Goal: Task Accomplishment & Management: Use online tool/utility

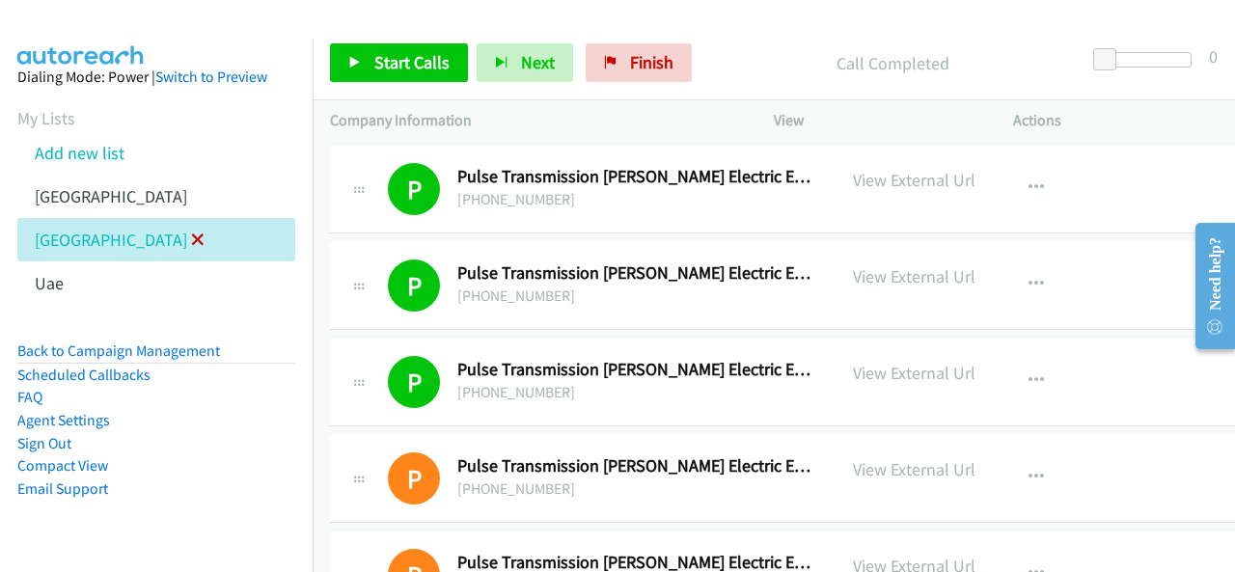
click at [191, 234] on icon at bounding box center [198, 241] width 14 height 14
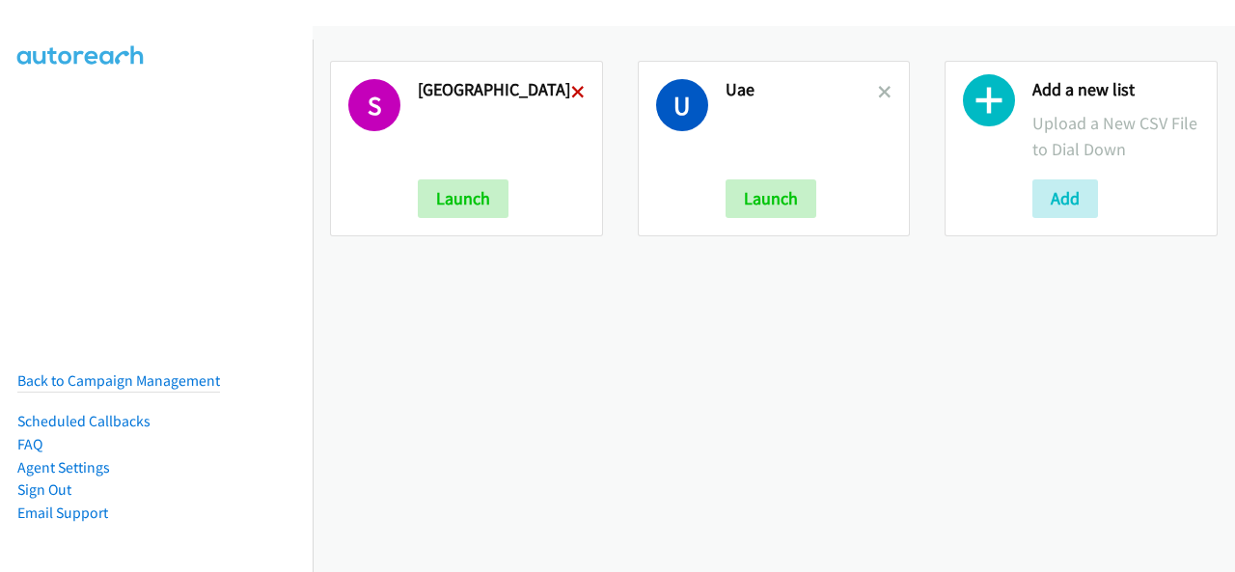
click at [573, 89] on icon at bounding box center [578, 94] width 14 height 14
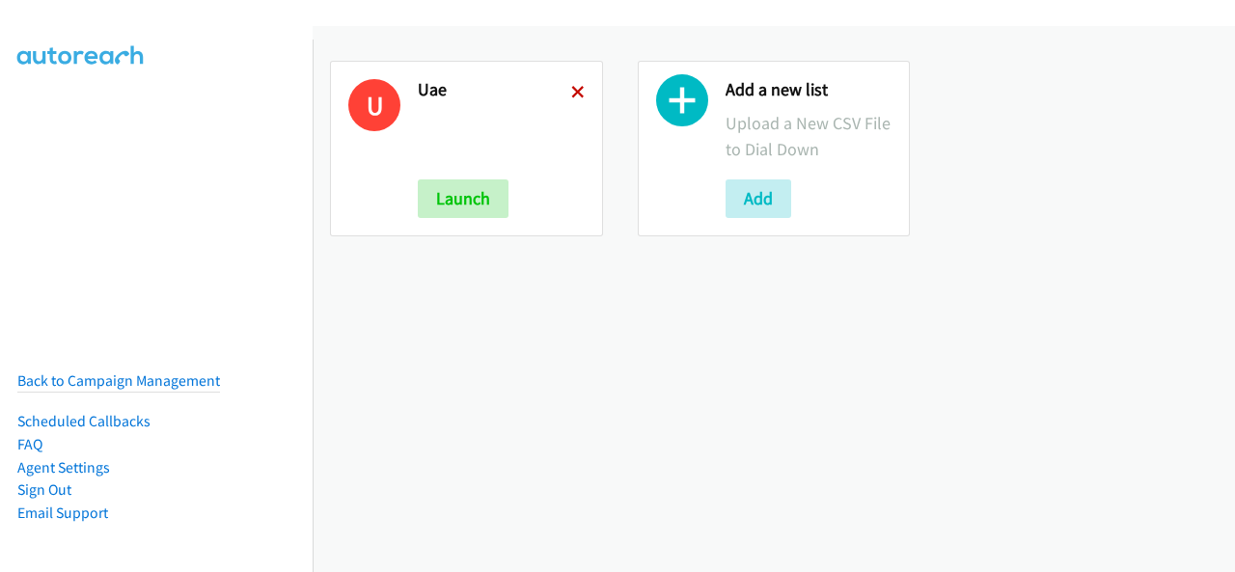
click at [571, 88] on icon at bounding box center [578, 94] width 14 height 14
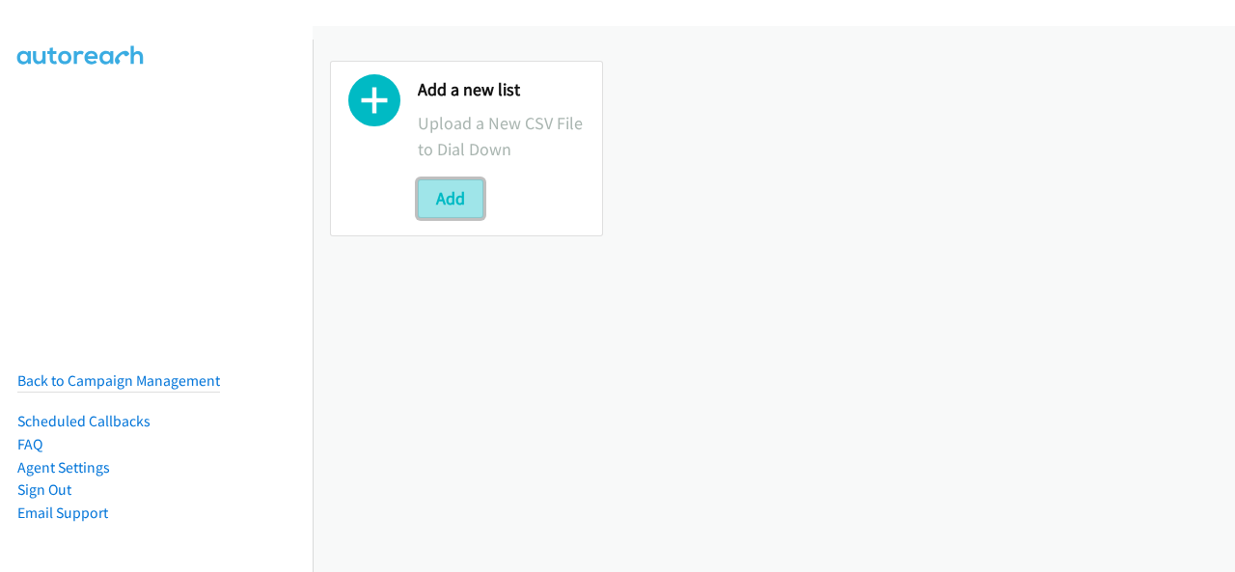
click at [457, 210] on button "Add" at bounding box center [451, 198] width 66 height 39
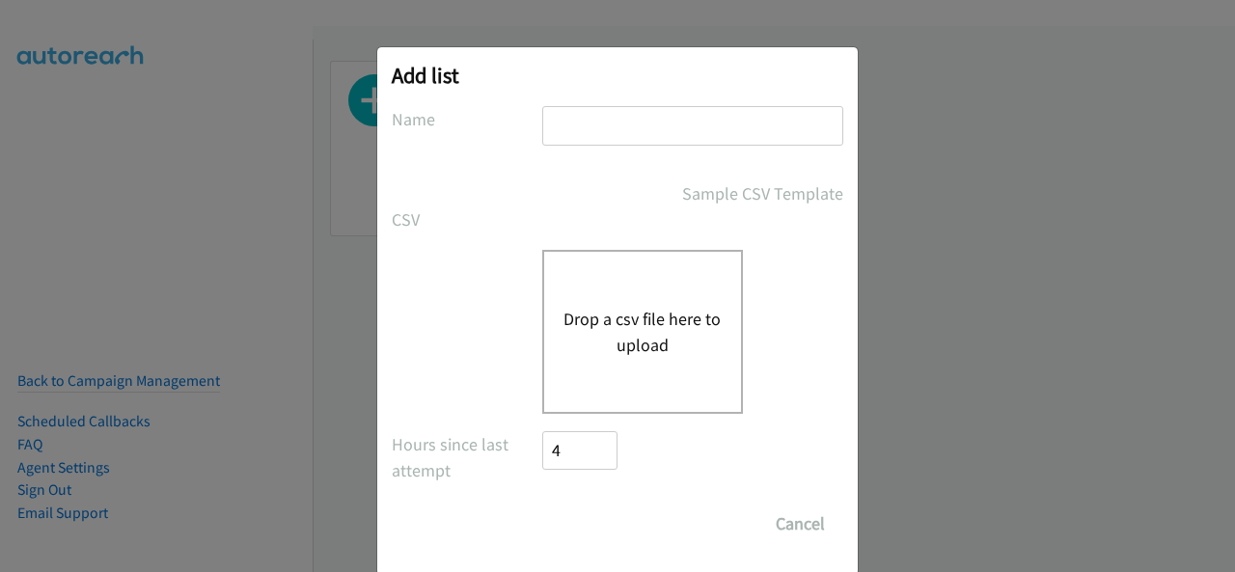
click at [585, 124] on input "text" at bounding box center [692, 126] width 301 height 40
click at [581, 288] on div "Drop a csv file here to upload" at bounding box center [642, 332] width 201 height 164
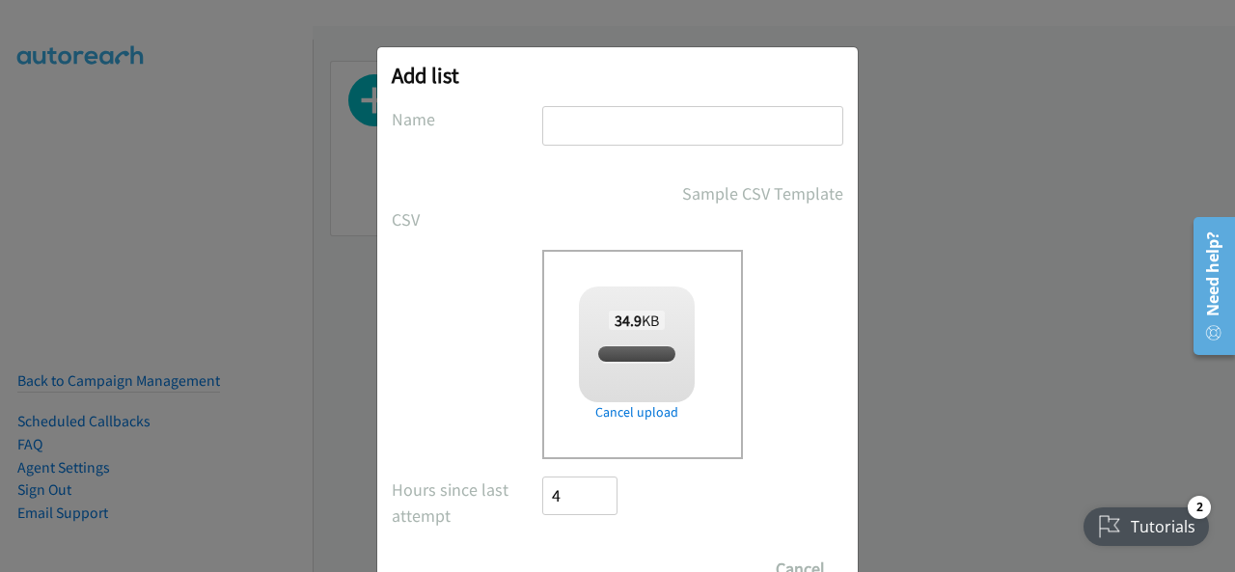
click at [585, 122] on input "text" at bounding box center [692, 126] width 301 height 40
checkbox input "true"
type input "[GEOGRAPHIC_DATA]"
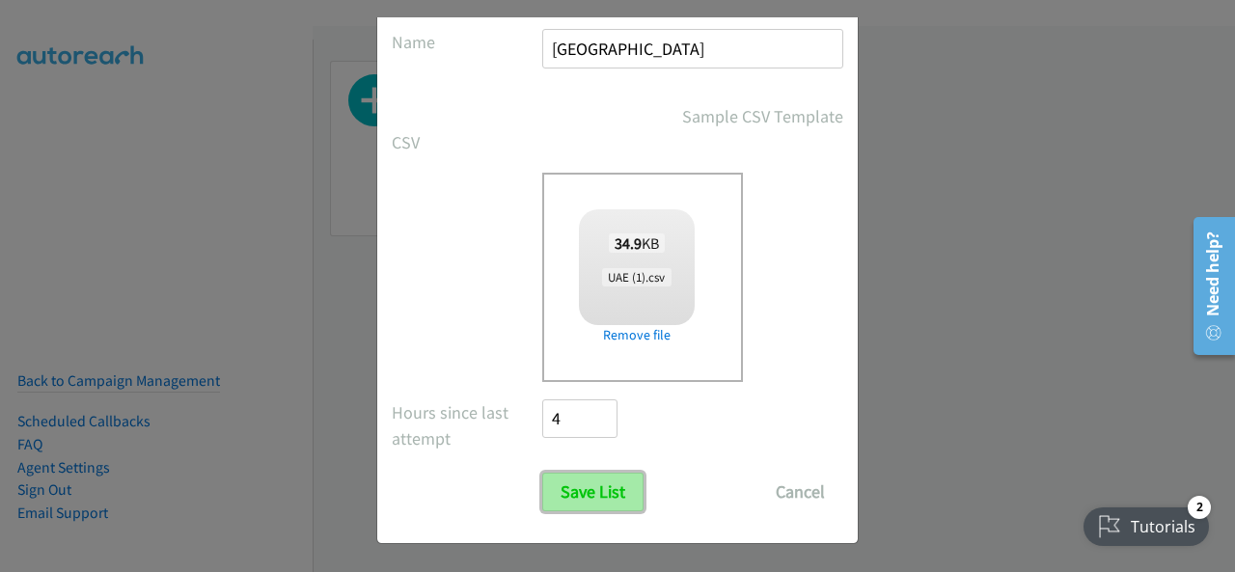
click at [612, 477] on input "Save List" at bounding box center [592, 492] width 101 height 39
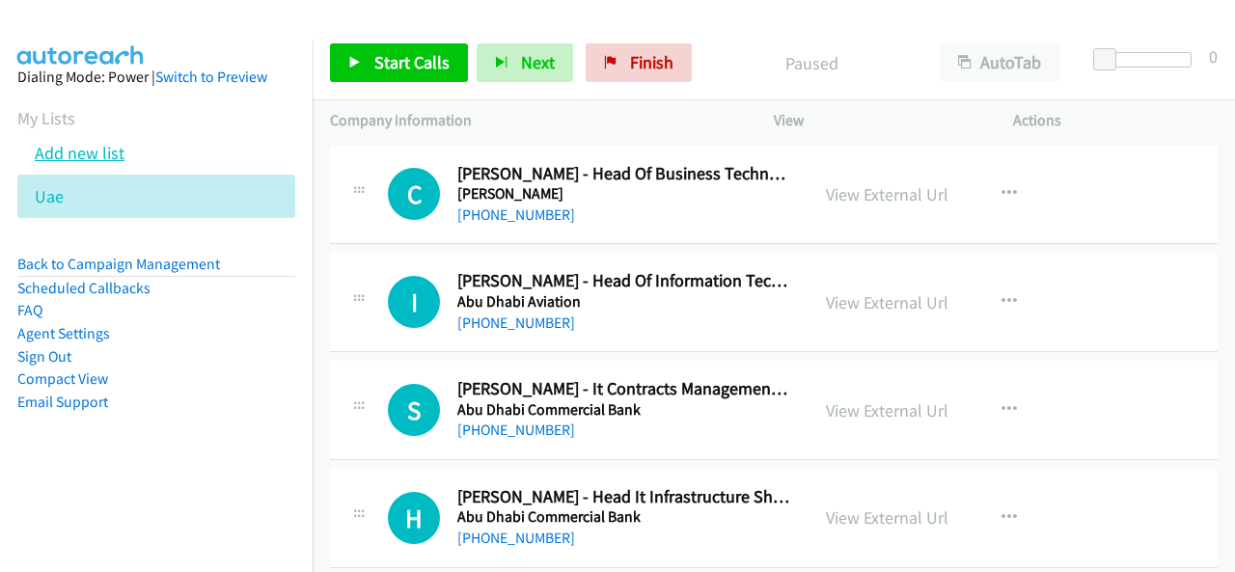
click at [95, 158] on link "Add new list" at bounding box center [80, 153] width 90 height 22
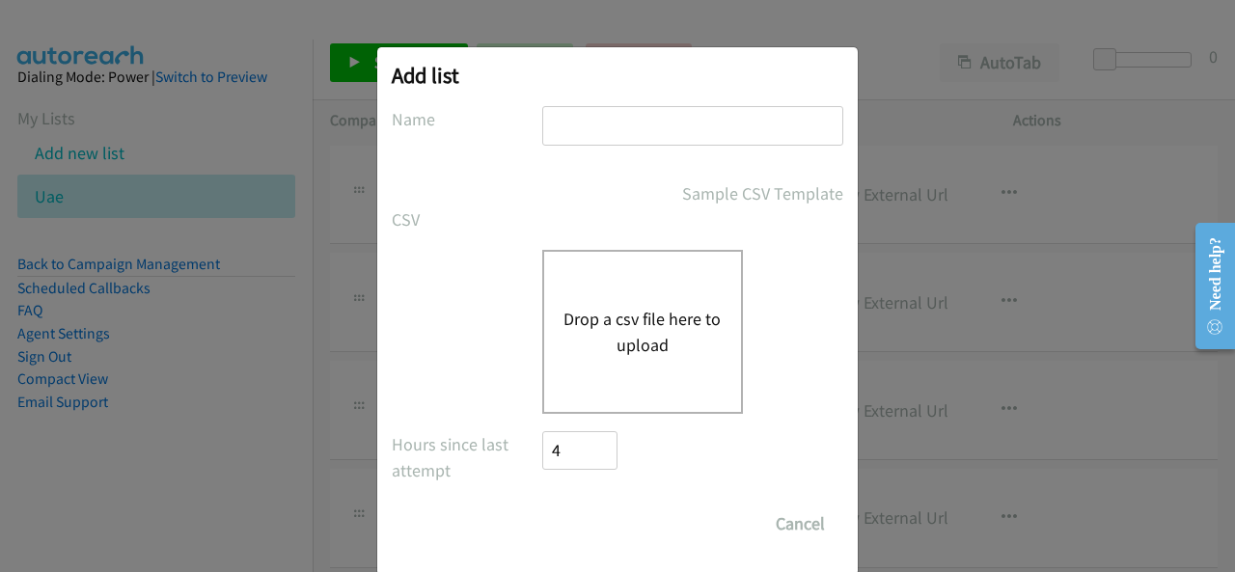
click at [602, 343] on button "Drop a csv file here to upload" at bounding box center [642, 332] width 158 height 52
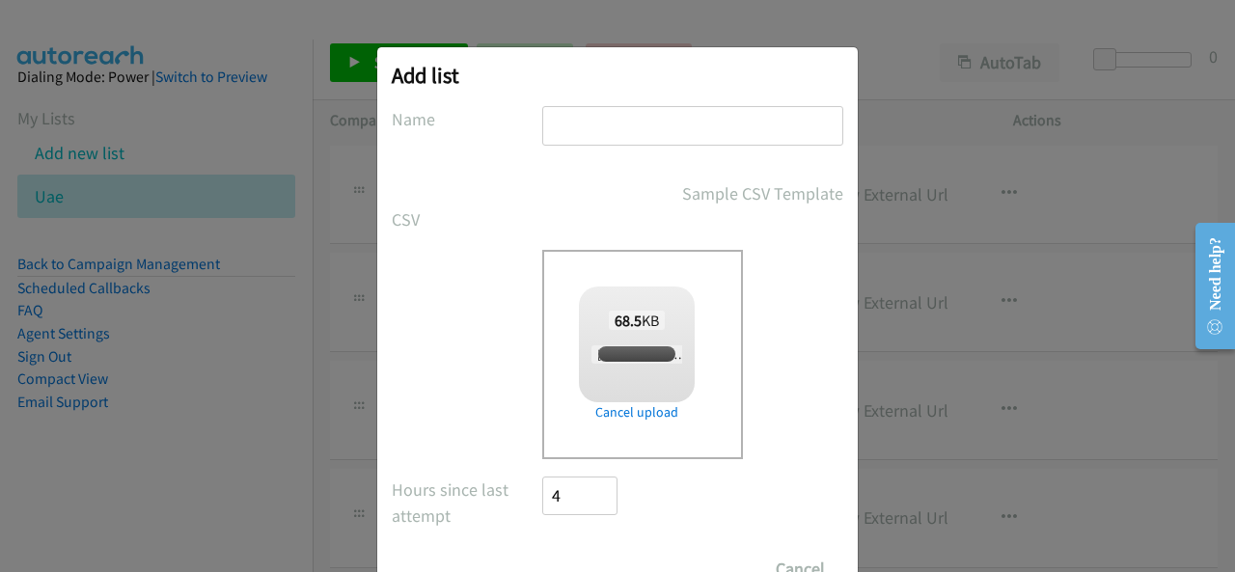
click at [612, 117] on input "text" at bounding box center [692, 126] width 301 height 40
checkbox input "true"
type input "[GEOGRAPHIC_DATA]"
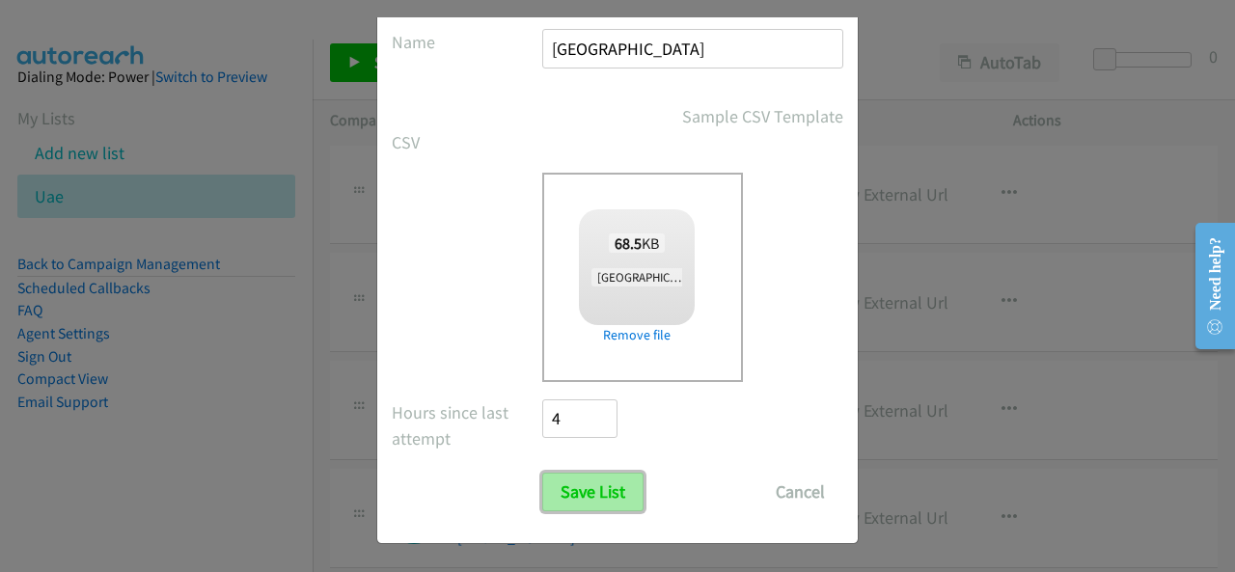
click at [594, 481] on input "Save List" at bounding box center [592, 492] width 101 height 39
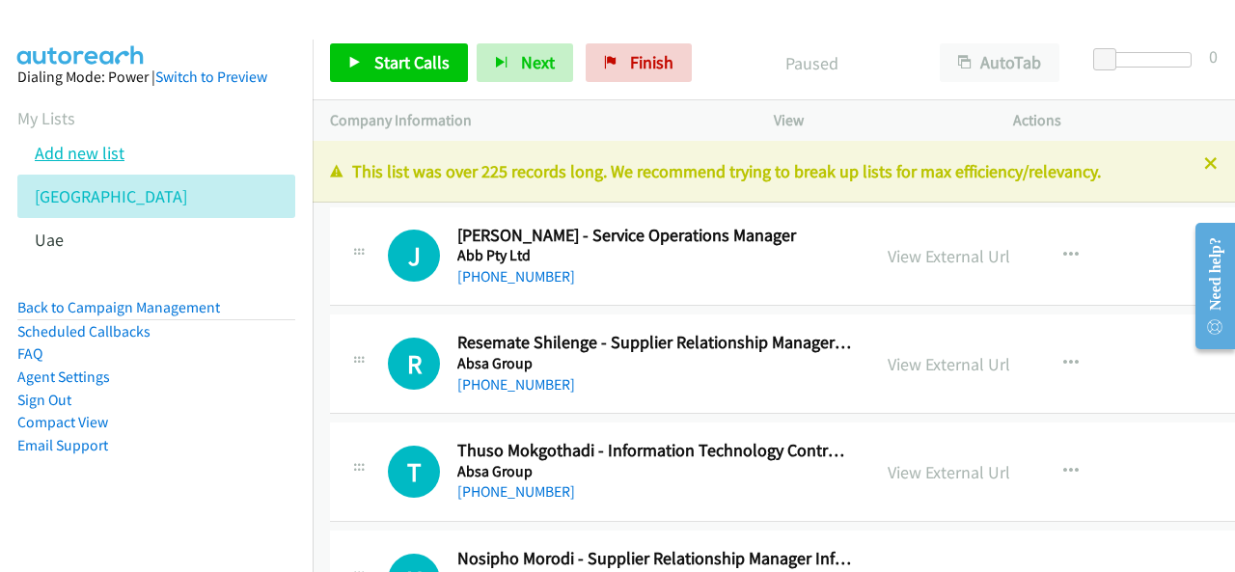
click at [102, 146] on link "Add new list" at bounding box center [80, 153] width 90 height 22
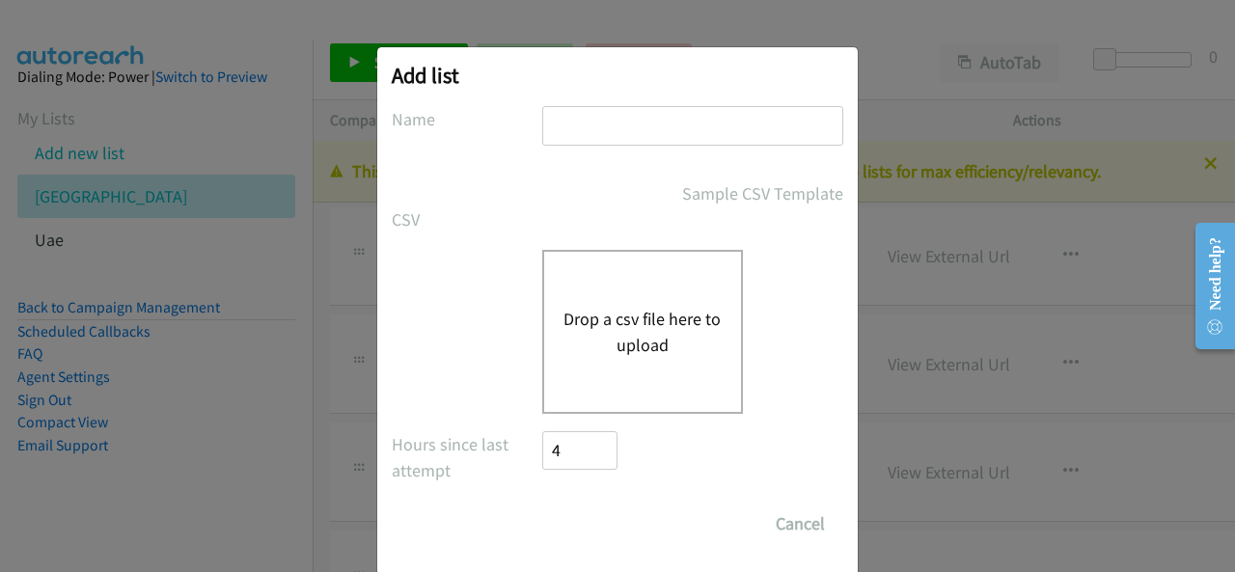
click at [624, 316] on button "Drop a csv file here to upload" at bounding box center [642, 332] width 158 height 52
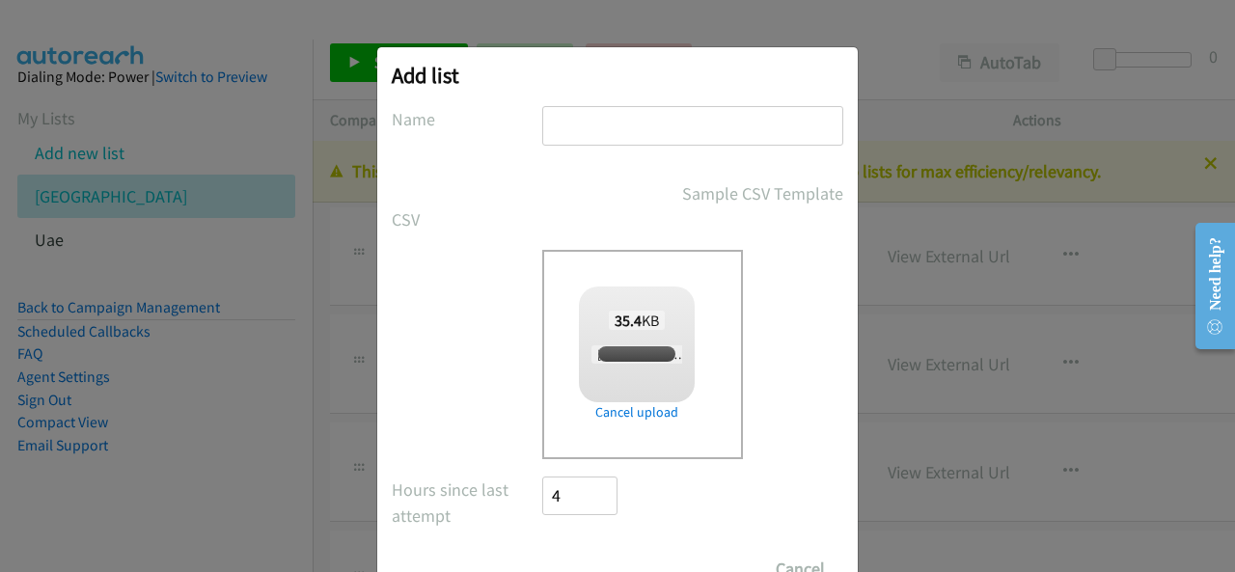
click at [589, 109] on input "text" at bounding box center [692, 126] width 301 height 40
type input "[GEOGRAPHIC_DATA]"
checkbox input "true"
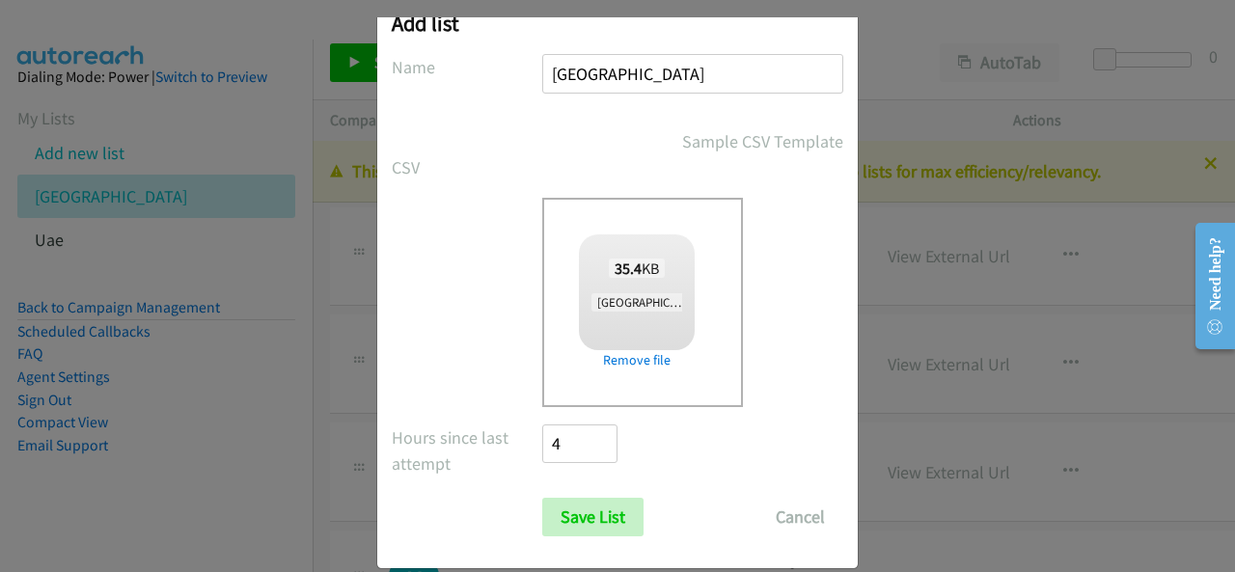
scroll to position [77, 0]
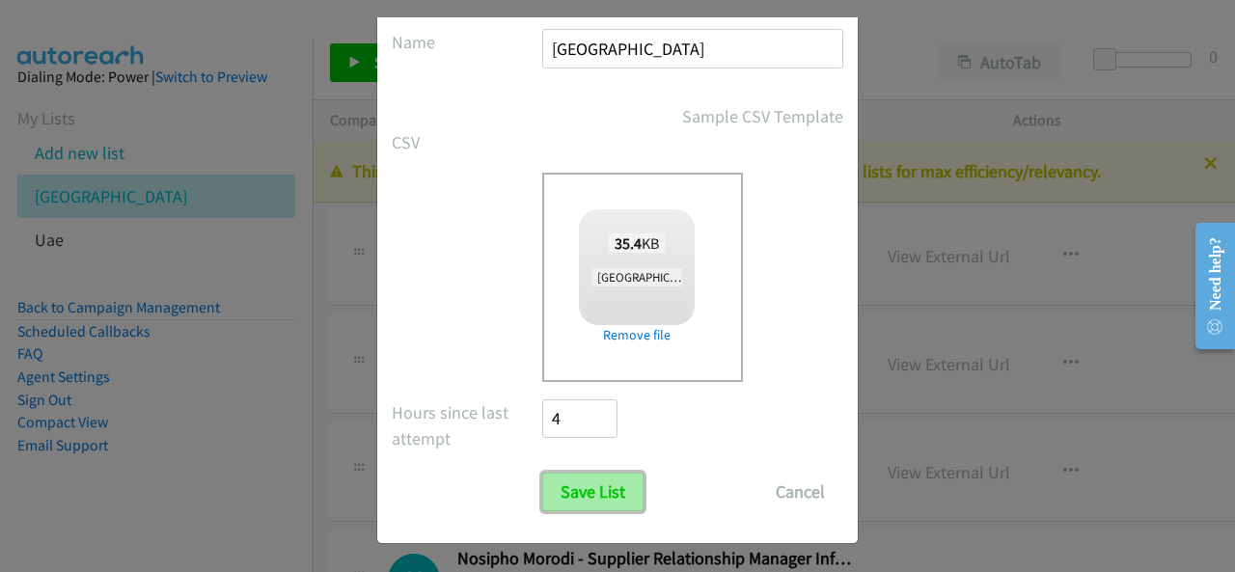
click at [608, 483] on input "Save List" at bounding box center [592, 492] width 101 height 39
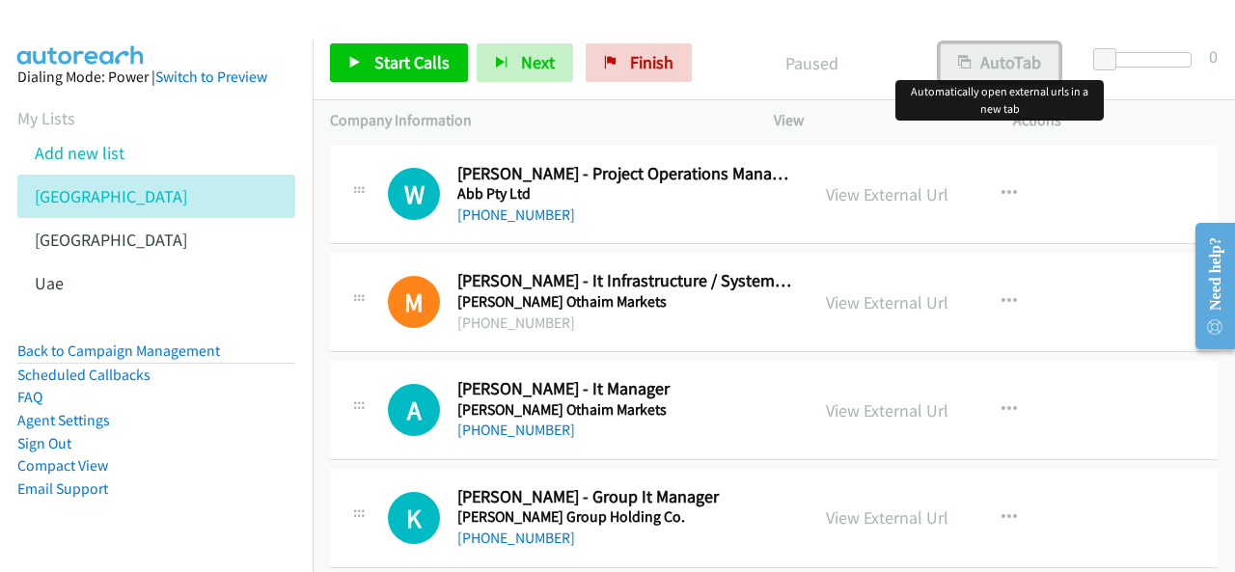
click at [1012, 53] on button "AutoTab" at bounding box center [999, 62] width 120 height 39
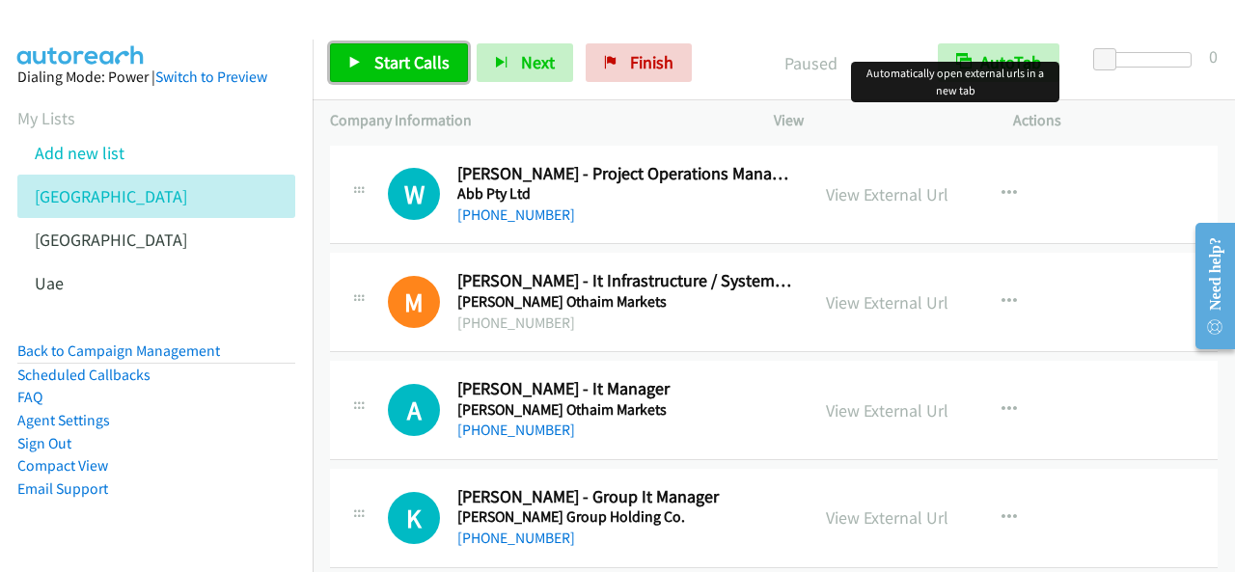
click at [374, 65] on span "Start Calls" at bounding box center [411, 62] width 75 height 22
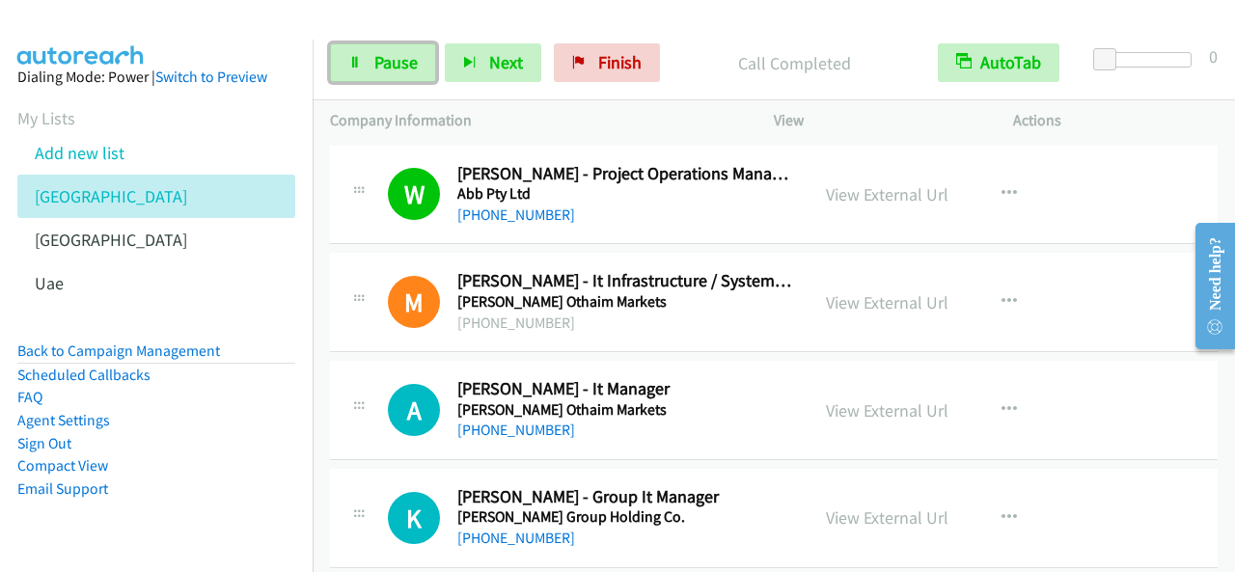
drag, startPoint x: 381, startPoint y: 51, endPoint x: 771, endPoint y: 57, distance: 389.7
click at [381, 51] on span "Pause" at bounding box center [395, 62] width 43 height 22
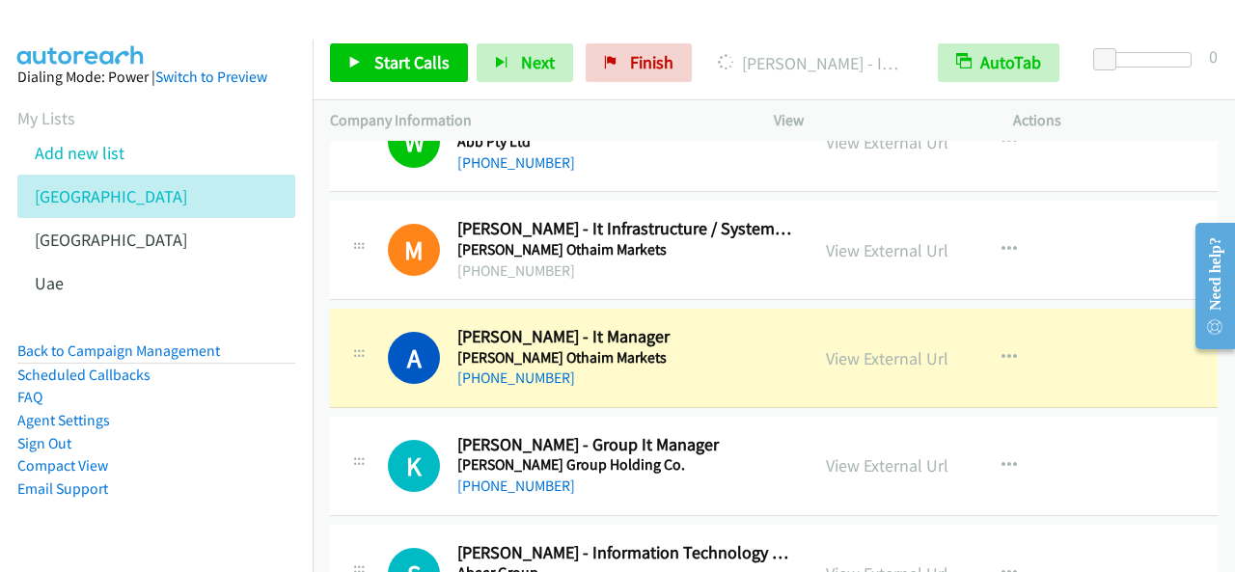
scroll to position [96, 0]
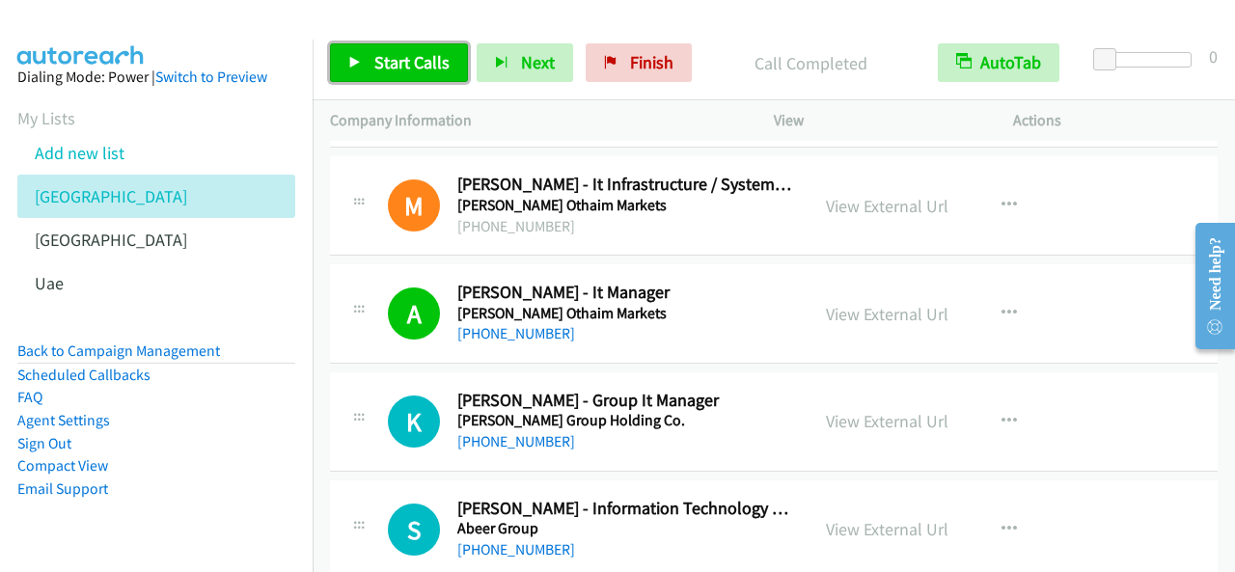
click at [420, 57] on span "Start Calls" at bounding box center [411, 62] width 75 height 22
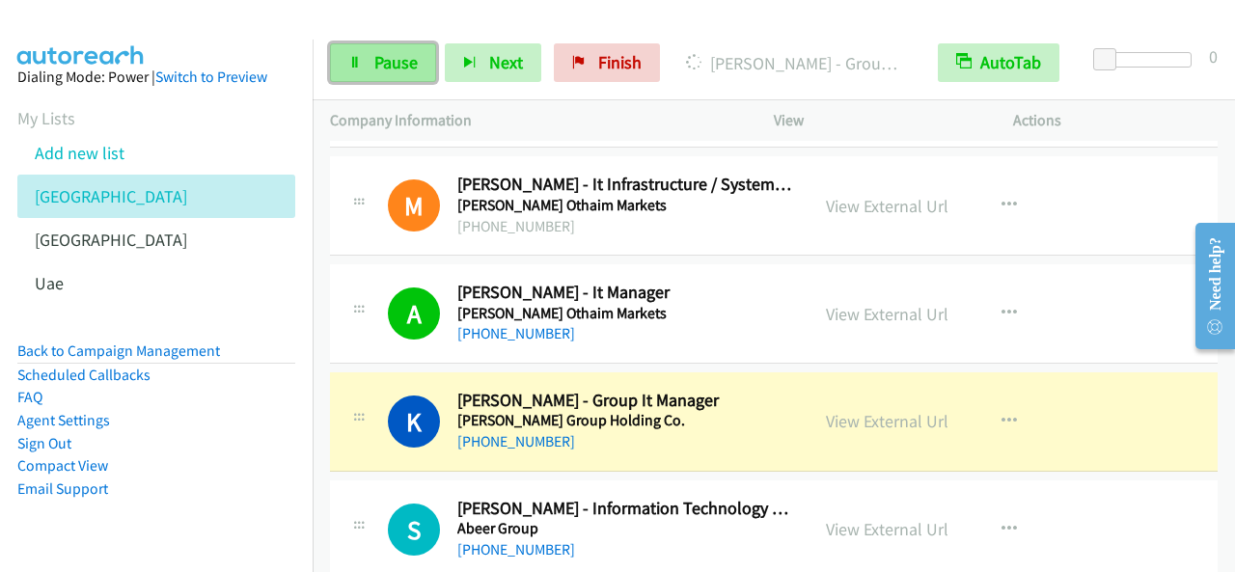
click at [393, 68] on span "Pause" at bounding box center [395, 62] width 43 height 22
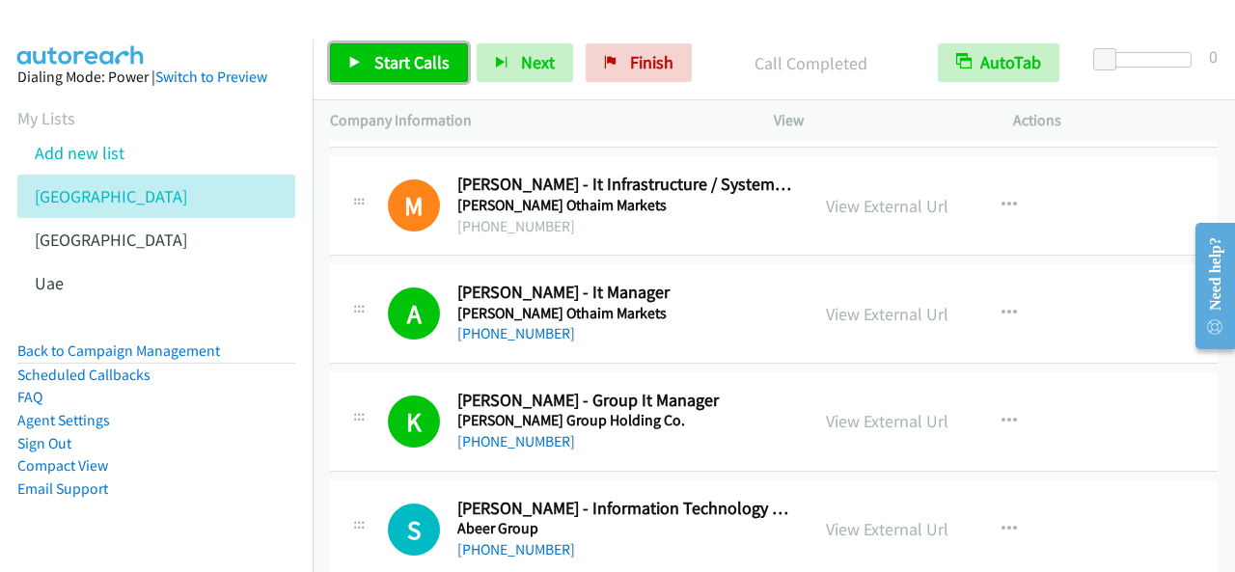
click at [420, 65] on span "Start Calls" at bounding box center [411, 62] width 75 height 22
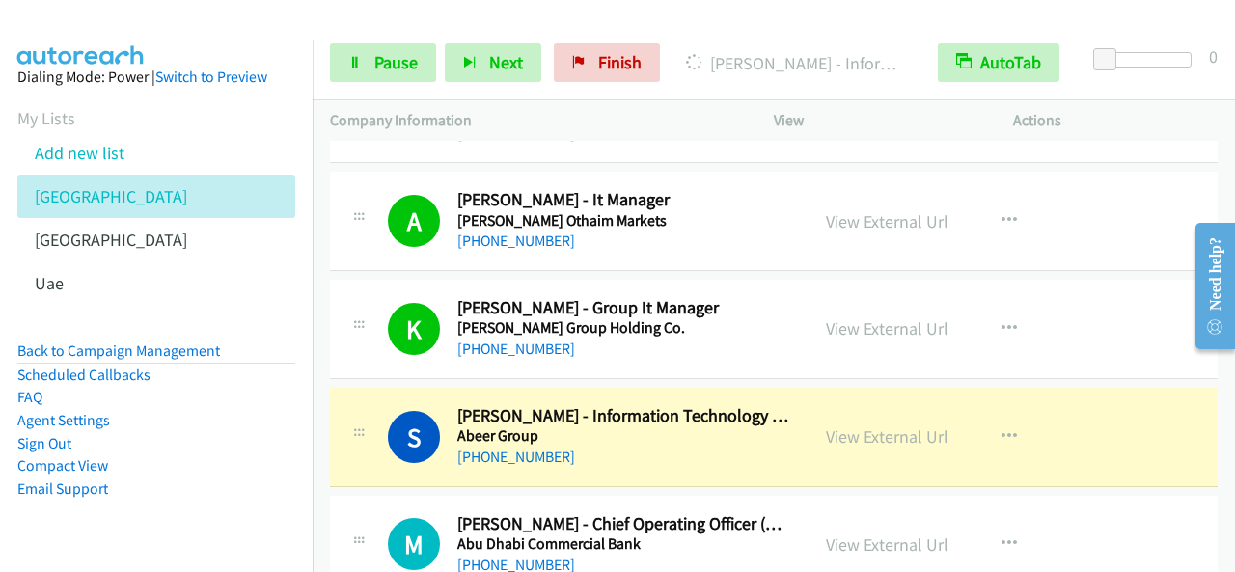
scroll to position [289, 0]
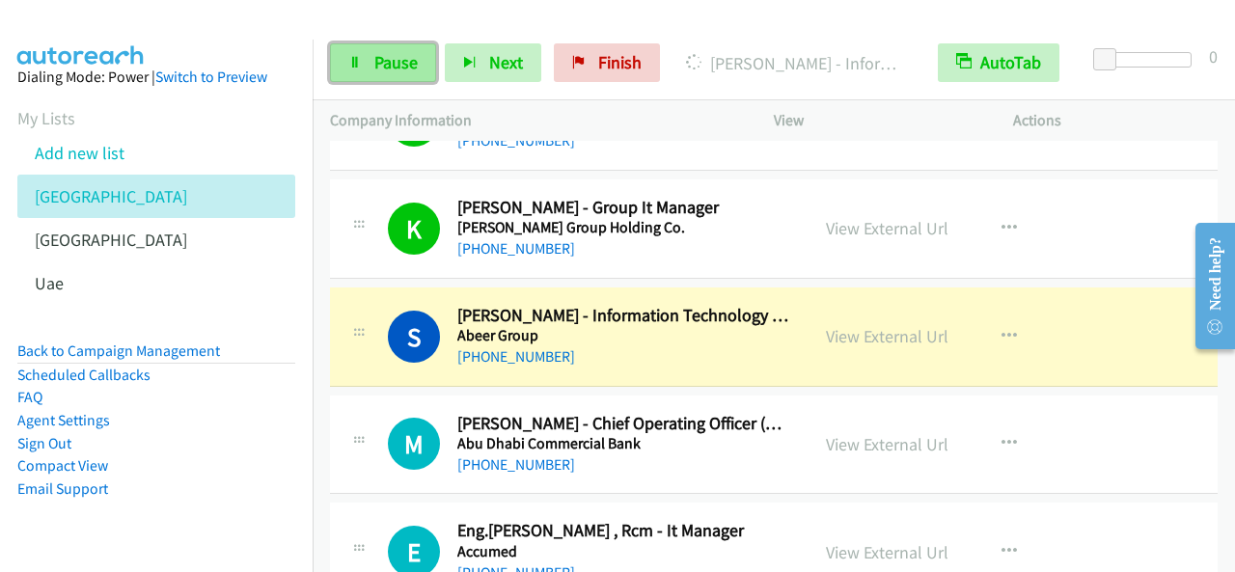
click at [361, 61] on link "Pause" at bounding box center [383, 62] width 106 height 39
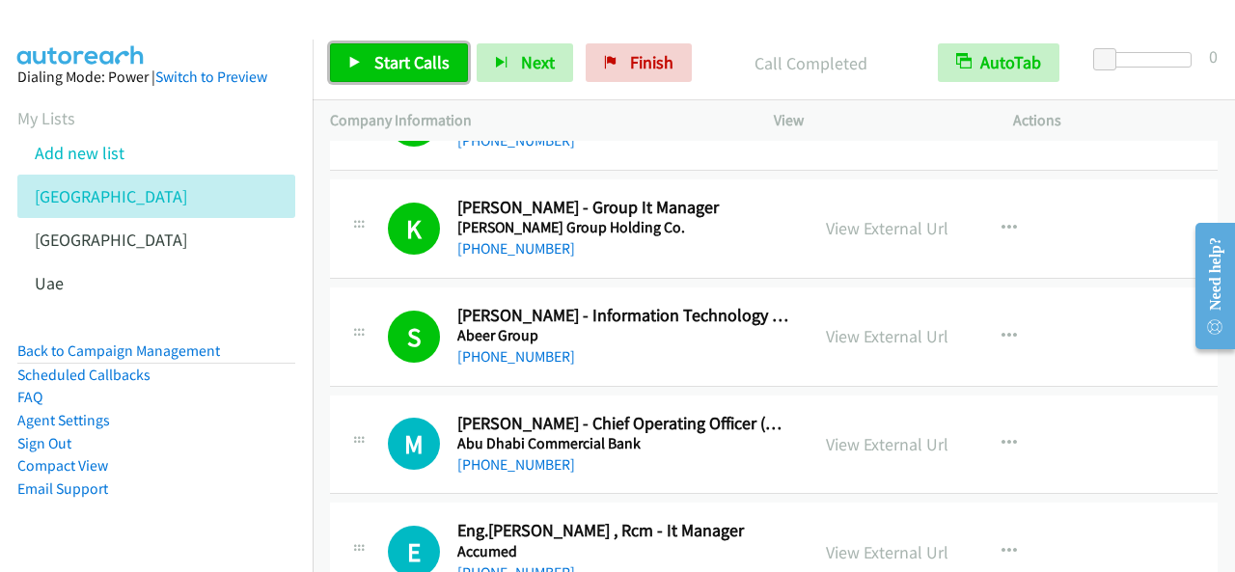
click at [409, 65] on span "Start Calls" at bounding box center [411, 62] width 75 height 22
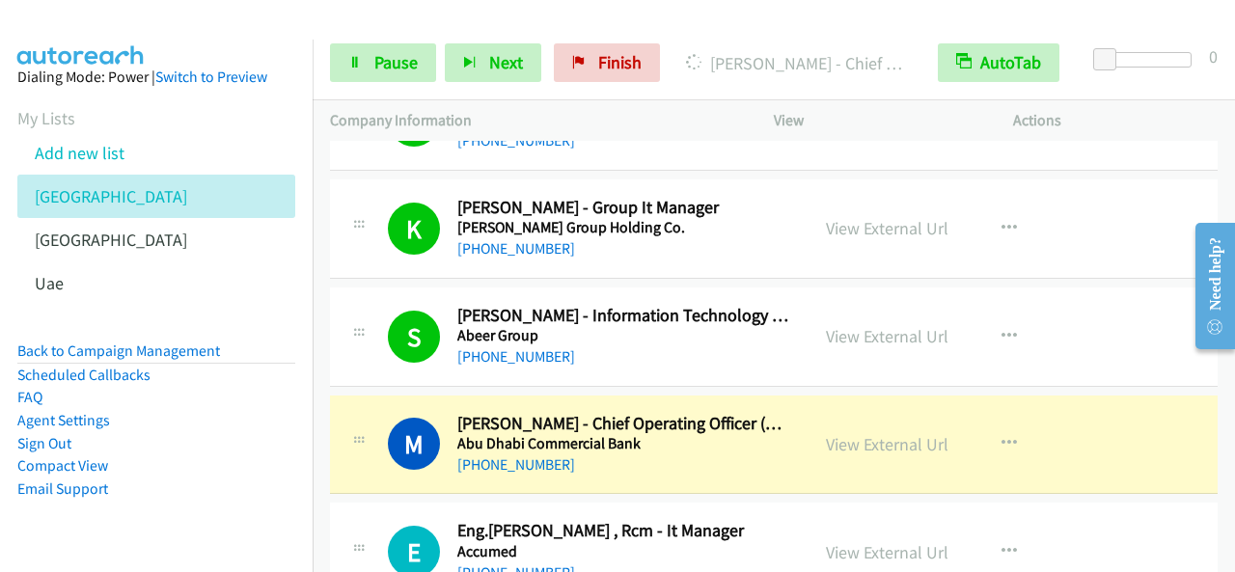
scroll to position [386, 0]
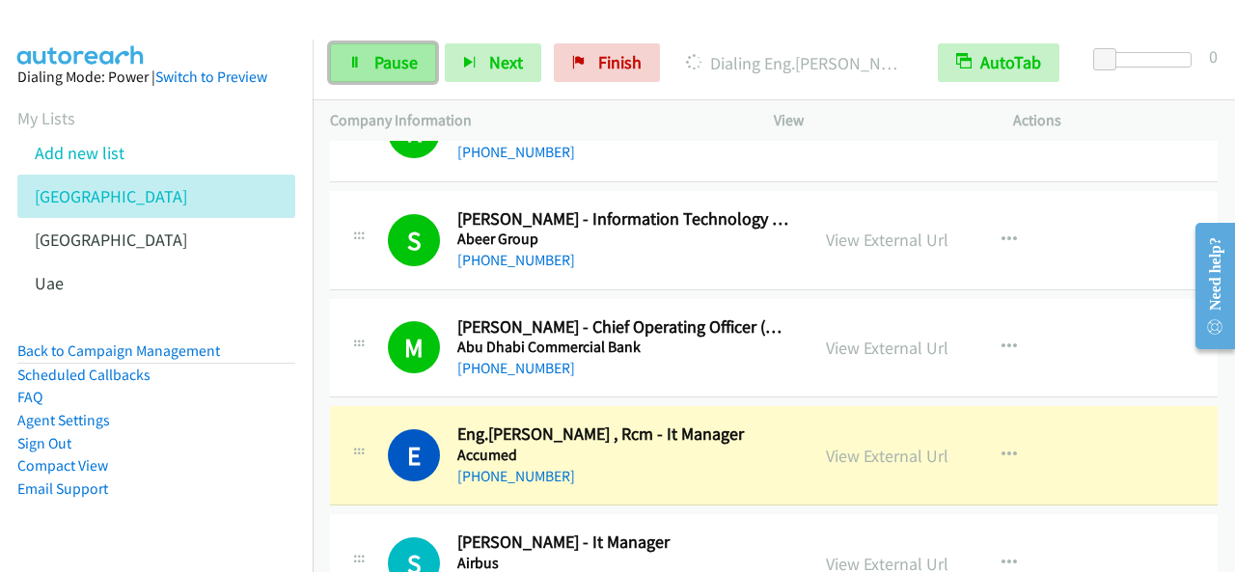
click at [376, 66] on span "Pause" at bounding box center [395, 62] width 43 height 22
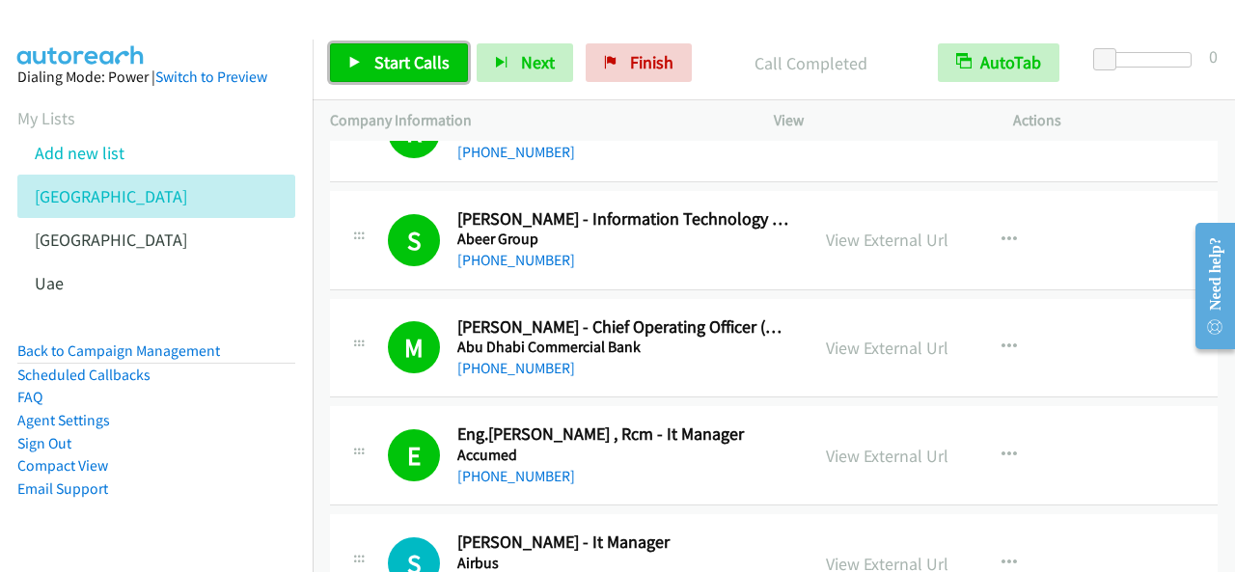
click at [423, 59] on span "Start Calls" at bounding box center [411, 62] width 75 height 22
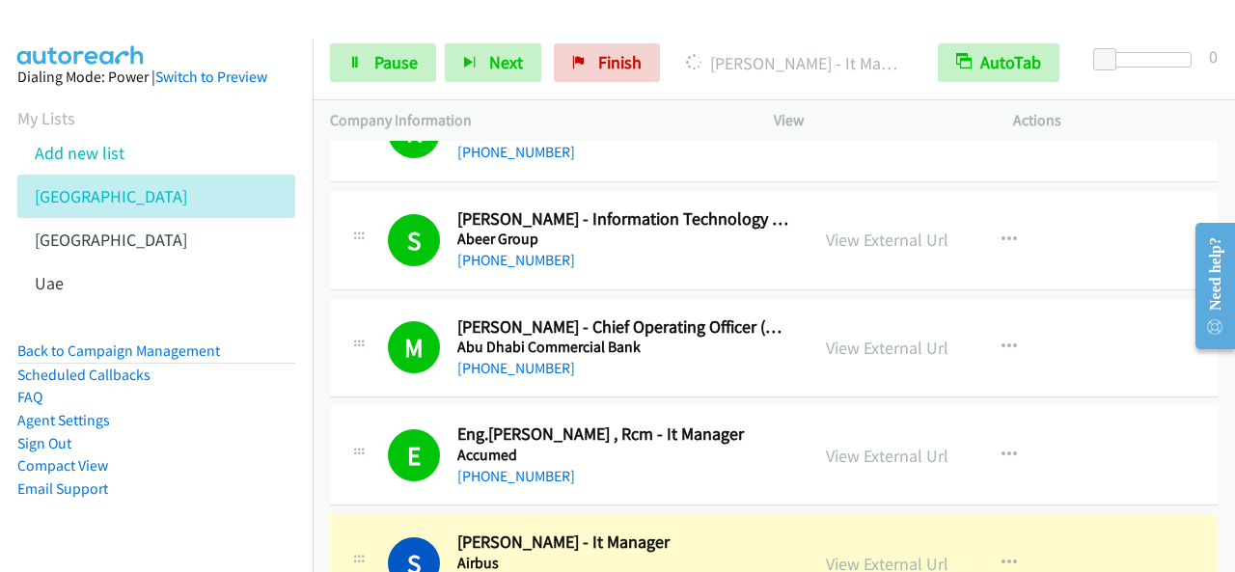
scroll to position [579, 0]
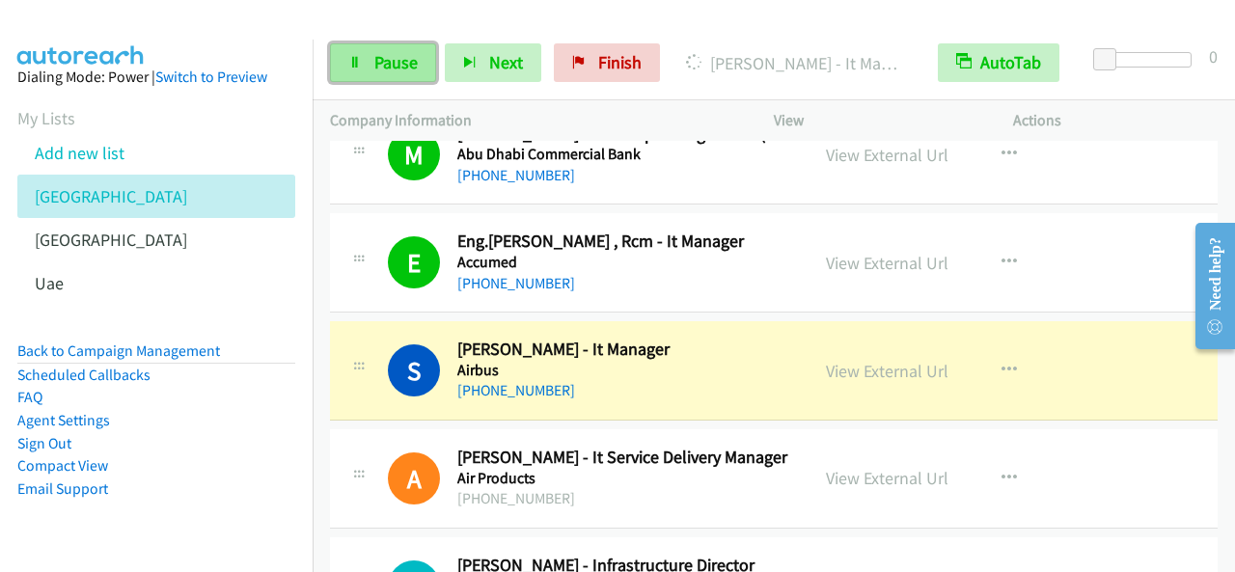
click at [391, 63] on span "Pause" at bounding box center [395, 62] width 43 height 22
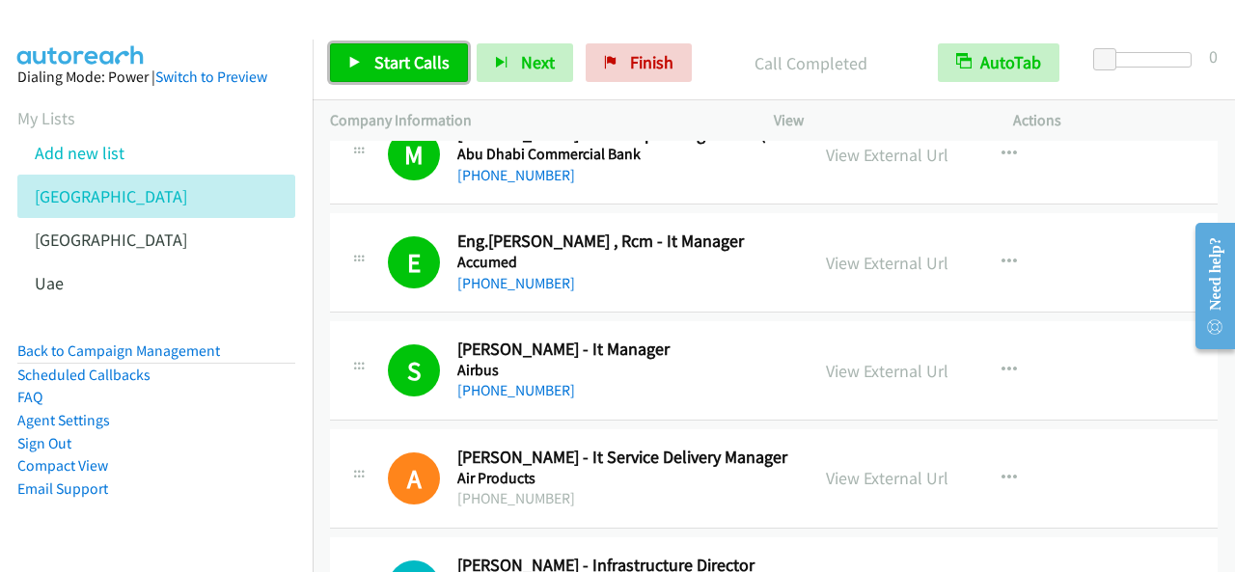
click at [440, 64] on span "Start Calls" at bounding box center [411, 62] width 75 height 22
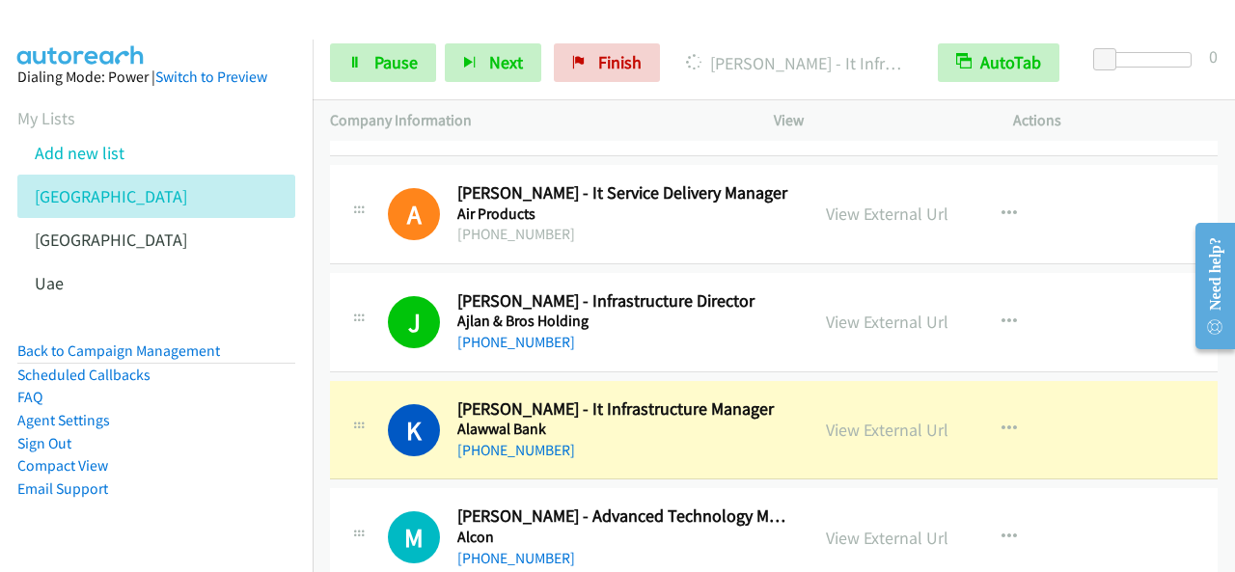
scroll to position [868, 0]
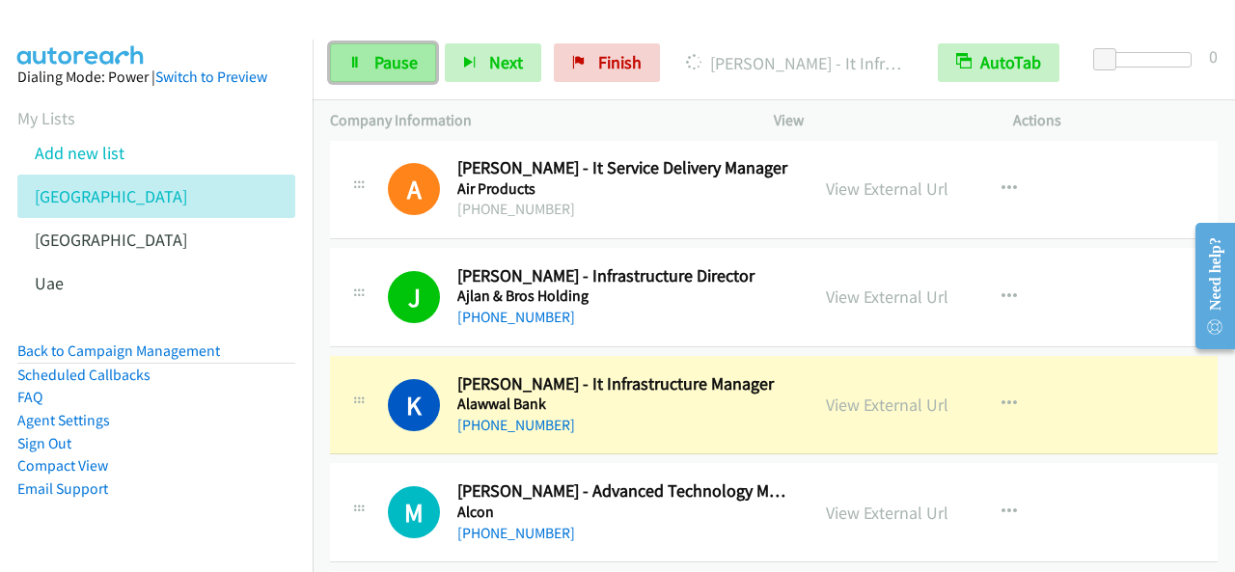
click at [400, 48] on link "Pause" at bounding box center [383, 62] width 106 height 39
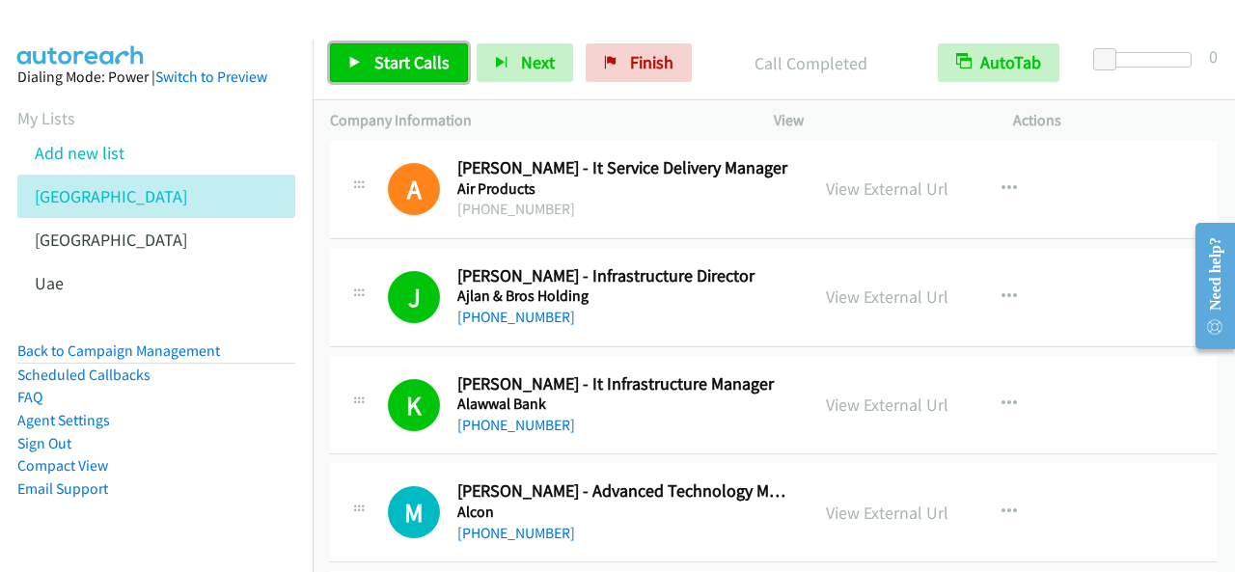
click at [418, 66] on span "Start Calls" at bounding box center [411, 62] width 75 height 22
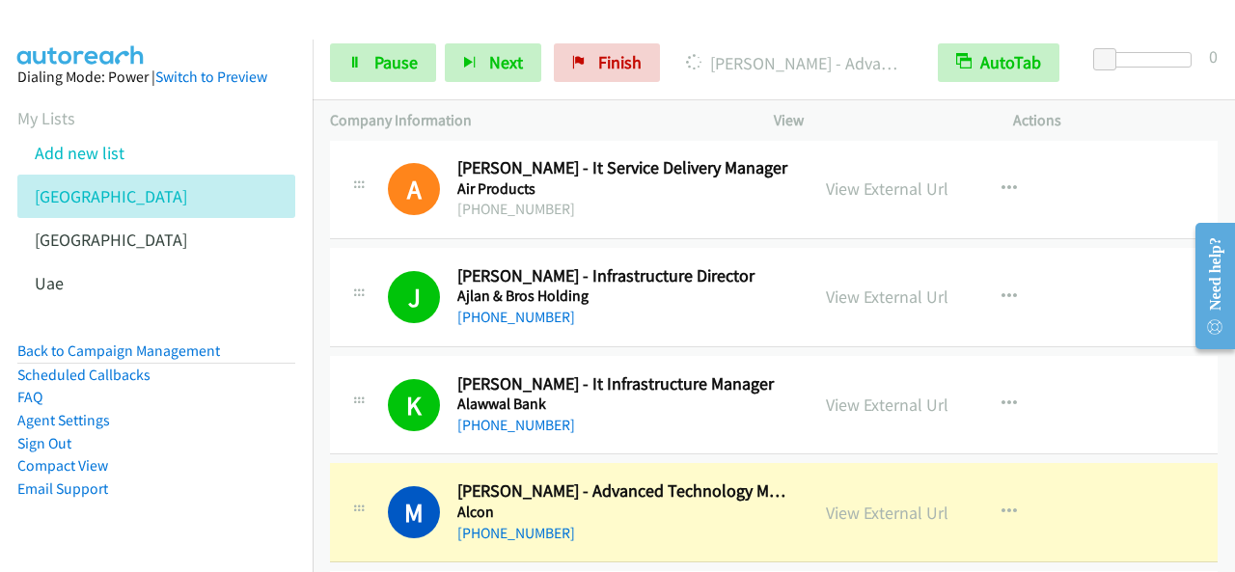
scroll to position [965, 0]
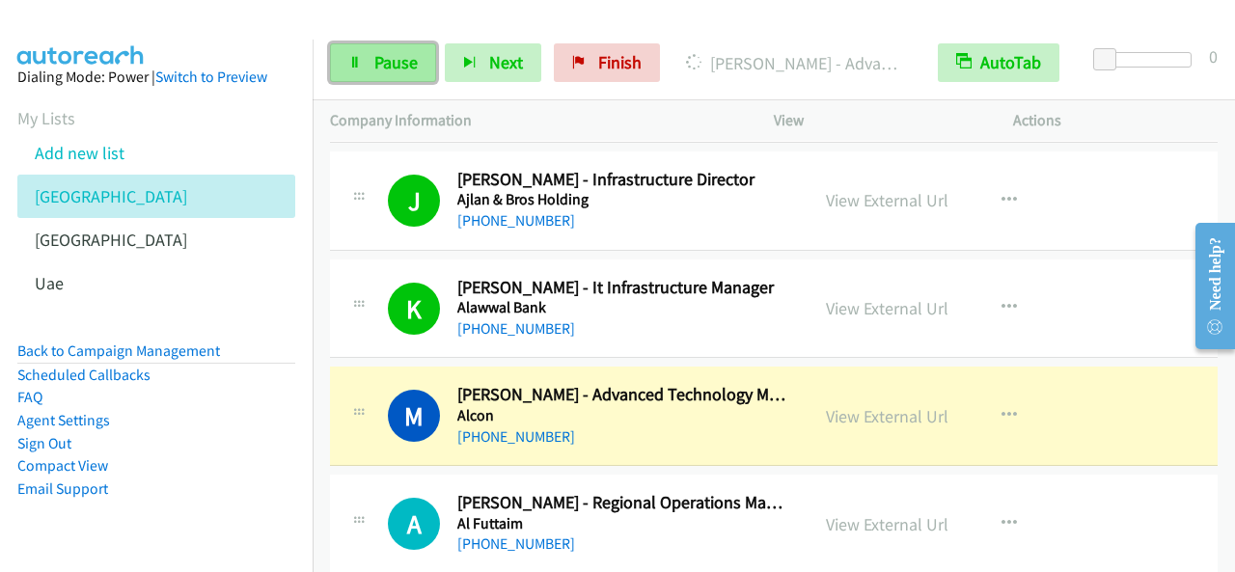
click at [374, 64] on span "Pause" at bounding box center [395, 62] width 43 height 22
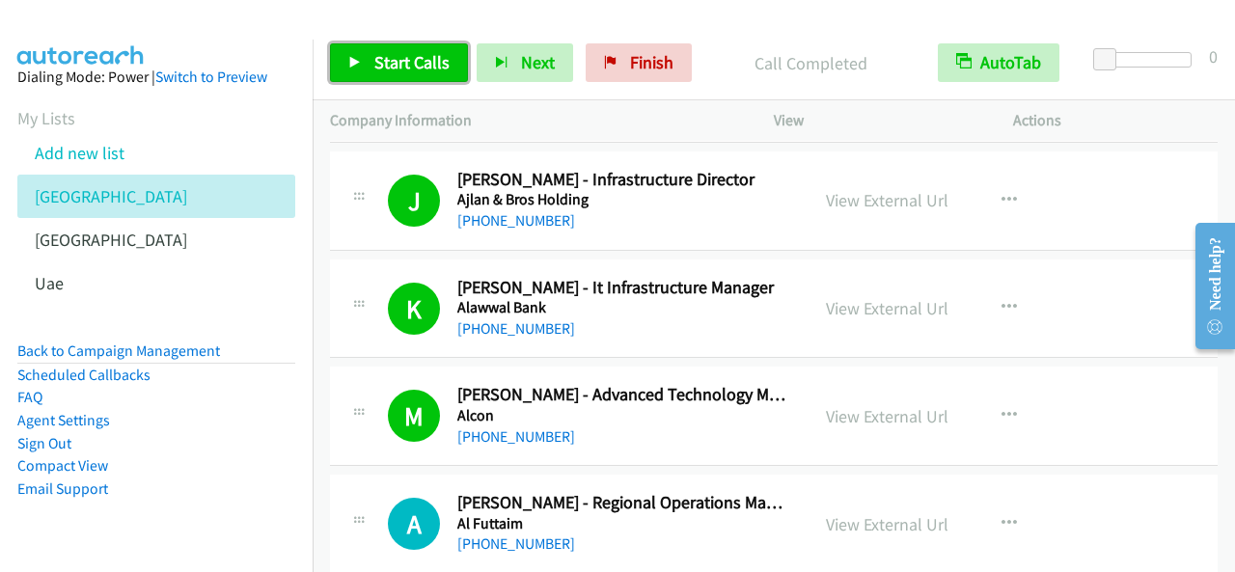
click at [422, 47] on link "Start Calls" at bounding box center [399, 62] width 138 height 39
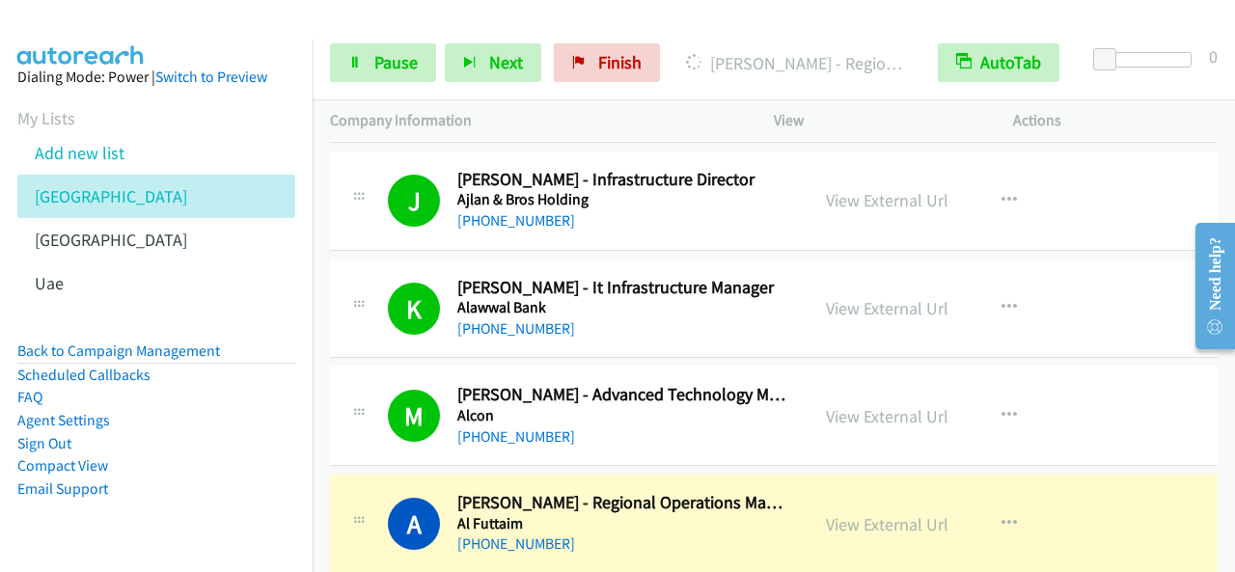
scroll to position [1157, 0]
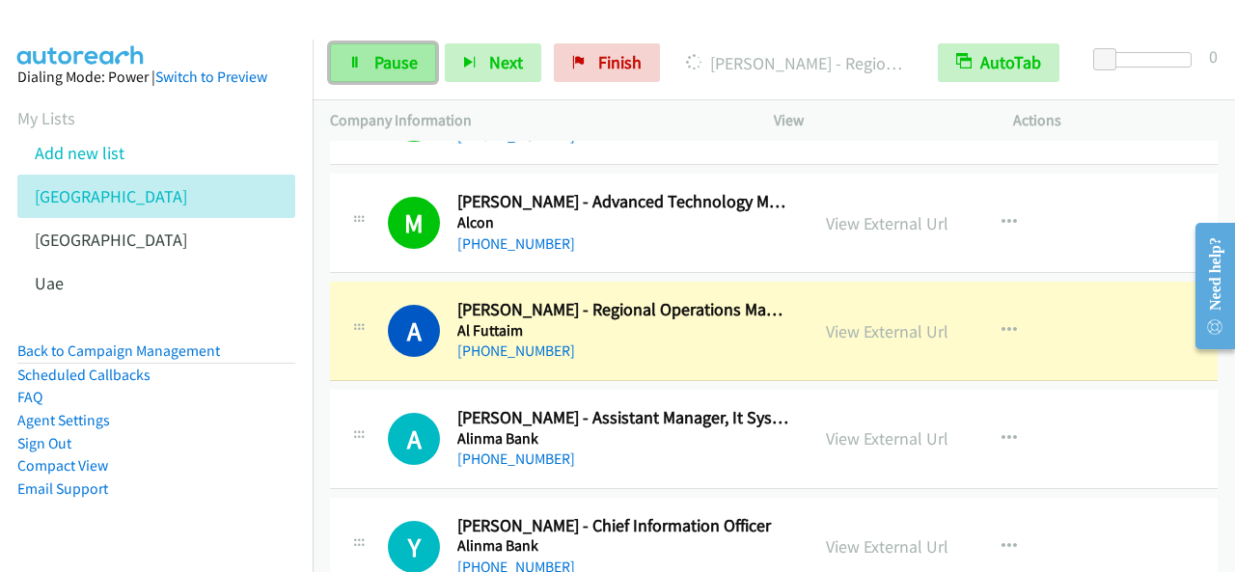
click at [414, 73] on link "Pause" at bounding box center [383, 62] width 106 height 39
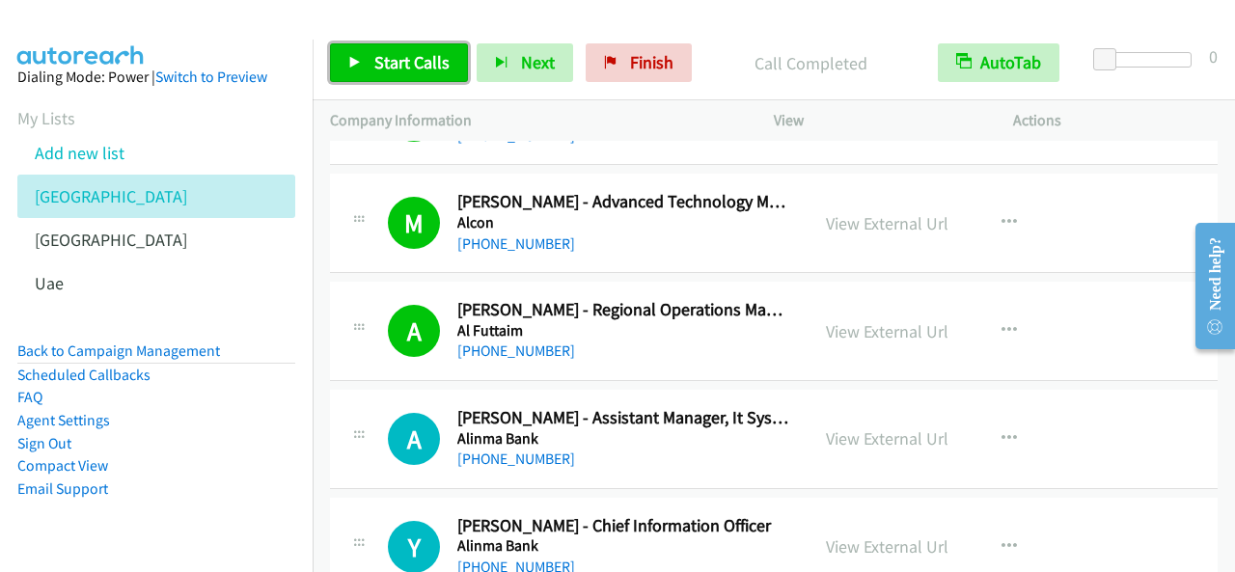
click at [392, 52] on span "Start Calls" at bounding box center [411, 62] width 75 height 22
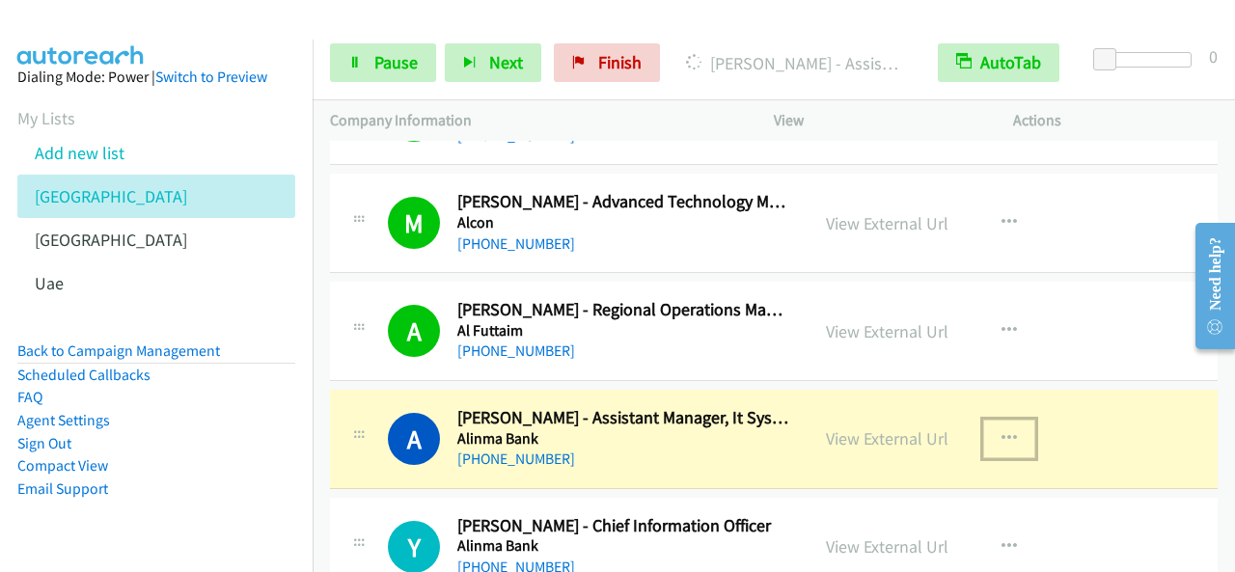
click at [989, 424] on button "button" at bounding box center [1009, 439] width 52 height 39
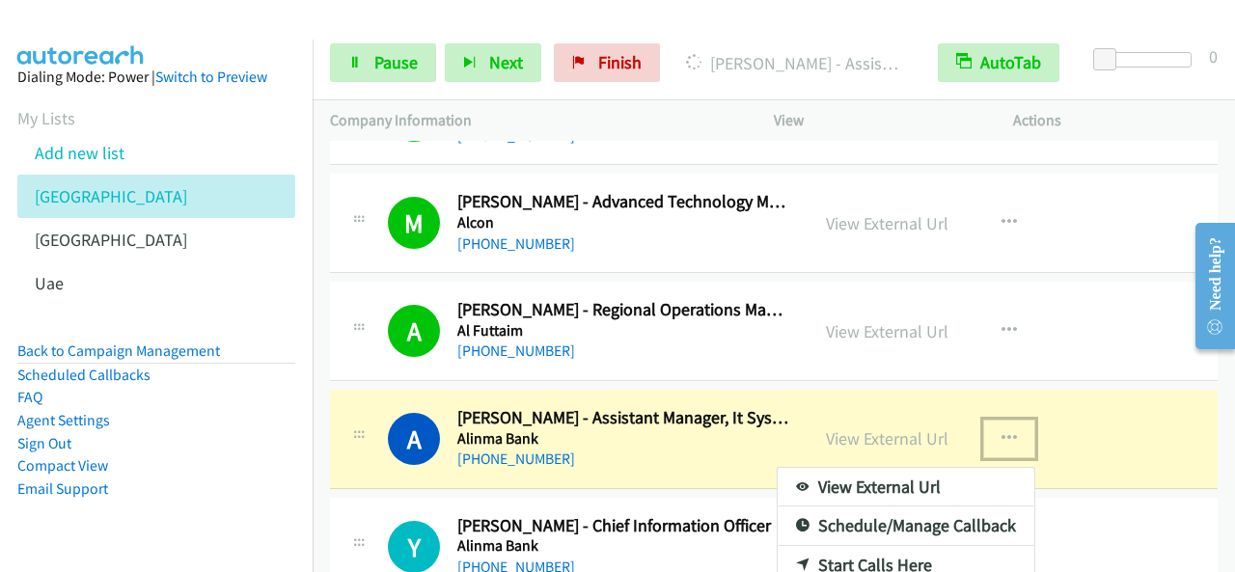
click at [924, 437] on div at bounding box center [617, 286] width 1235 height 572
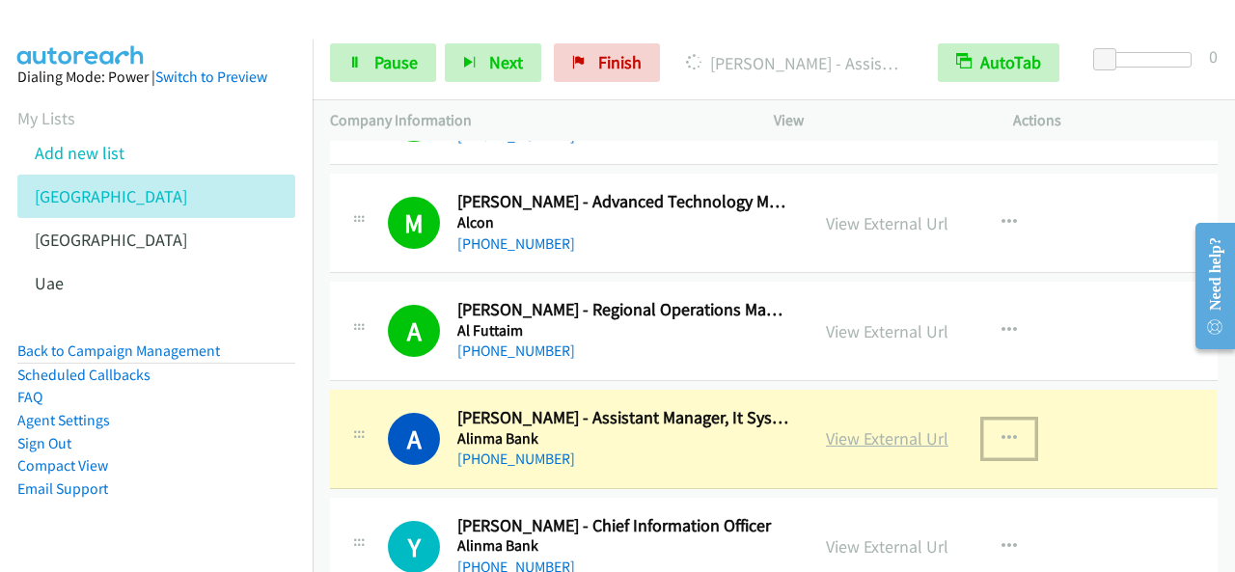
click at [924, 437] on link "View External Url" at bounding box center [887, 438] width 122 height 22
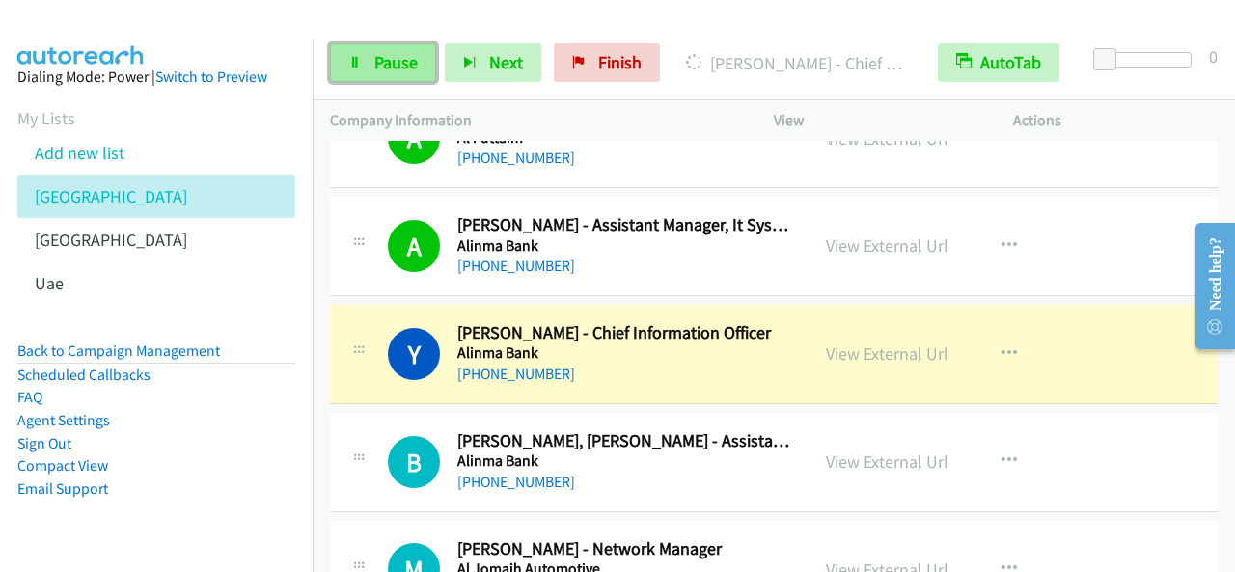
click at [374, 63] on span "Pause" at bounding box center [395, 62] width 43 height 22
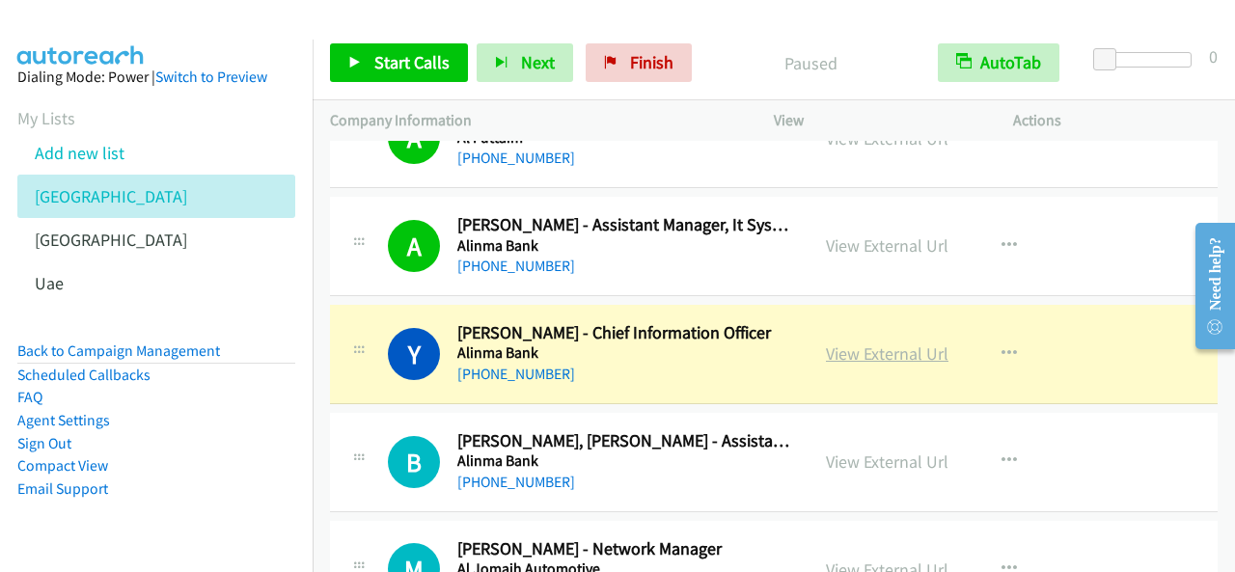
click at [878, 350] on link "View External Url" at bounding box center [887, 353] width 122 height 22
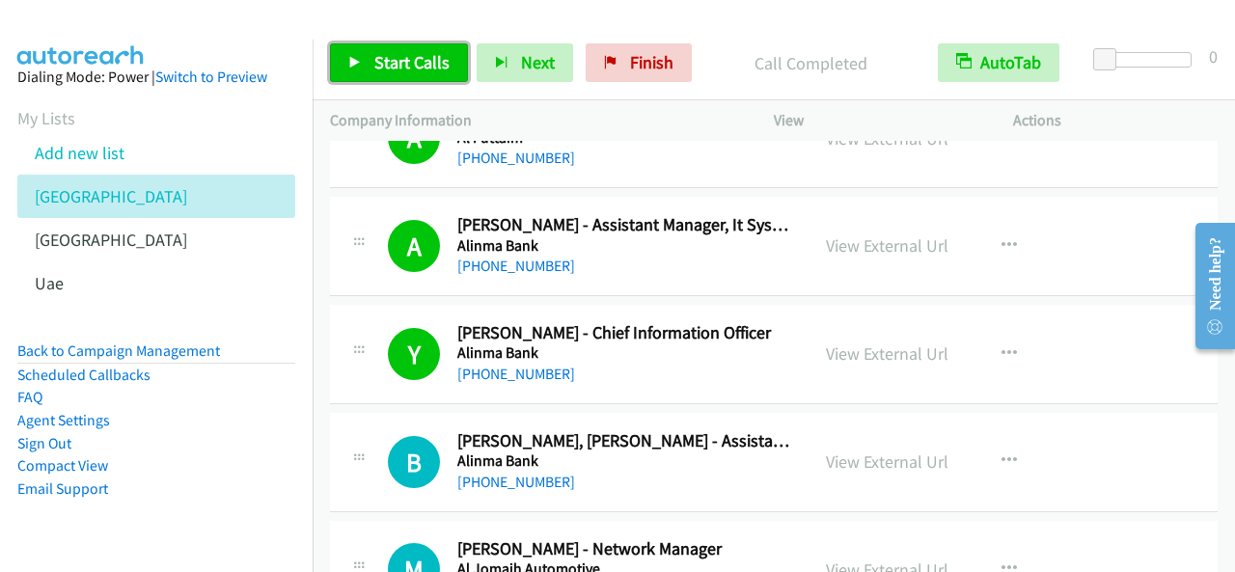
click at [379, 59] on span "Start Calls" at bounding box center [411, 62] width 75 height 22
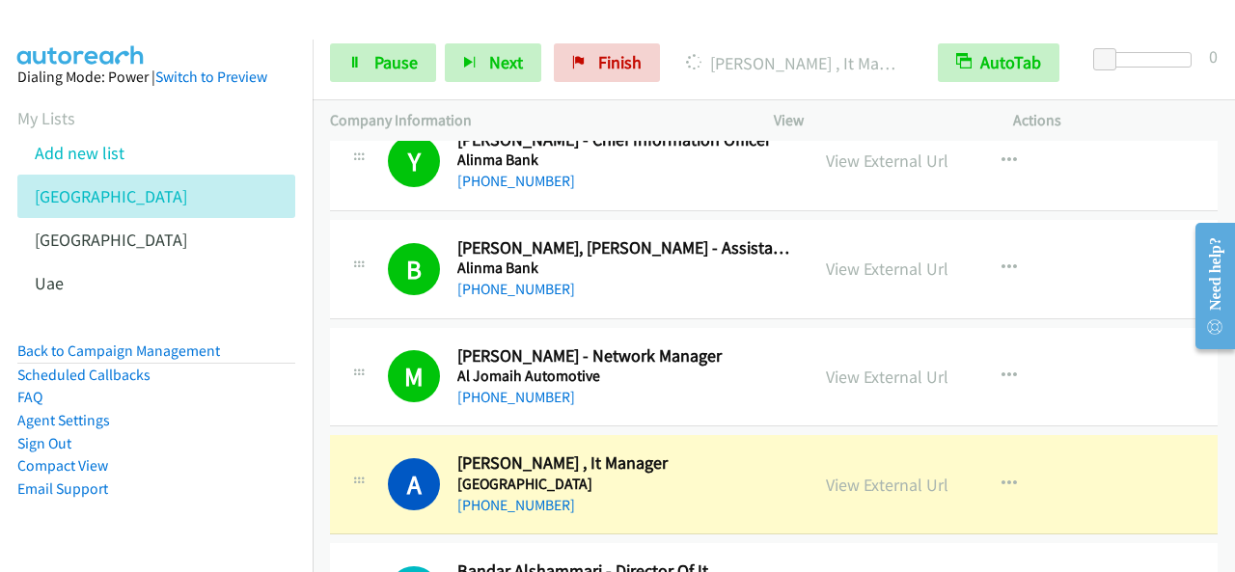
scroll to position [1640, 0]
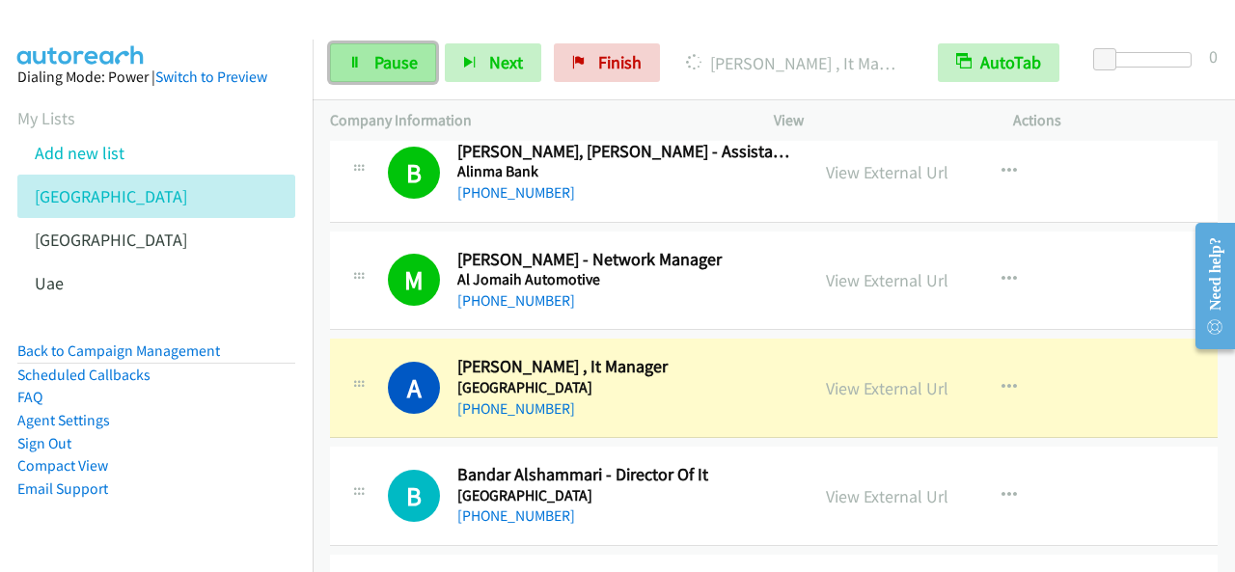
click at [400, 62] on span "Pause" at bounding box center [395, 62] width 43 height 22
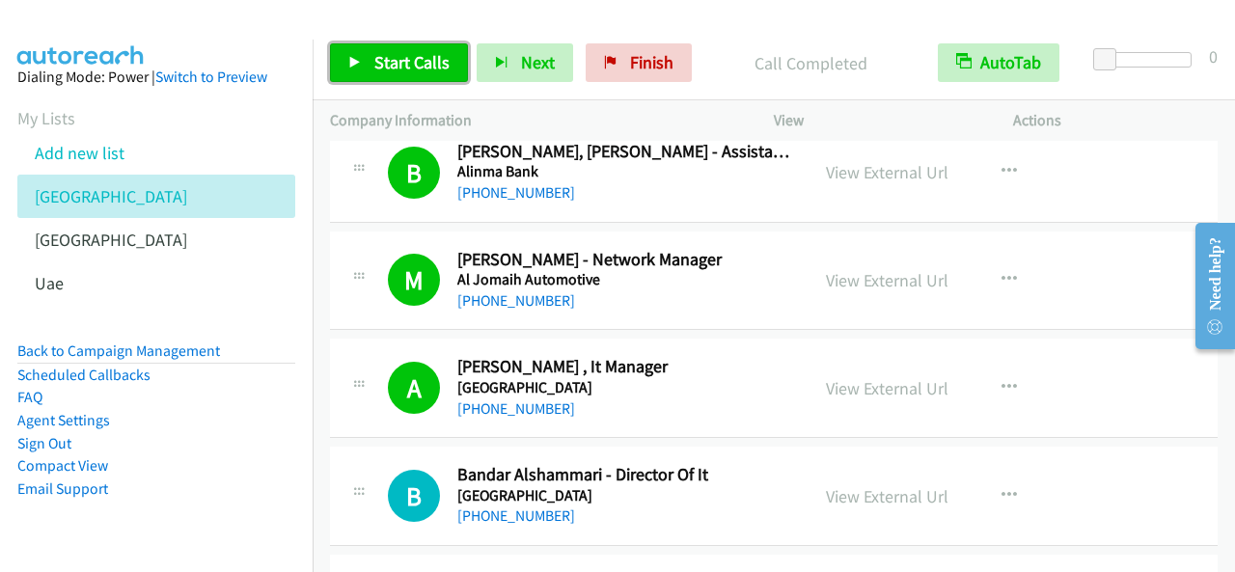
click at [419, 60] on span "Start Calls" at bounding box center [411, 62] width 75 height 22
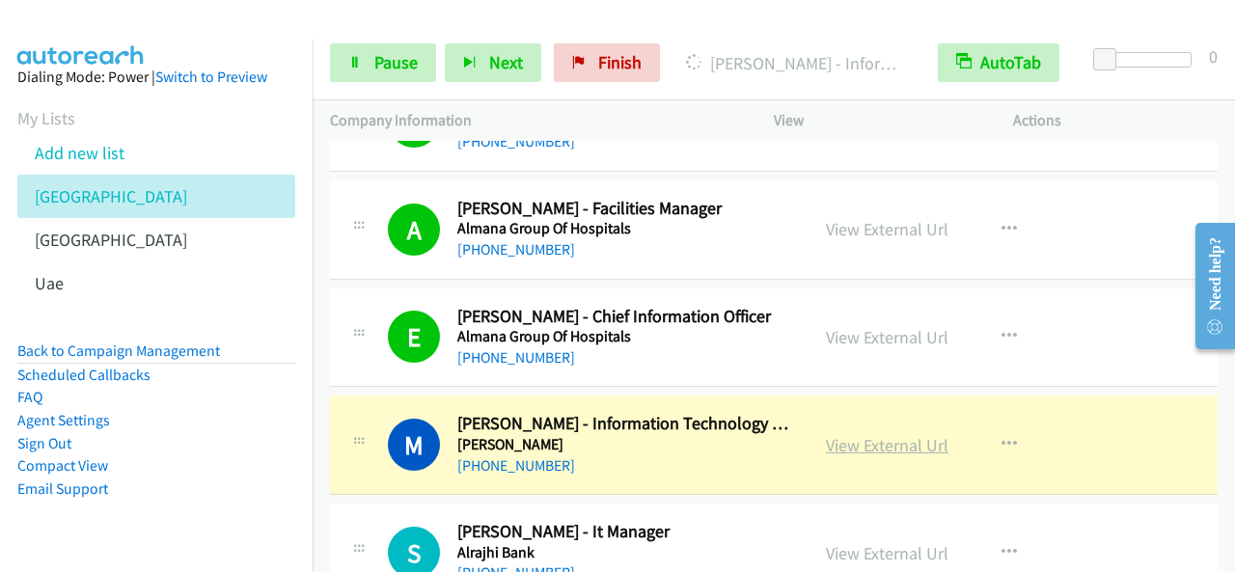
scroll to position [2218, 0]
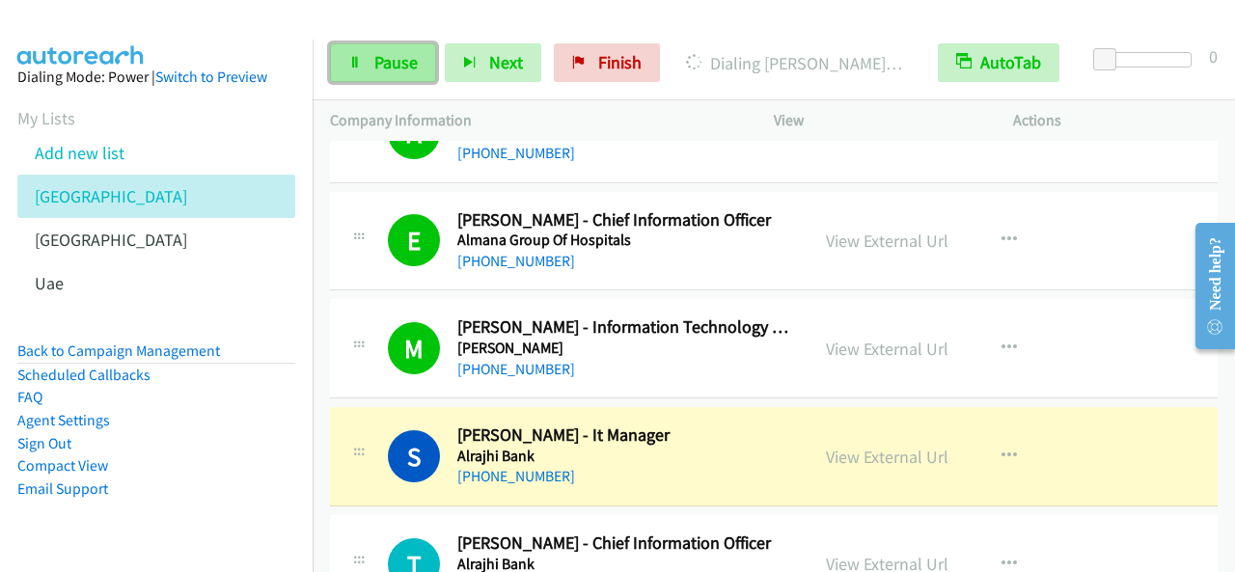
click at [414, 59] on span "Pause" at bounding box center [395, 62] width 43 height 22
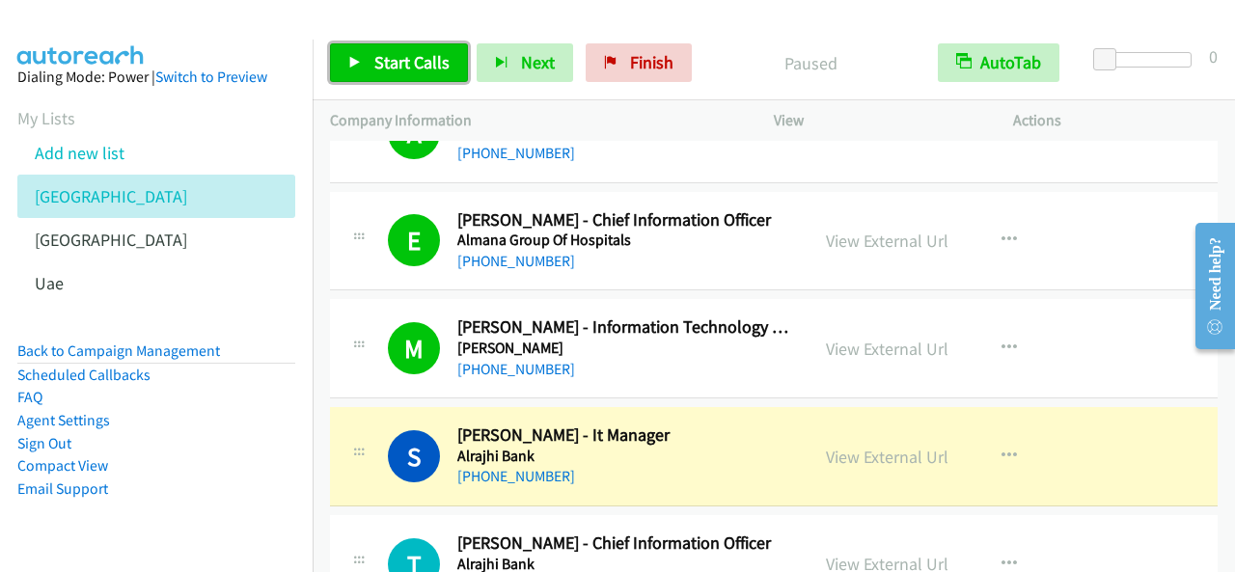
click at [410, 63] on span "Start Calls" at bounding box center [411, 62] width 75 height 22
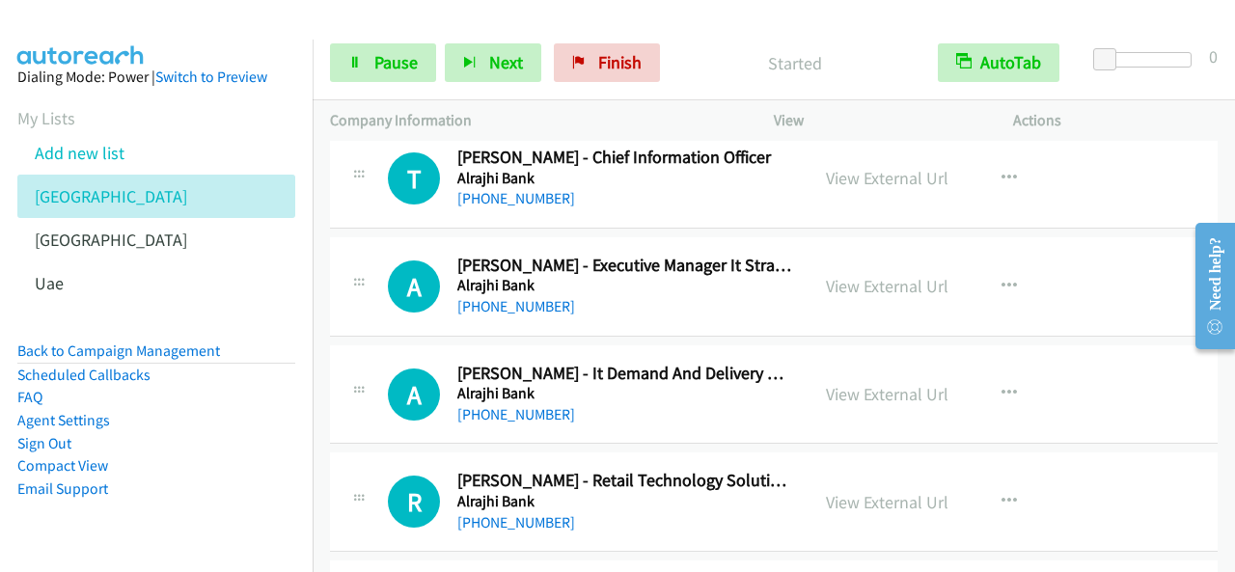
scroll to position [2315, 0]
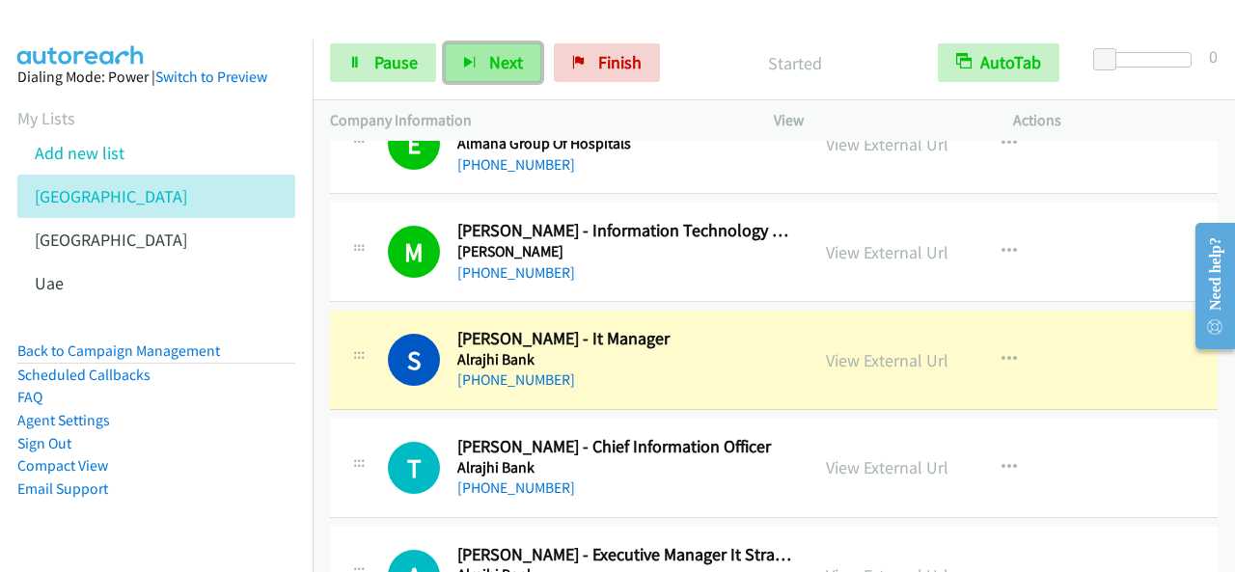
click at [498, 58] on span "Next" at bounding box center [506, 62] width 34 height 22
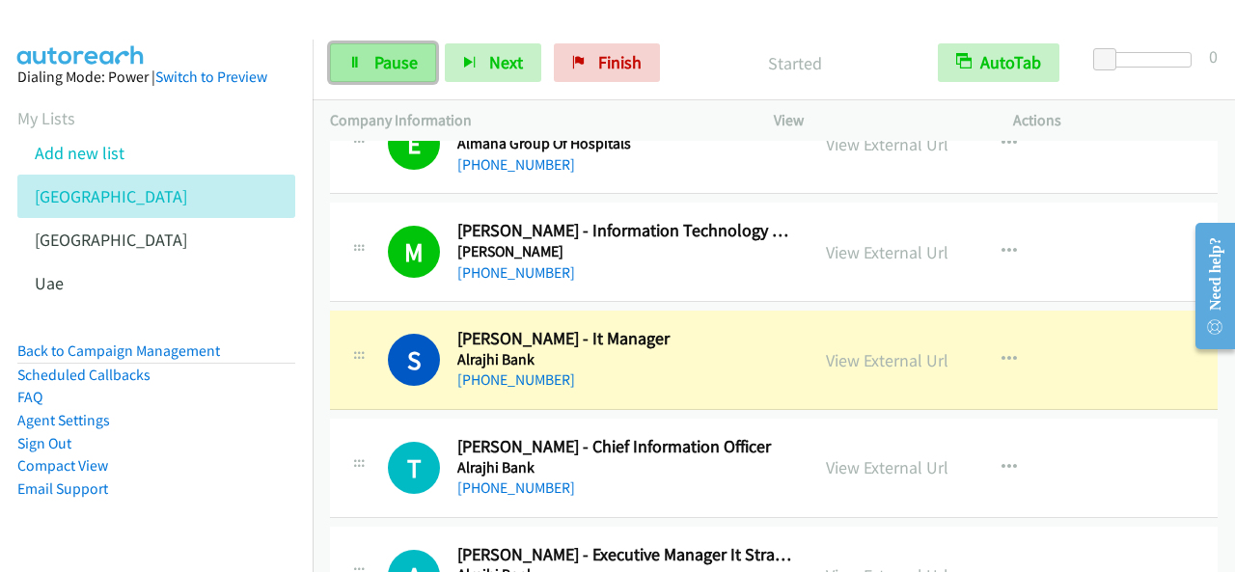
click at [385, 70] on span "Pause" at bounding box center [395, 62] width 43 height 22
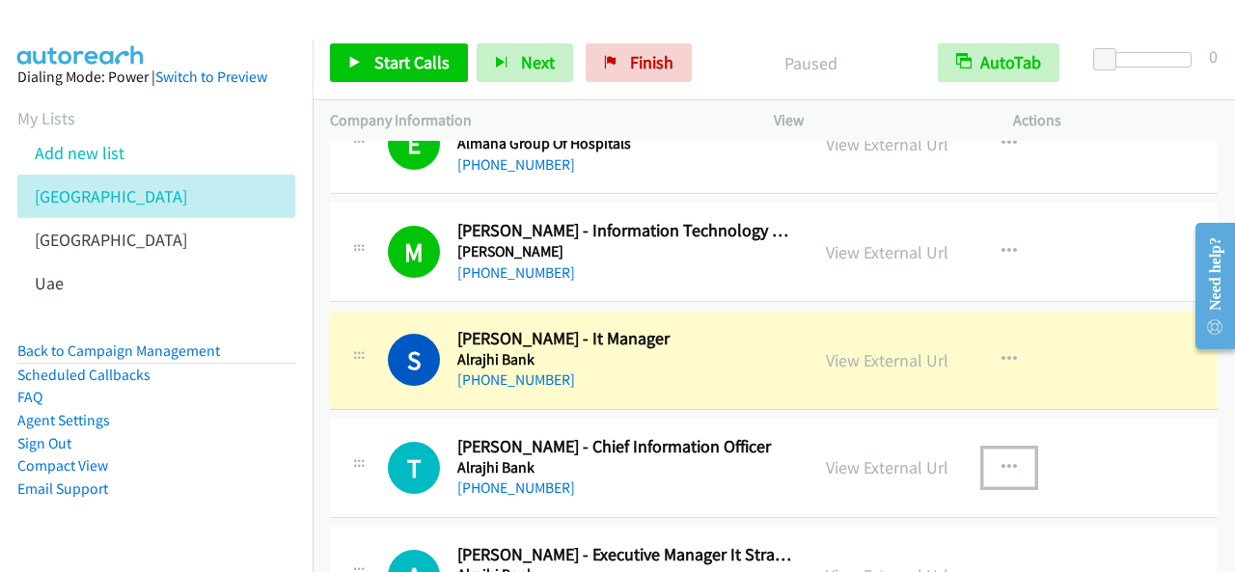
click at [1005, 460] on icon "button" at bounding box center [1008, 467] width 15 height 15
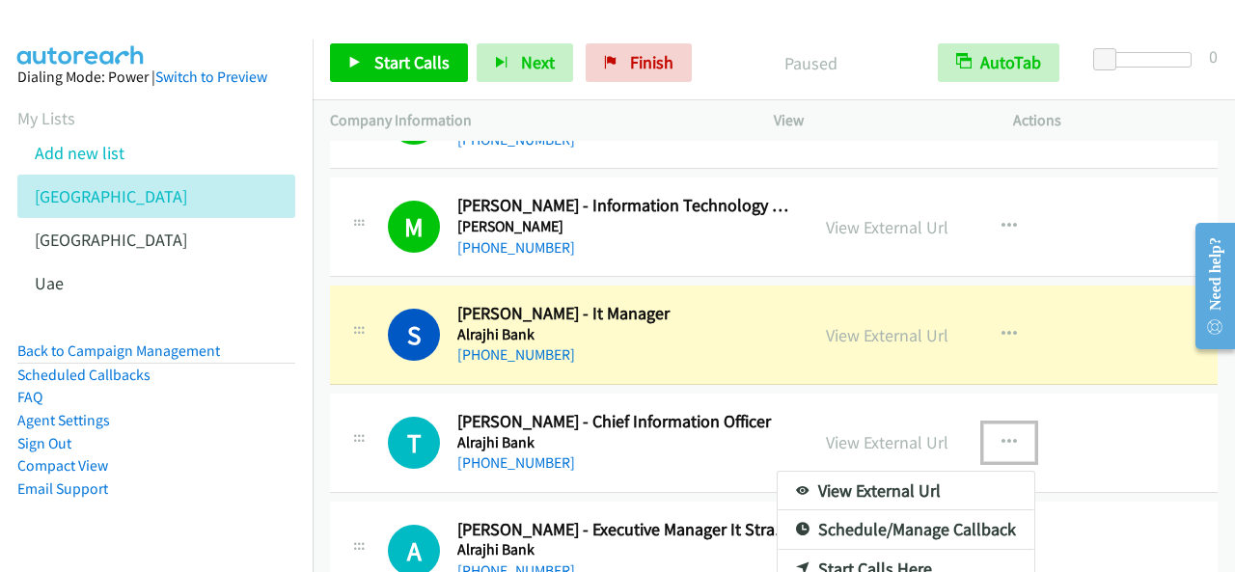
scroll to position [2411, 0]
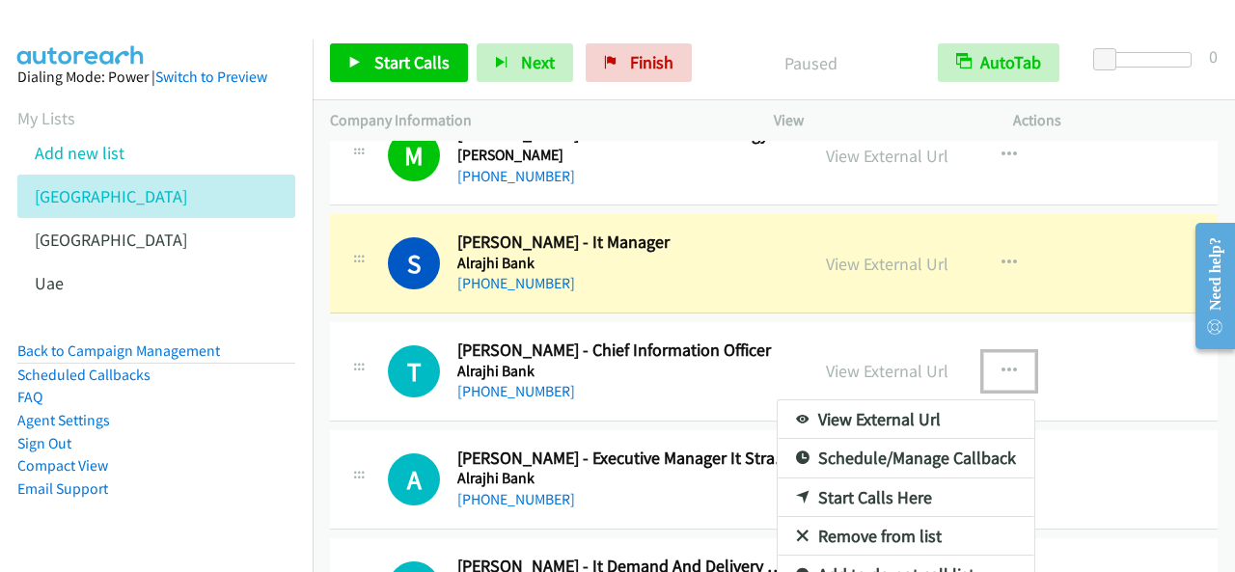
click at [912, 479] on link "Start Calls Here" at bounding box center [905, 497] width 257 height 39
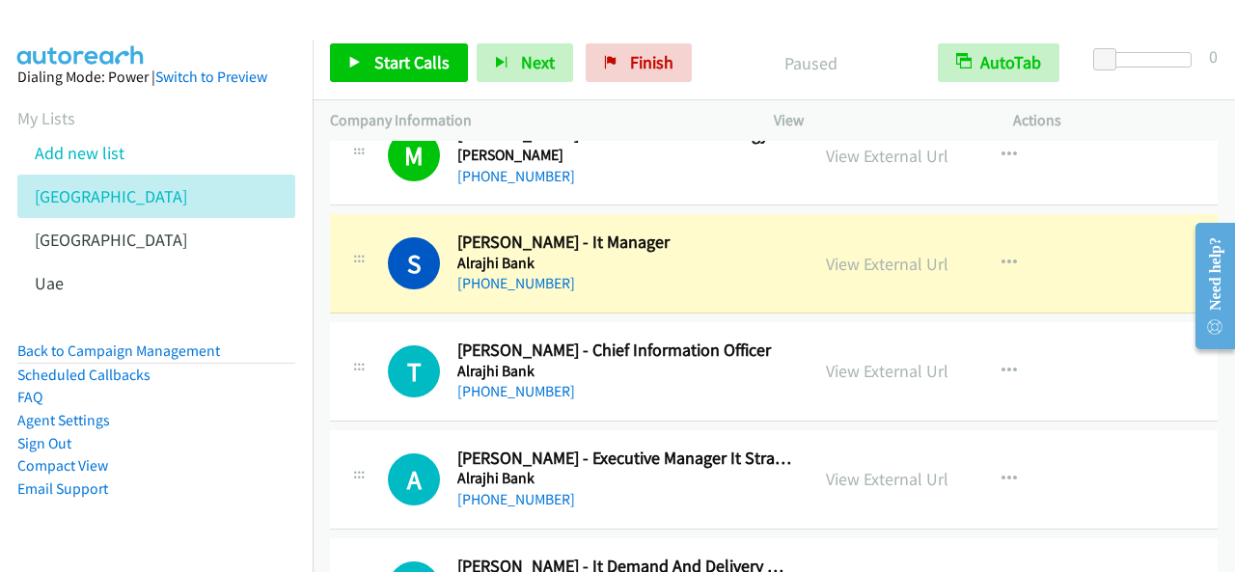
click at [431, 97] on div "Start Calls Pause Next Finish Paused AutoTab AutoTab 0" at bounding box center [774, 63] width 922 height 74
click at [422, 60] on span "Start Calls" at bounding box center [411, 62] width 75 height 22
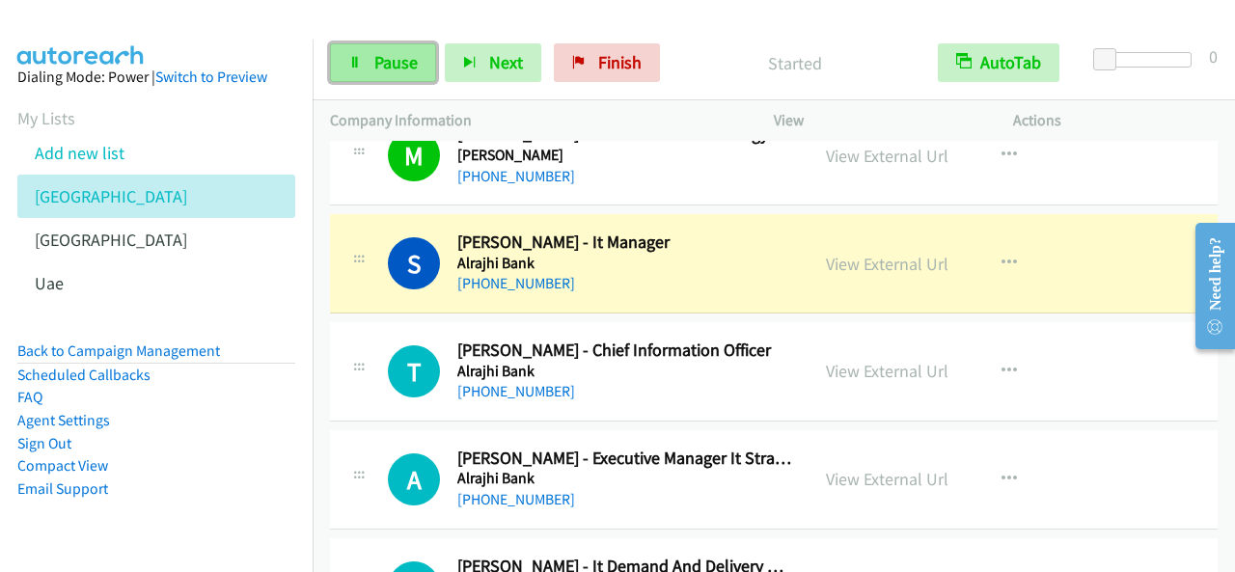
click at [396, 63] on span "Pause" at bounding box center [395, 62] width 43 height 22
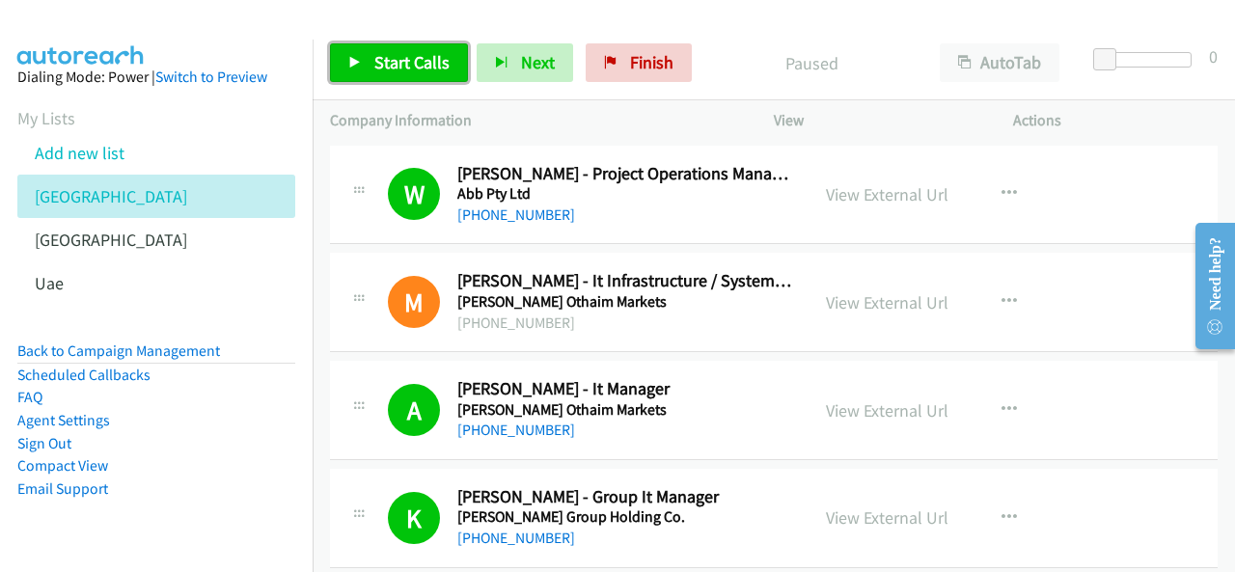
click at [411, 61] on span "Start Calls" at bounding box center [411, 62] width 75 height 22
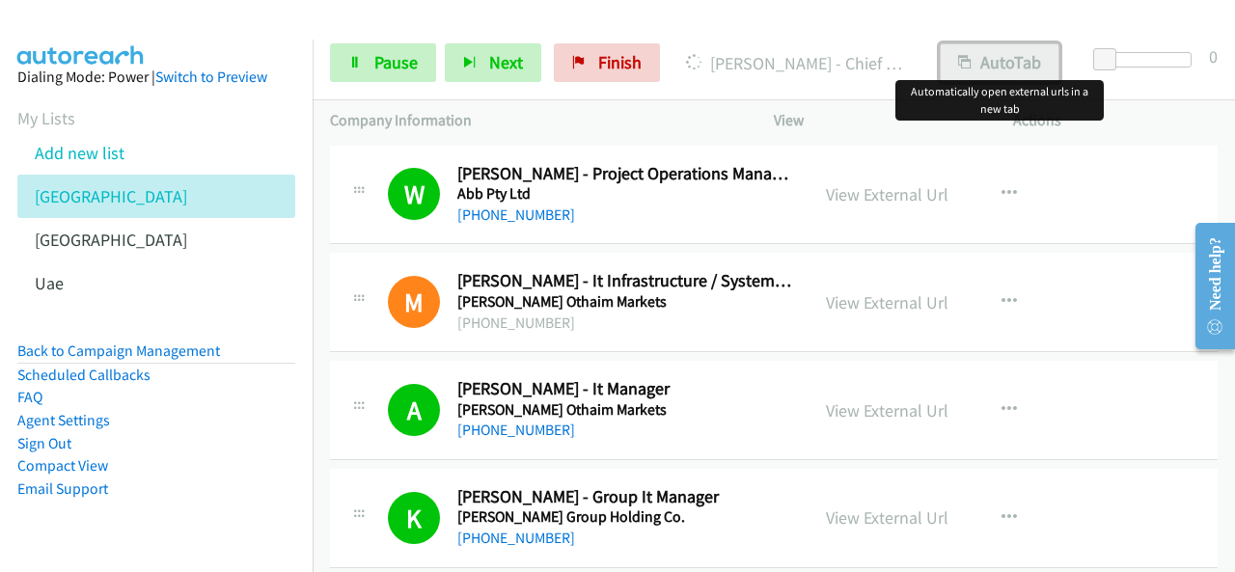
click at [967, 67] on icon "button" at bounding box center [965, 64] width 14 height 14
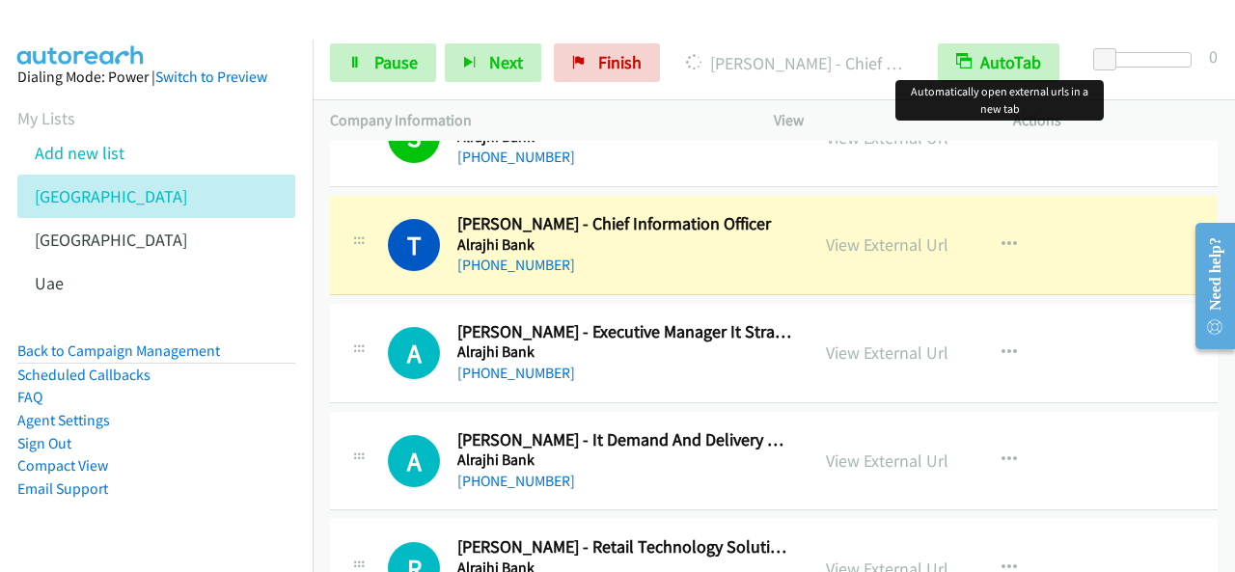
scroll to position [2508, 0]
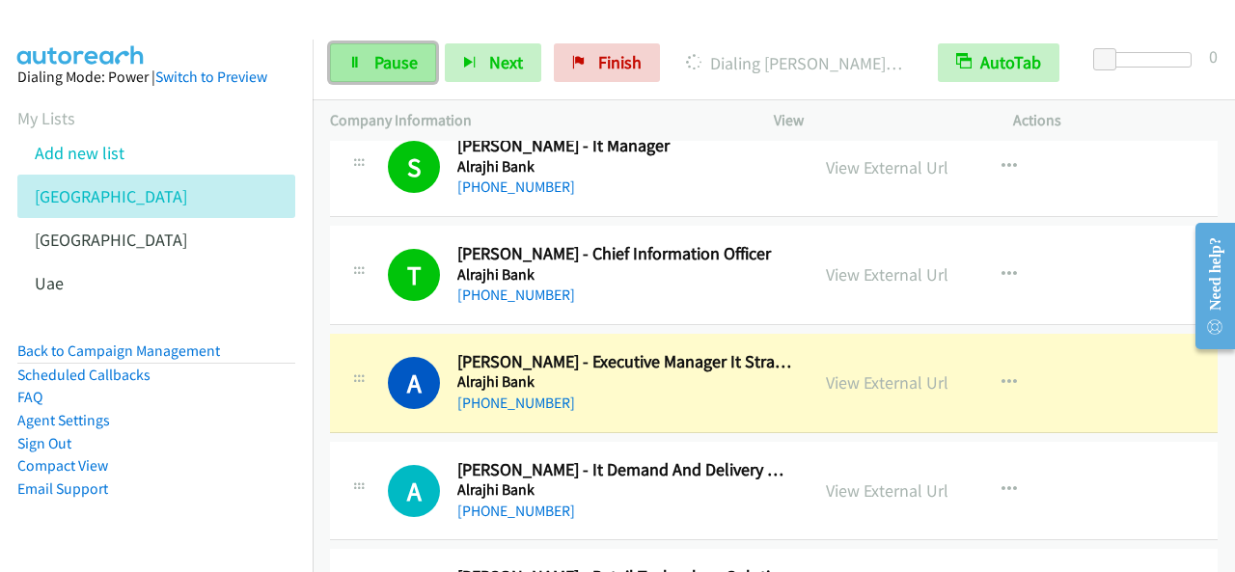
click at [374, 50] on link "Pause" at bounding box center [383, 62] width 106 height 39
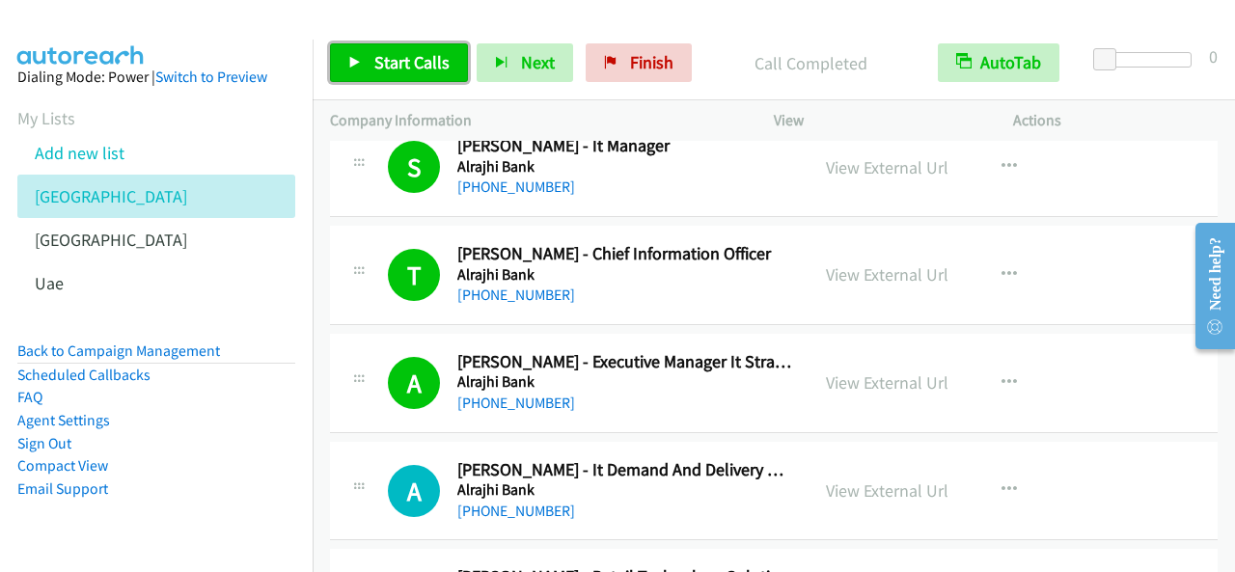
click at [407, 73] on link "Start Calls" at bounding box center [399, 62] width 138 height 39
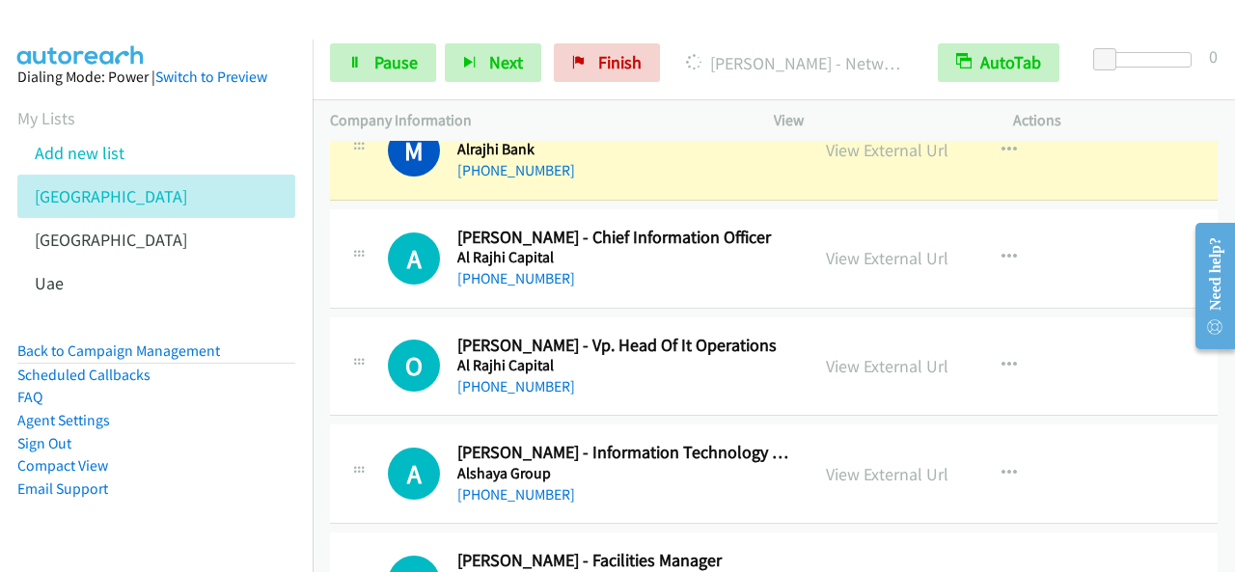
scroll to position [3183, 0]
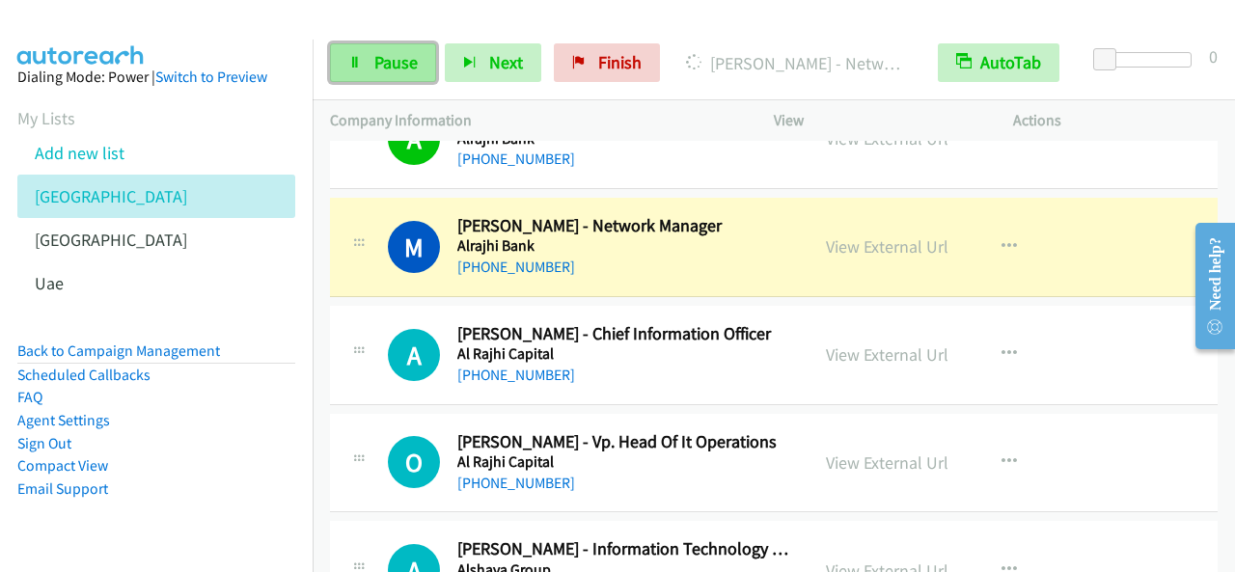
click at [421, 61] on link "Pause" at bounding box center [383, 62] width 106 height 39
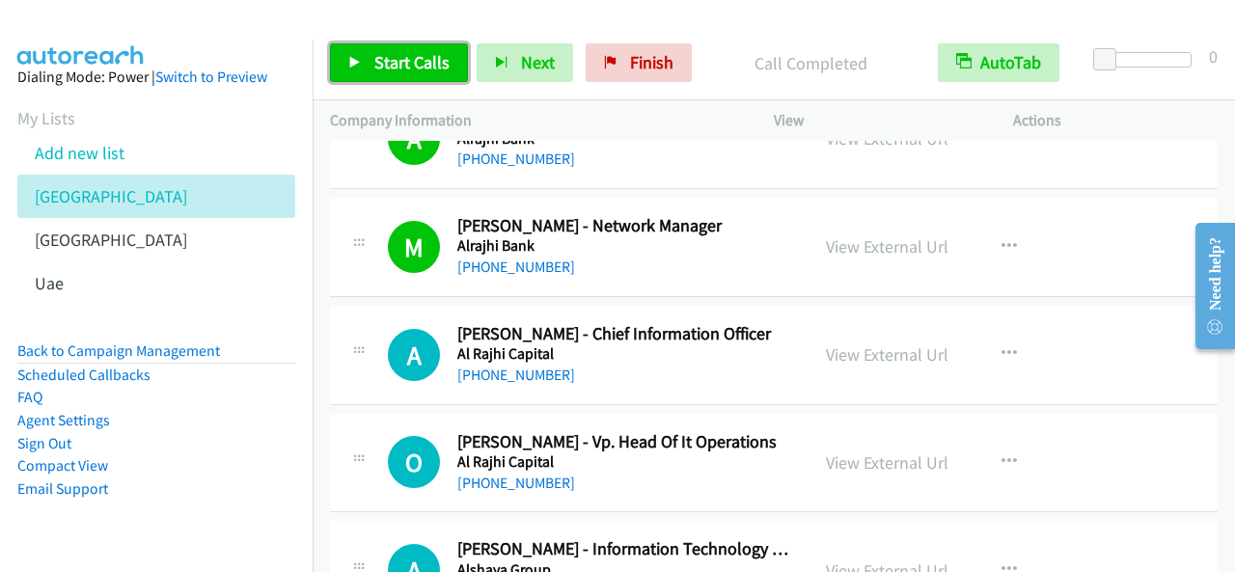
click at [380, 71] on span "Start Calls" at bounding box center [411, 62] width 75 height 22
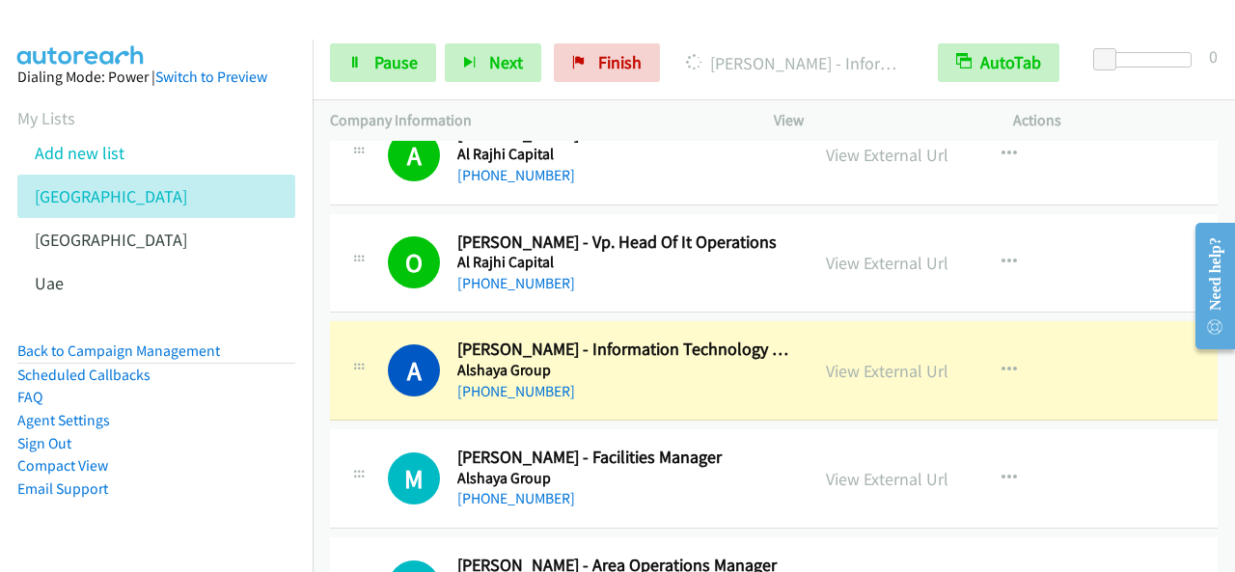
scroll to position [3472, 0]
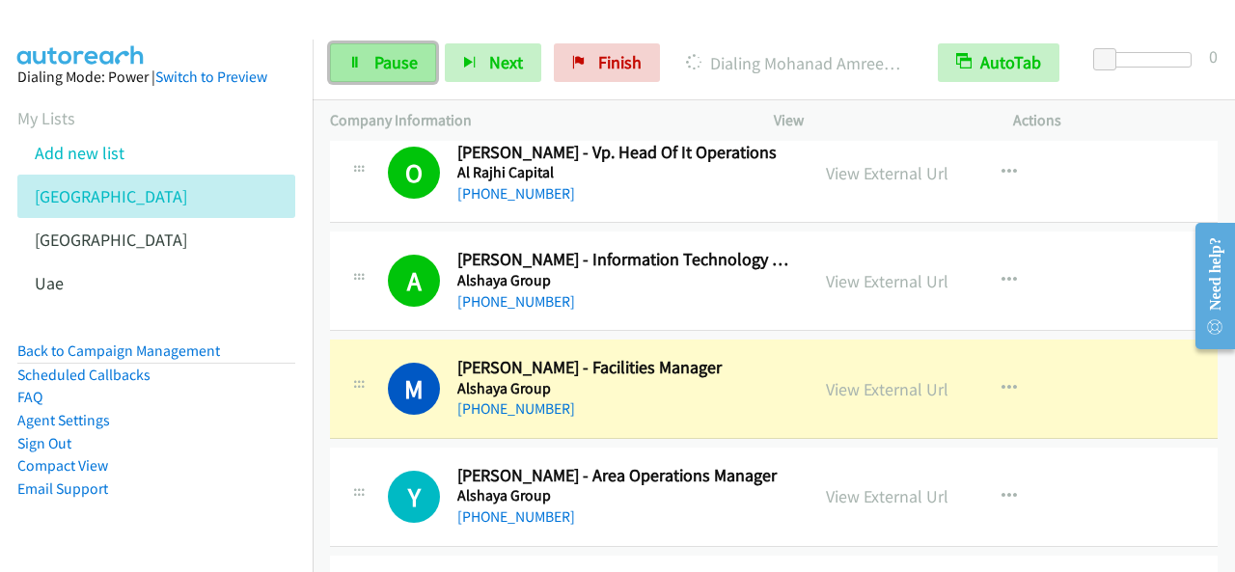
click at [400, 68] on span "Pause" at bounding box center [395, 62] width 43 height 22
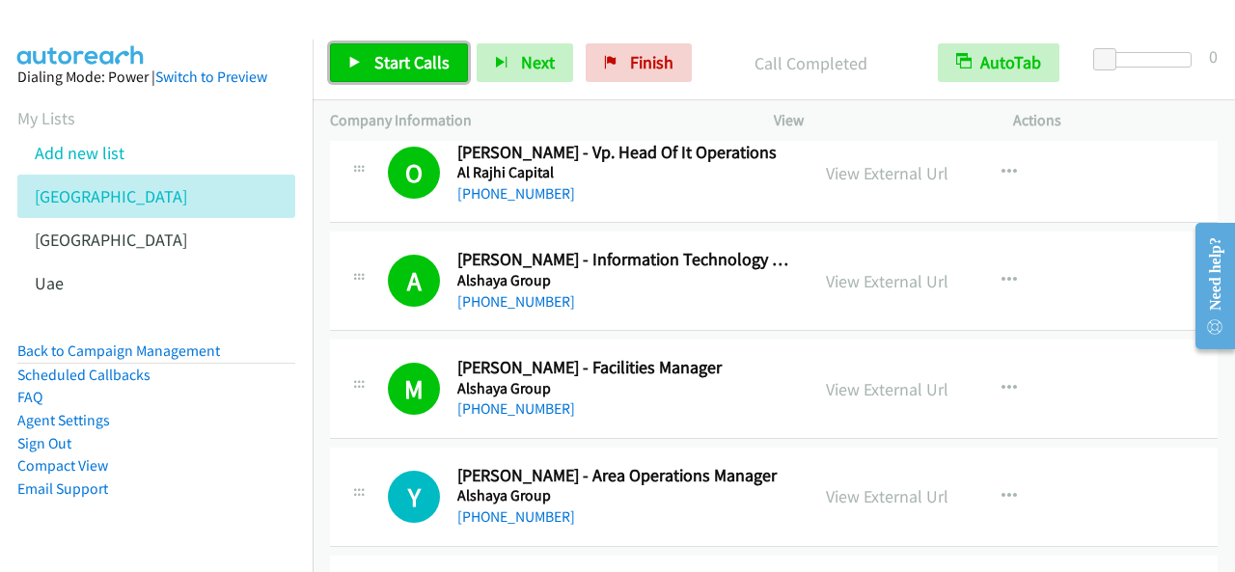
click at [404, 63] on span "Start Calls" at bounding box center [411, 62] width 75 height 22
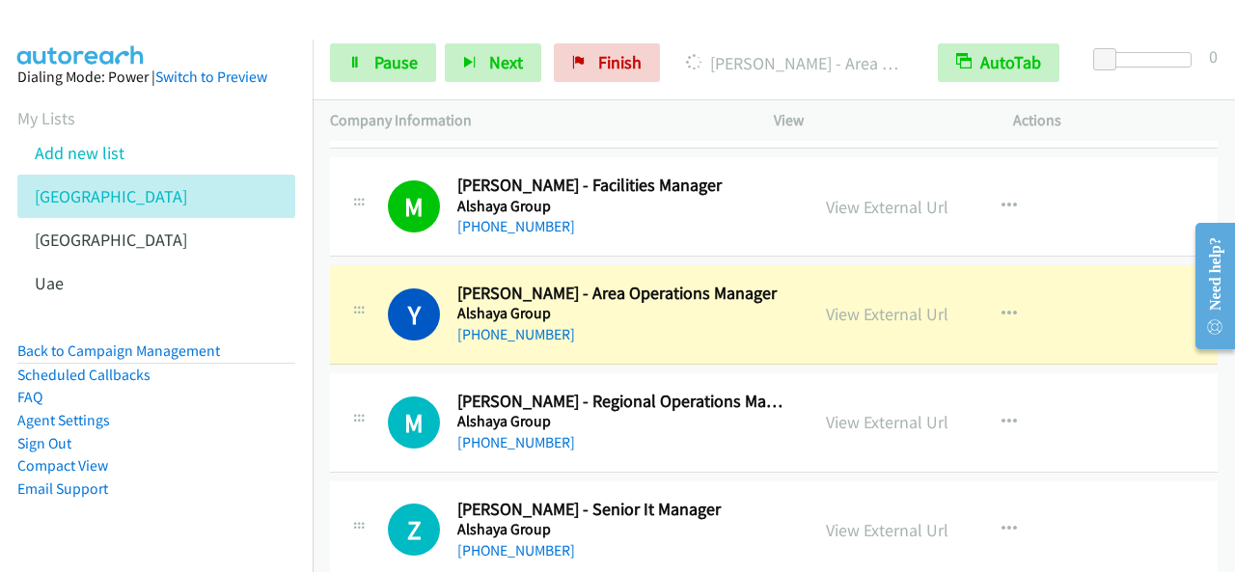
scroll to position [3665, 0]
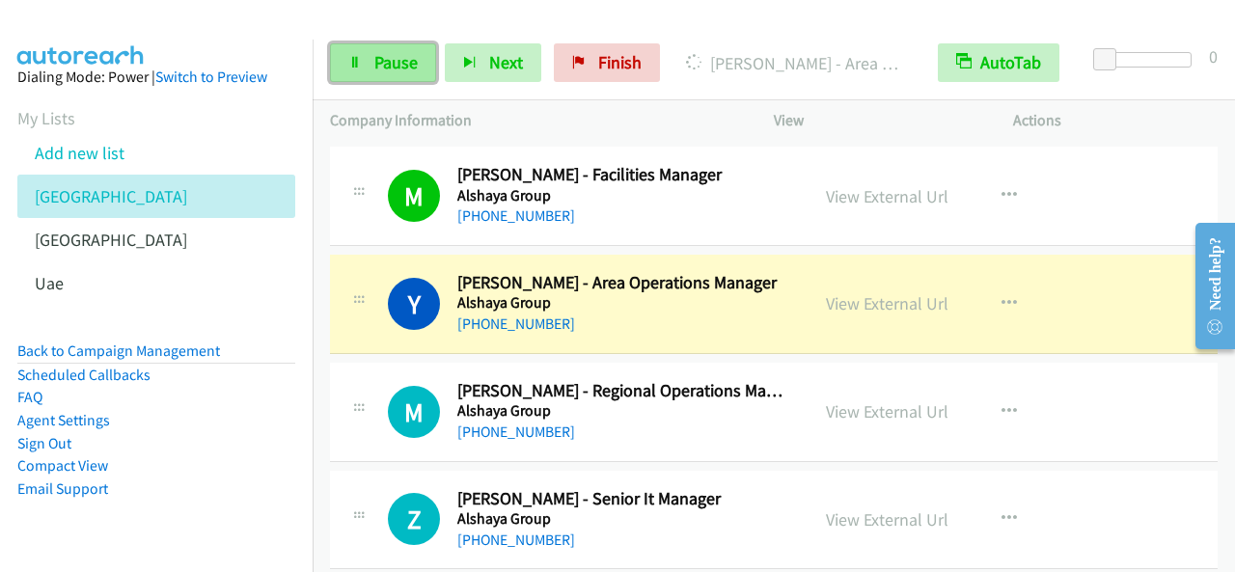
click at [388, 56] on span "Pause" at bounding box center [395, 62] width 43 height 22
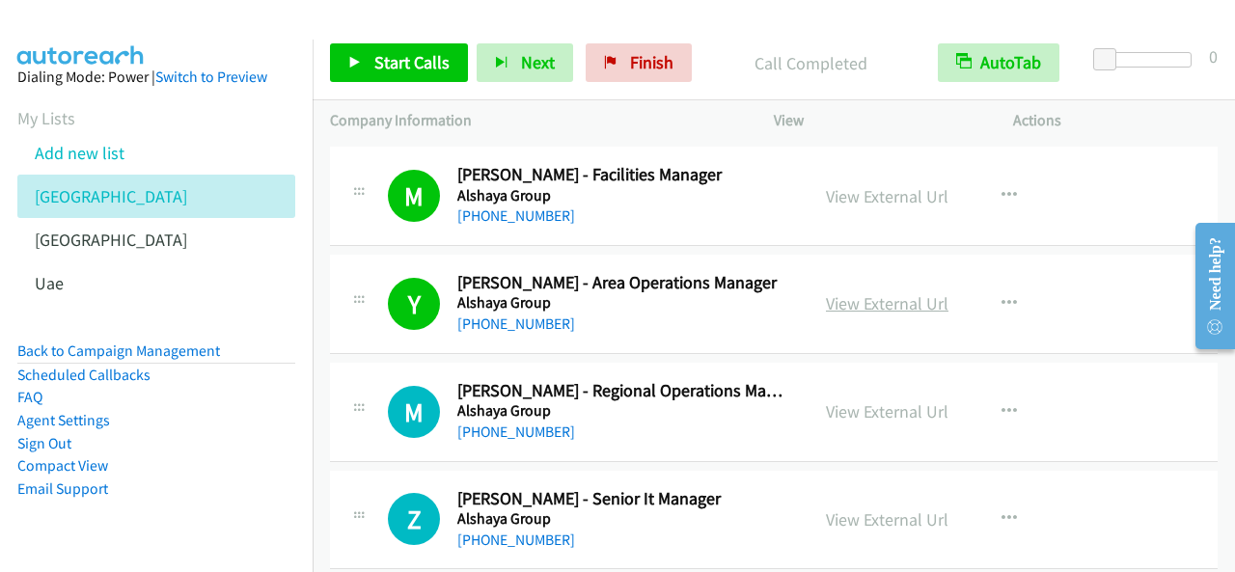
click at [896, 294] on link "View External Url" at bounding box center [887, 303] width 122 height 22
click at [409, 56] on span "Start Calls" at bounding box center [411, 62] width 75 height 22
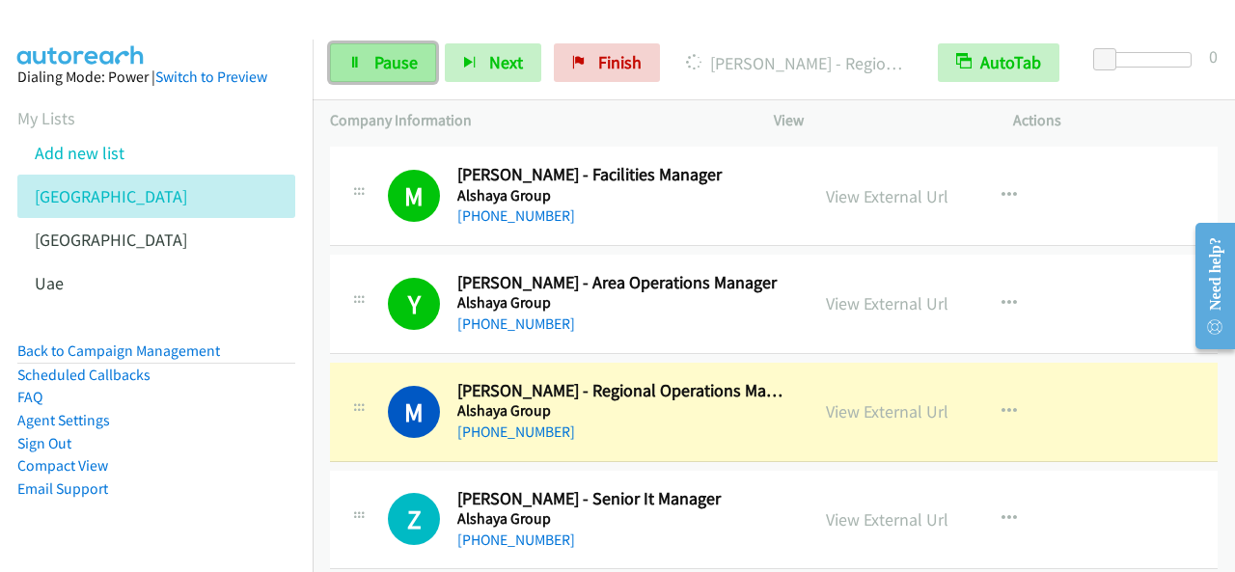
click at [407, 63] on span "Pause" at bounding box center [395, 62] width 43 height 22
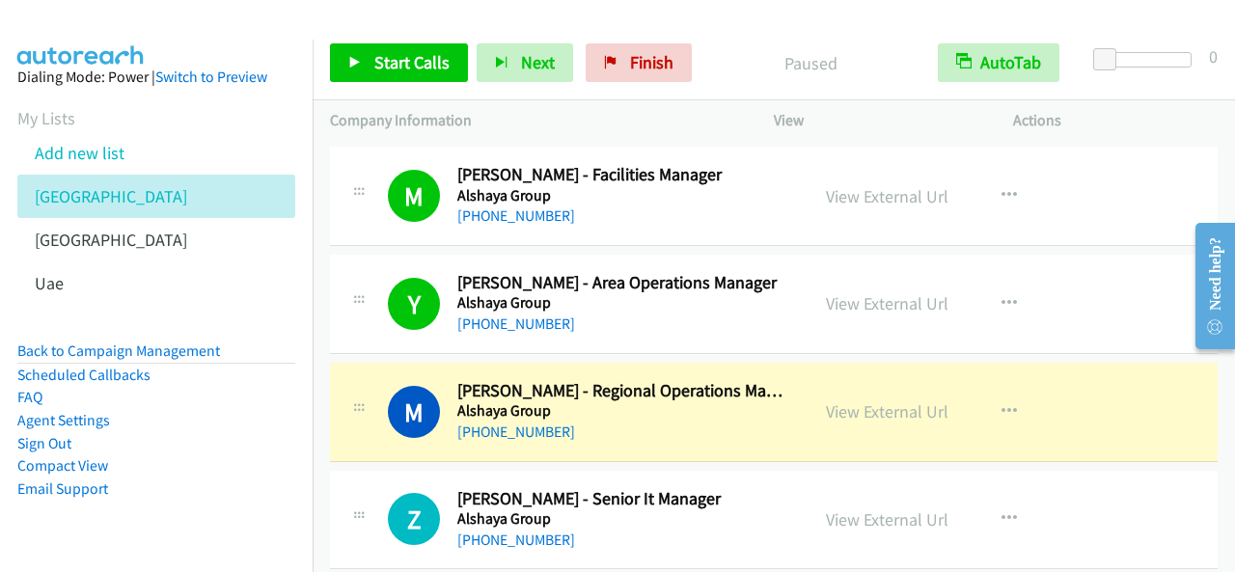
click at [1150, 69] on div at bounding box center [1146, 67] width 123 height 30
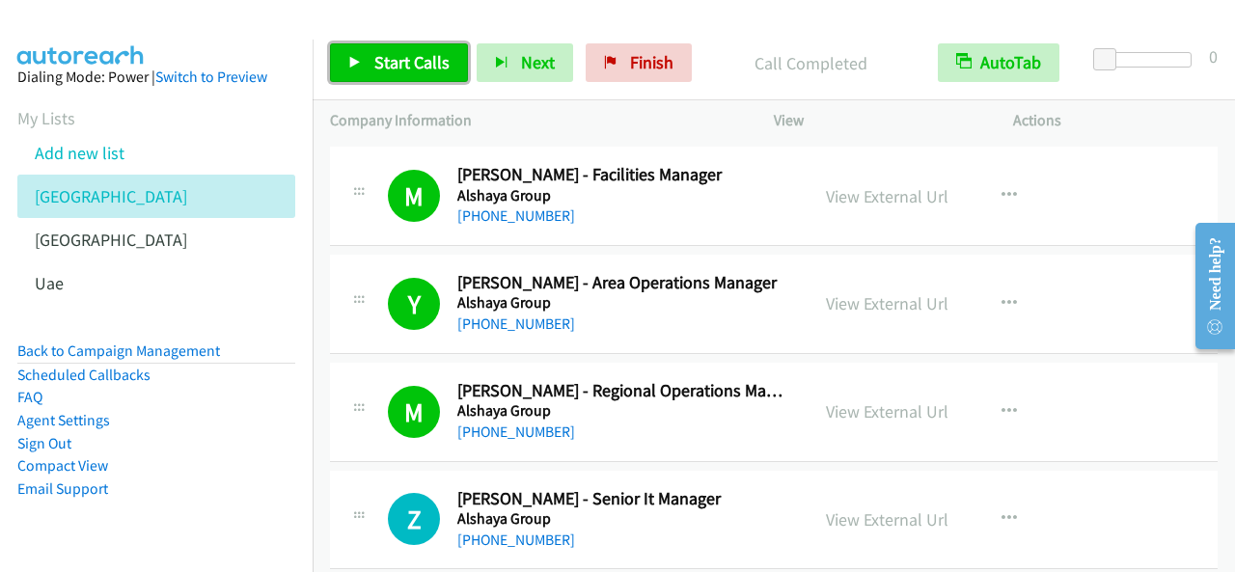
click at [388, 61] on span "Start Calls" at bounding box center [411, 62] width 75 height 22
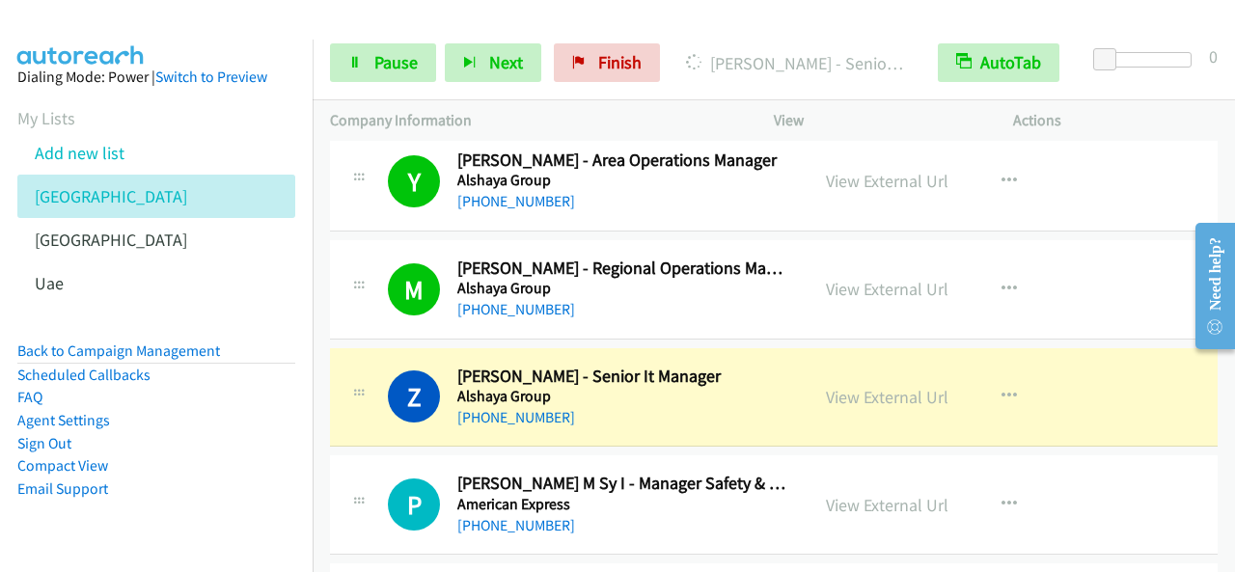
scroll to position [3858, 0]
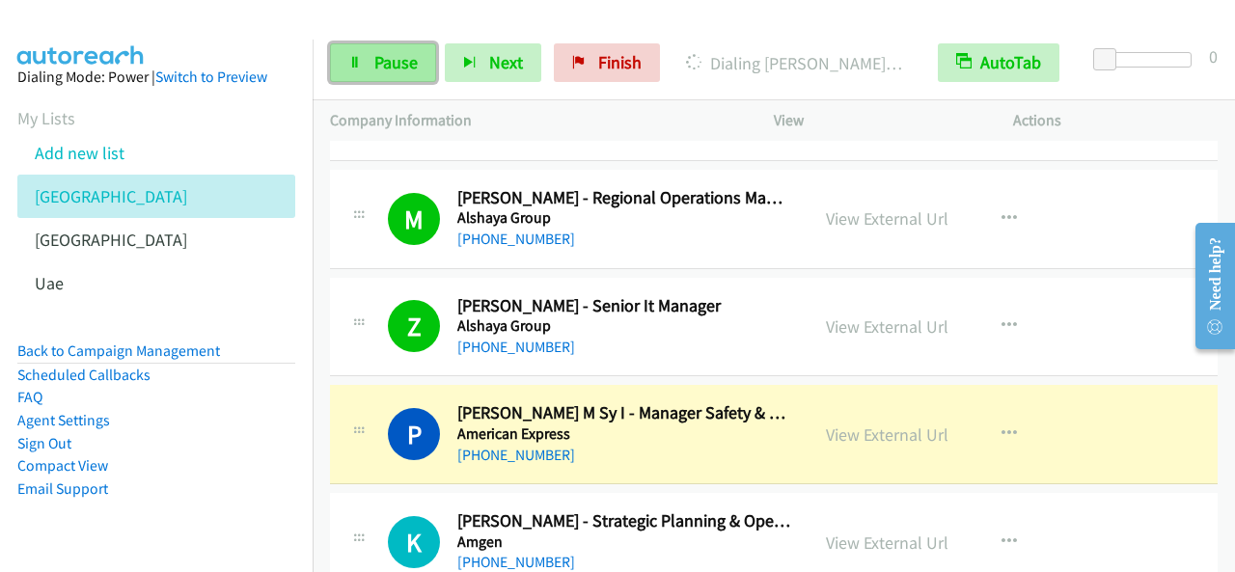
click at [411, 67] on span "Pause" at bounding box center [395, 62] width 43 height 22
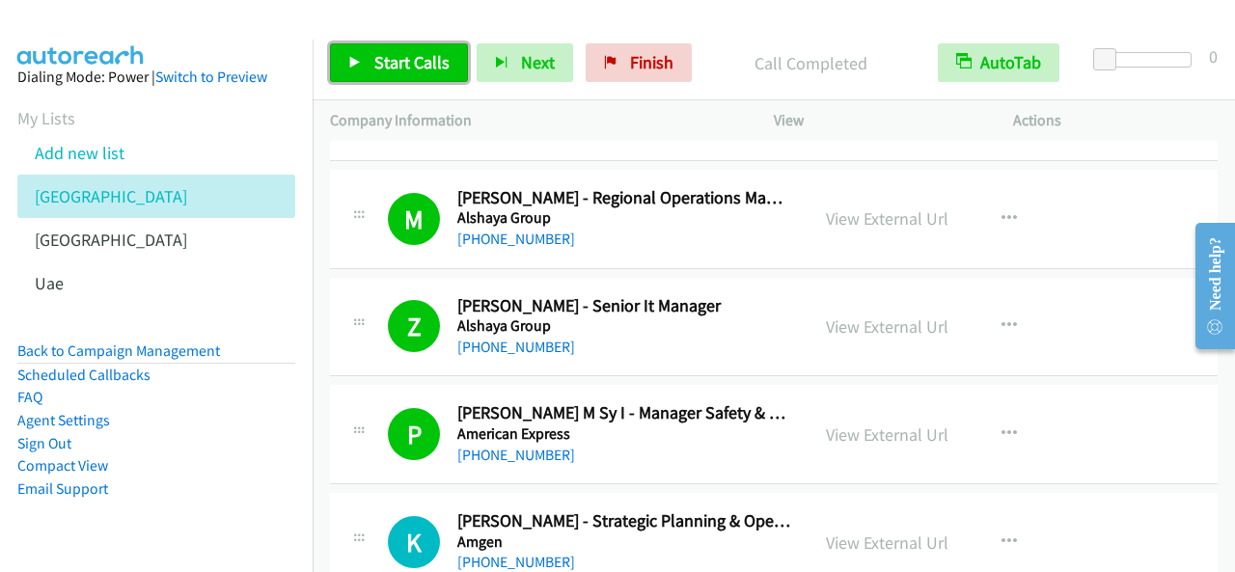
click at [390, 49] on link "Start Calls" at bounding box center [399, 62] width 138 height 39
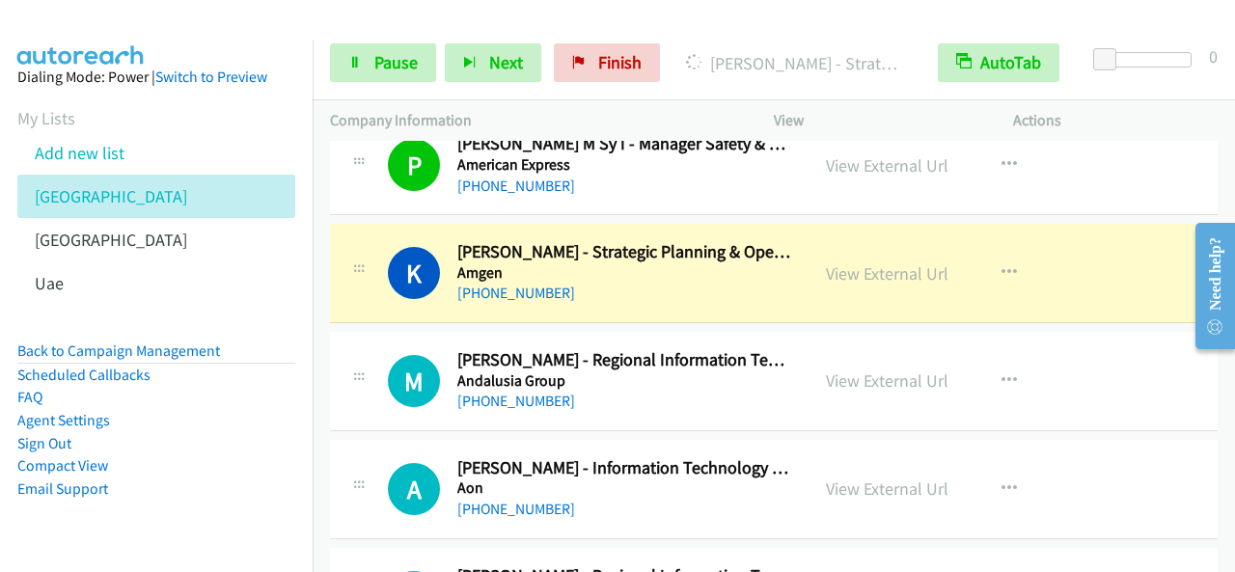
scroll to position [4148, 0]
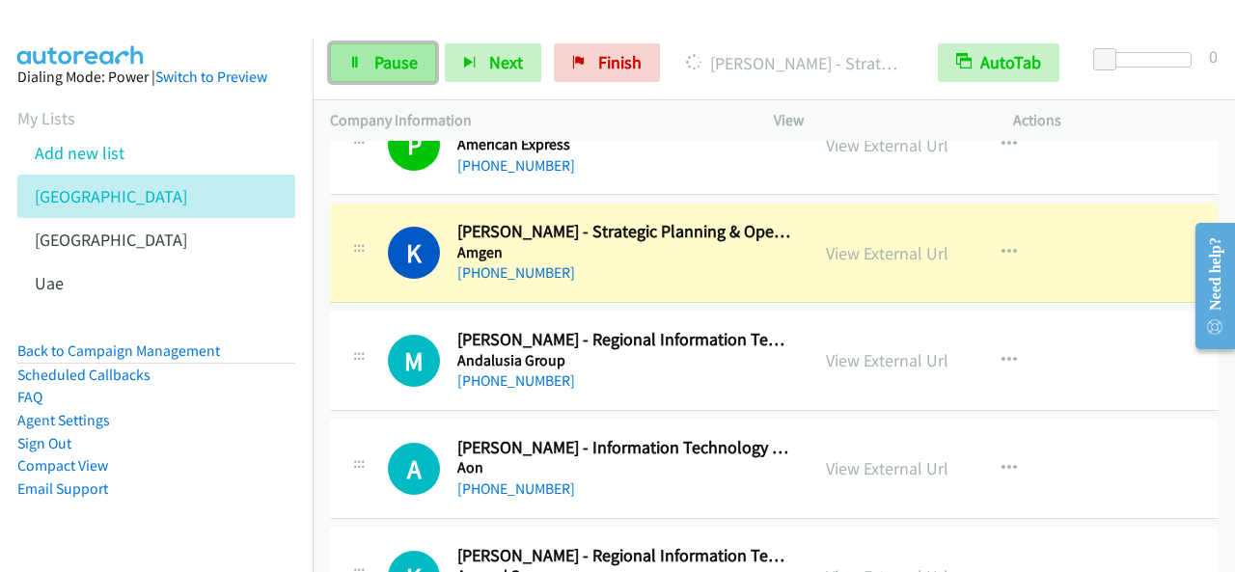
click at [407, 70] on span "Pause" at bounding box center [395, 62] width 43 height 22
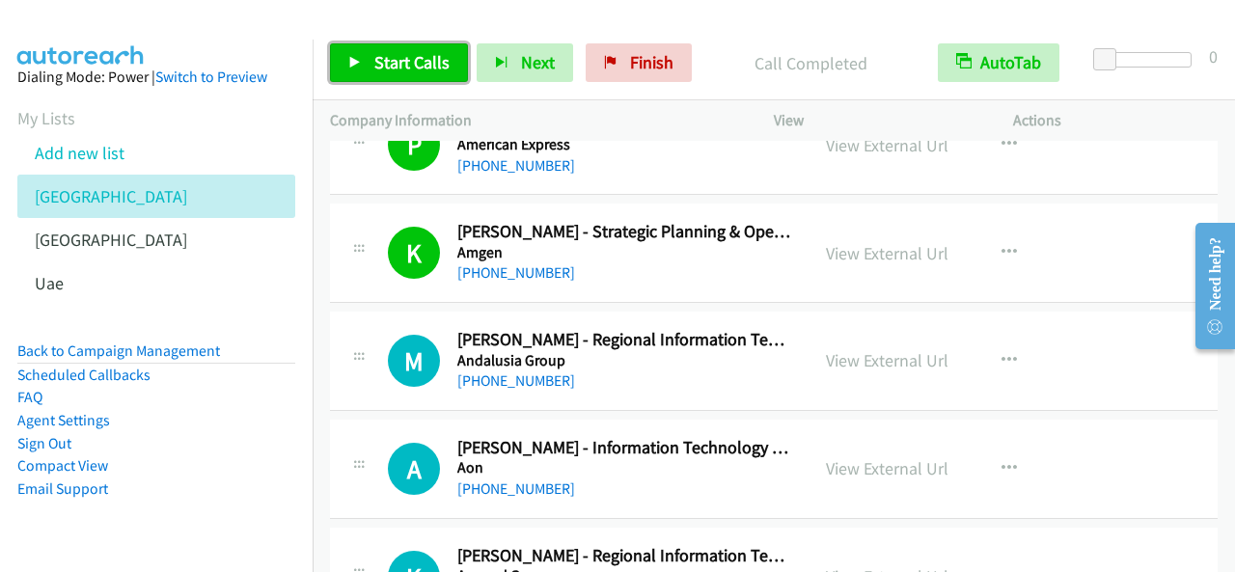
click at [376, 65] on span "Start Calls" at bounding box center [411, 62] width 75 height 22
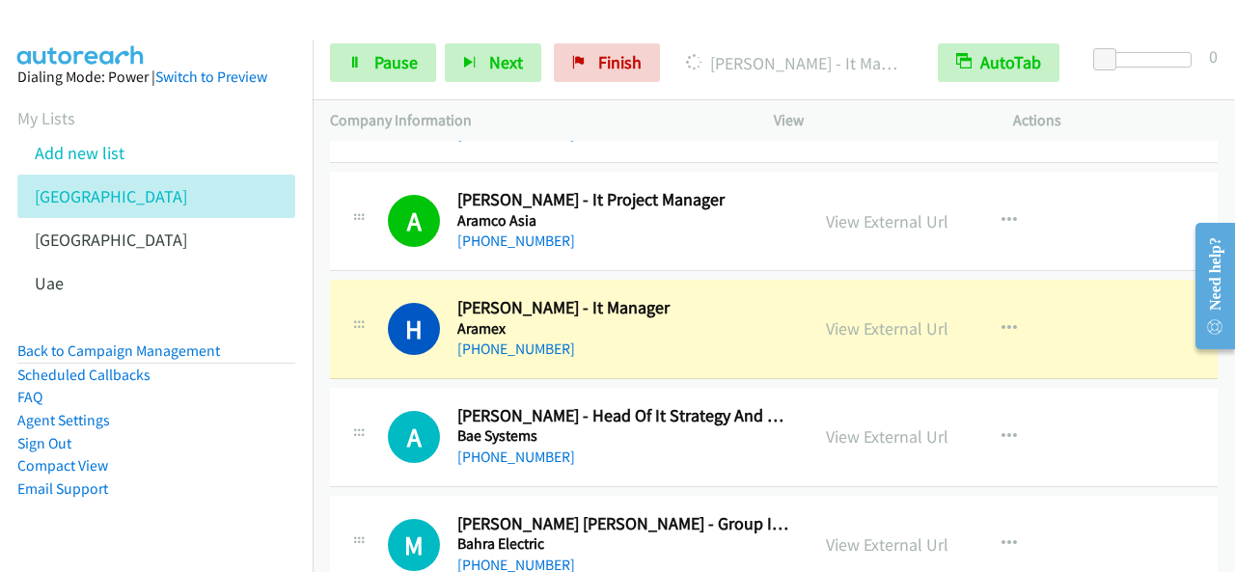
scroll to position [4726, 0]
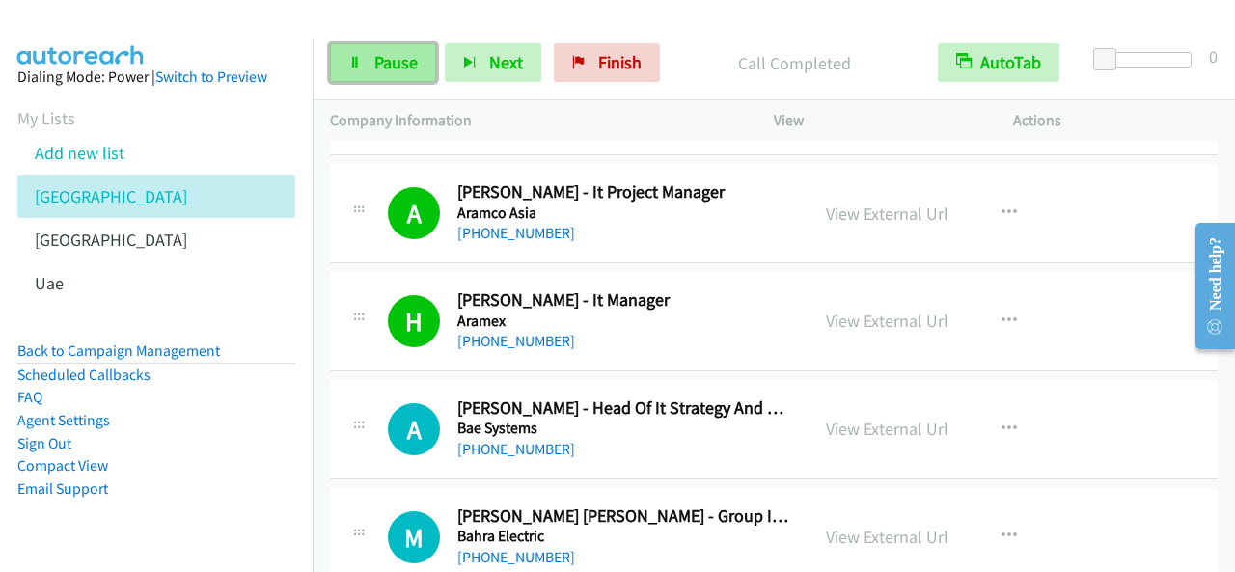
click at [409, 60] on span "Pause" at bounding box center [395, 62] width 43 height 22
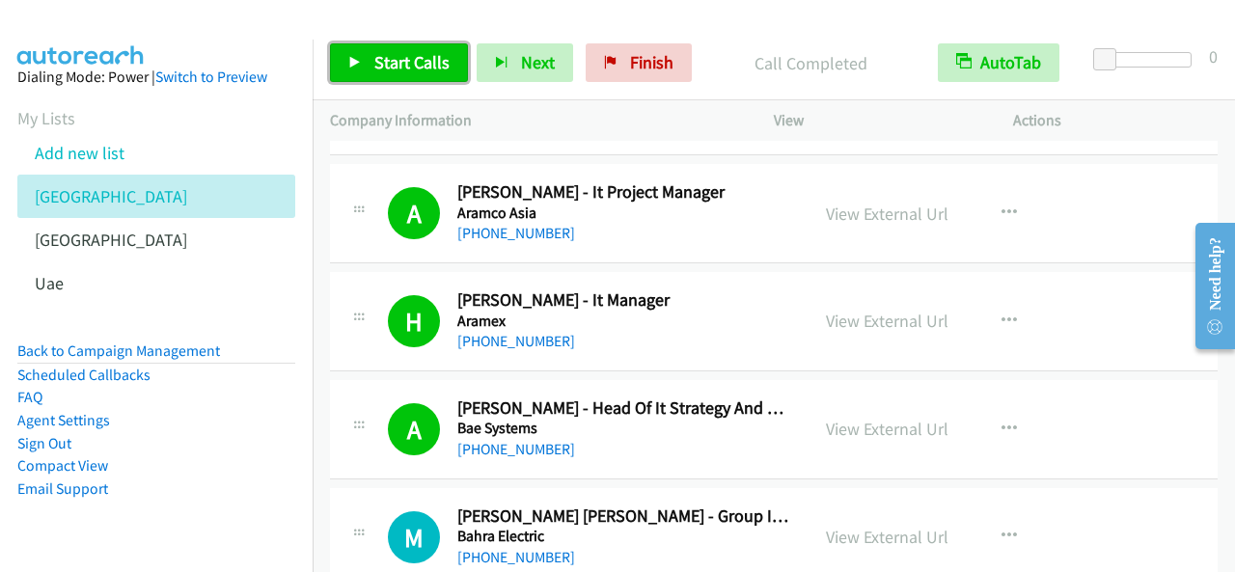
click at [415, 63] on span "Start Calls" at bounding box center [411, 62] width 75 height 22
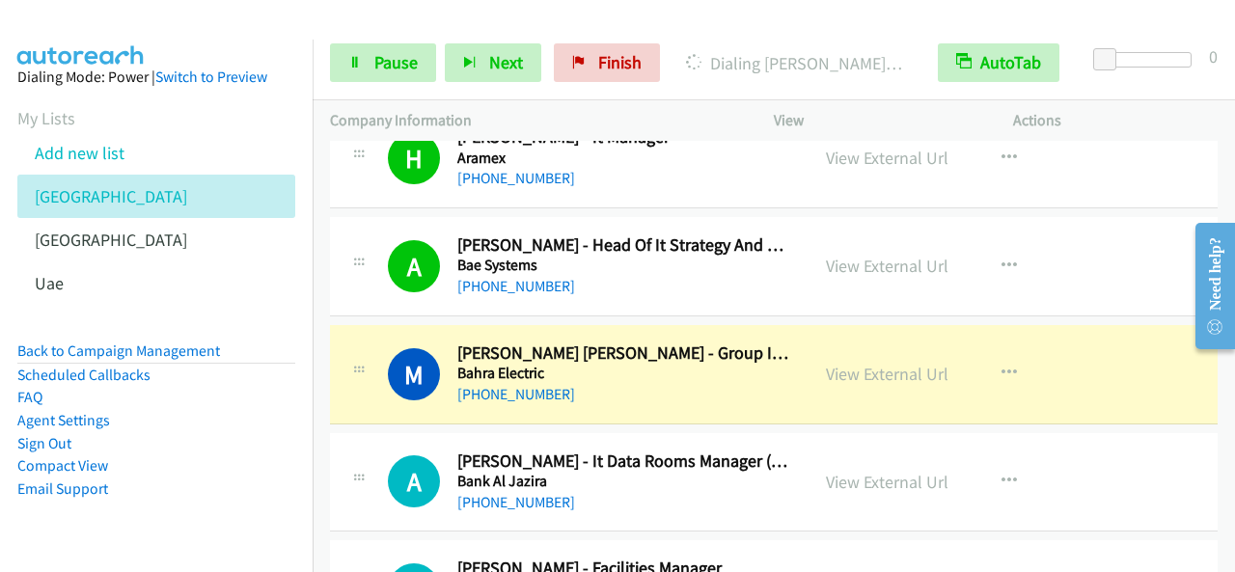
scroll to position [4919, 0]
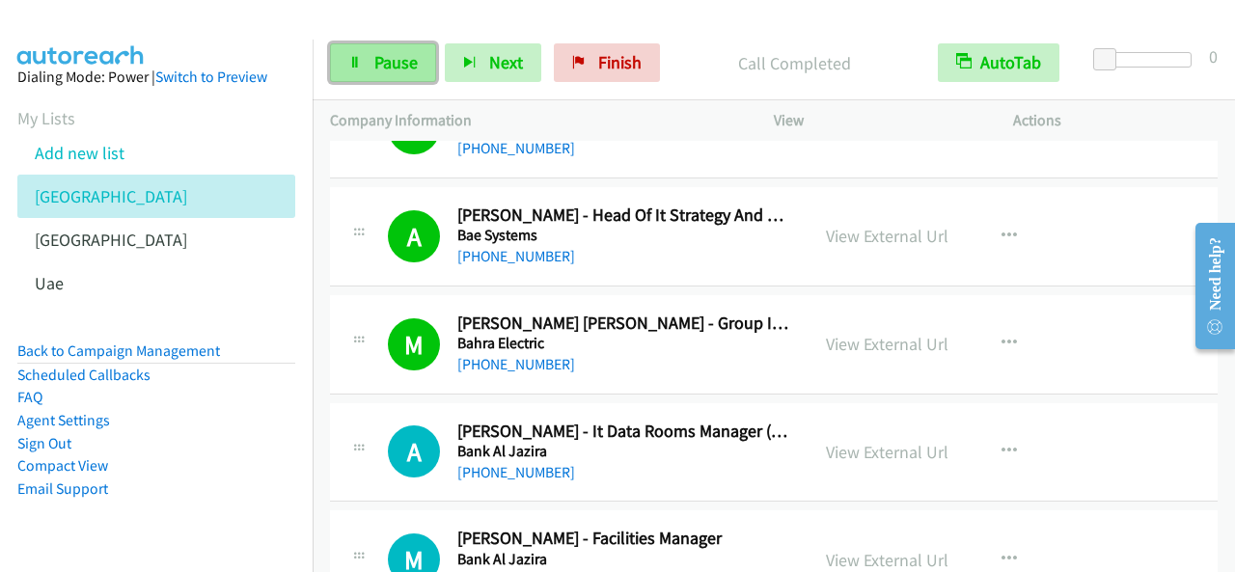
click at [403, 53] on span "Pause" at bounding box center [395, 62] width 43 height 22
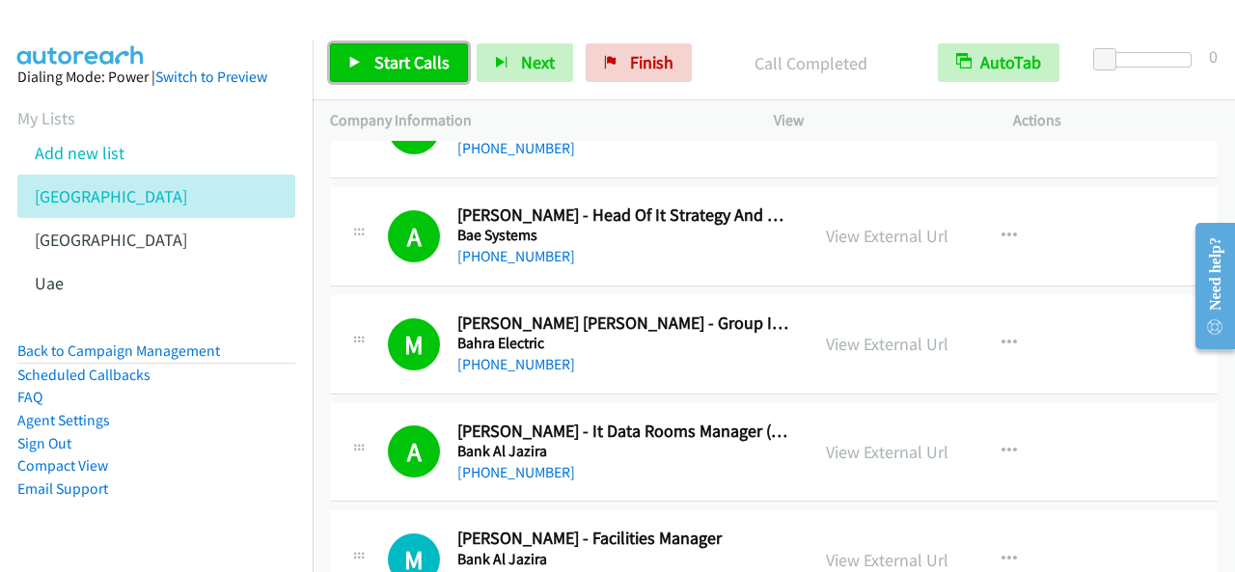
click at [413, 57] on span "Start Calls" at bounding box center [411, 62] width 75 height 22
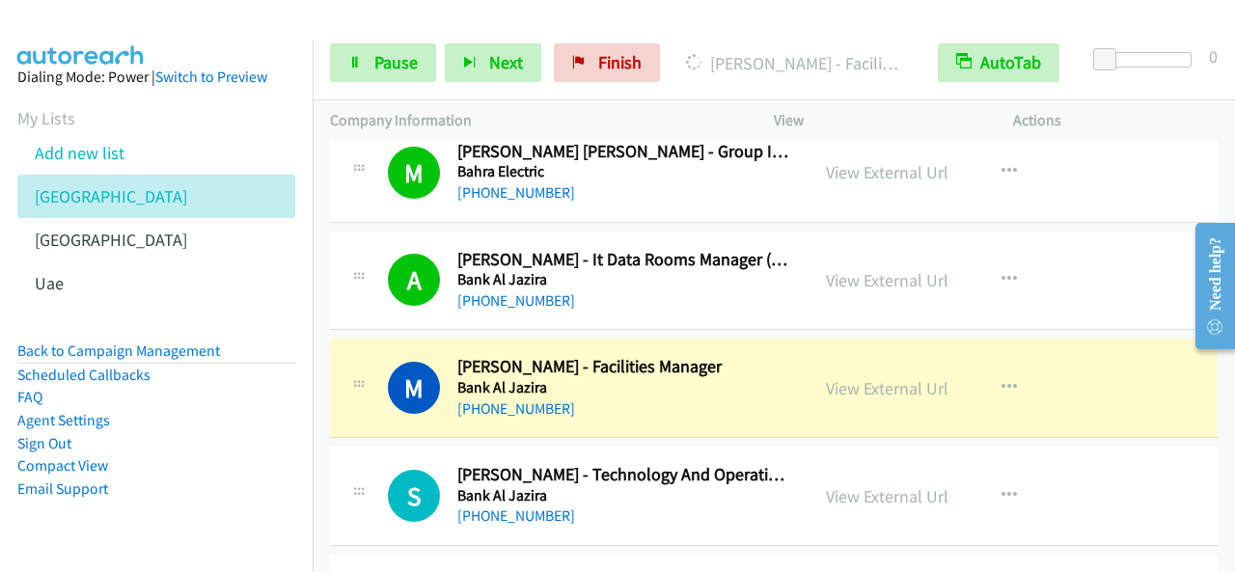
scroll to position [5209, 0]
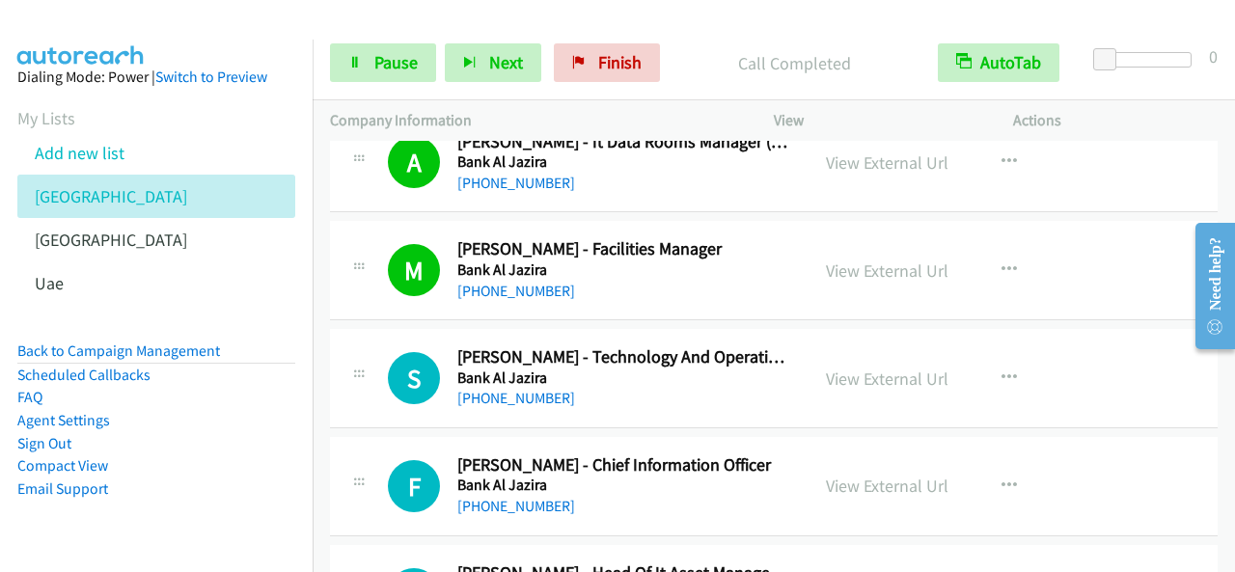
click at [377, 87] on div "Start Calls Pause Next Finish Call Completed AutoTab AutoTab 0" at bounding box center [774, 63] width 922 height 74
click at [419, 52] on link "Pause" at bounding box center [383, 62] width 106 height 39
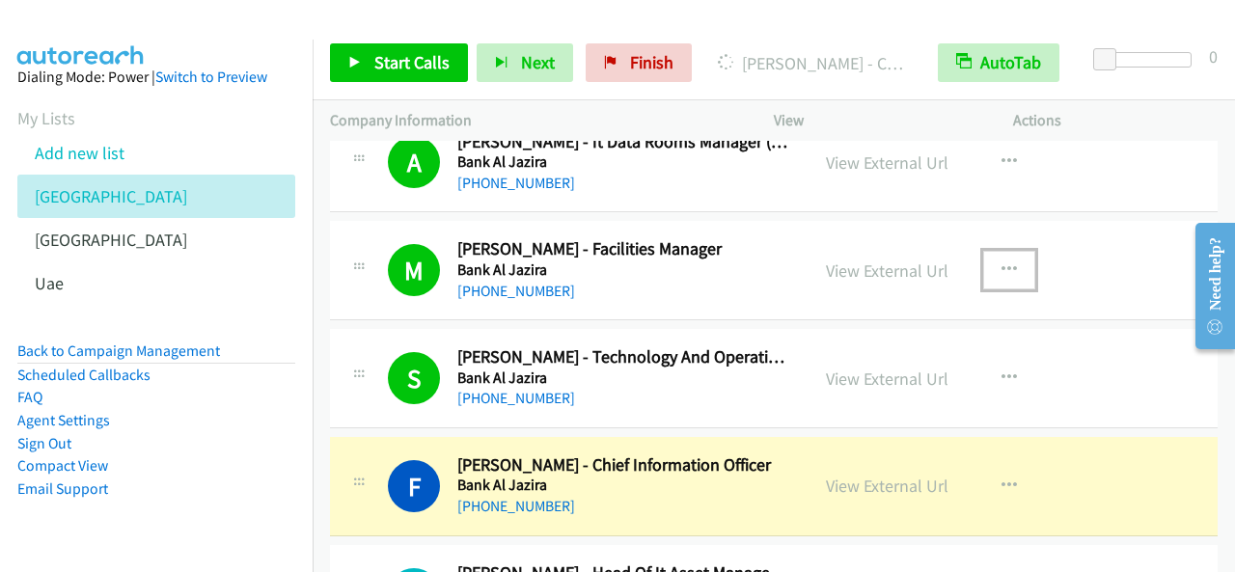
click at [1003, 262] on icon "button" at bounding box center [1008, 269] width 15 height 15
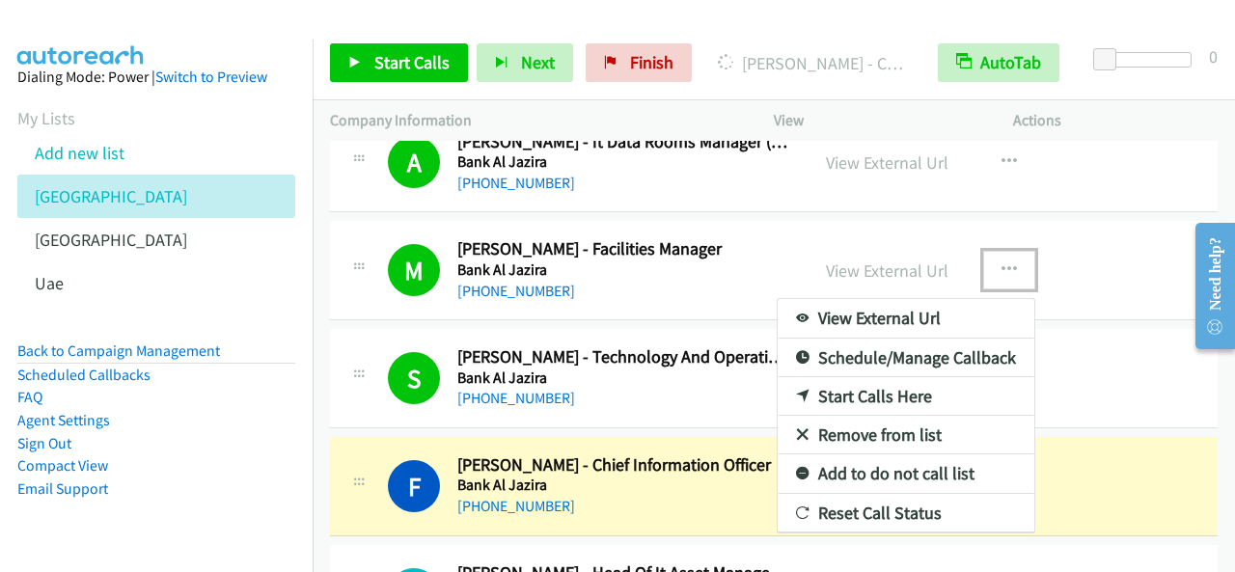
click at [879, 308] on link "View External Url" at bounding box center [905, 318] width 257 height 39
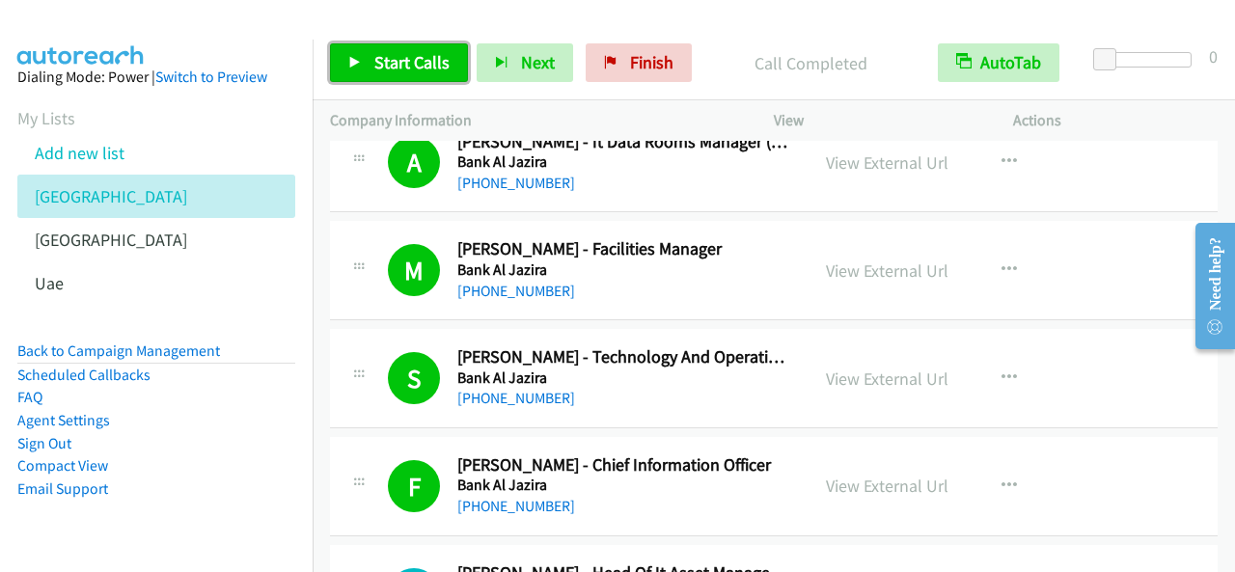
drag, startPoint x: 388, startPoint y: 60, endPoint x: 544, endPoint y: 102, distance: 161.9
click at [388, 61] on span "Start Calls" at bounding box center [411, 62] width 75 height 22
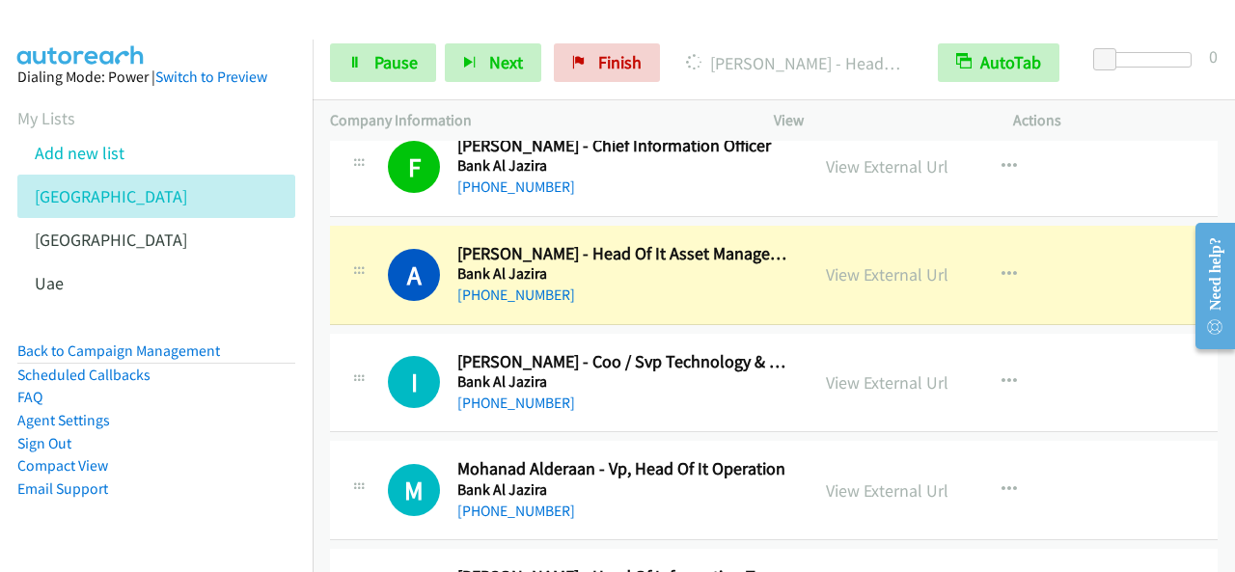
scroll to position [5498, 0]
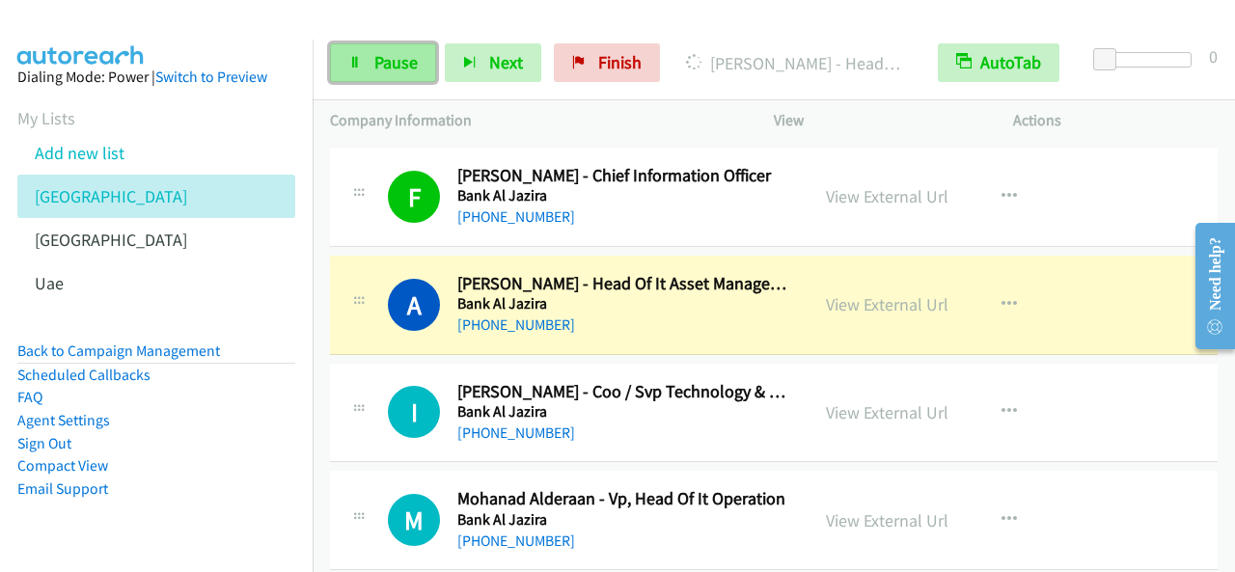
click at [411, 64] on span "Pause" at bounding box center [395, 62] width 43 height 22
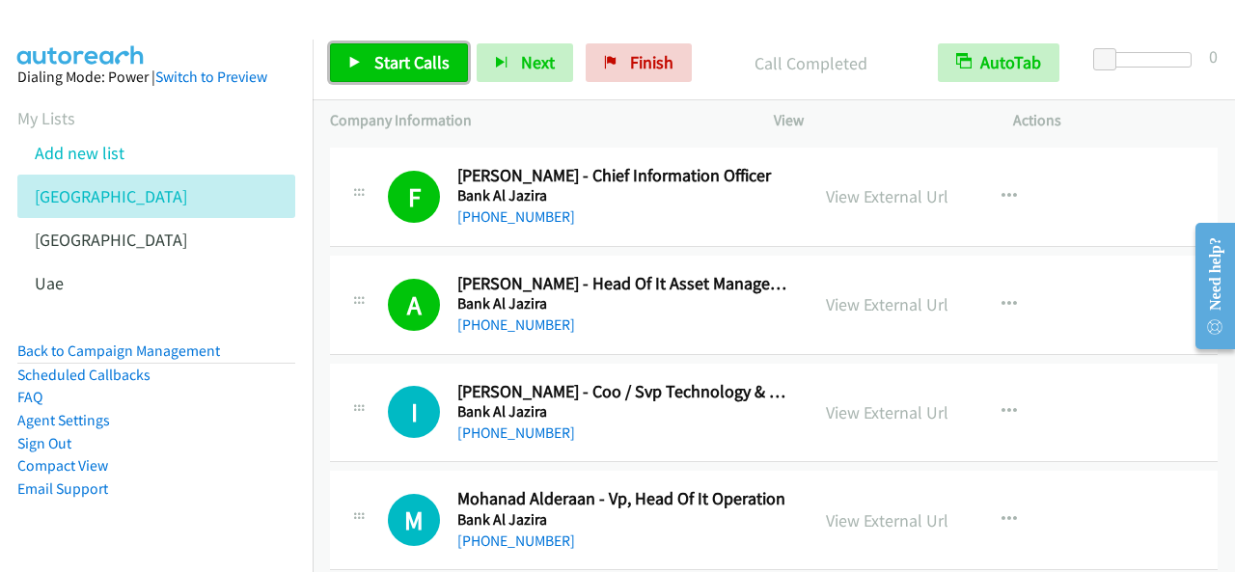
click at [440, 70] on span "Start Calls" at bounding box center [411, 62] width 75 height 22
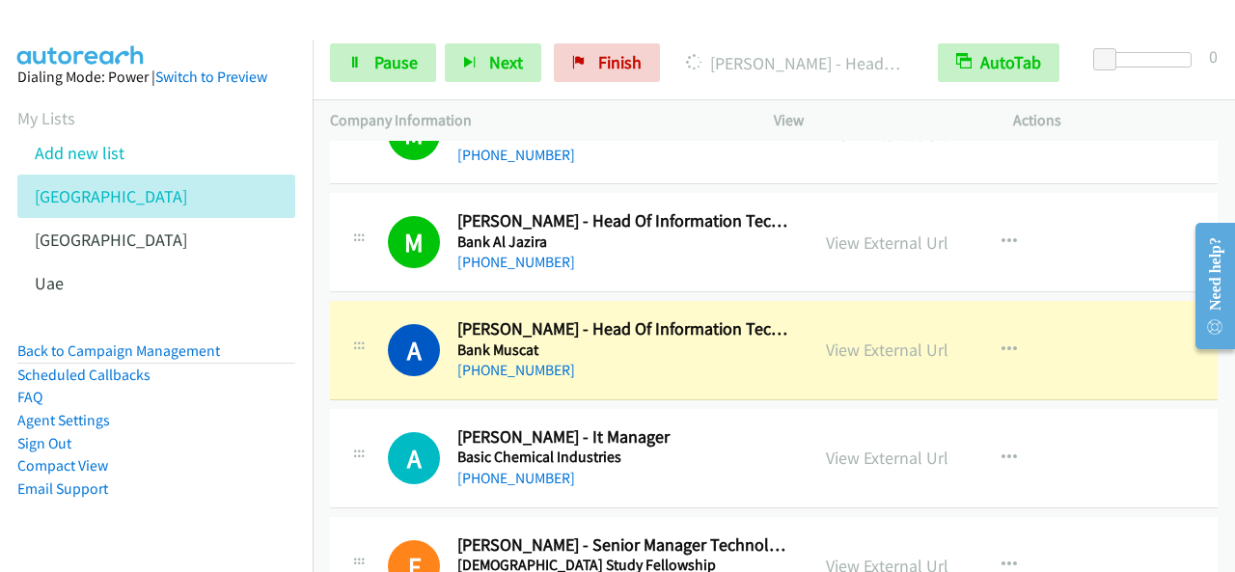
scroll to position [5980, 0]
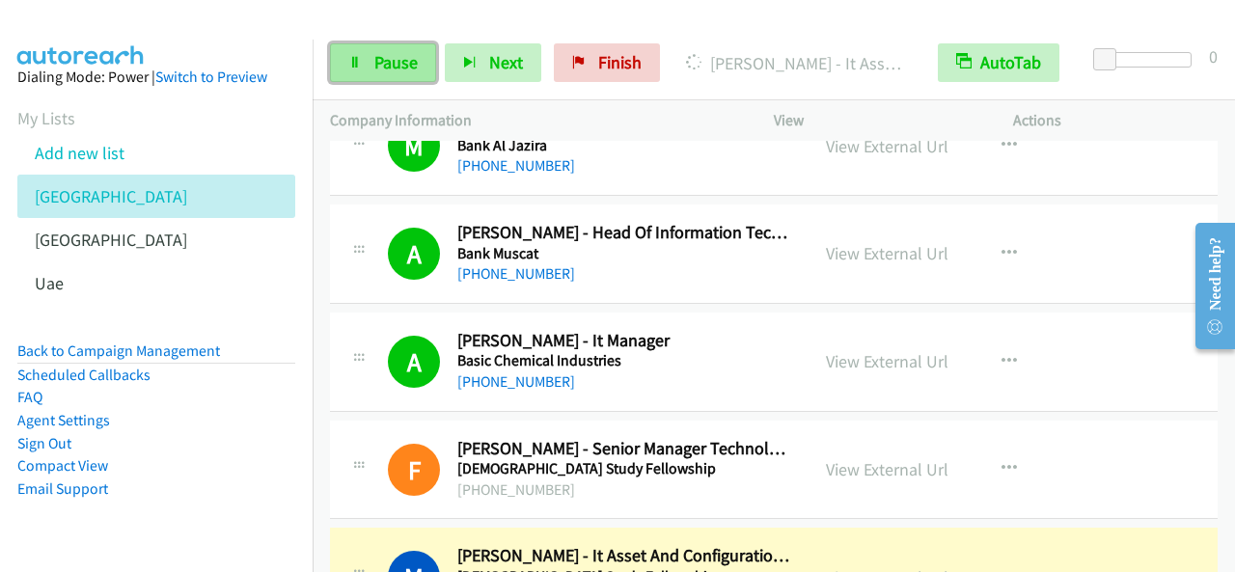
click at [401, 60] on span "Pause" at bounding box center [395, 62] width 43 height 22
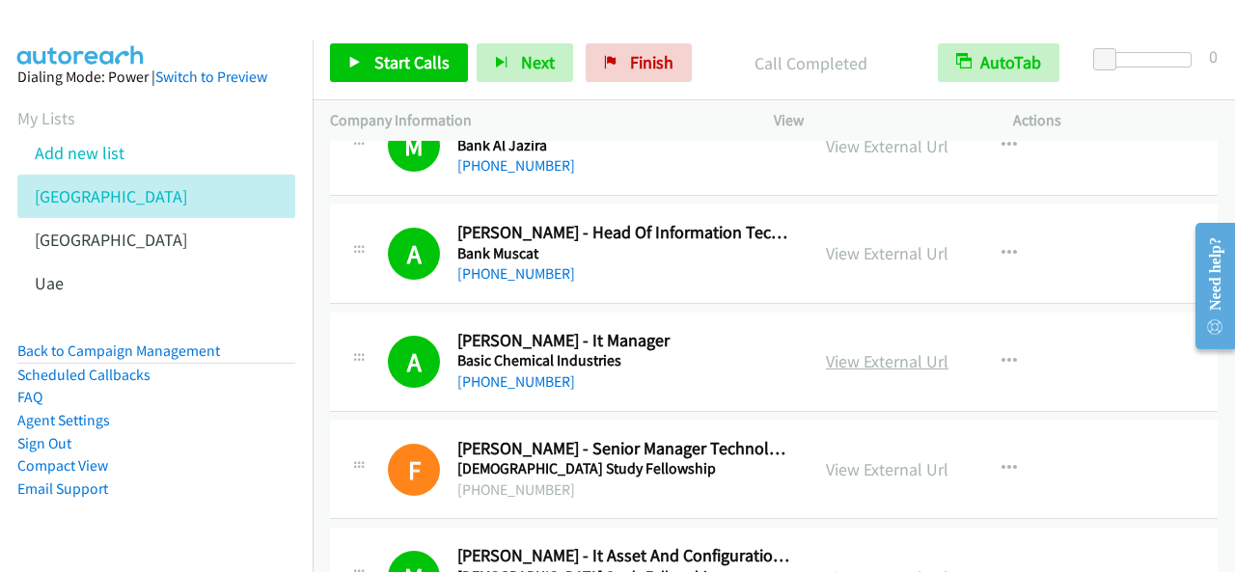
click at [915, 350] on link "View External Url" at bounding box center [887, 361] width 122 height 22
click at [427, 68] on span "Start Calls" at bounding box center [411, 62] width 75 height 22
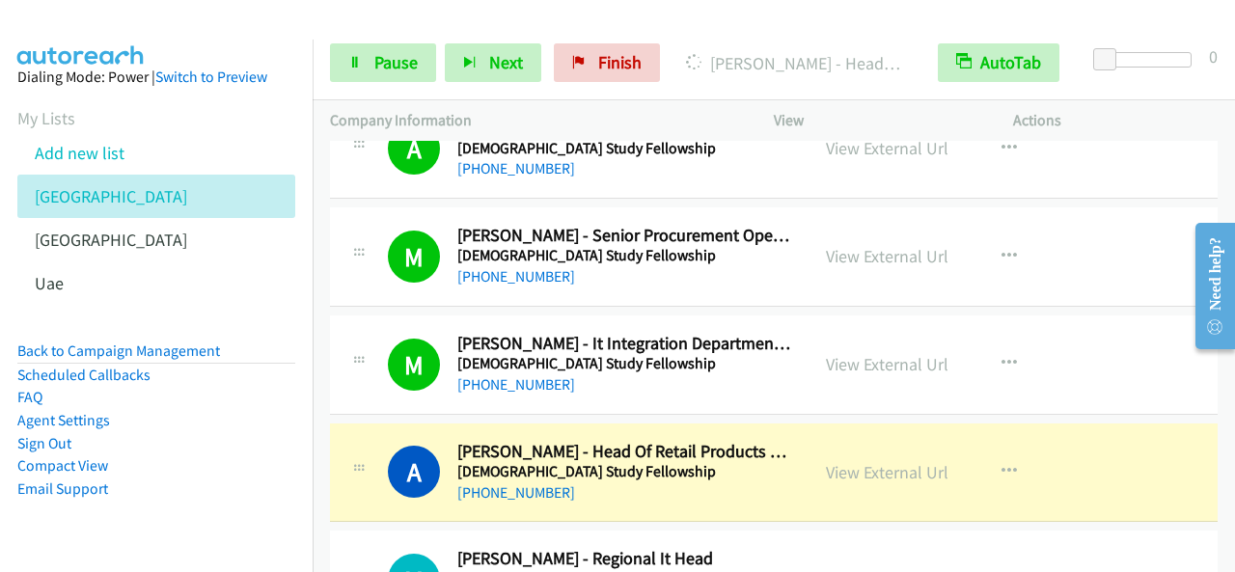
scroll to position [6655, 0]
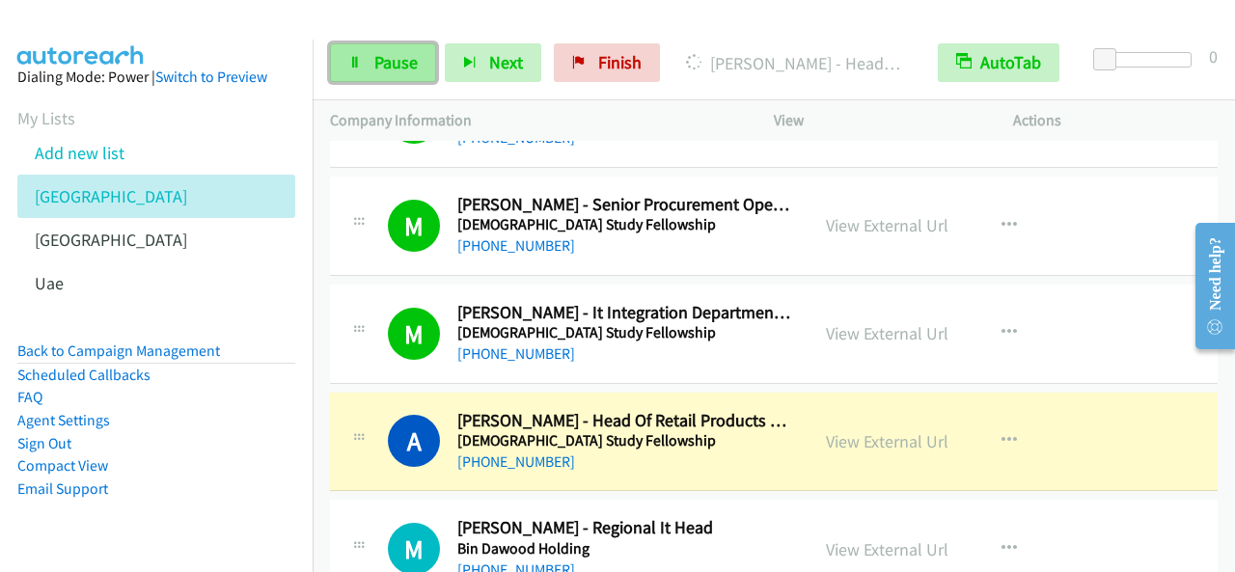
click at [379, 65] on span "Pause" at bounding box center [395, 62] width 43 height 22
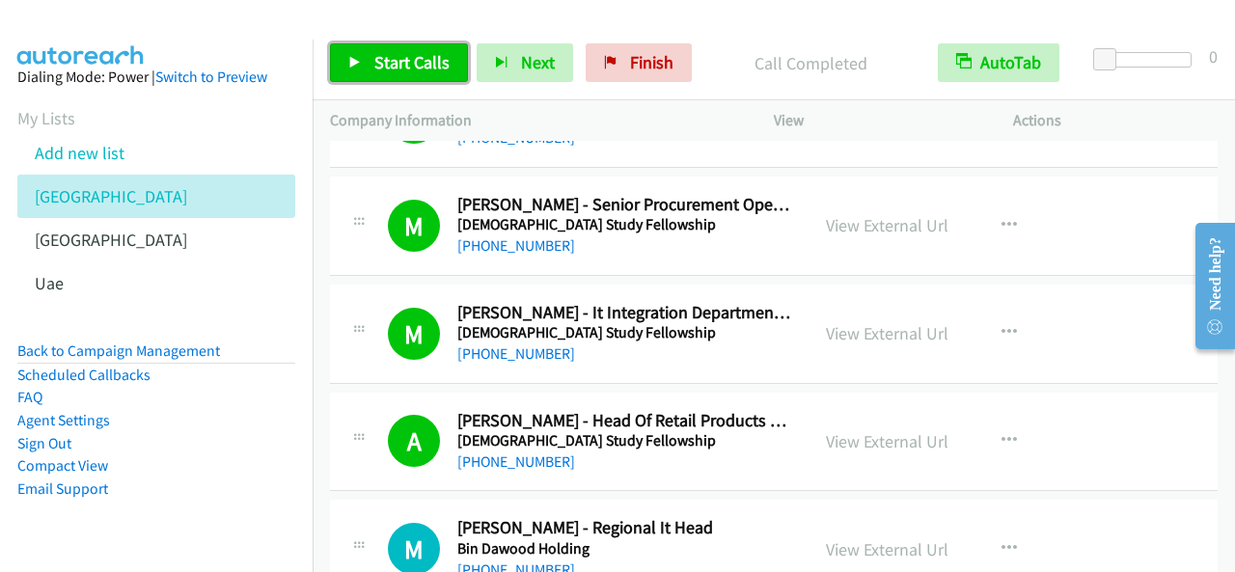
click at [457, 58] on link "Start Calls" at bounding box center [399, 62] width 138 height 39
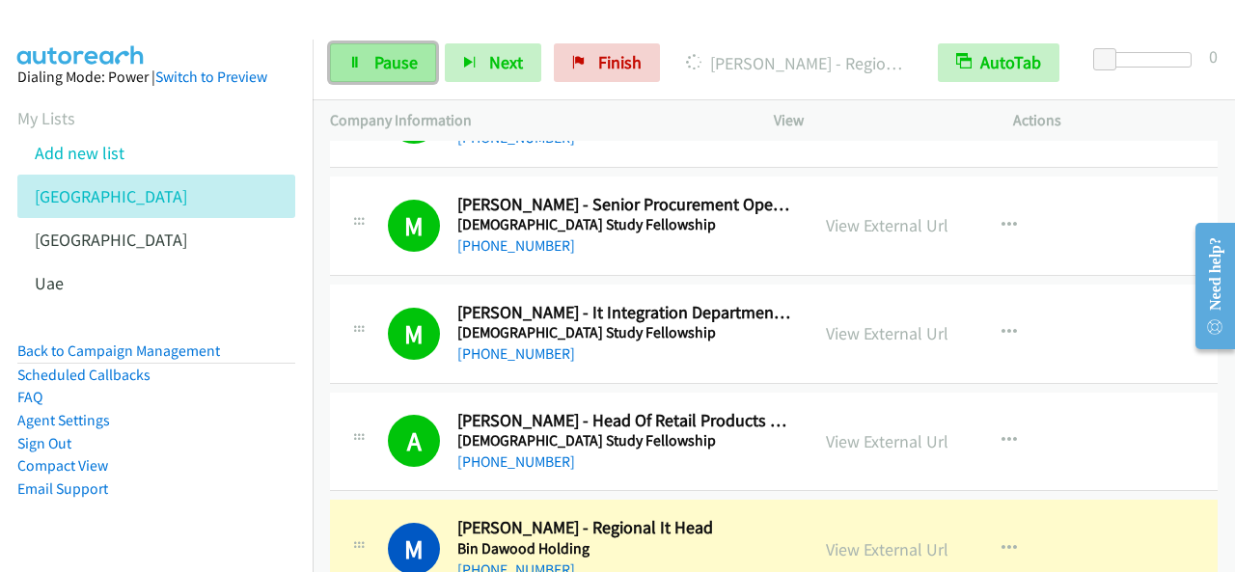
click at [372, 62] on link "Pause" at bounding box center [383, 62] width 106 height 39
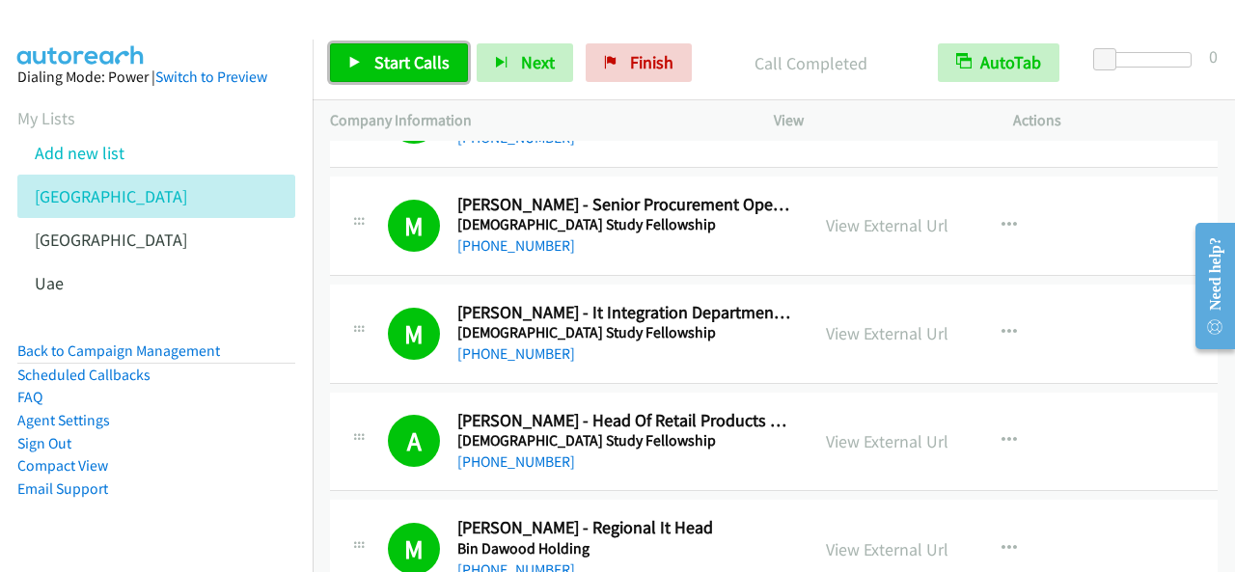
click at [438, 52] on span "Start Calls" at bounding box center [411, 62] width 75 height 22
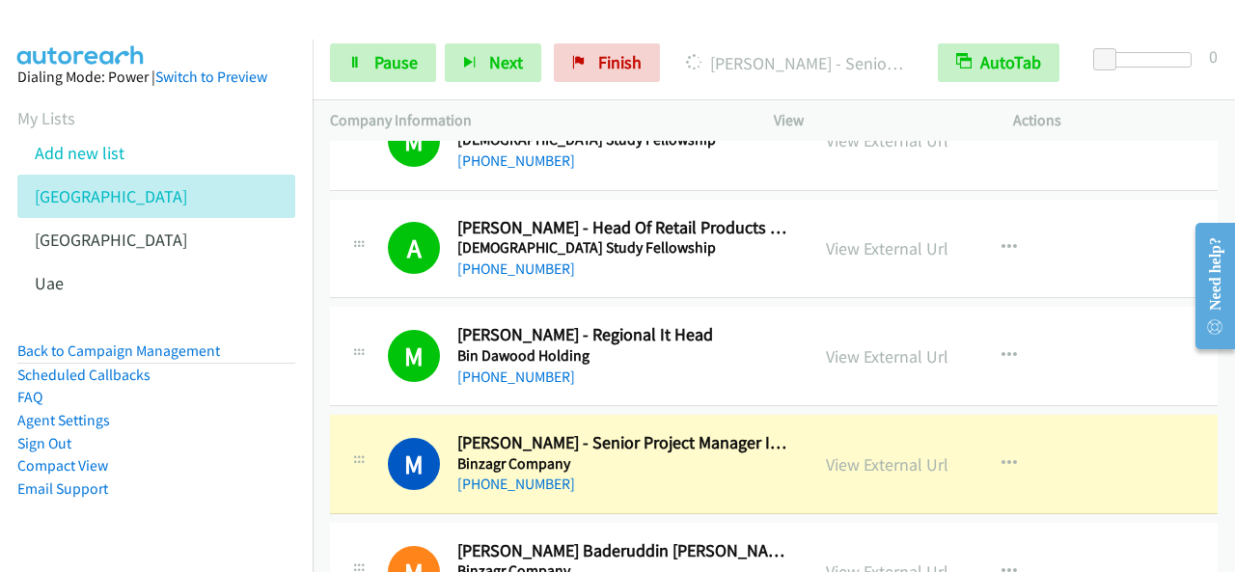
scroll to position [6945, 0]
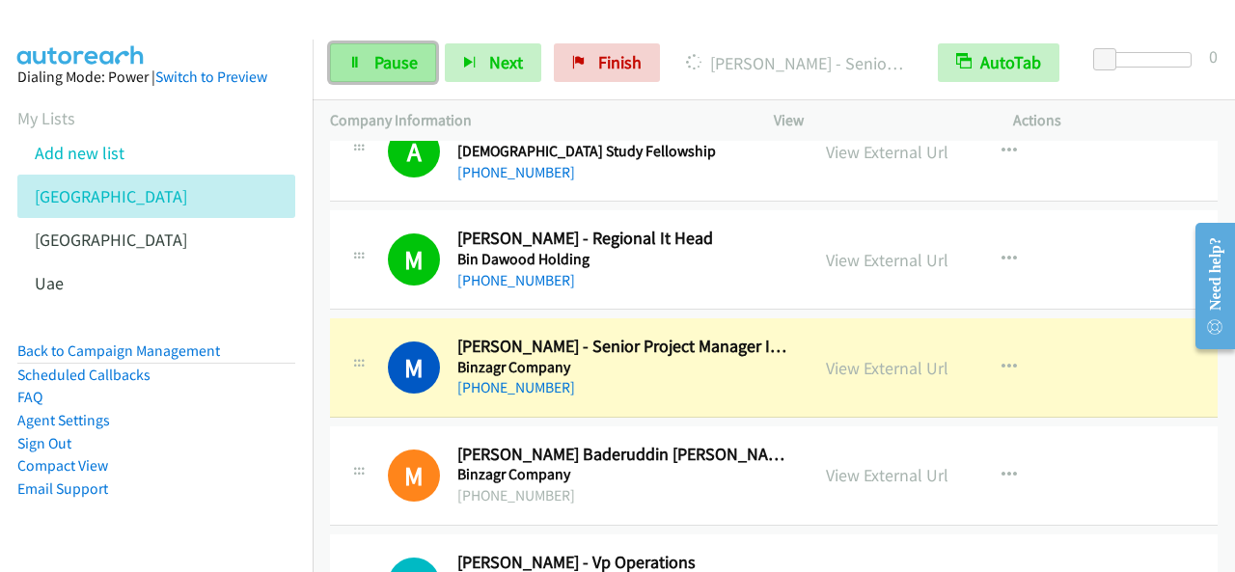
click at [387, 45] on link "Pause" at bounding box center [383, 62] width 106 height 39
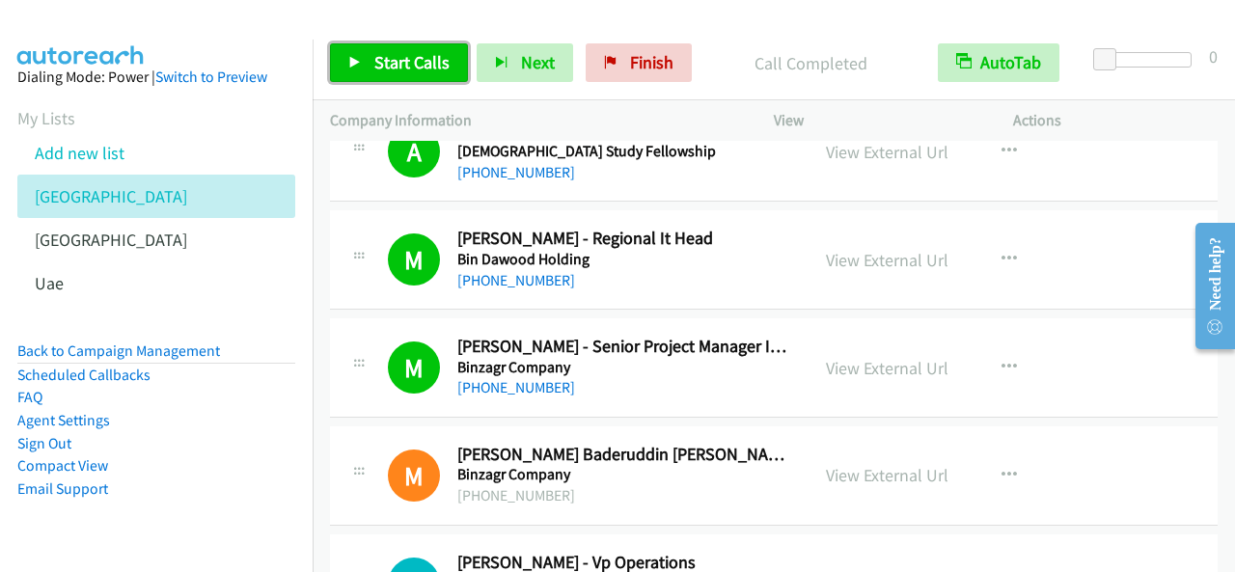
click at [384, 51] on span "Start Calls" at bounding box center [411, 62] width 75 height 22
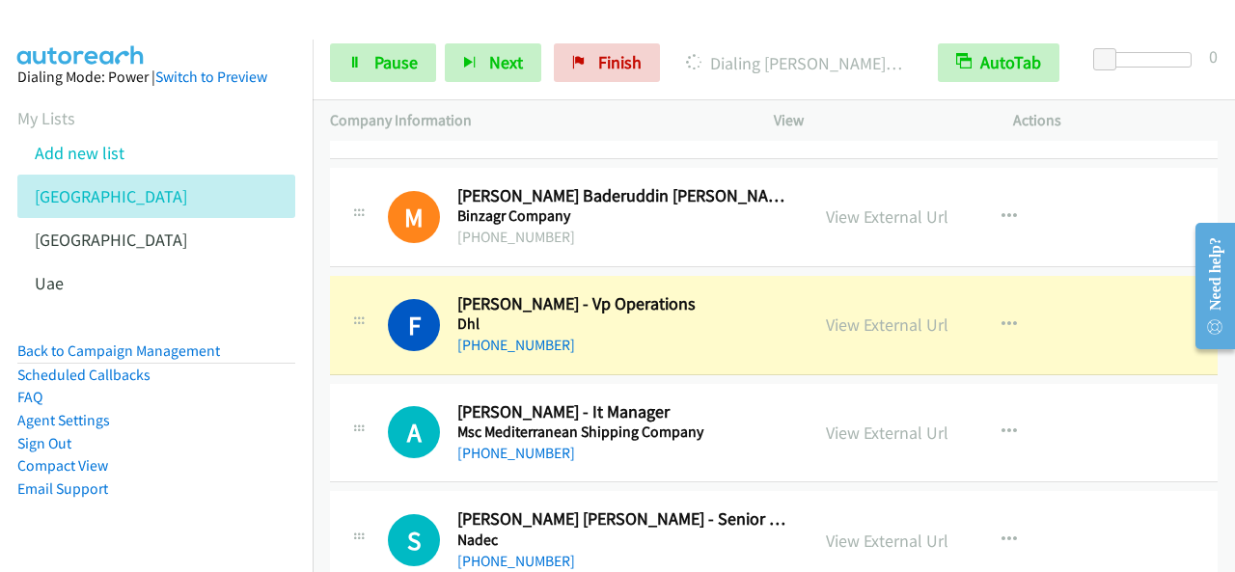
scroll to position [7234, 0]
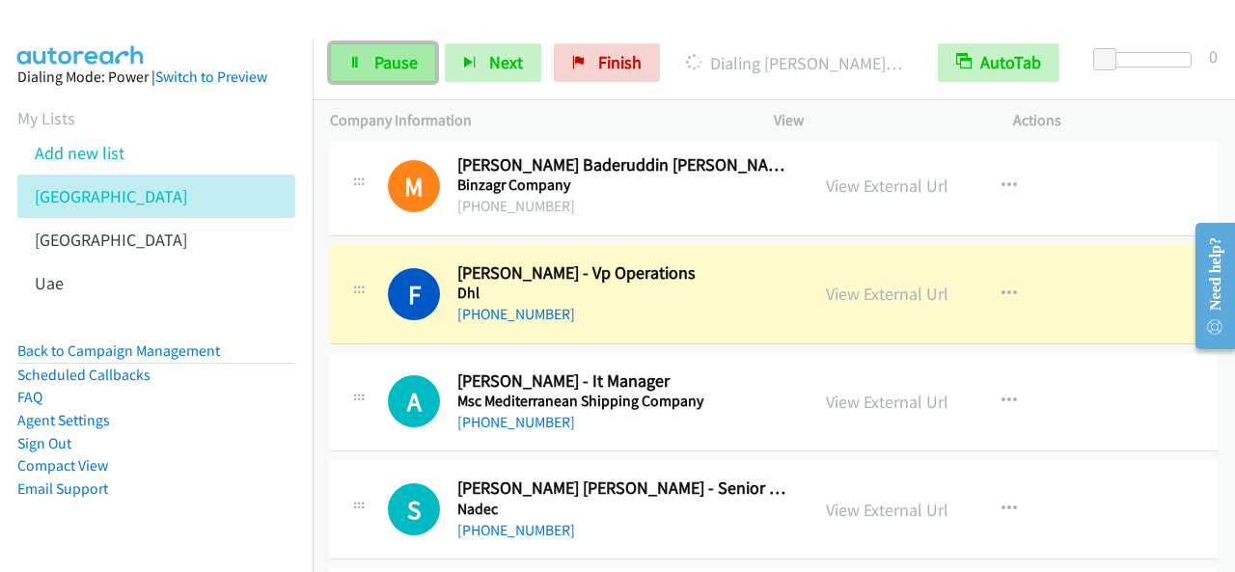
click at [398, 54] on span "Pause" at bounding box center [395, 62] width 43 height 22
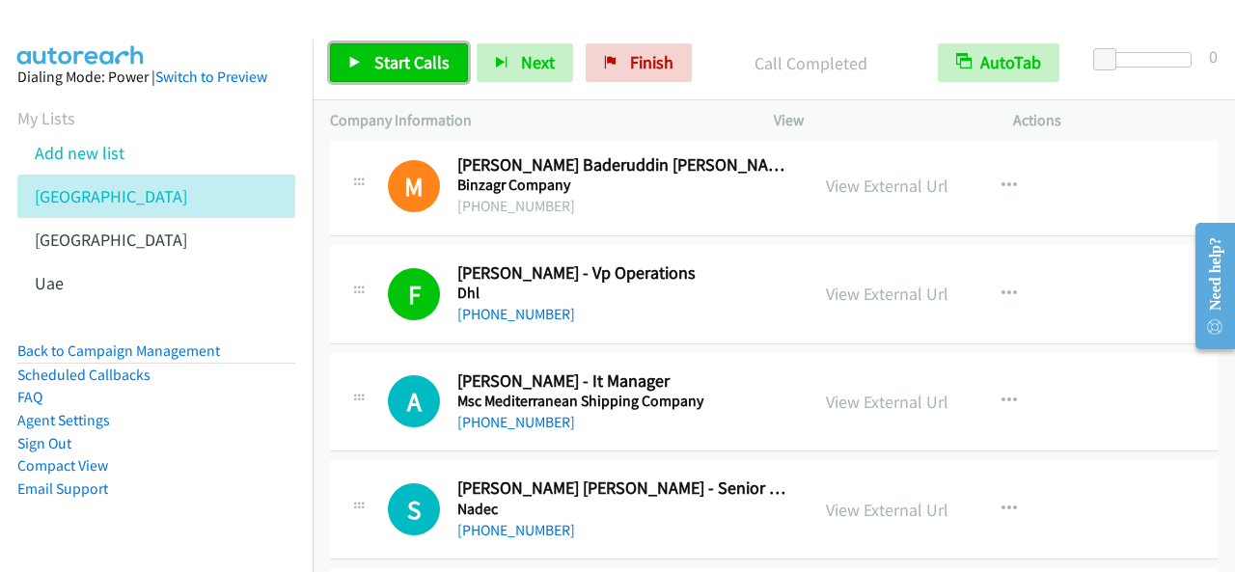
click at [403, 51] on span "Start Calls" at bounding box center [411, 62] width 75 height 22
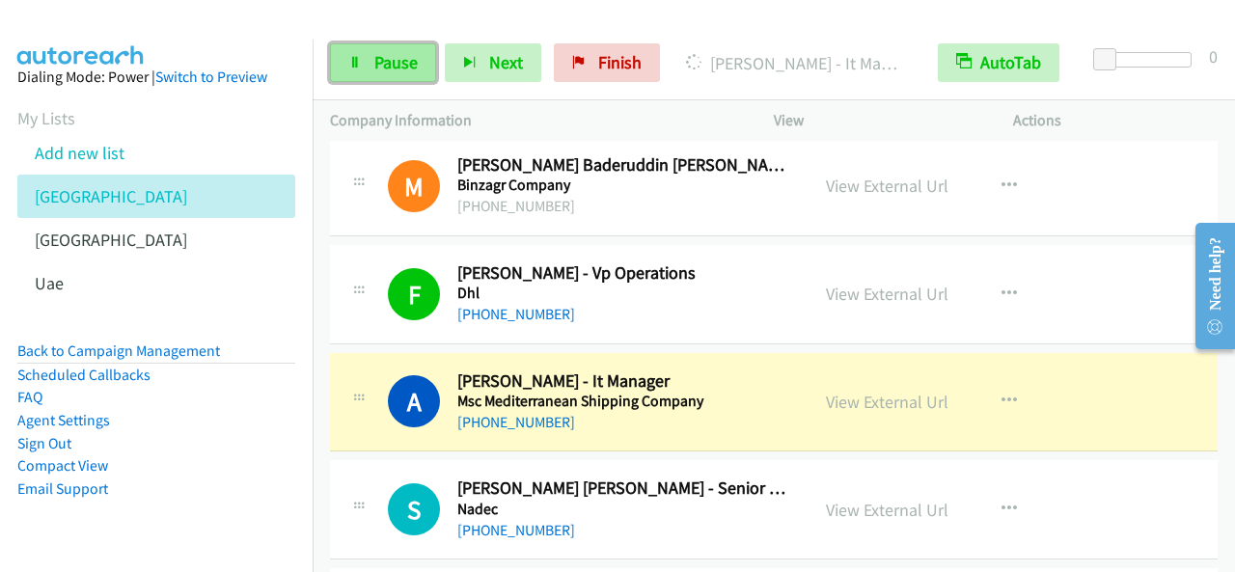
click at [384, 68] on span "Pause" at bounding box center [395, 62] width 43 height 22
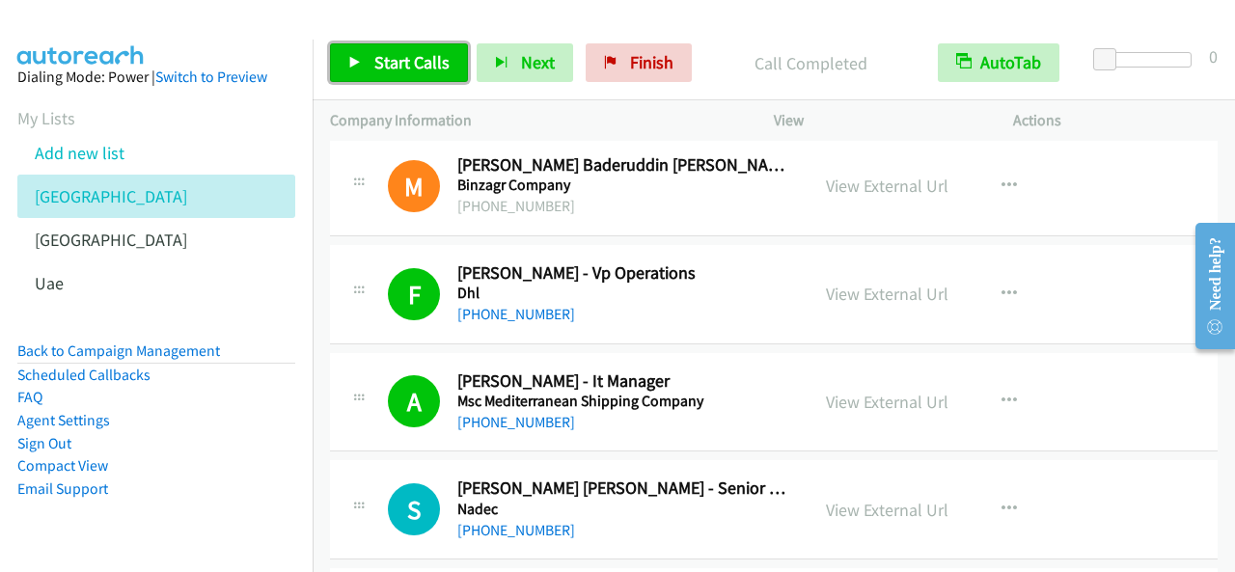
click at [413, 65] on span "Start Calls" at bounding box center [411, 62] width 75 height 22
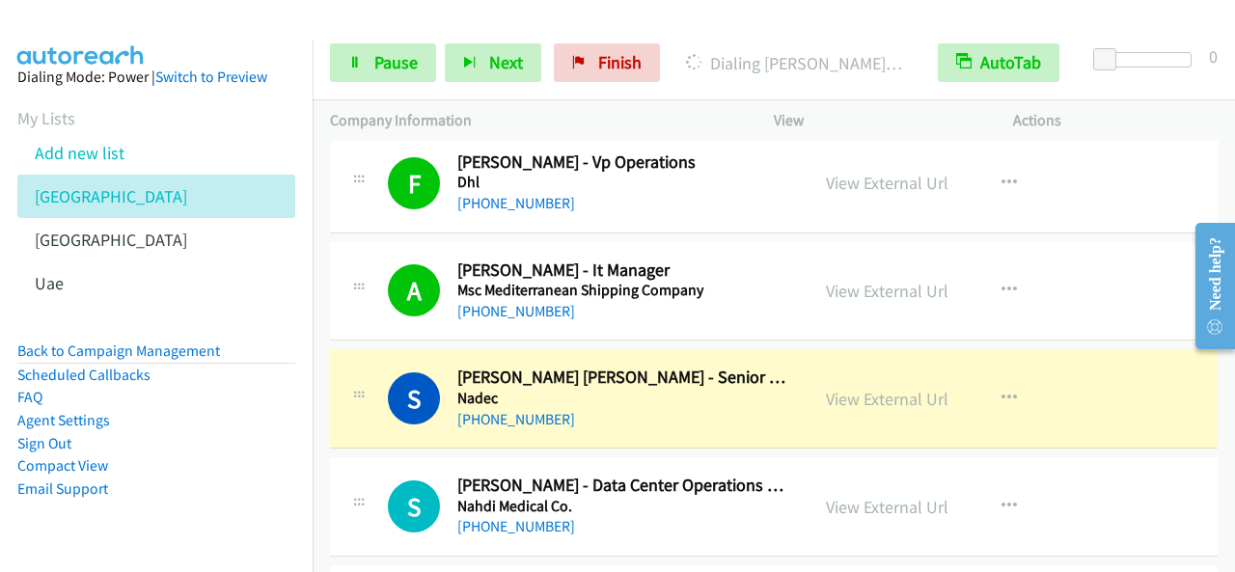
scroll to position [7427, 0]
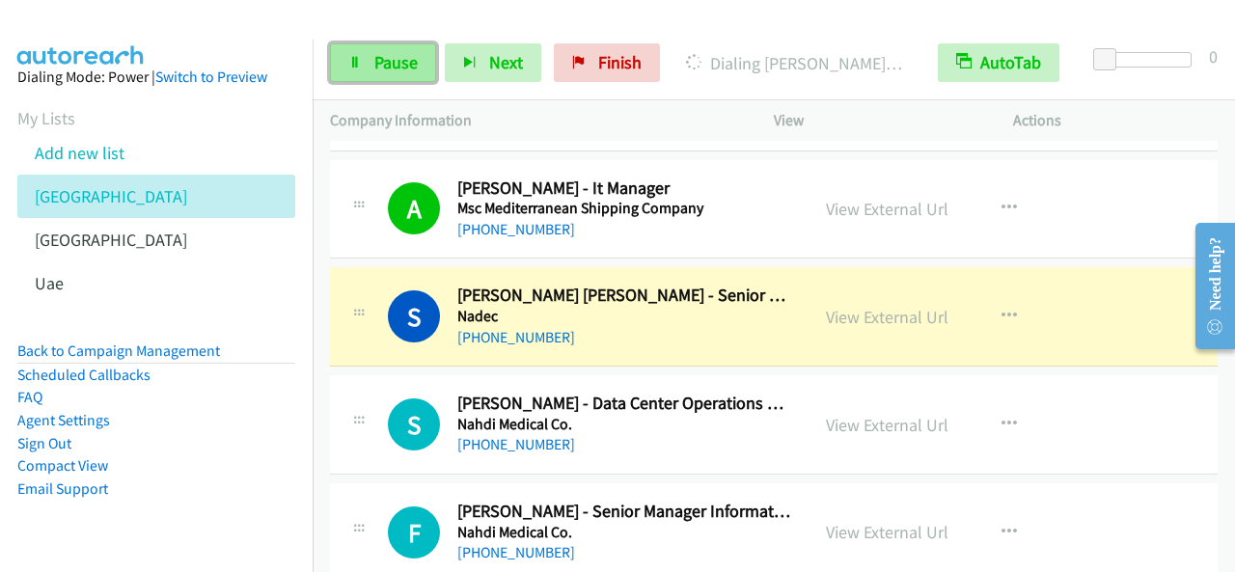
click at [372, 53] on link "Pause" at bounding box center [383, 62] width 106 height 39
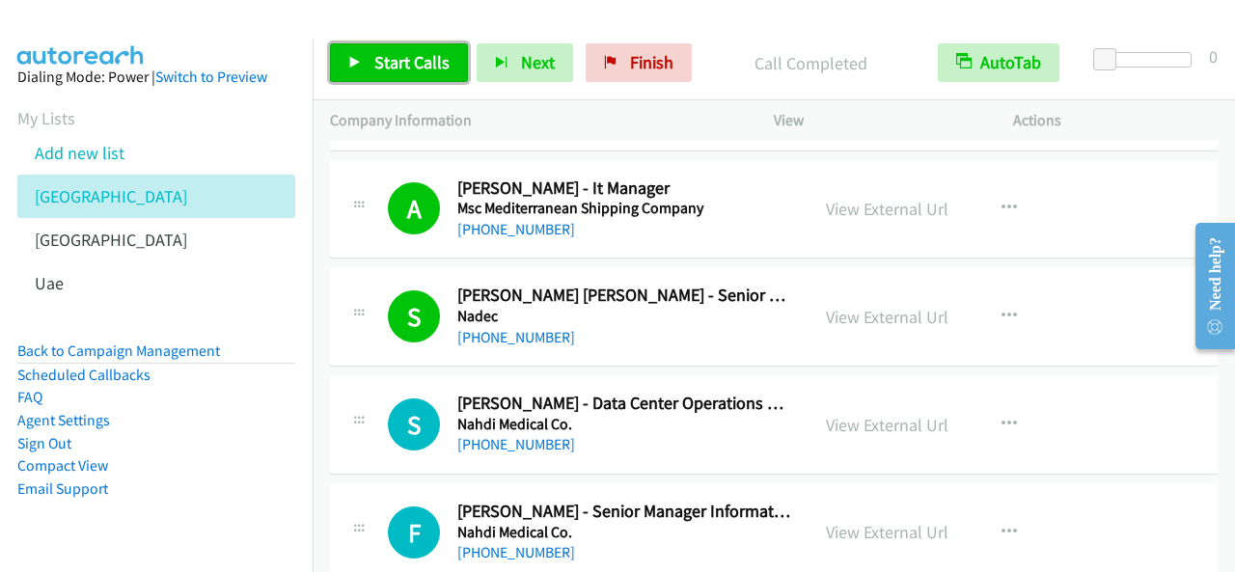
click at [415, 62] on span "Start Calls" at bounding box center [411, 62] width 75 height 22
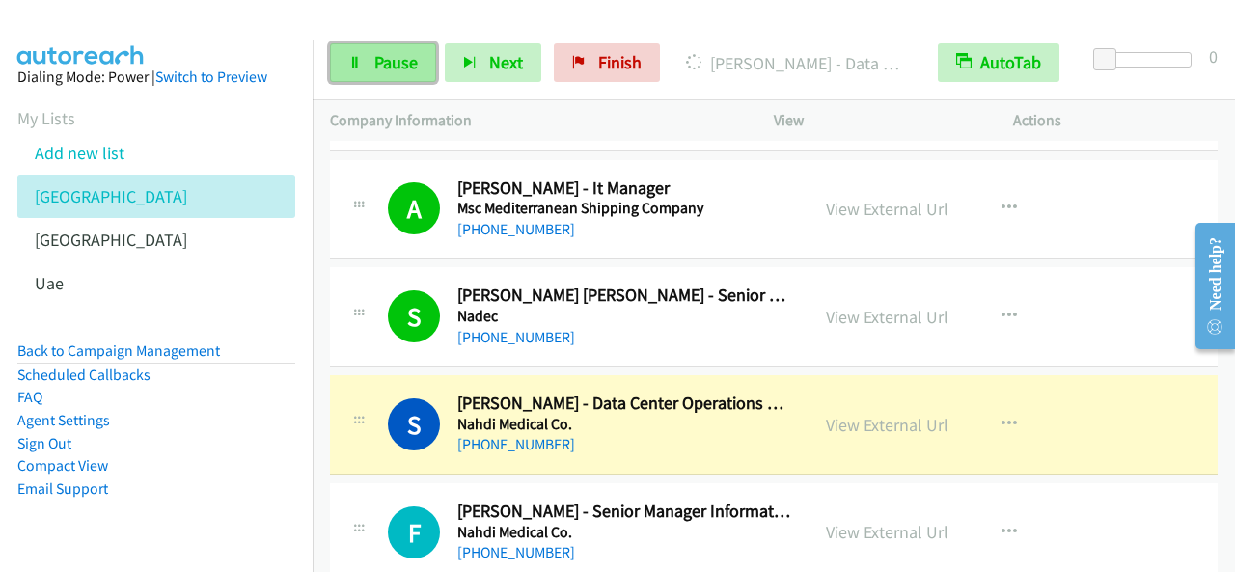
click at [402, 68] on span "Pause" at bounding box center [395, 62] width 43 height 22
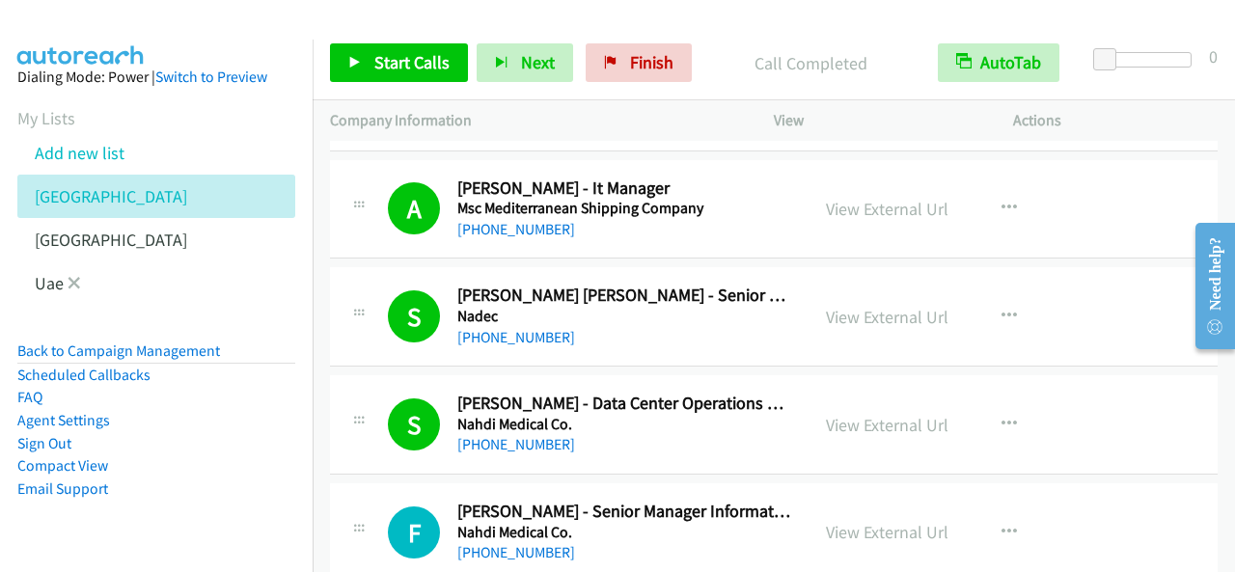
click at [102, 288] on li "Uae" at bounding box center [173, 282] width 313 height 43
click at [43, 276] on link "Uae" at bounding box center [49, 283] width 29 height 22
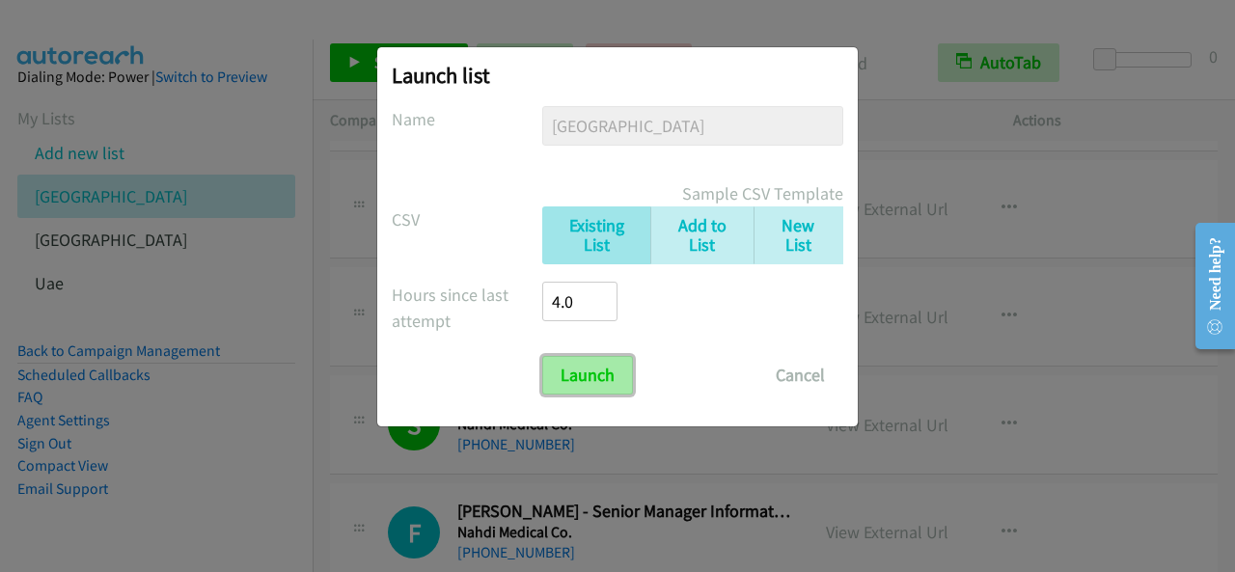
click at [566, 377] on input "Launch" at bounding box center [587, 375] width 91 height 39
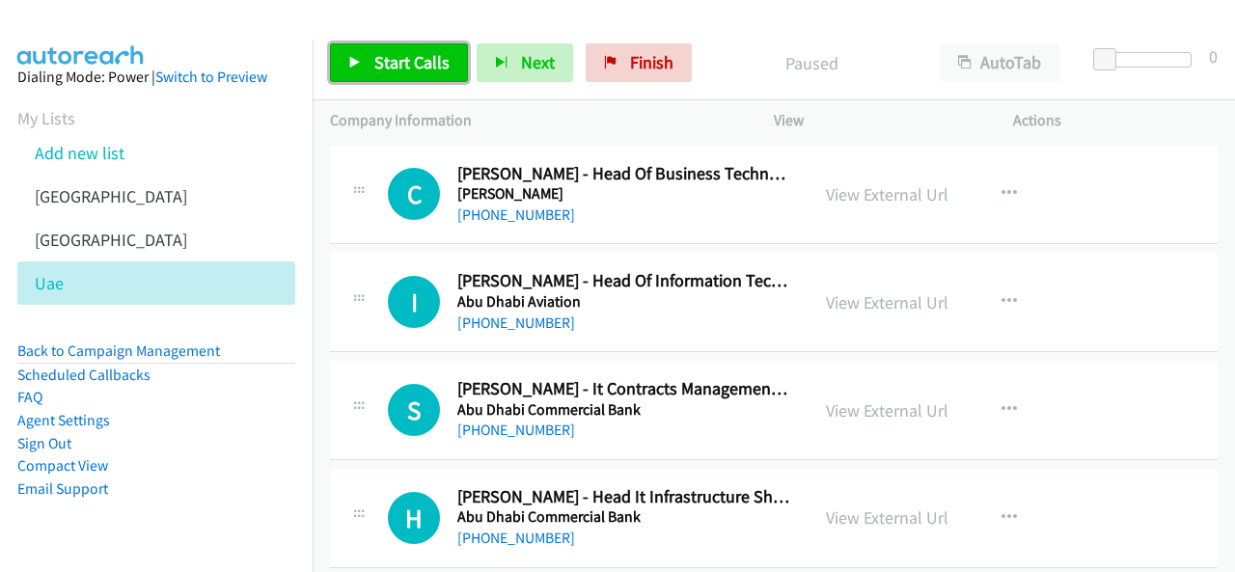
click at [421, 67] on span "Start Calls" at bounding box center [411, 62] width 75 height 22
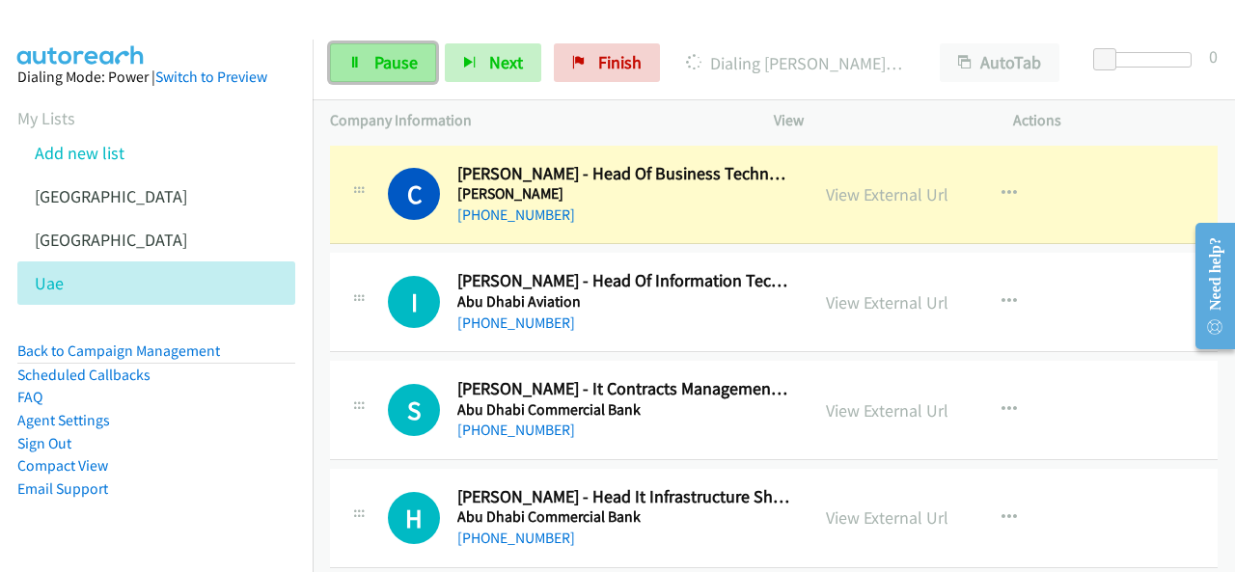
click at [378, 62] on span "Pause" at bounding box center [395, 62] width 43 height 22
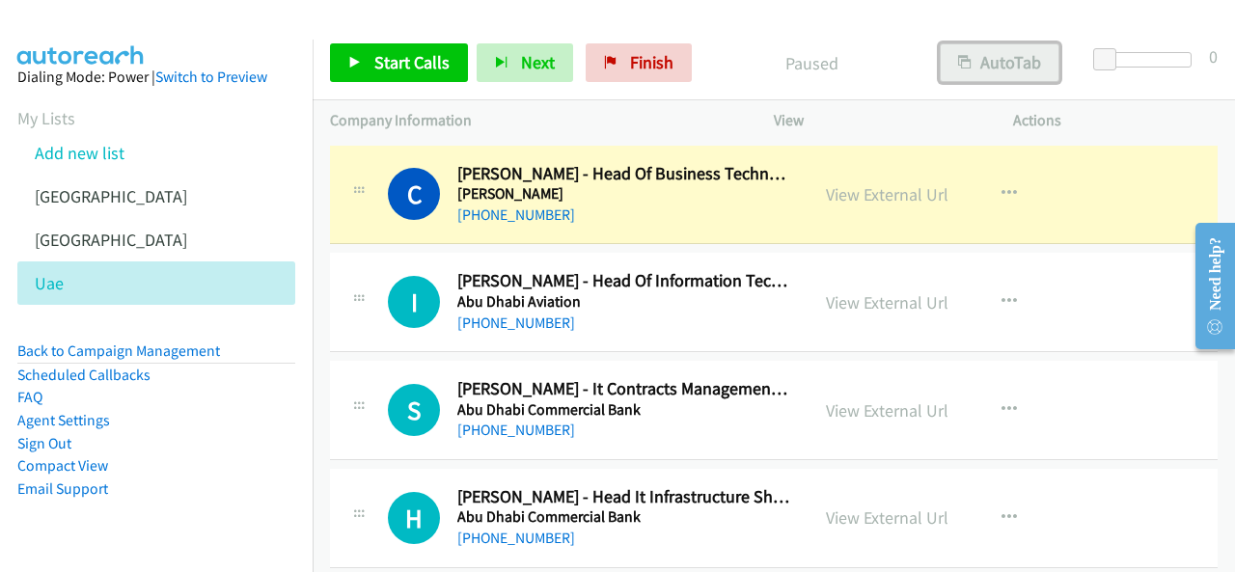
click at [1003, 64] on button "AutoTab" at bounding box center [999, 62] width 120 height 39
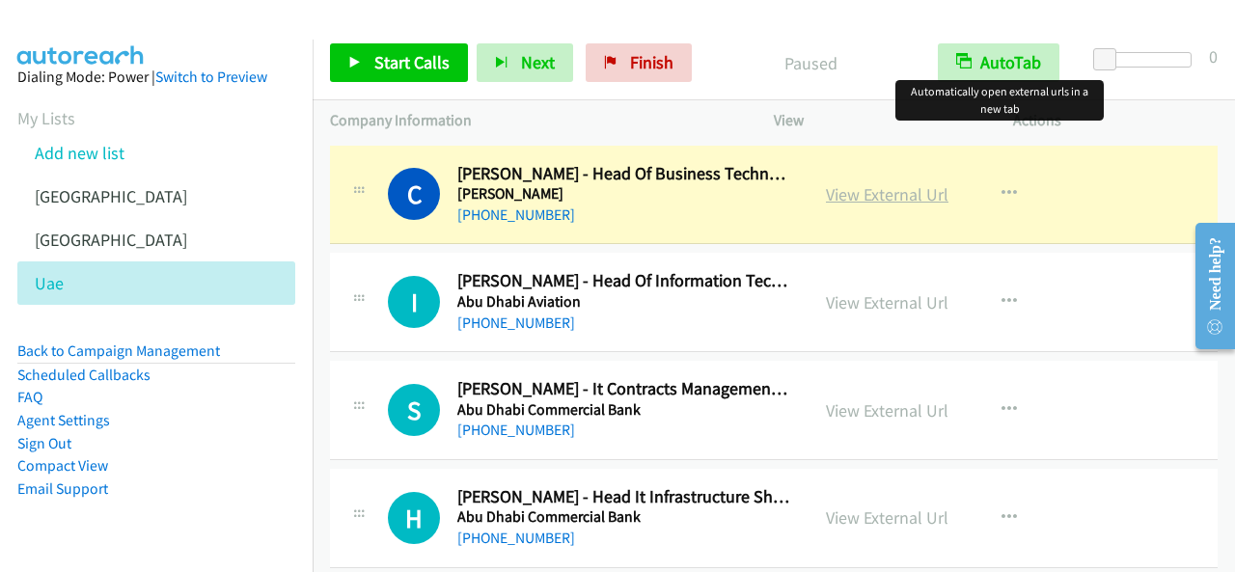
click at [902, 204] on link "View External Url" at bounding box center [887, 194] width 122 height 22
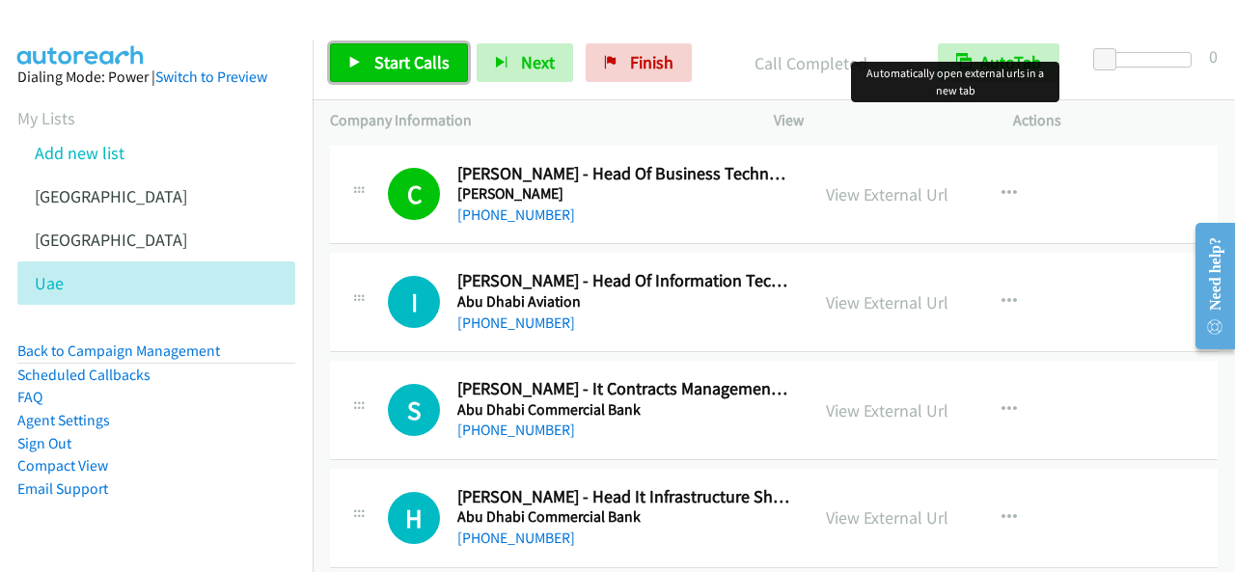
click at [441, 65] on span "Start Calls" at bounding box center [411, 62] width 75 height 22
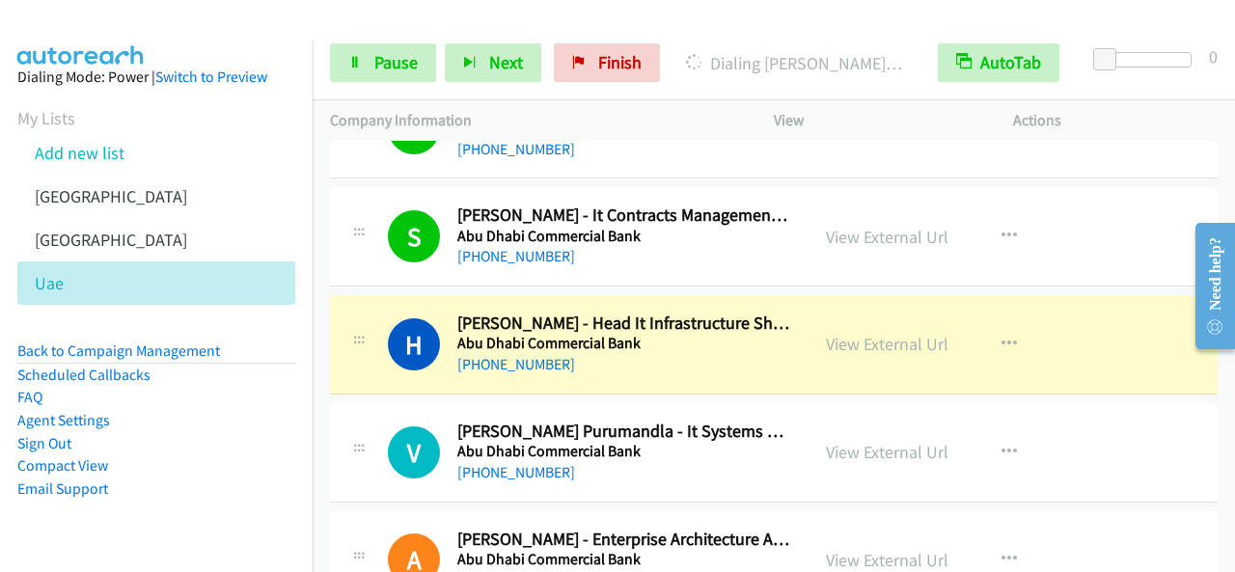
scroll to position [193, 0]
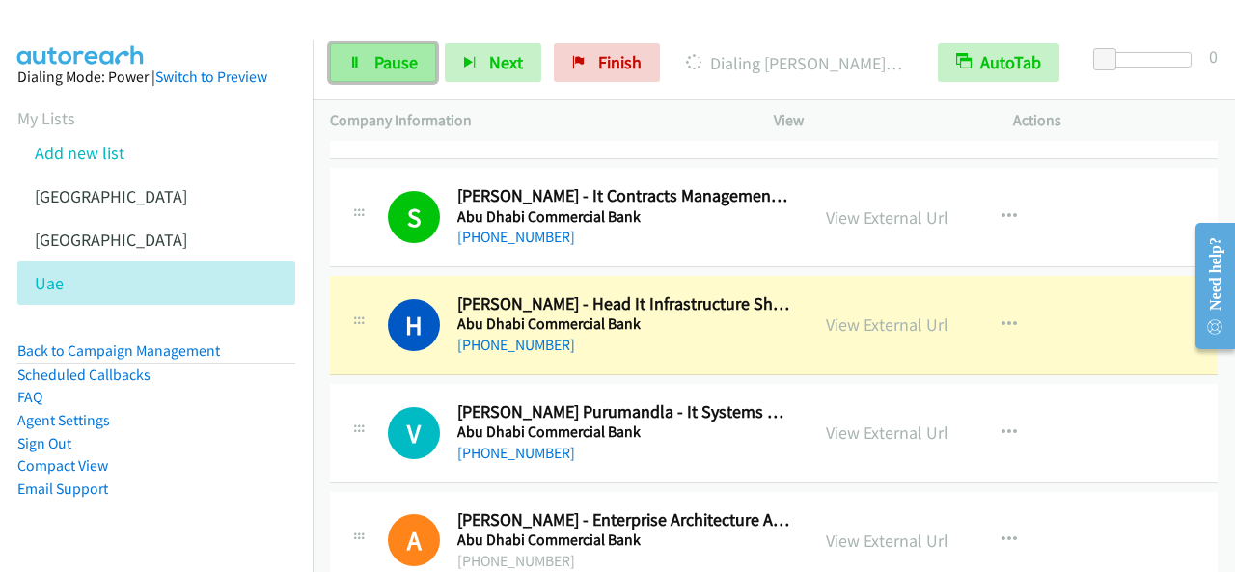
click at [402, 66] on span "Pause" at bounding box center [395, 62] width 43 height 22
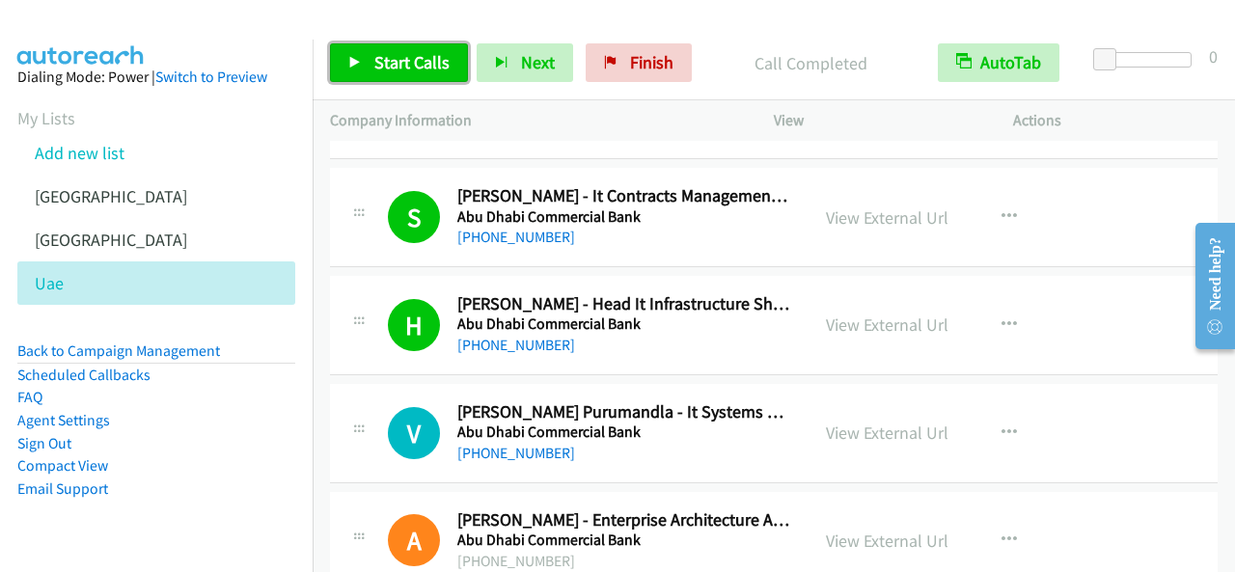
click at [417, 52] on span "Start Calls" at bounding box center [411, 62] width 75 height 22
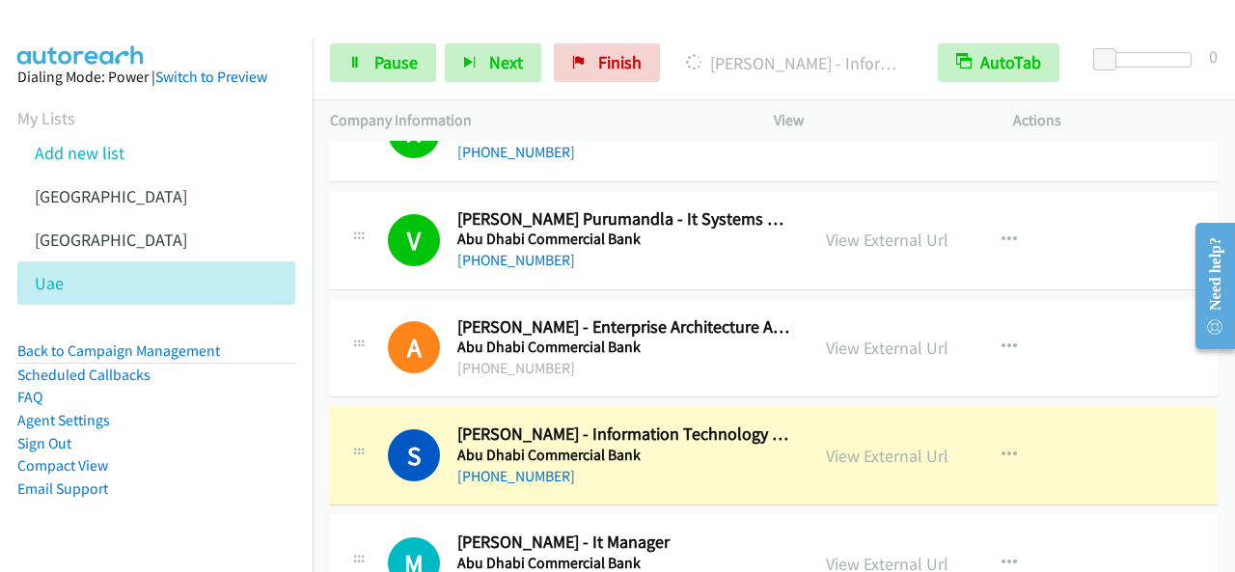
scroll to position [579, 0]
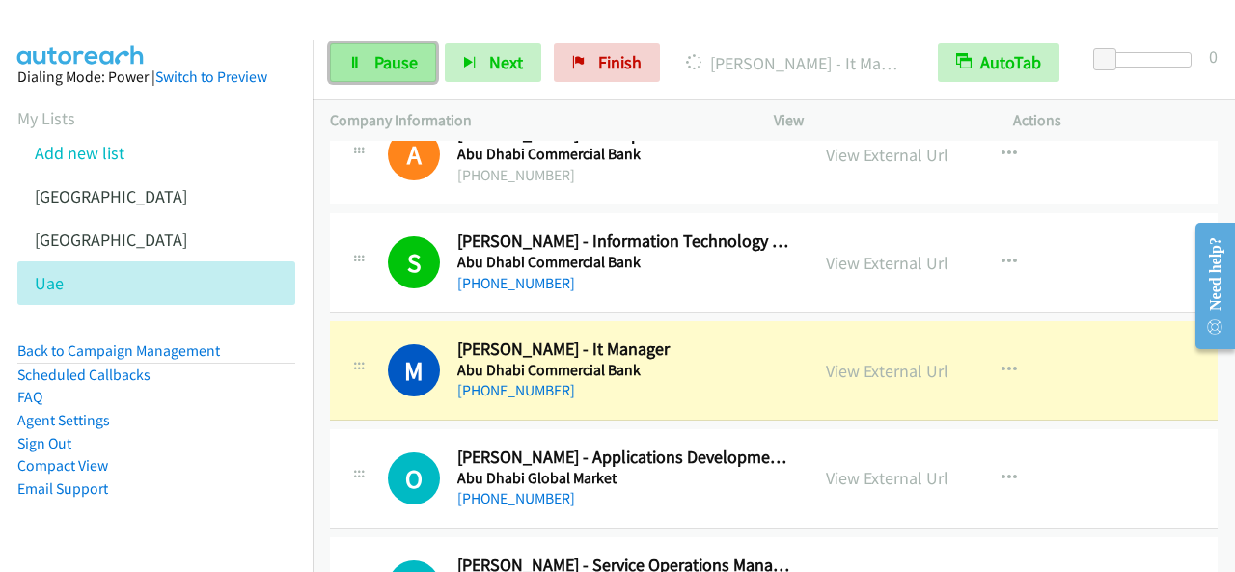
click at [403, 57] on span "Pause" at bounding box center [395, 62] width 43 height 22
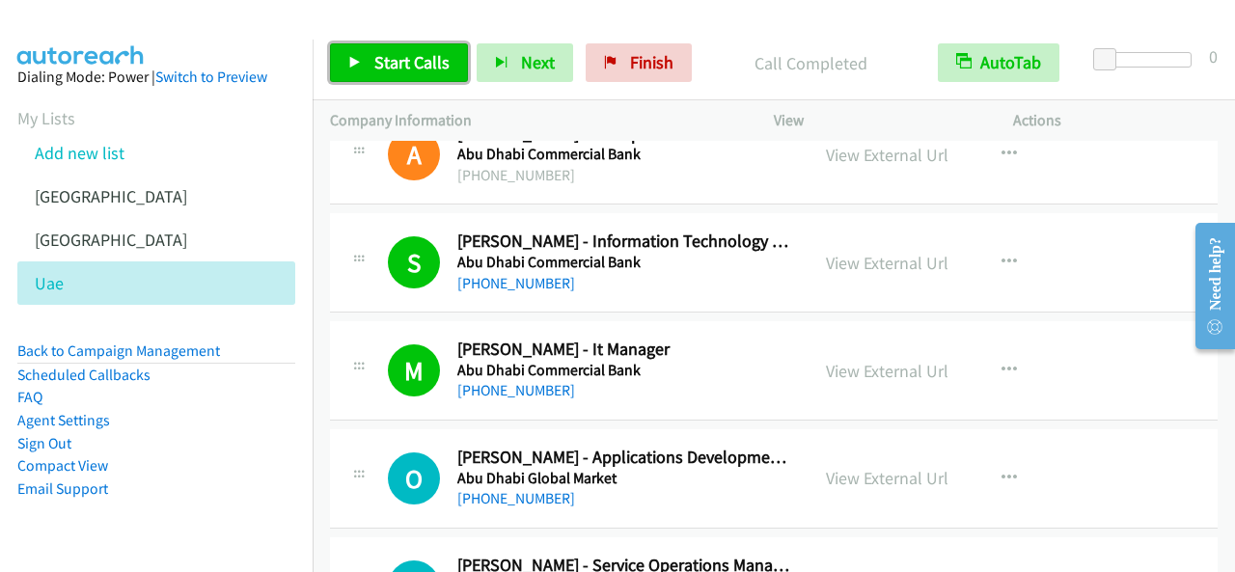
click at [434, 51] on span "Start Calls" at bounding box center [411, 62] width 75 height 22
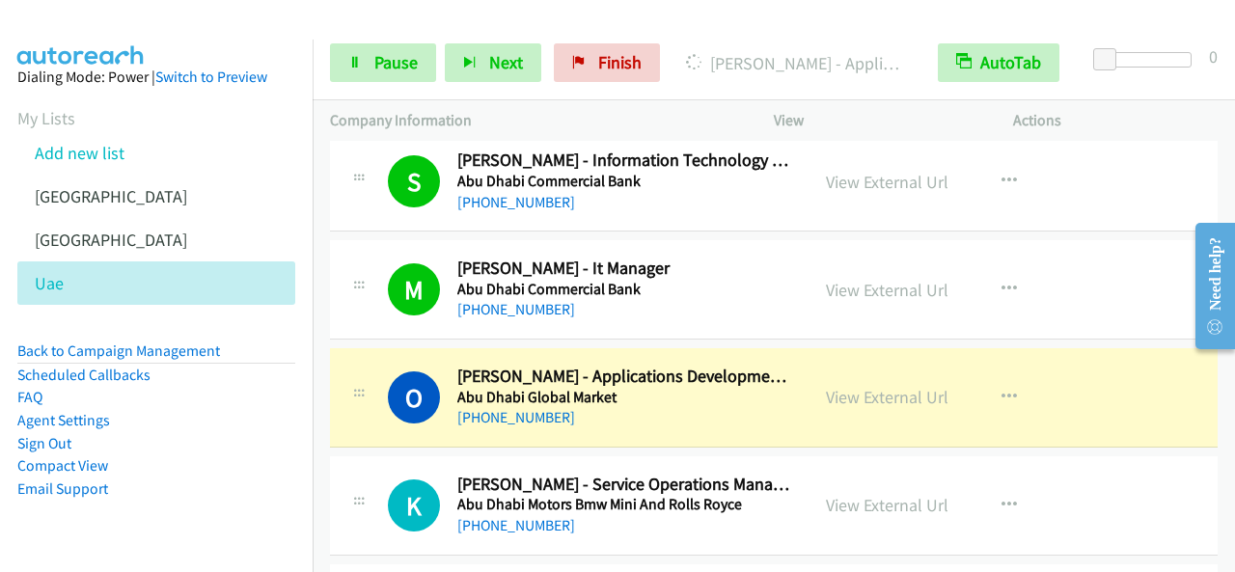
scroll to position [772, 0]
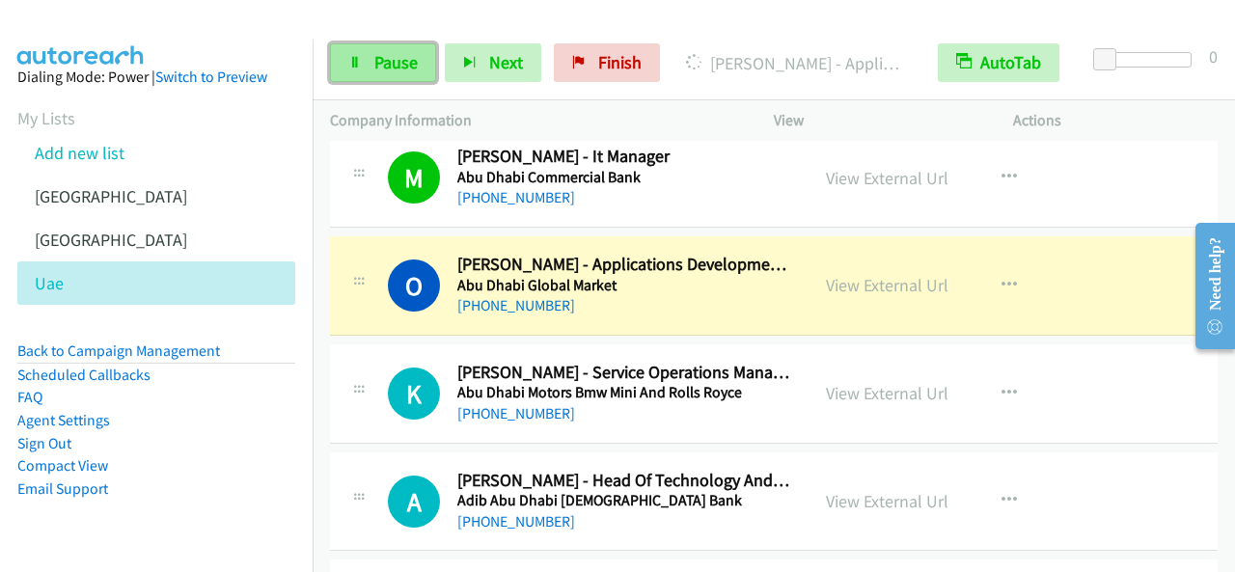
click at [421, 53] on link "Pause" at bounding box center [383, 62] width 106 height 39
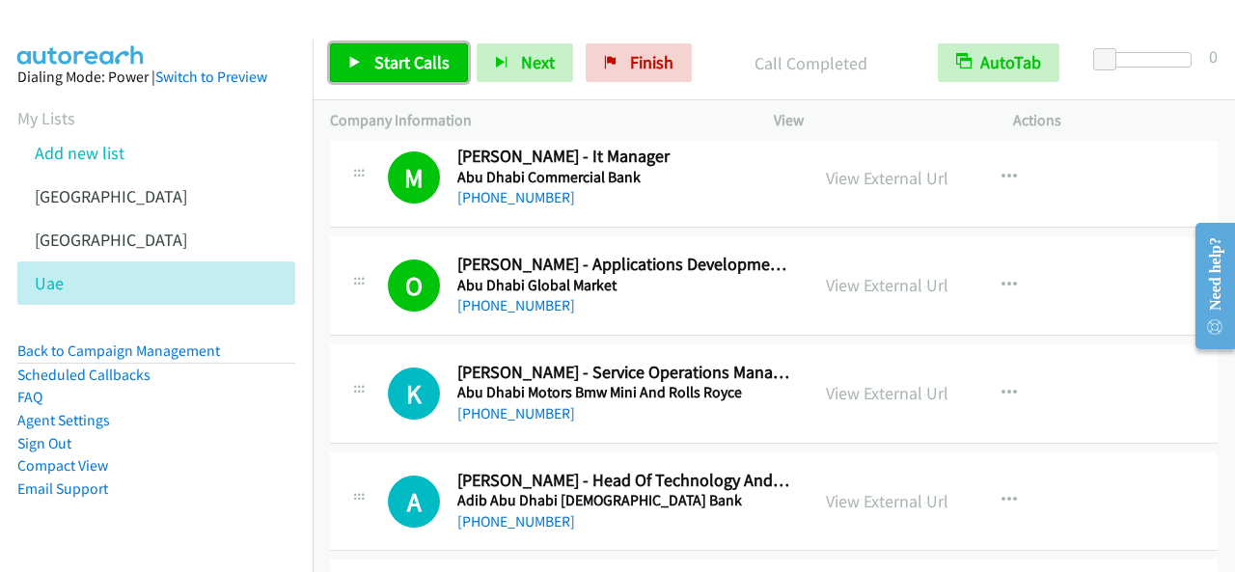
click at [407, 59] on span "Start Calls" at bounding box center [411, 62] width 75 height 22
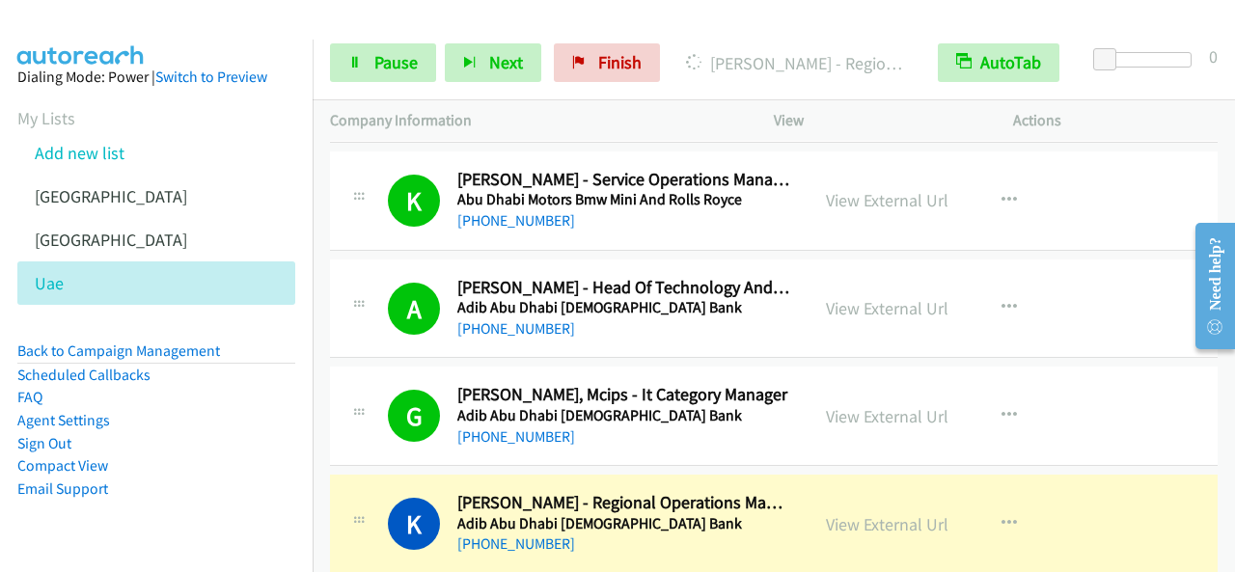
scroll to position [1157, 0]
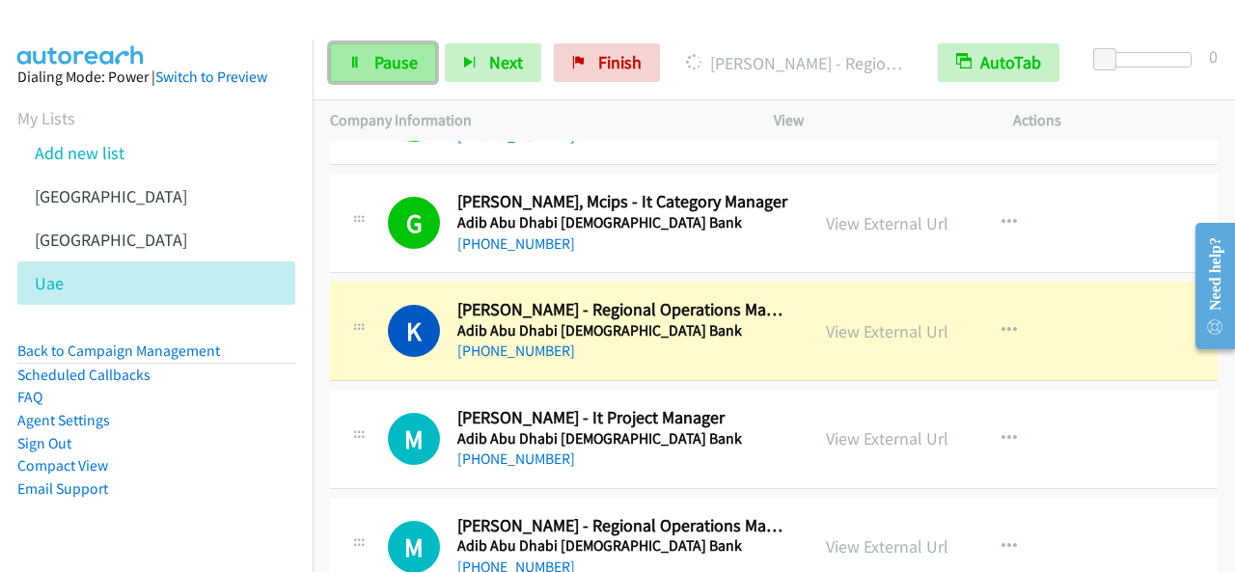
click at [424, 67] on link "Pause" at bounding box center [383, 62] width 106 height 39
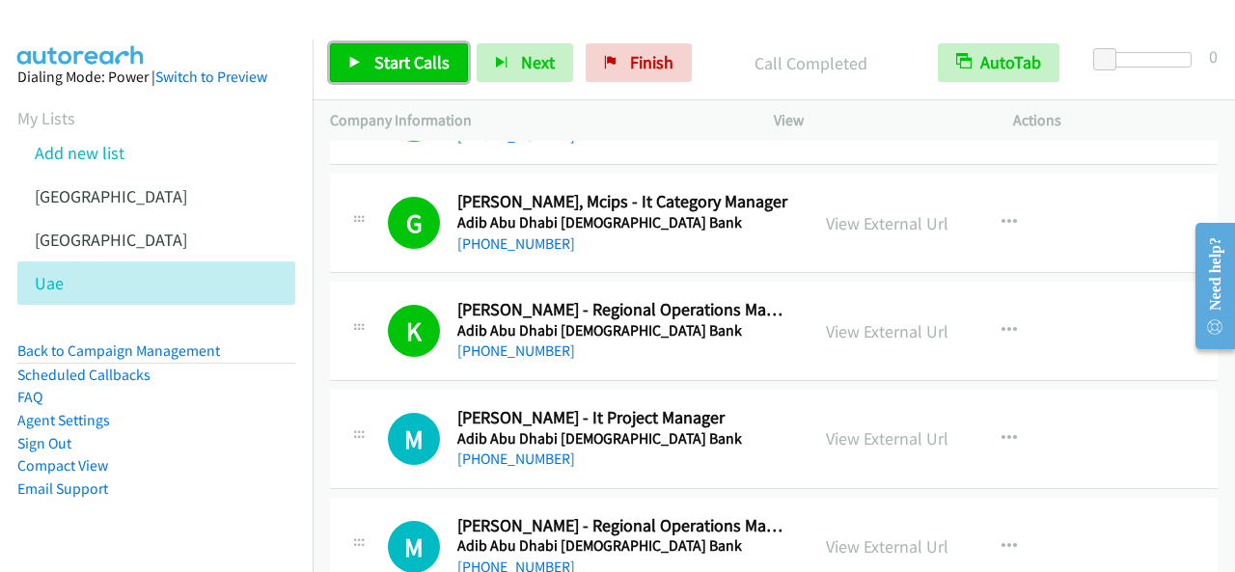
click at [427, 68] on span "Start Calls" at bounding box center [411, 62] width 75 height 22
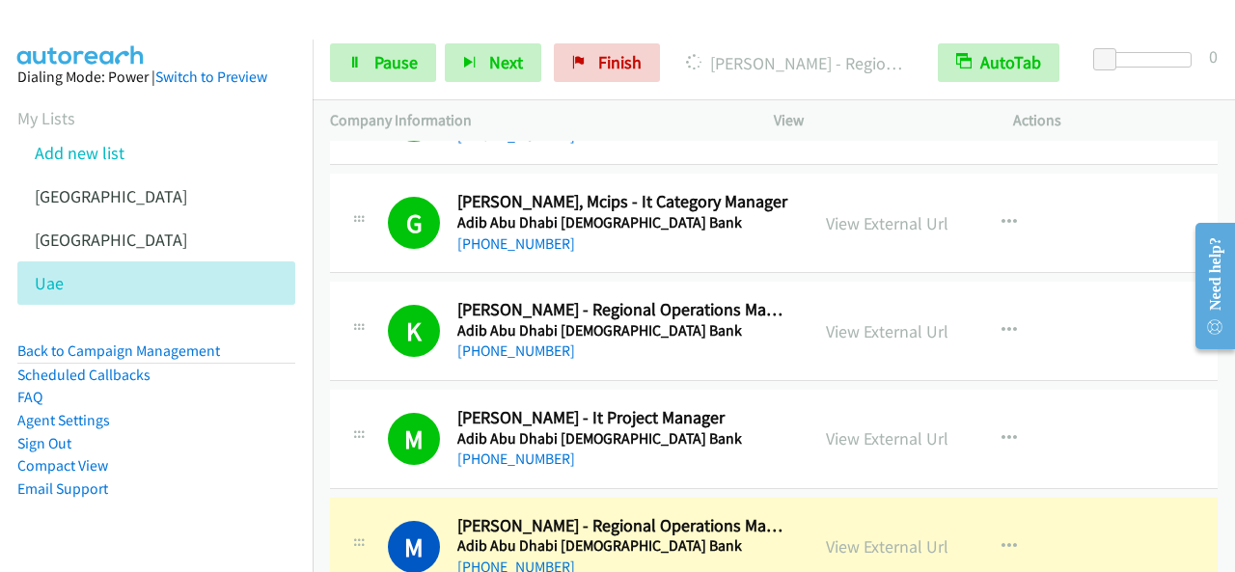
scroll to position [1447, 0]
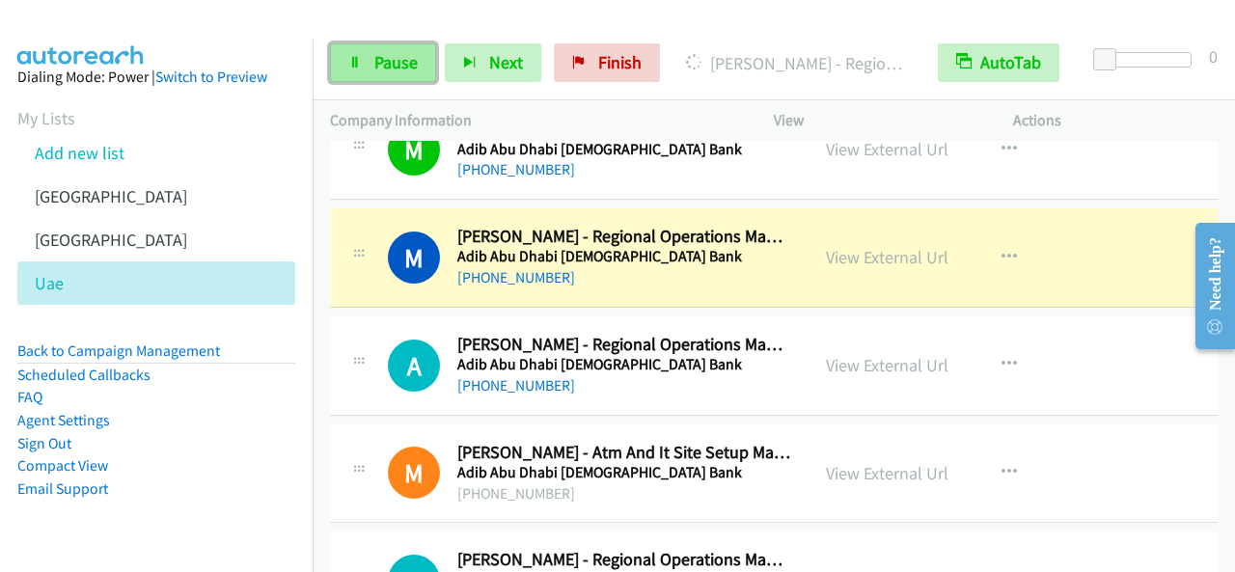
click at [392, 65] on span "Pause" at bounding box center [395, 62] width 43 height 22
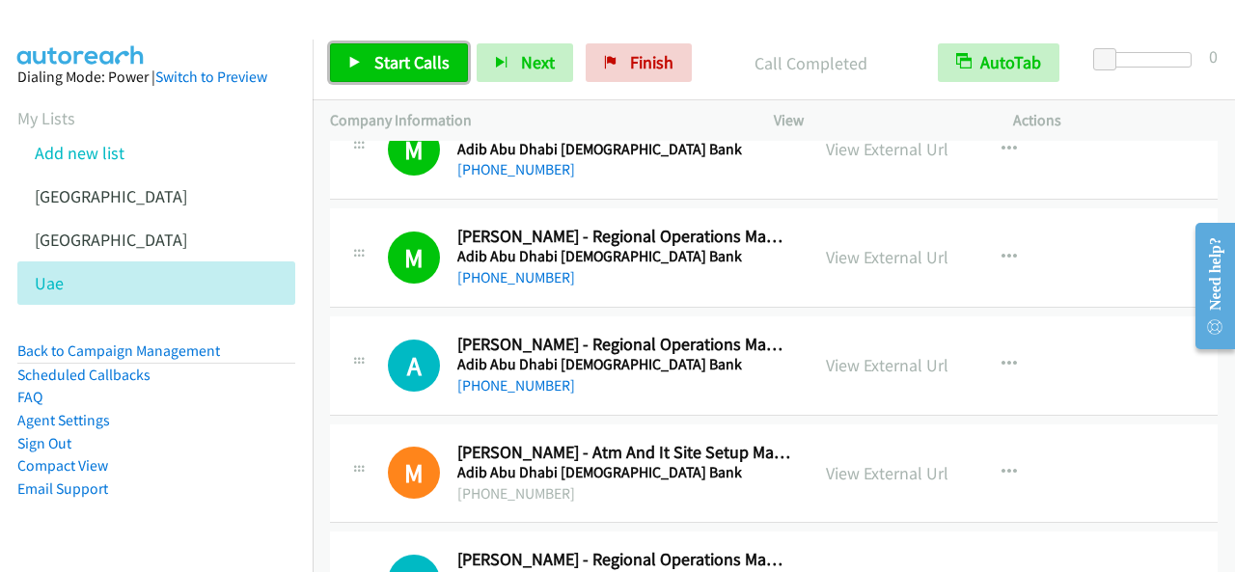
click at [419, 68] on span "Start Calls" at bounding box center [411, 62] width 75 height 22
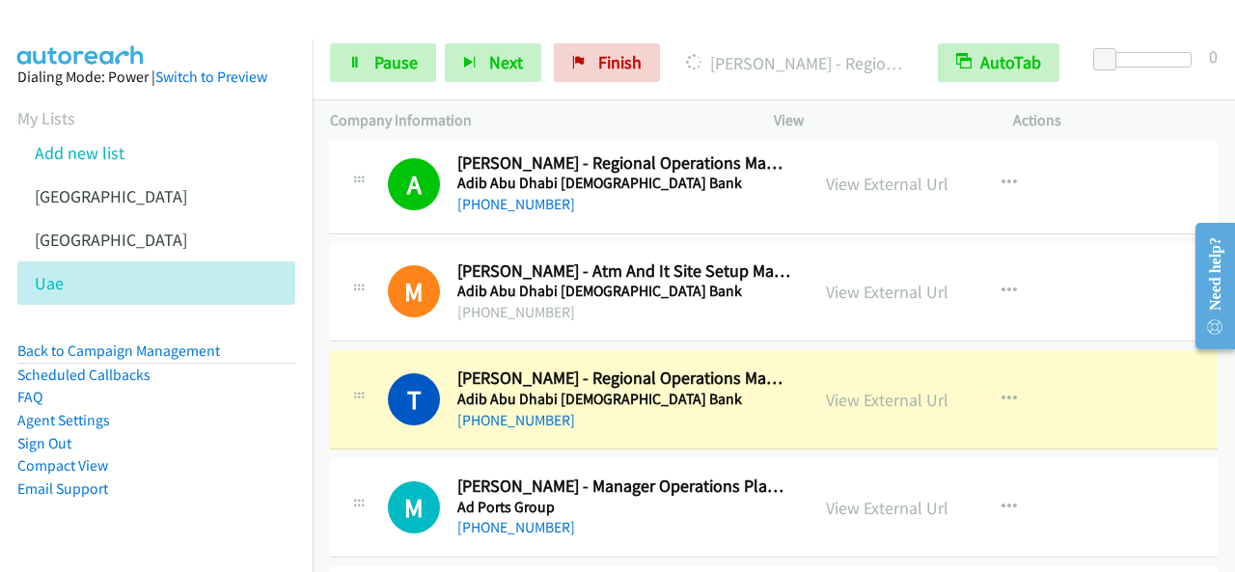
scroll to position [1833, 0]
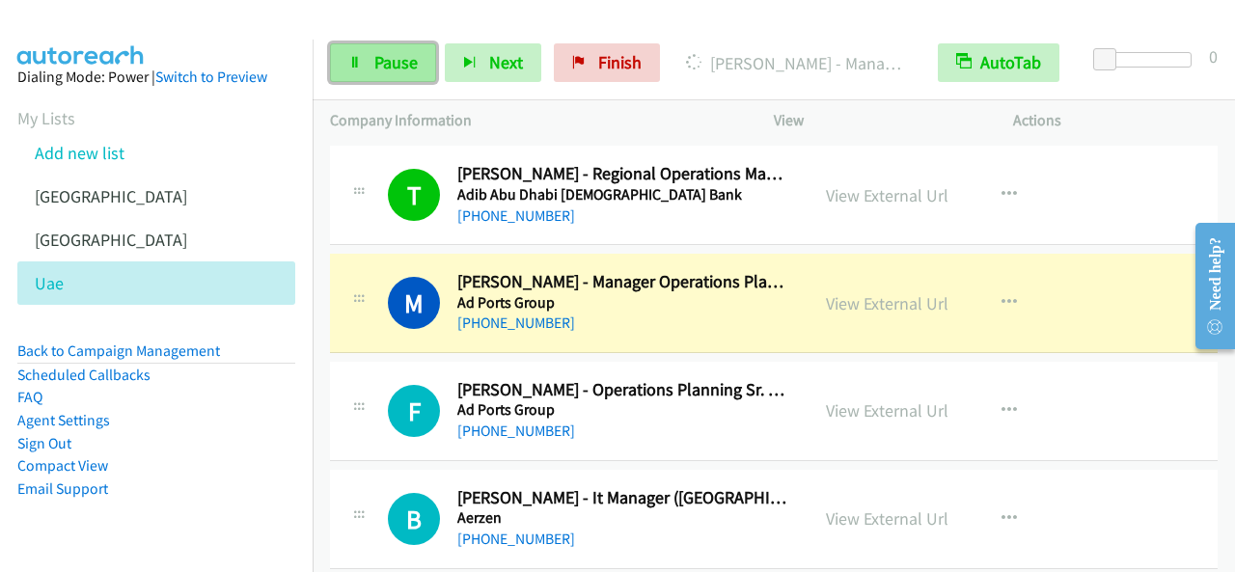
click at [414, 64] on span "Pause" at bounding box center [395, 62] width 43 height 22
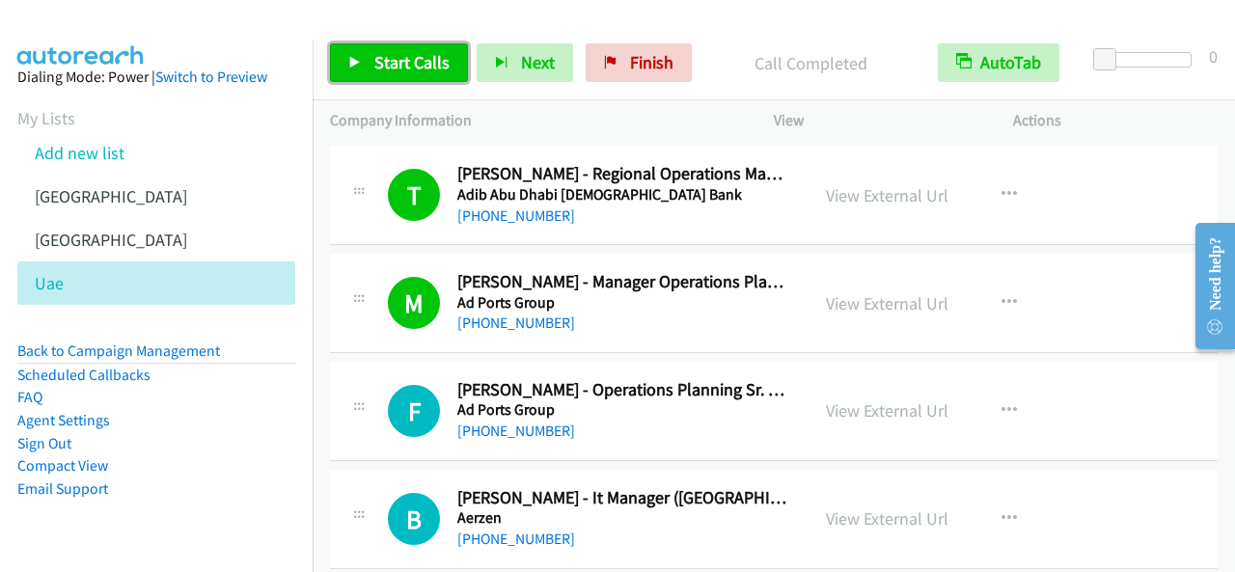
click at [423, 68] on span "Start Calls" at bounding box center [411, 62] width 75 height 22
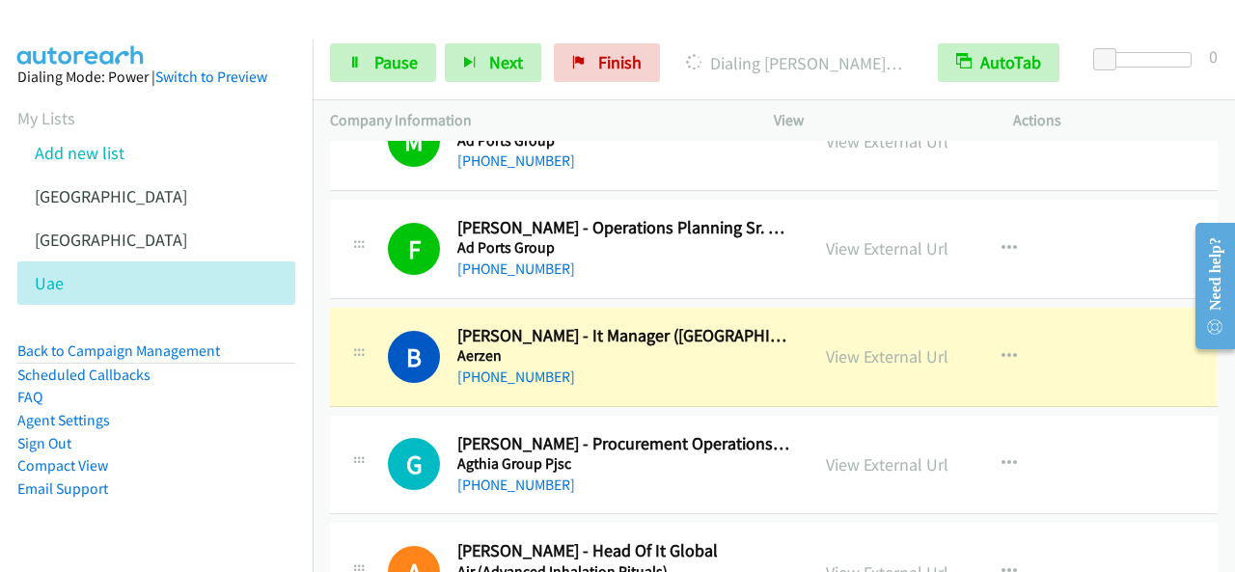
scroll to position [2026, 0]
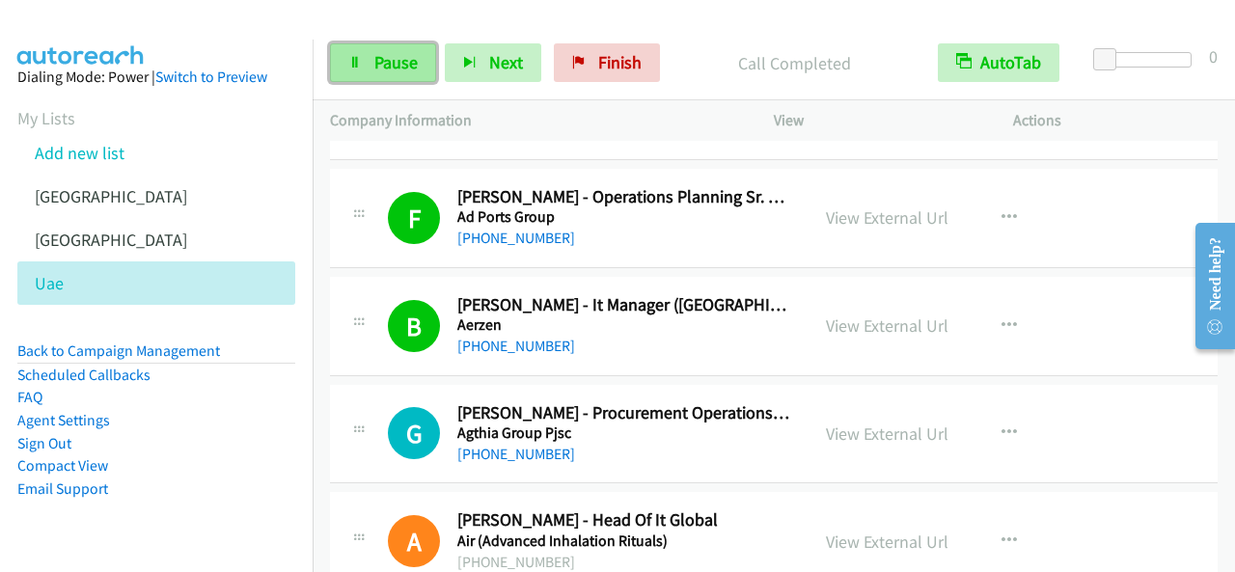
click at [411, 63] on span "Pause" at bounding box center [395, 62] width 43 height 22
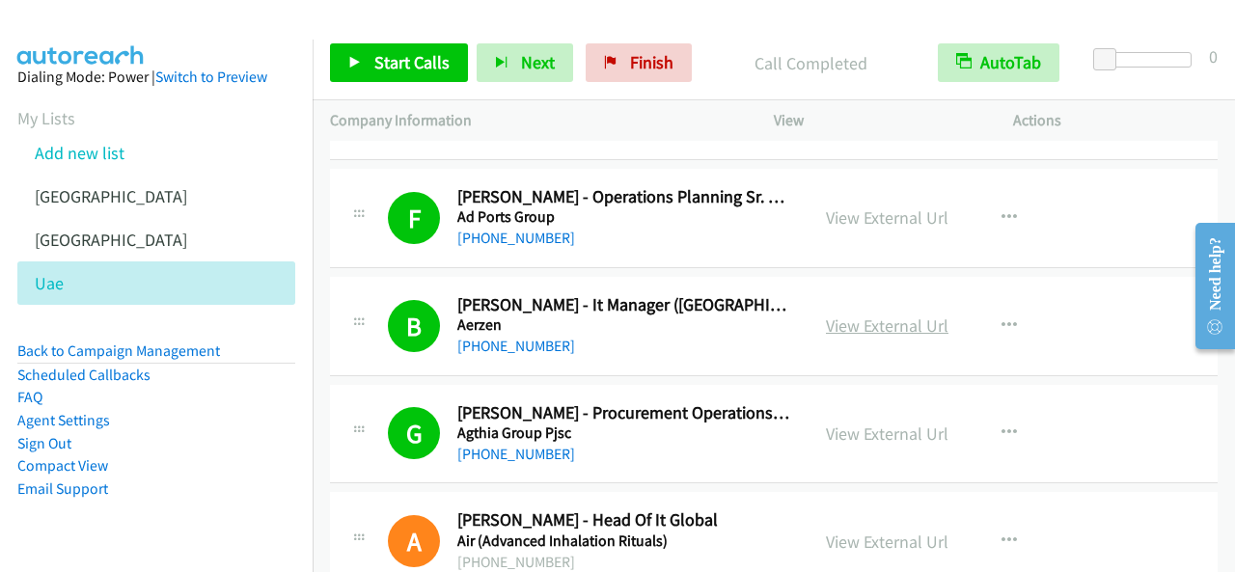
click at [925, 319] on link "View External Url" at bounding box center [887, 325] width 122 height 22
click at [391, 57] on span "Start Calls" at bounding box center [411, 62] width 75 height 22
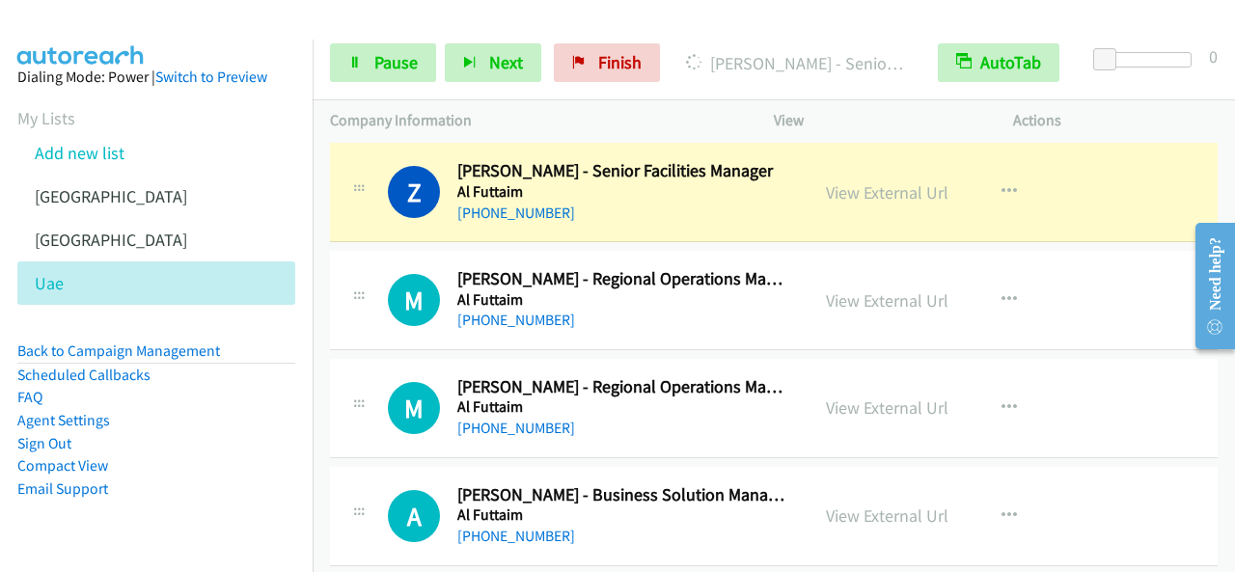
scroll to position [3569, 0]
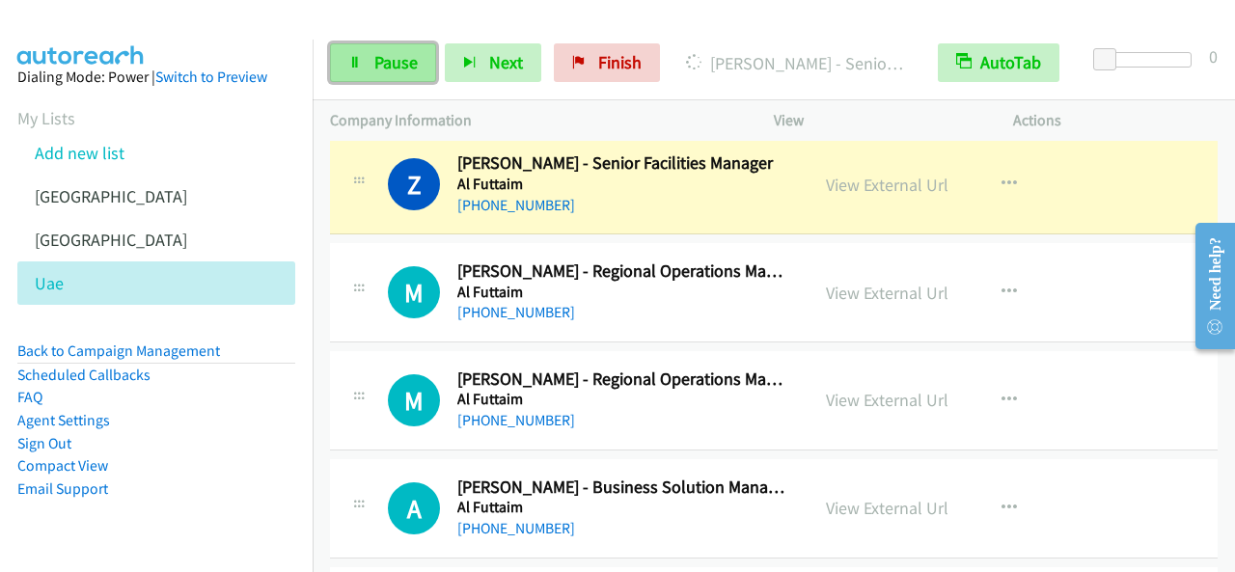
click at [415, 67] on span "Pause" at bounding box center [395, 62] width 43 height 22
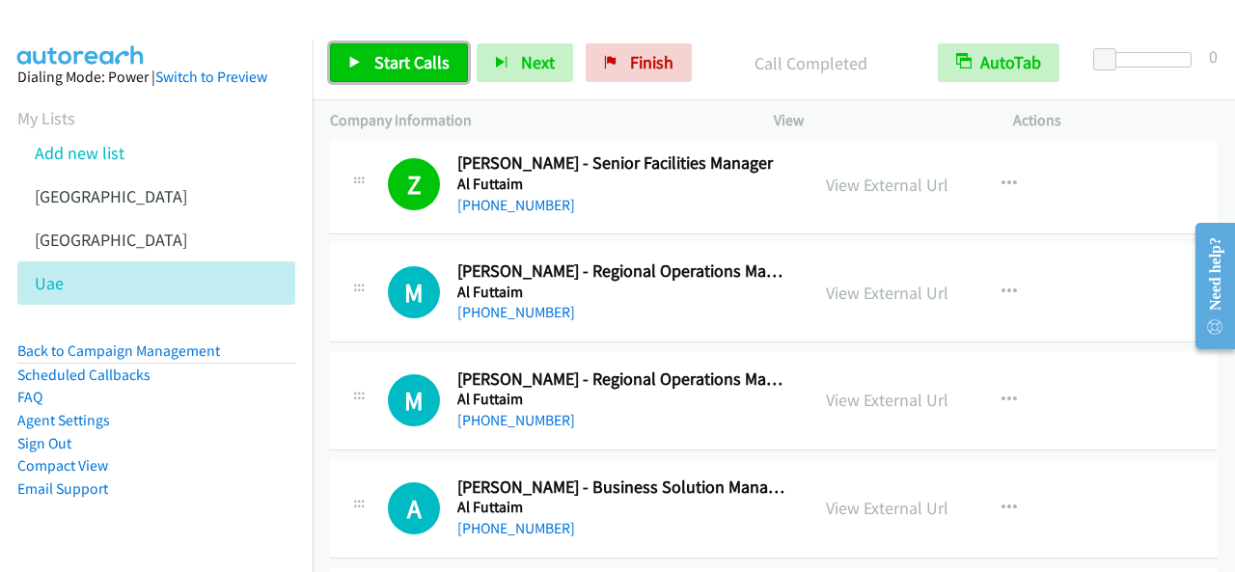
click at [450, 61] on link "Start Calls" at bounding box center [399, 62] width 138 height 39
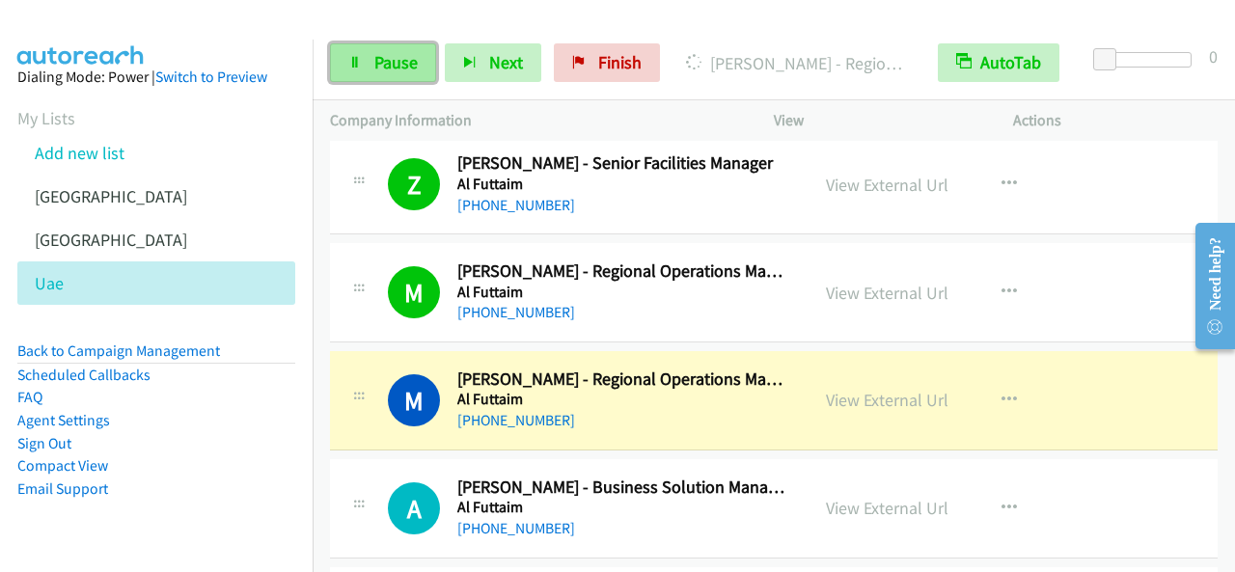
click at [372, 56] on link "Pause" at bounding box center [383, 62] width 106 height 39
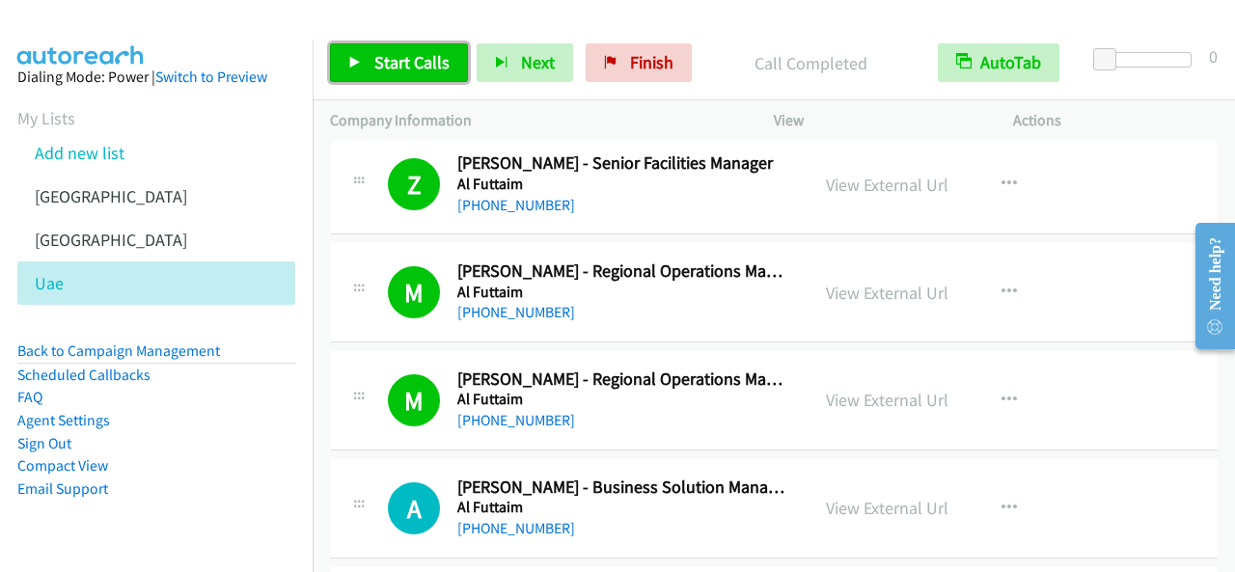
click at [399, 64] on span "Start Calls" at bounding box center [411, 62] width 75 height 22
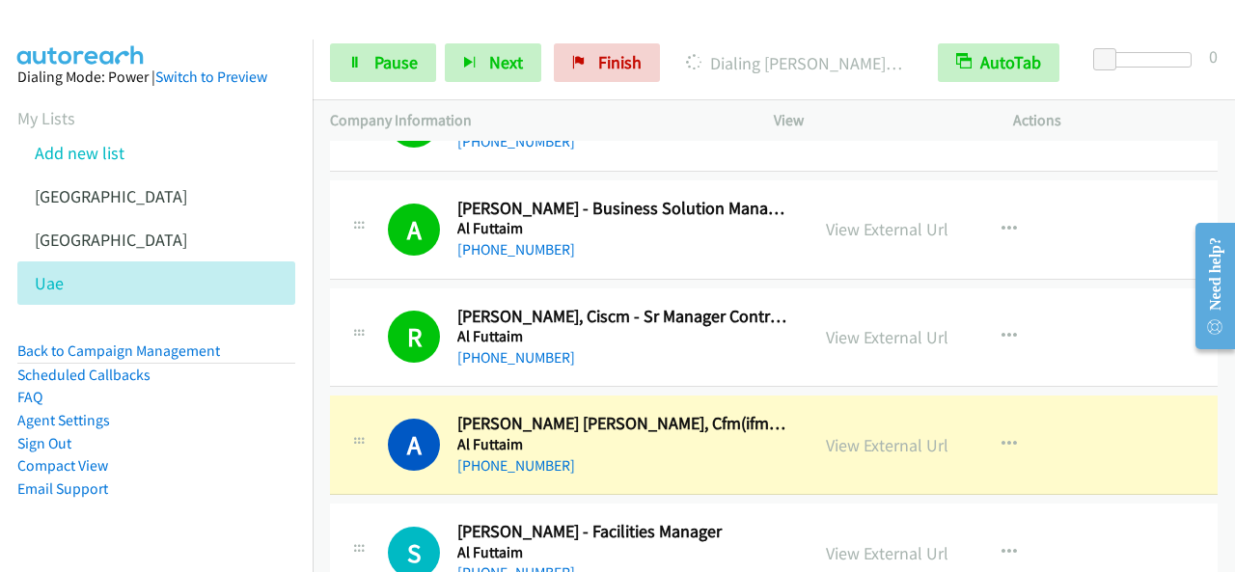
scroll to position [3955, 0]
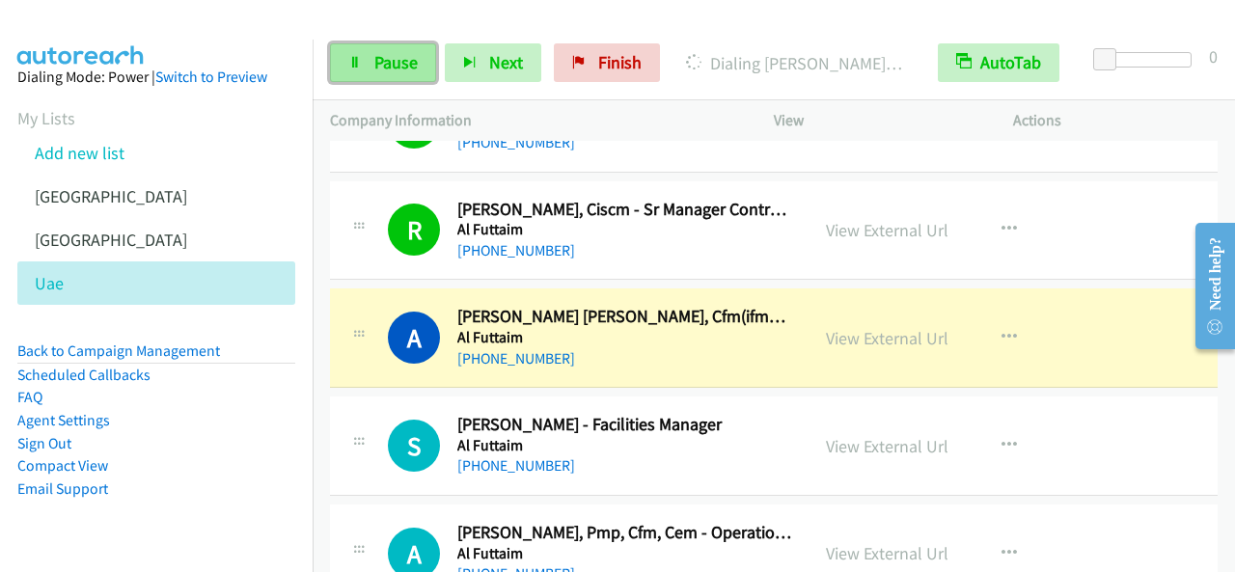
click at [400, 70] on span "Pause" at bounding box center [395, 62] width 43 height 22
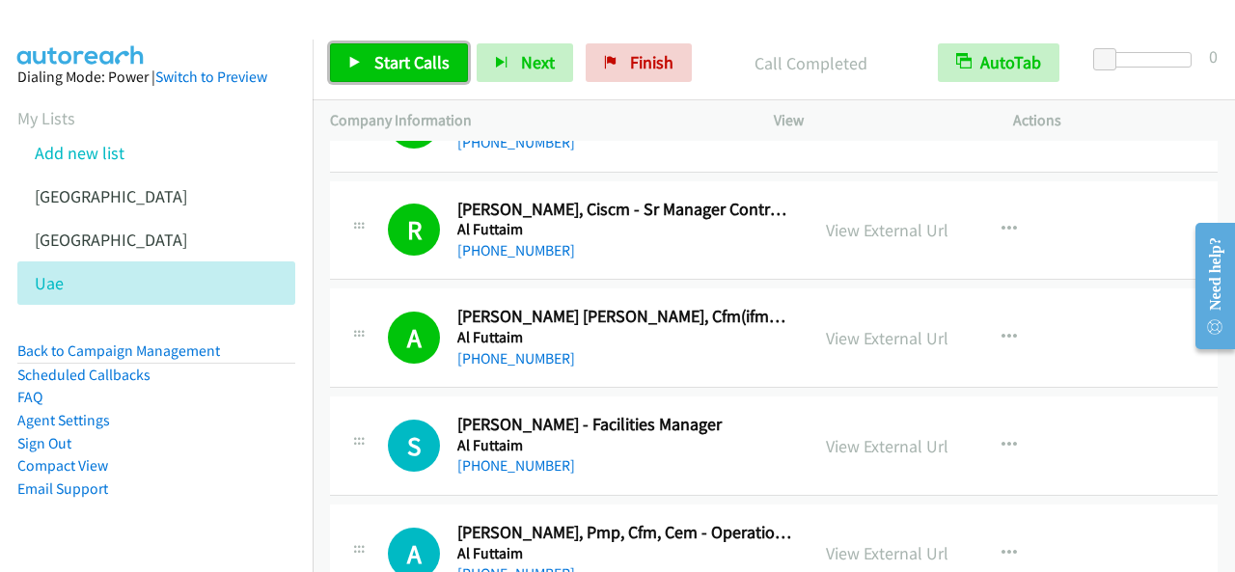
click at [420, 71] on span "Start Calls" at bounding box center [411, 62] width 75 height 22
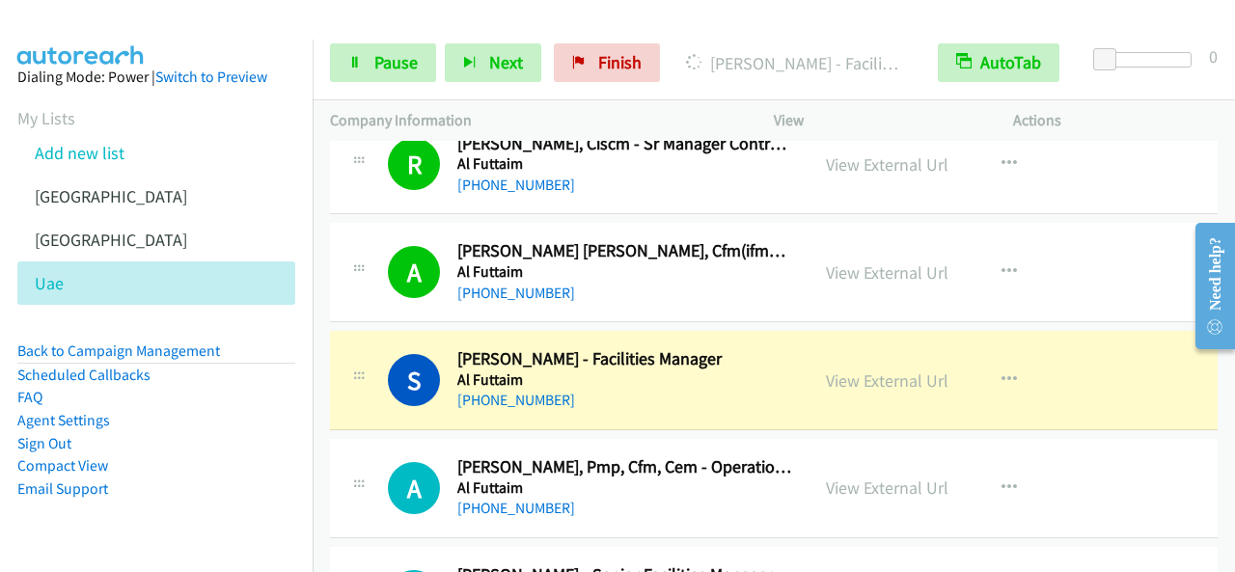
scroll to position [4051, 0]
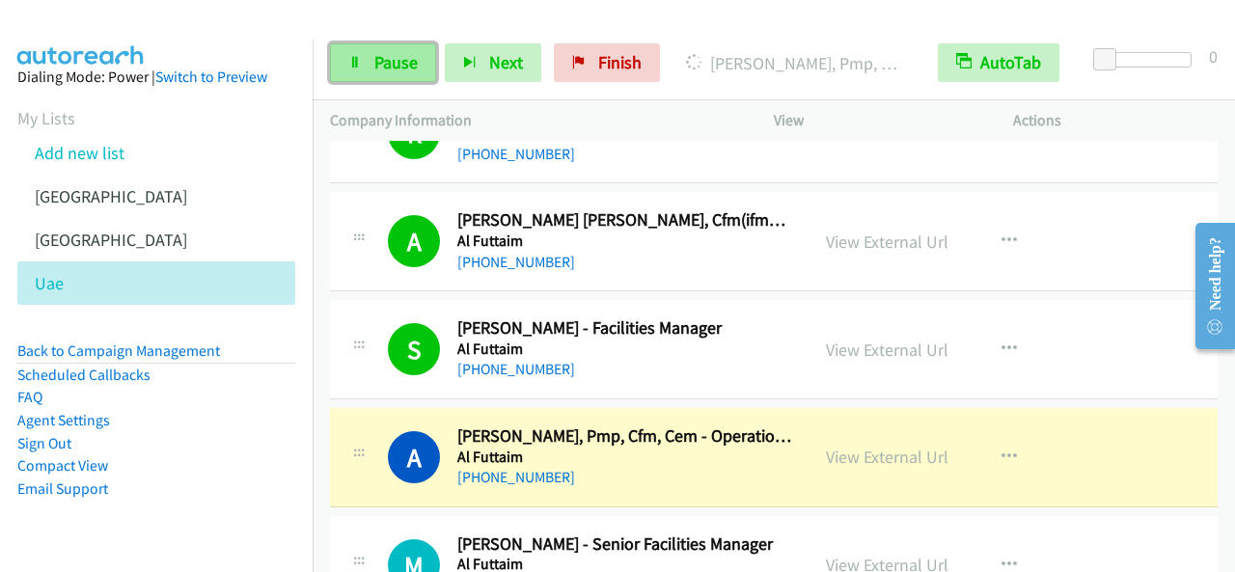
click at [407, 55] on span "Pause" at bounding box center [395, 62] width 43 height 22
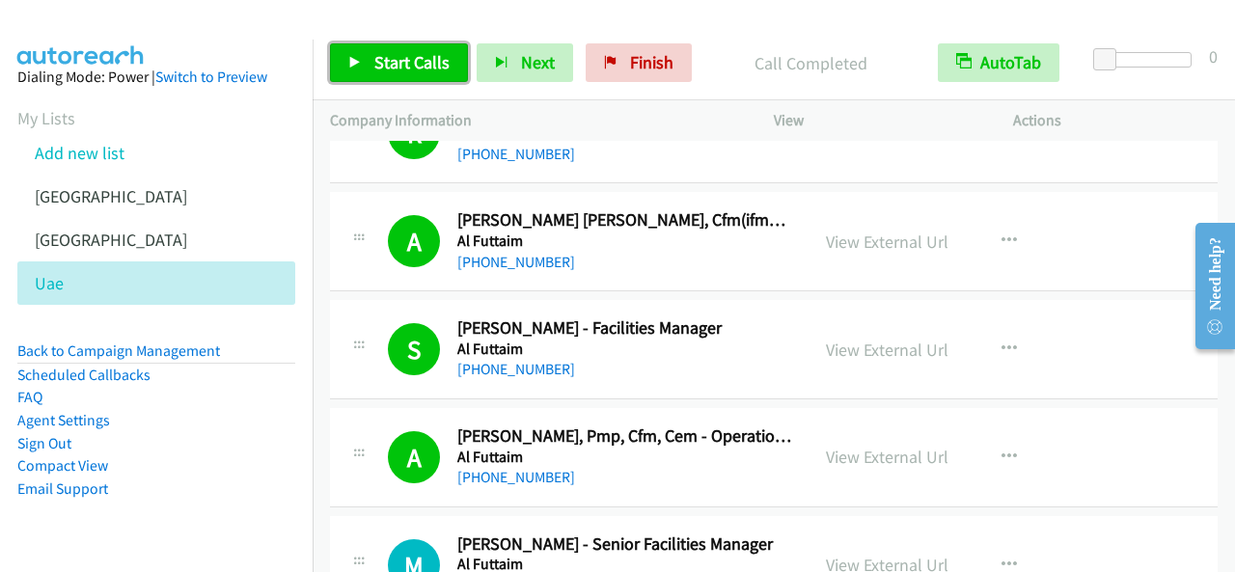
click at [418, 73] on link "Start Calls" at bounding box center [399, 62] width 138 height 39
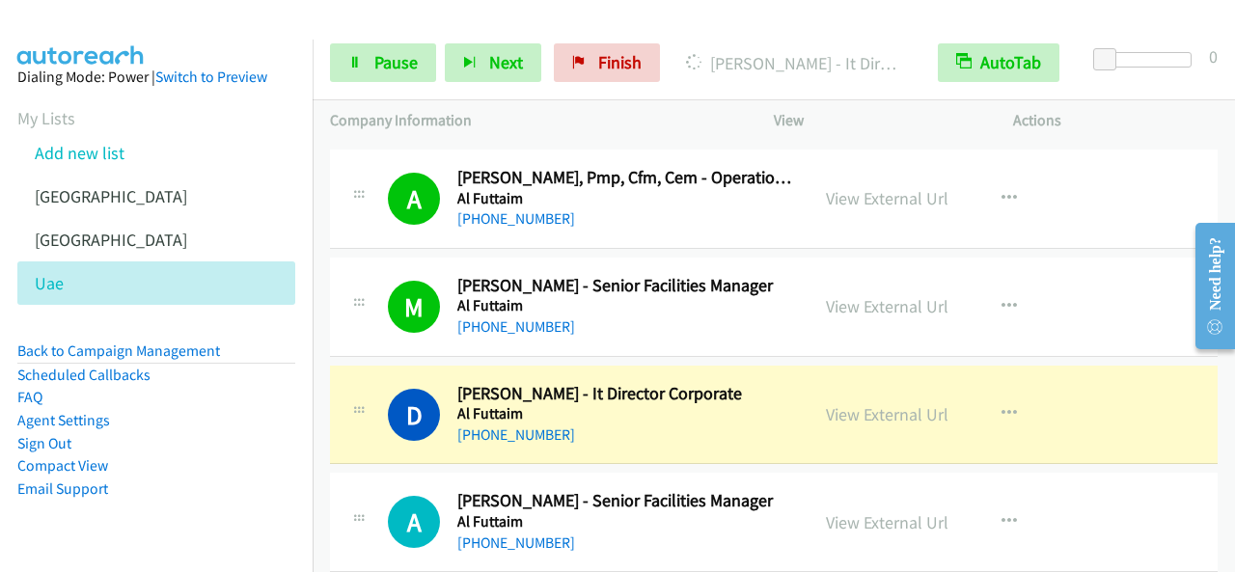
scroll to position [4340, 0]
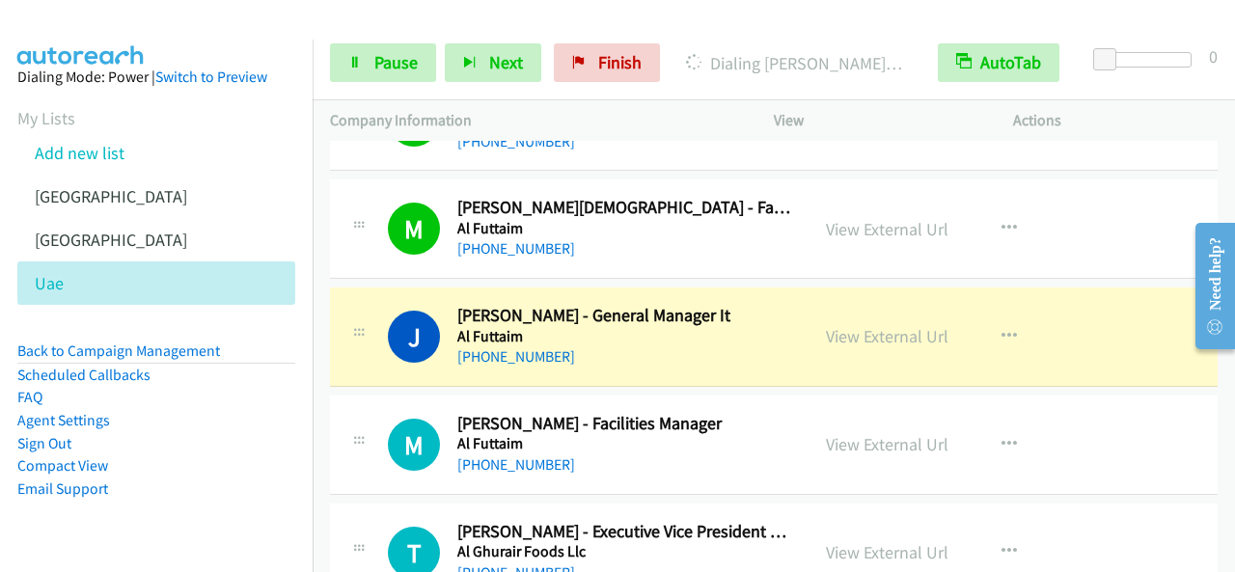
scroll to position [4823, 0]
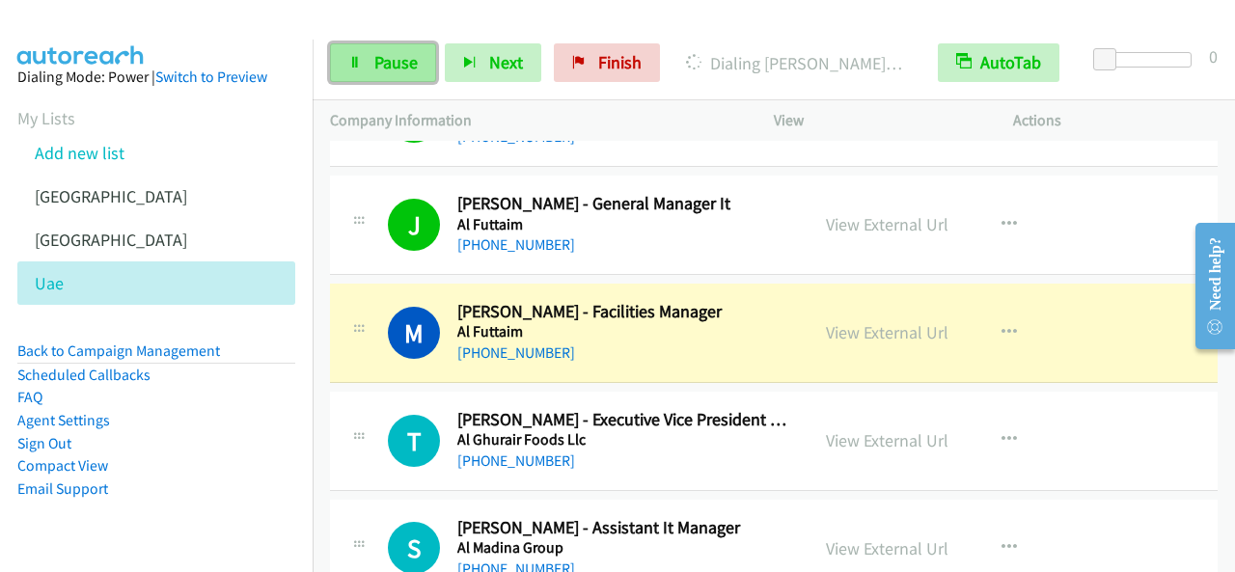
click at [419, 74] on link "Pause" at bounding box center [383, 62] width 106 height 39
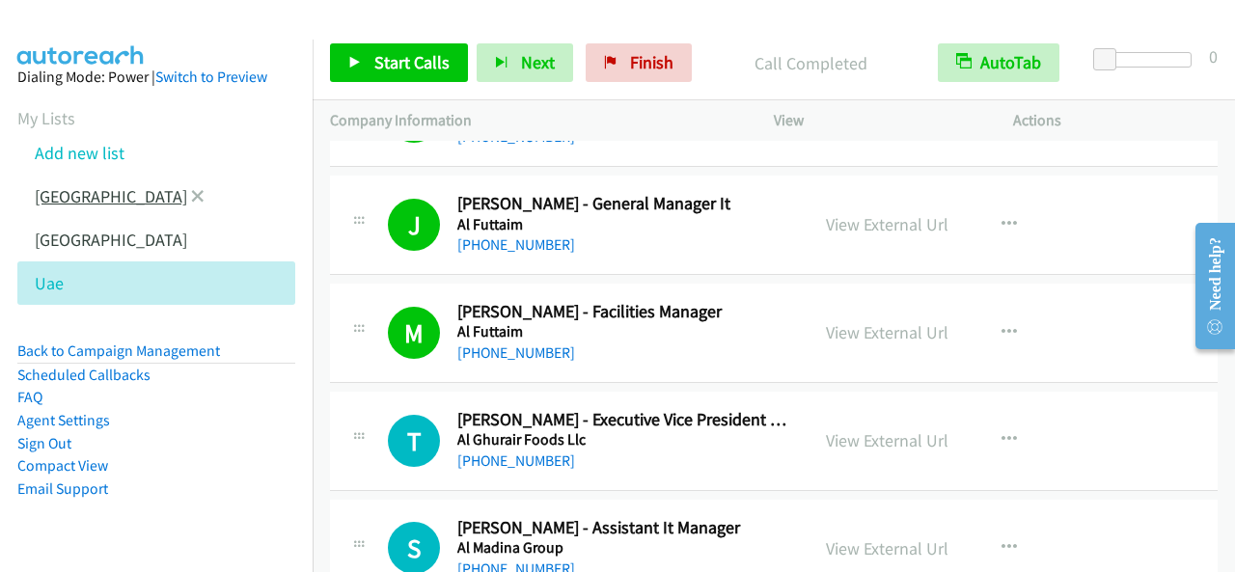
click at [100, 199] on link "[GEOGRAPHIC_DATA]" at bounding box center [111, 196] width 152 height 22
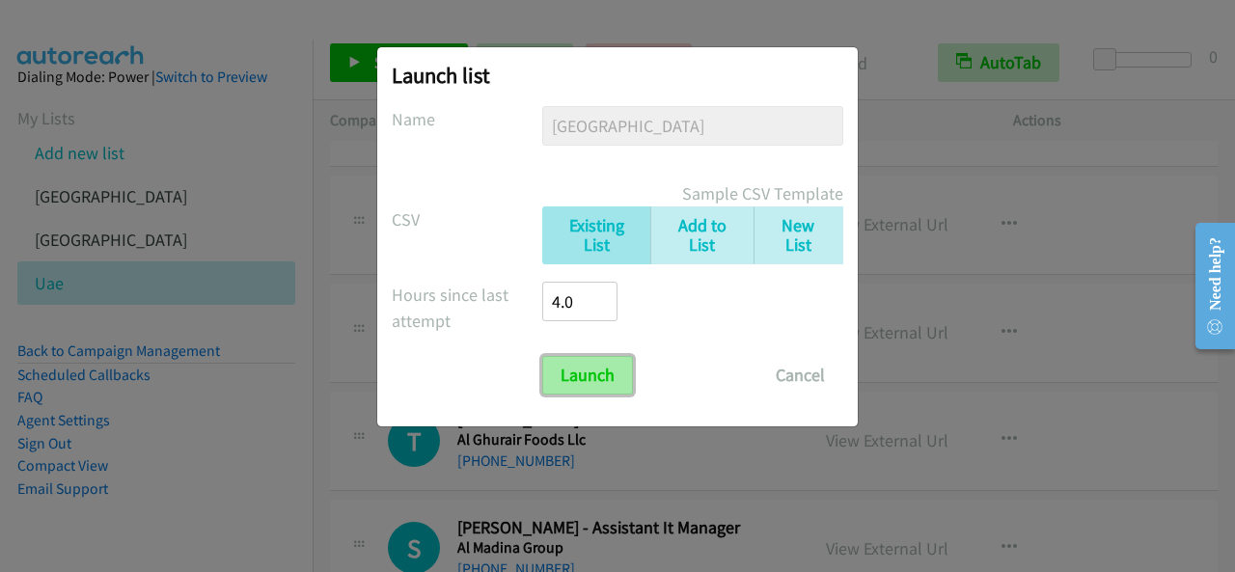
click at [598, 385] on input "Launch" at bounding box center [587, 375] width 91 height 39
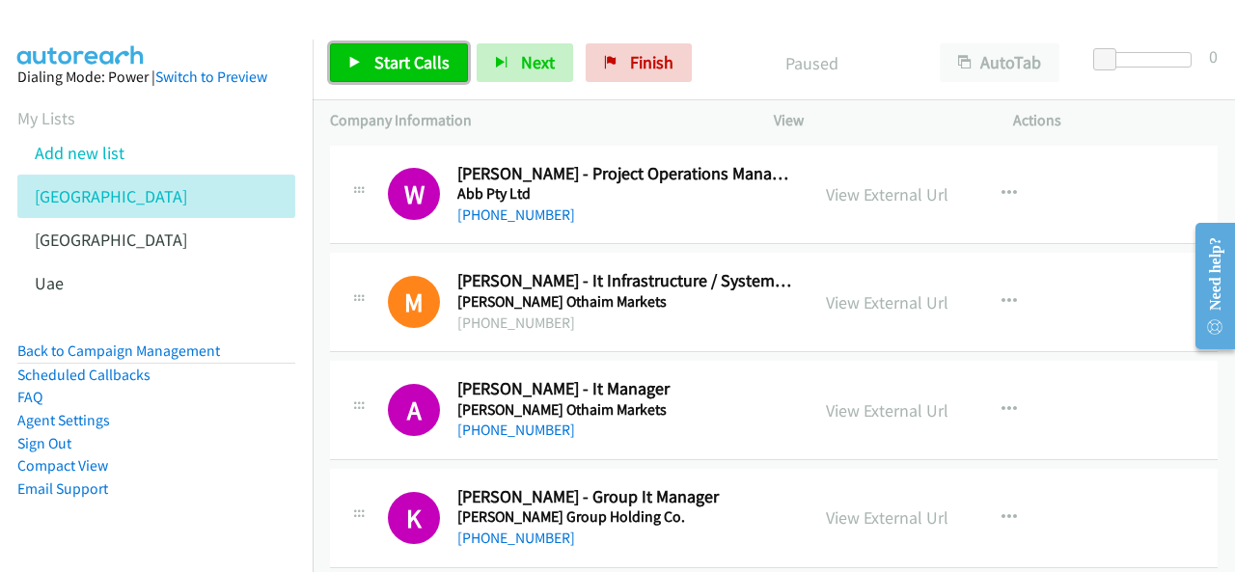
click at [416, 78] on link "Start Calls" at bounding box center [399, 62] width 138 height 39
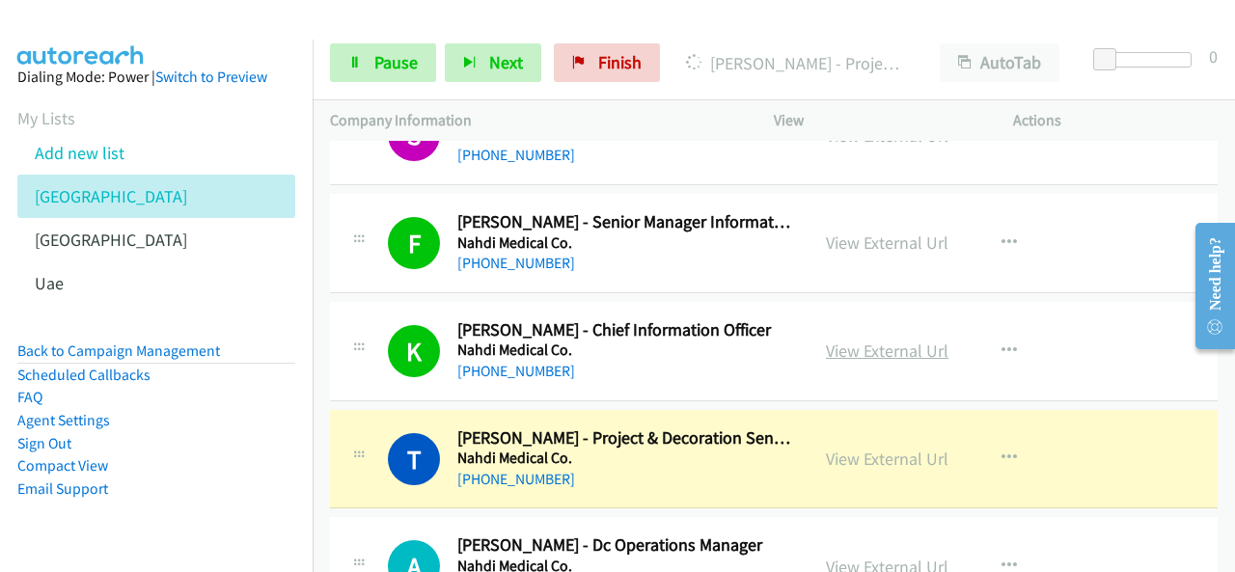
scroll to position [7909, 0]
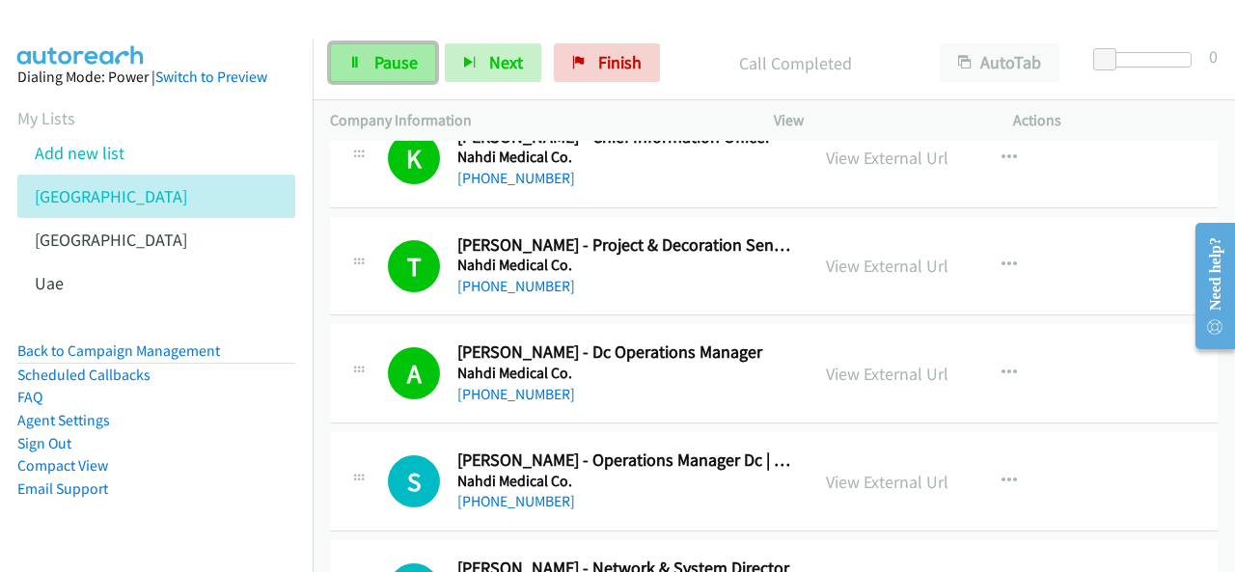
click at [424, 70] on link "Pause" at bounding box center [383, 62] width 106 height 39
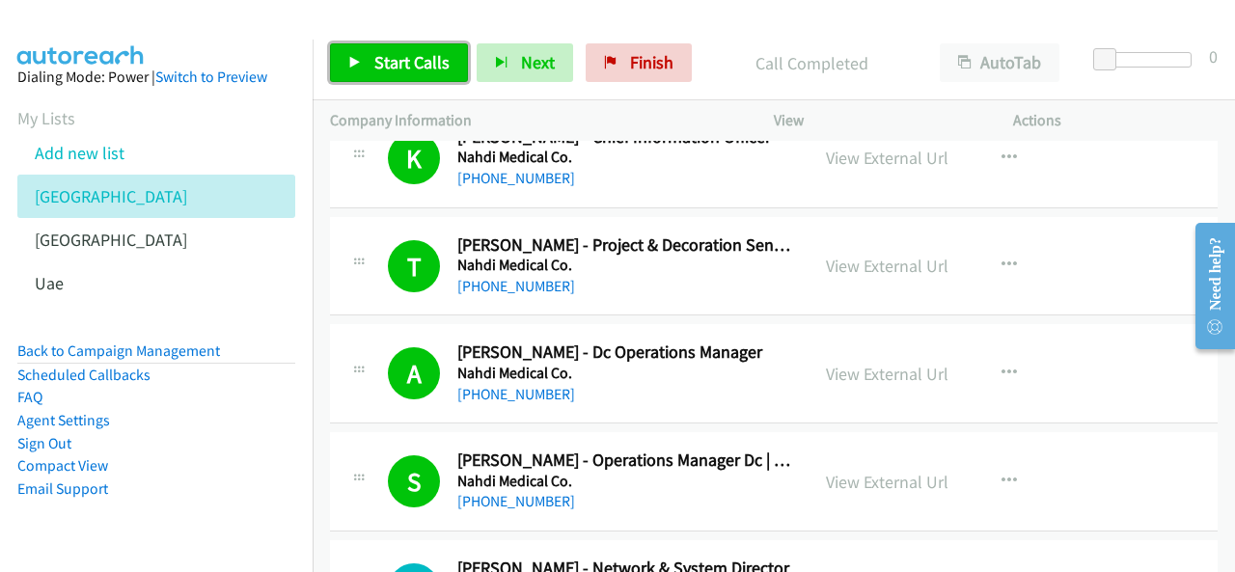
click at [412, 63] on span "Start Calls" at bounding box center [411, 62] width 75 height 22
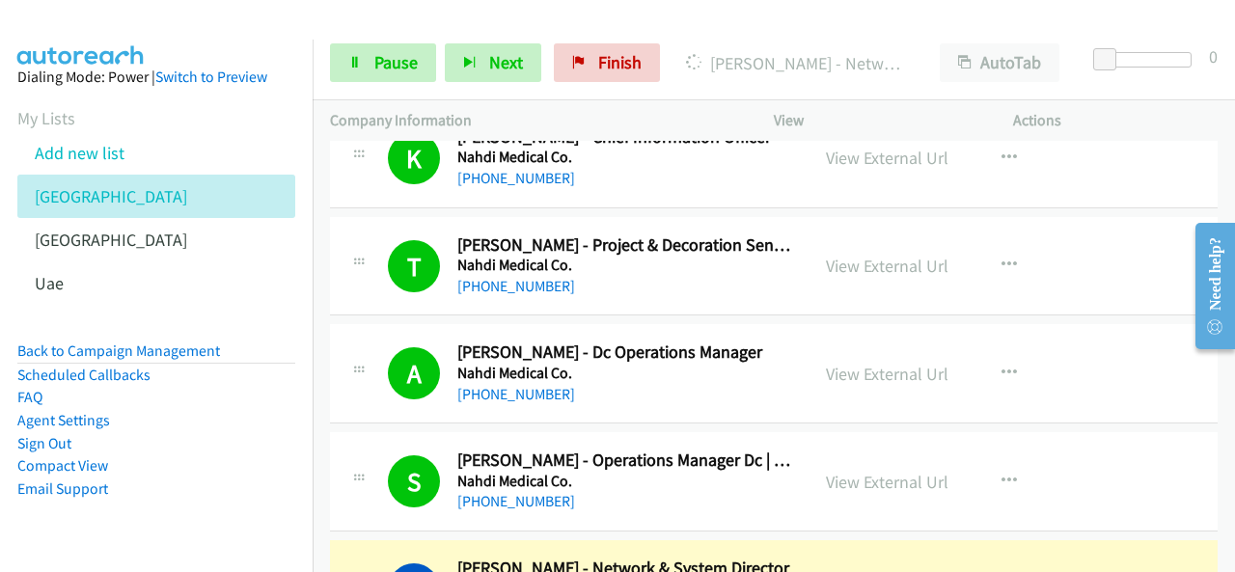
scroll to position [8102, 0]
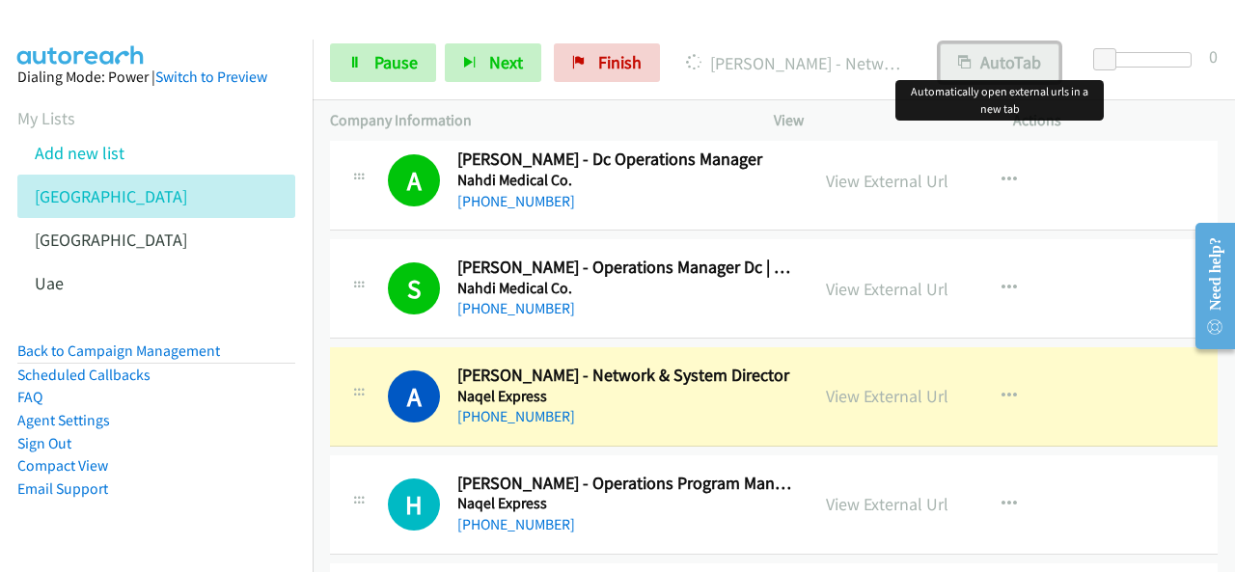
click at [1009, 79] on button "AutoTab" at bounding box center [999, 62] width 120 height 39
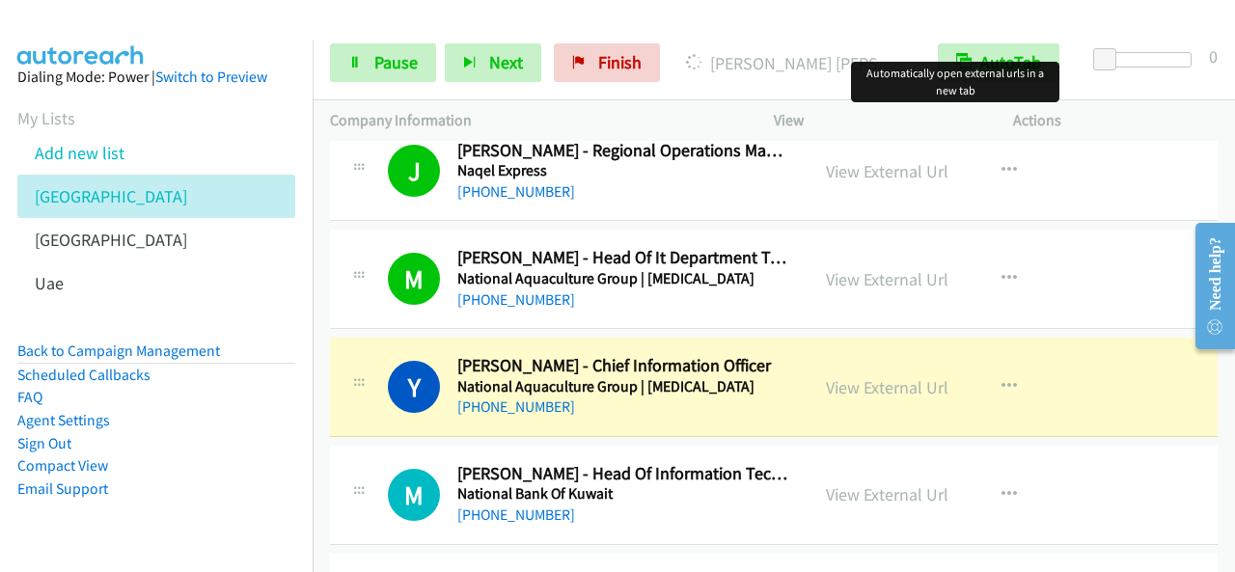
scroll to position [8681, 0]
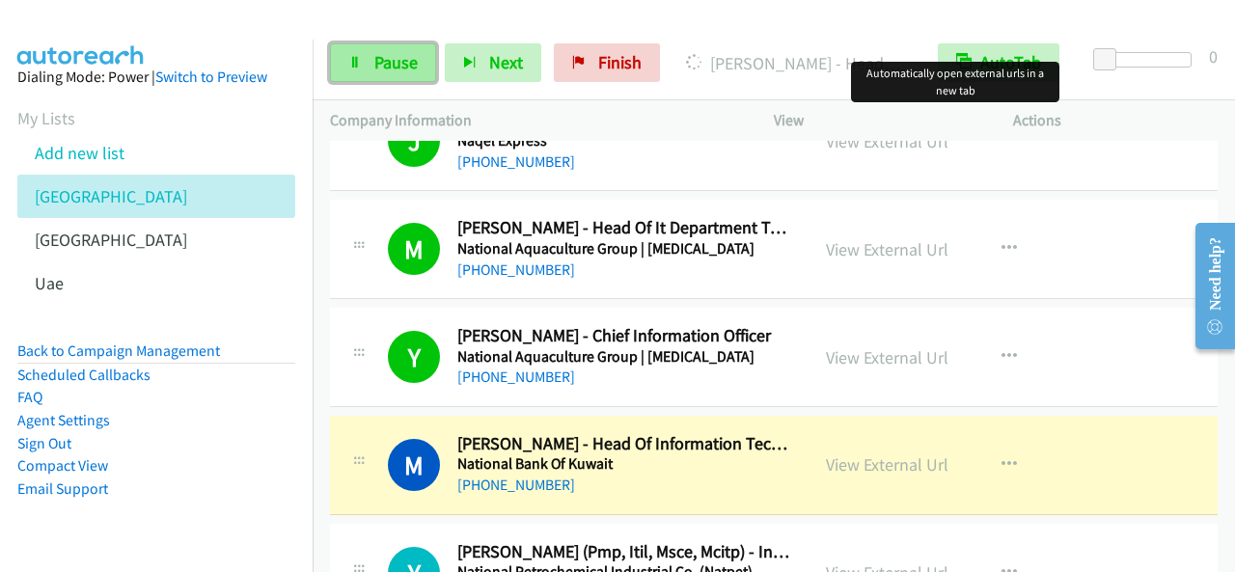
click at [369, 56] on link "Pause" at bounding box center [383, 62] width 106 height 39
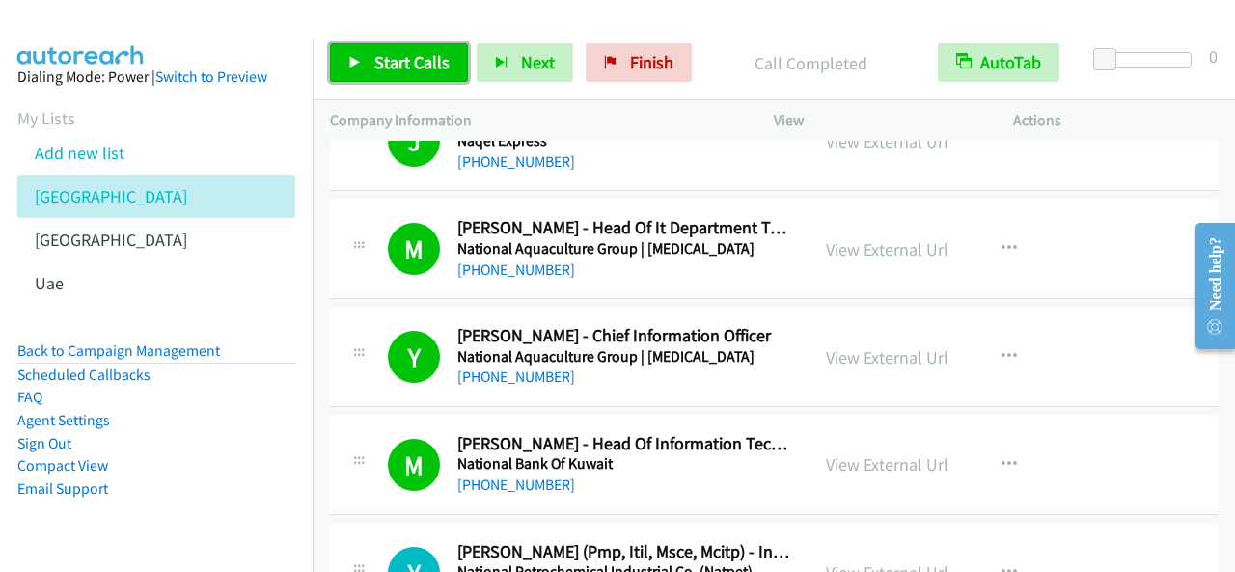
click at [428, 71] on span "Start Calls" at bounding box center [411, 62] width 75 height 22
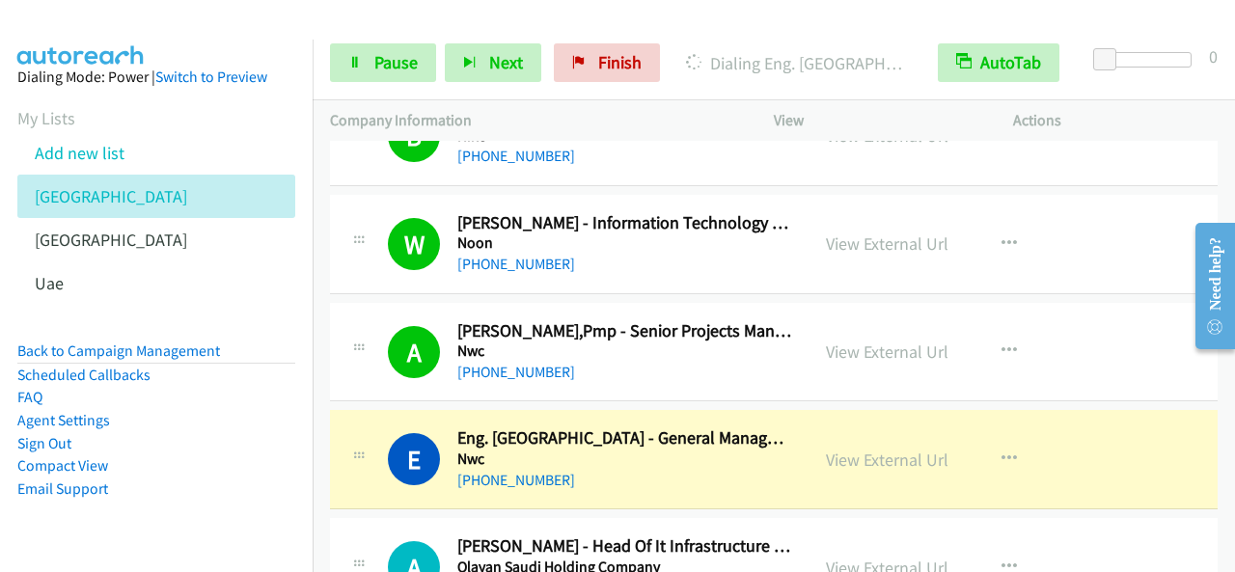
scroll to position [9646, 0]
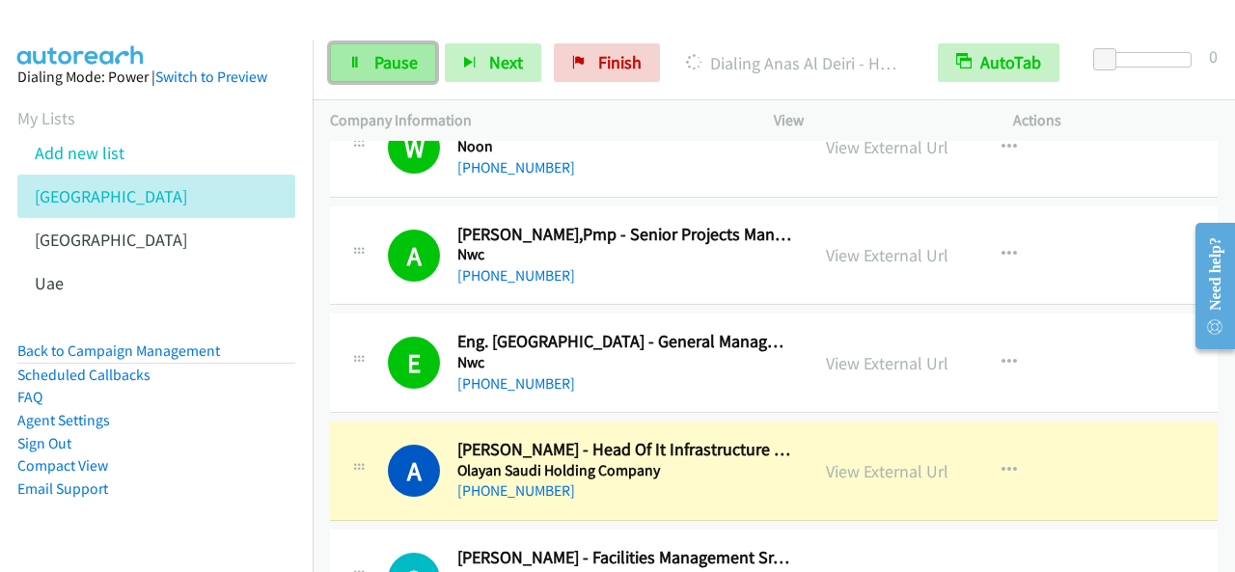
click at [355, 47] on link "Pause" at bounding box center [383, 62] width 106 height 39
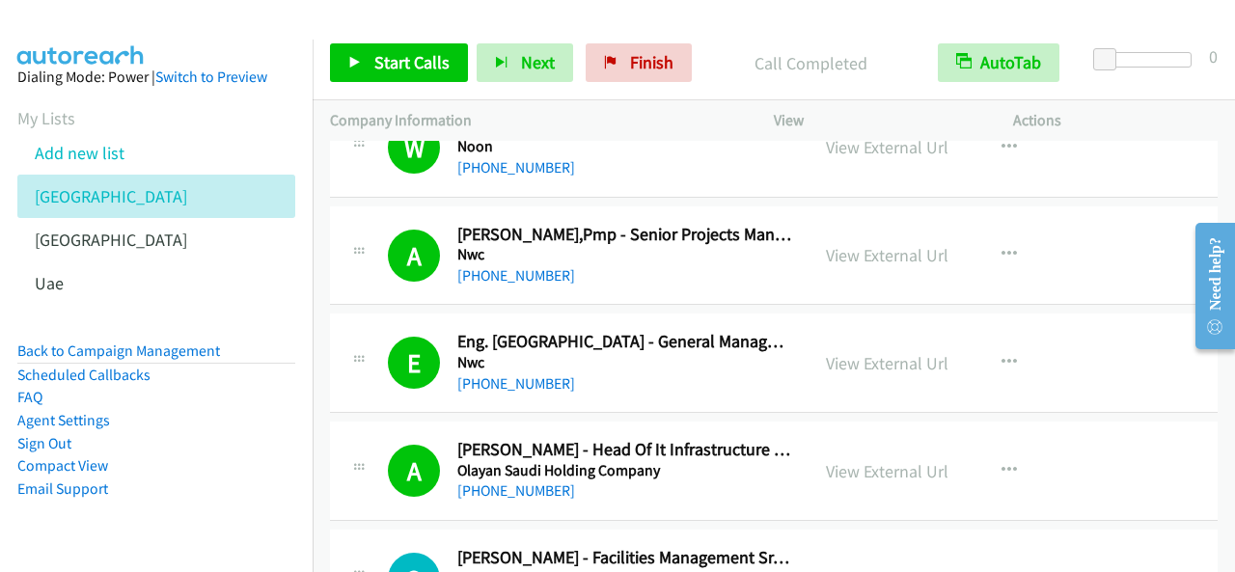
click at [401, 41] on div "Start Calls Pause Next Finish Call Completed AutoTab AutoTab 0" at bounding box center [774, 63] width 922 height 74
click at [407, 56] on span "Start Calls" at bounding box center [411, 62] width 75 height 22
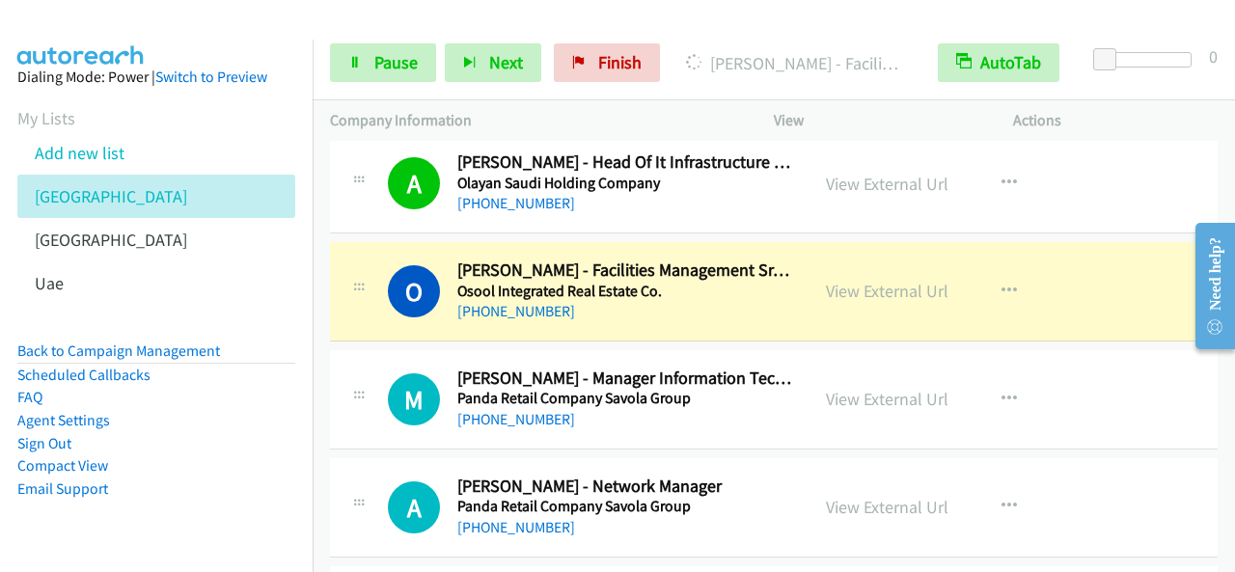
scroll to position [9935, 0]
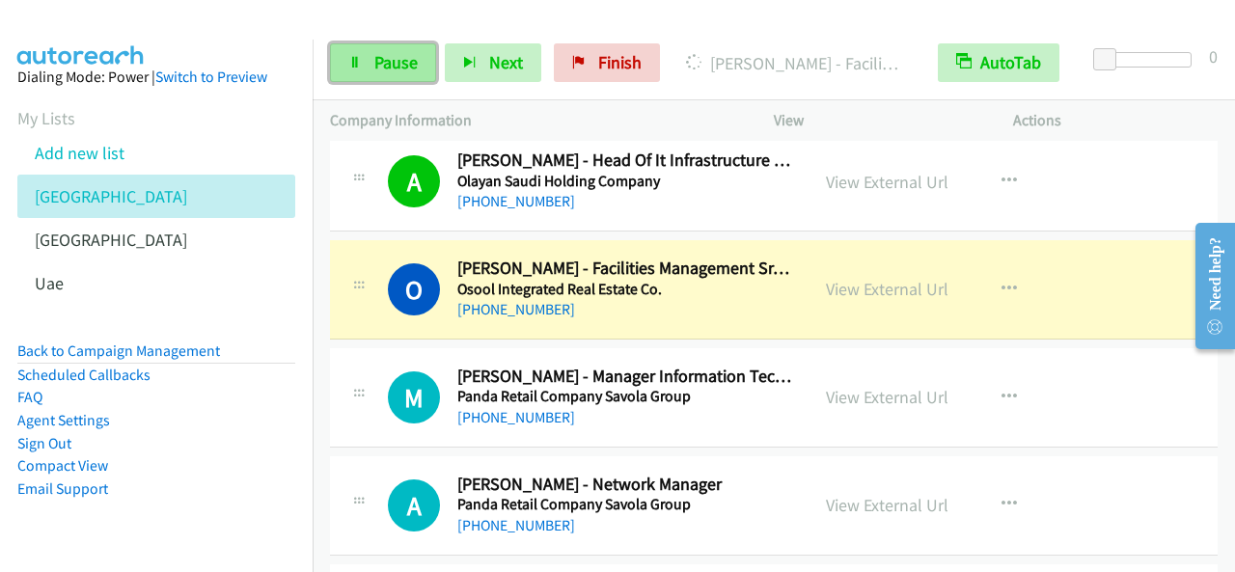
click at [385, 62] on span "Pause" at bounding box center [395, 62] width 43 height 22
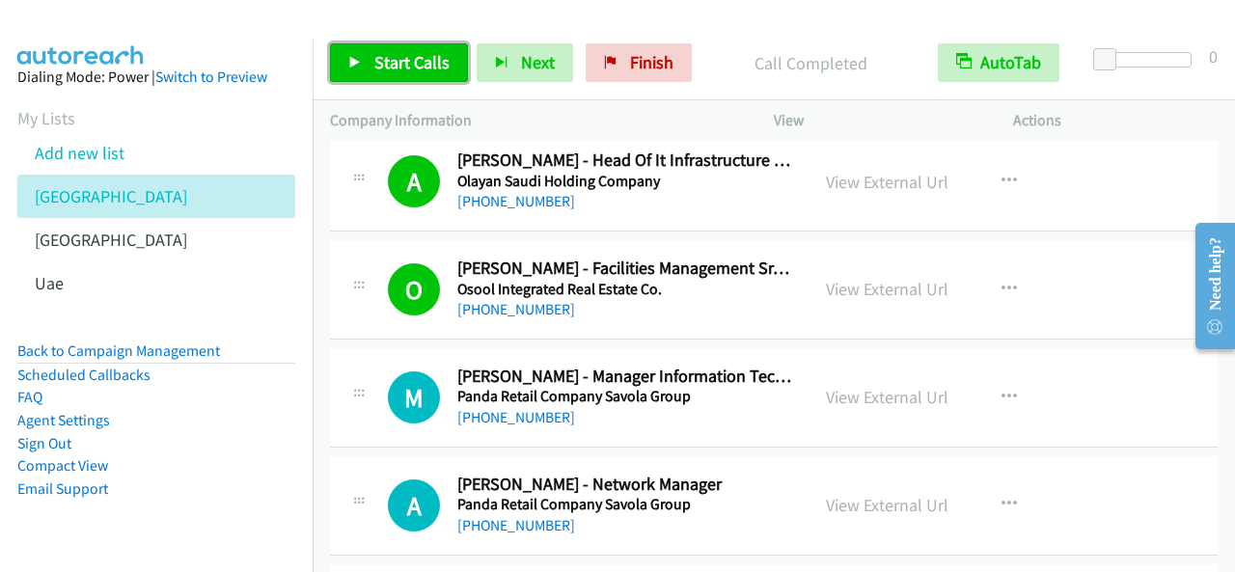
click at [405, 61] on span "Start Calls" at bounding box center [411, 62] width 75 height 22
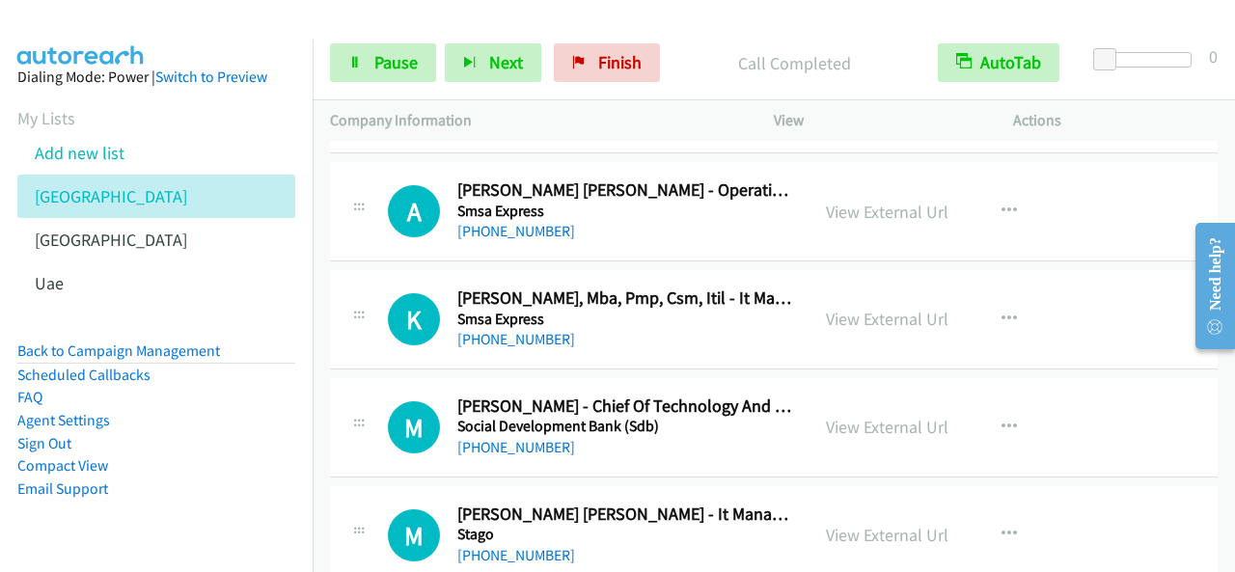
scroll to position [10996, 0]
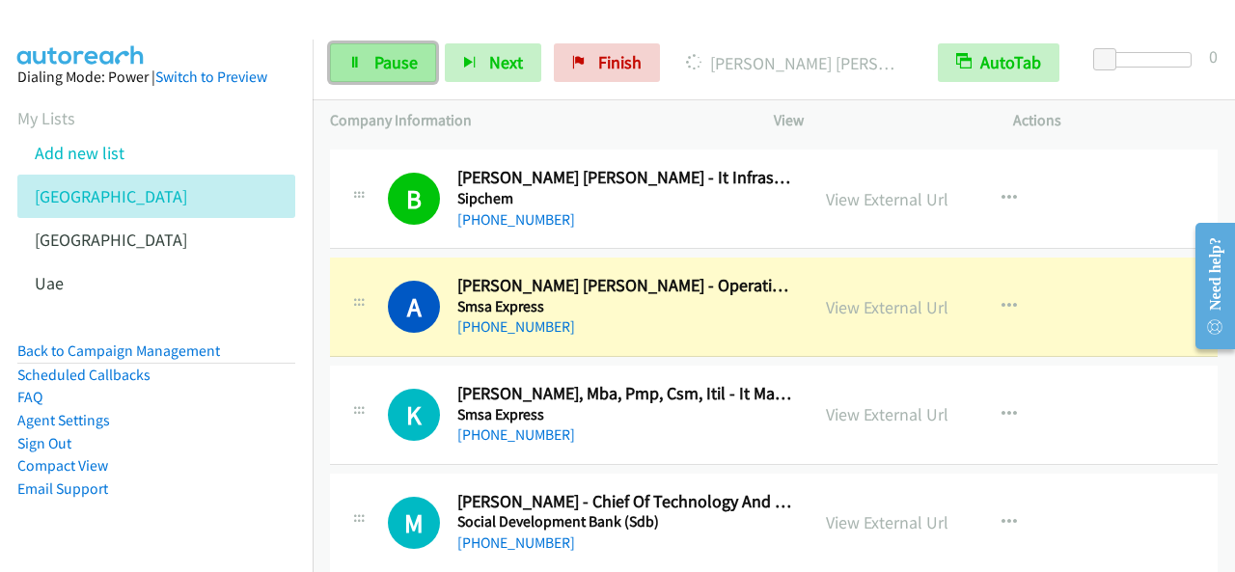
click at [363, 76] on link "Pause" at bounding box center [383, 62] width 106 height 39
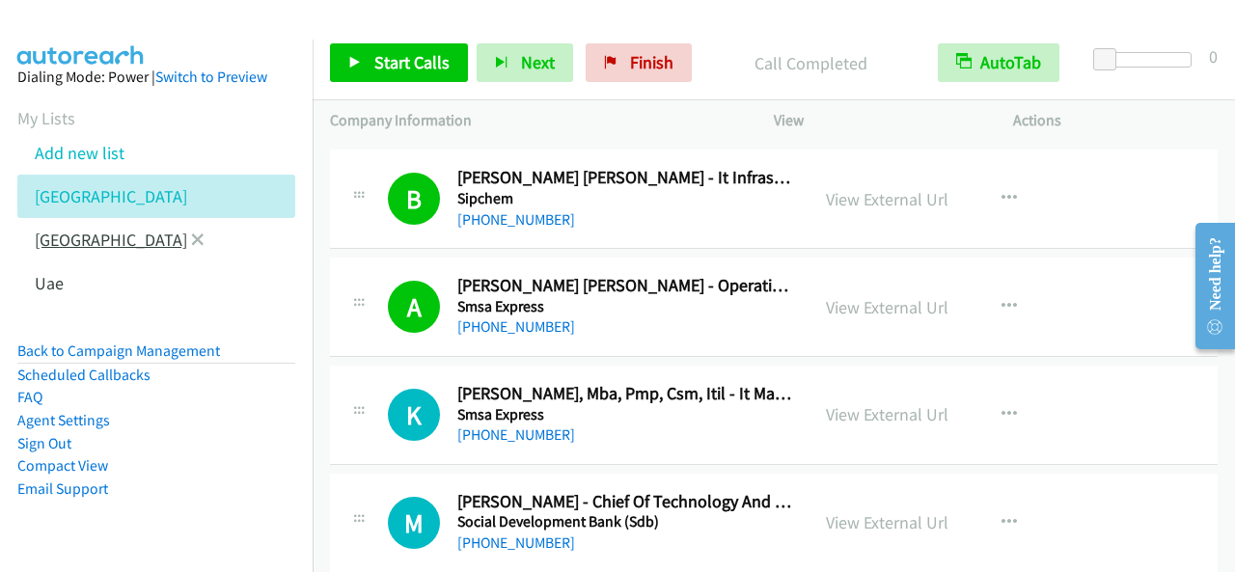
click at [96, 240] on link "[GEOGRAPHIC_DATA]" at bounding box center [111, 240] width 152 height 22
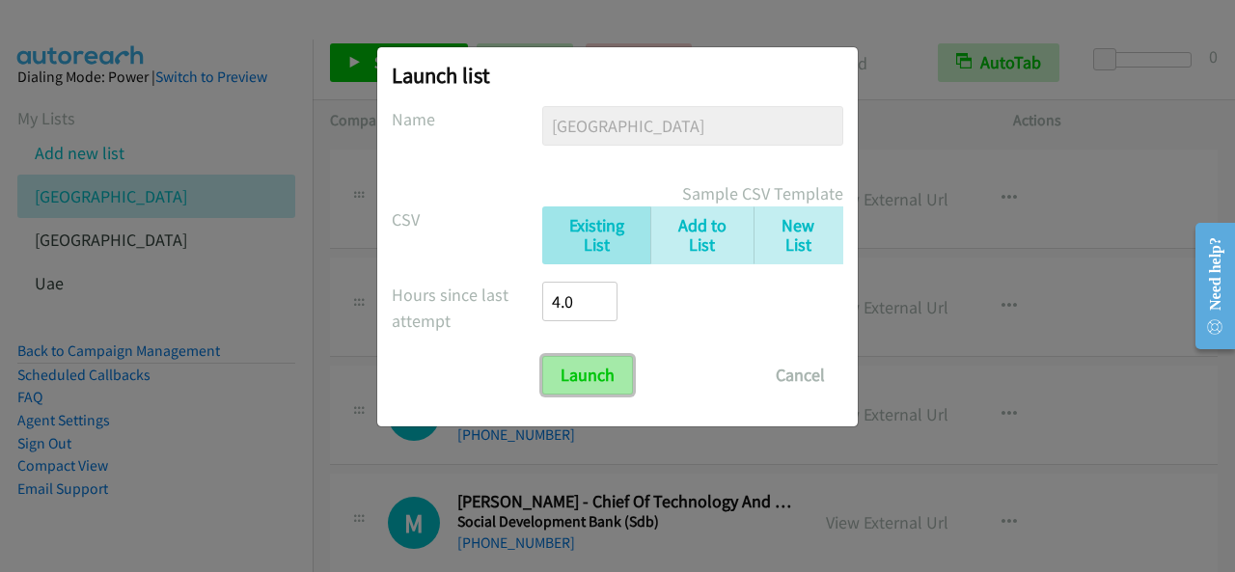
click at [611, 369] on input "Launch" at bounding box center [587, 375] width 91 height 39
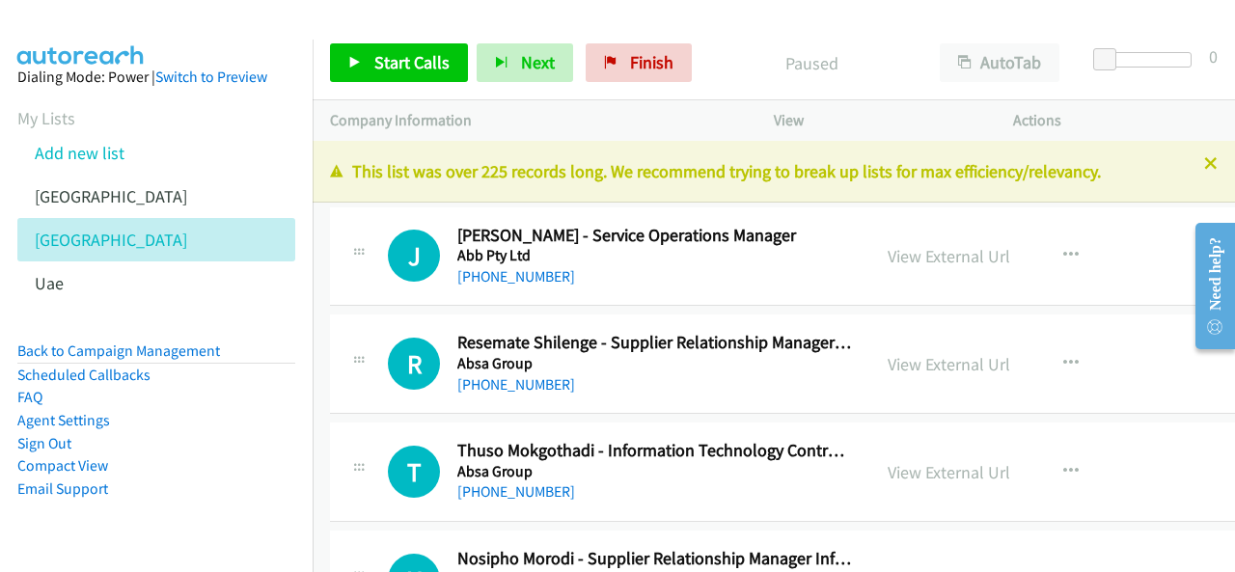
drag, startPoint x: 816, startPoint y: 178, endPoint x: 1116, endPoint y: 168, distance: 300.2
click at [1116, 168] on p "This list was over 225 records long. We recommend trying to break up lists for …" at bounding box center [773, 171] width 887 height 26
click at [1196, 153] on div "This list was over 225 records long. We recommend trying to break up lists for …" at bounding box center [774, 172] width 922 height 62
click at [421, 64] on span "Start Calls" at bounding box center [411, 62] width 75 height 22
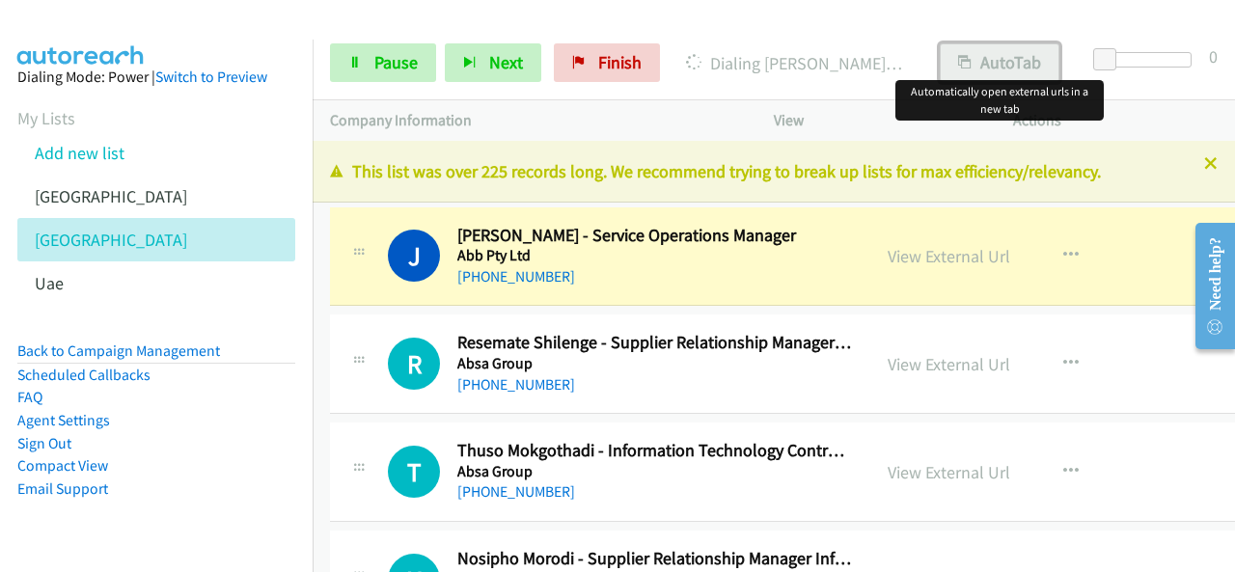
click at [1005, 72] on button "AutoTab" at bounding box center [999, 62] width 120 height 39
click at [965, 254] on link "View External Url" at bounding box center [948, 256] width 122 height 22
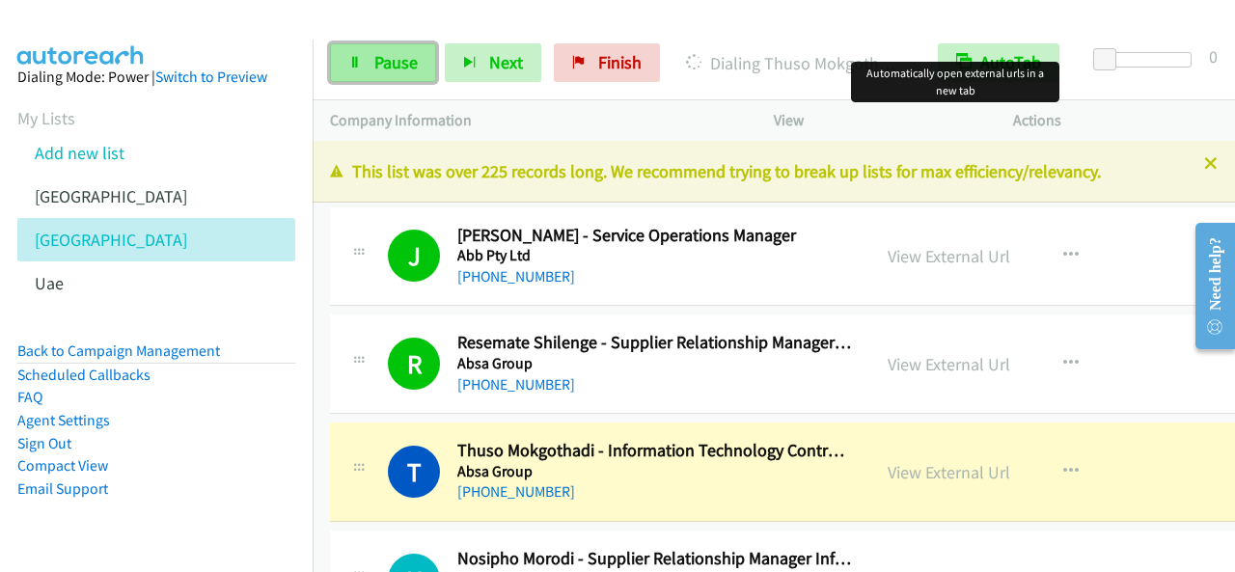
click at [367, 56] on link "Pause" at bounding box center [383, 62] width 106 height 39
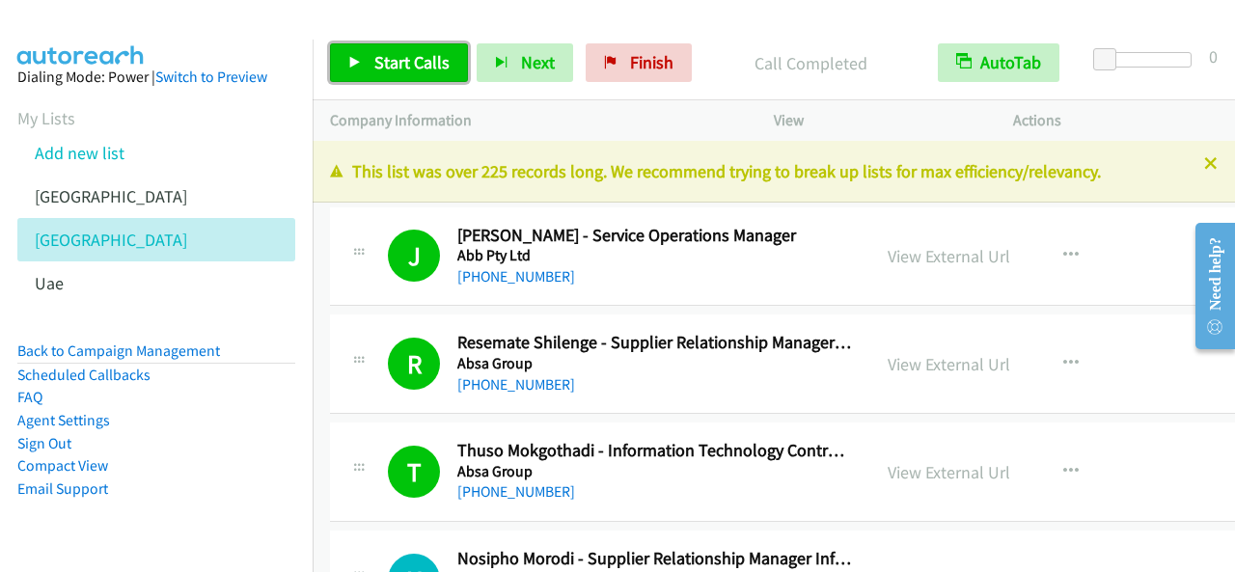
click at [399, 48] on link "Start Calls" at bounding box center [399, 62] width 138 height 39
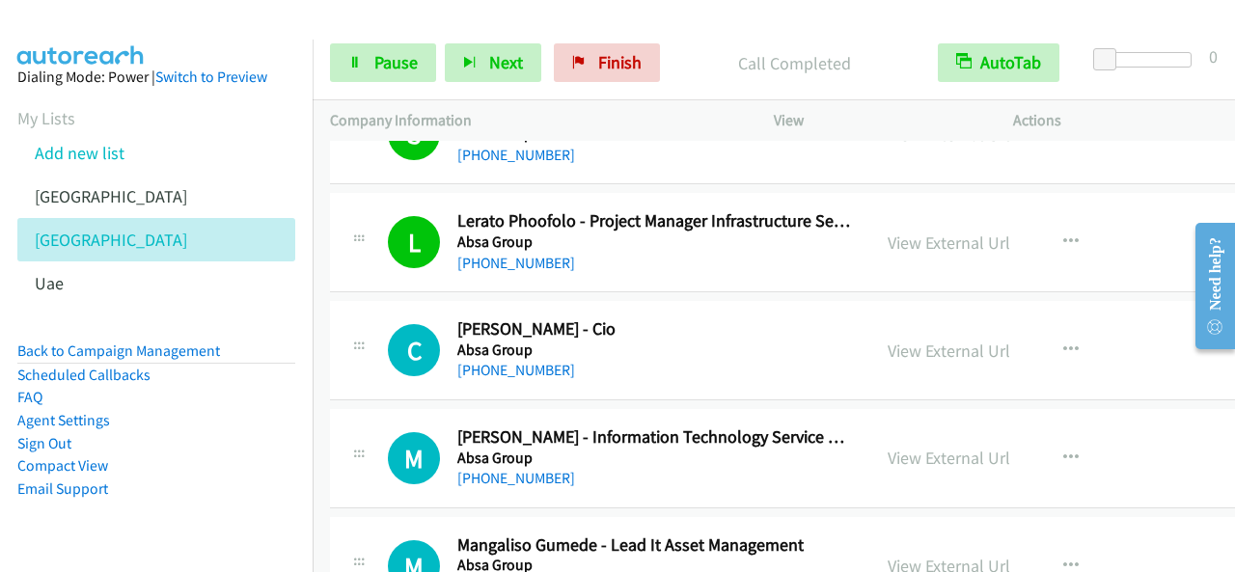
scroll to position [675, 0]
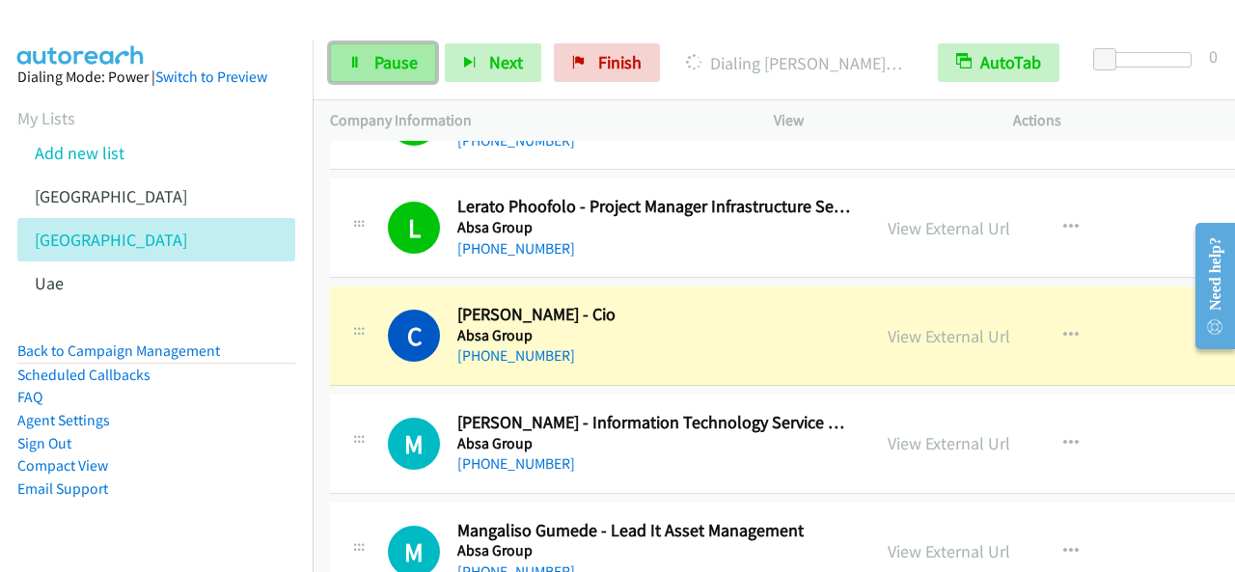
click at [405, 65] on span "Pause" at bounding box center [395, 62] width 43 height 22
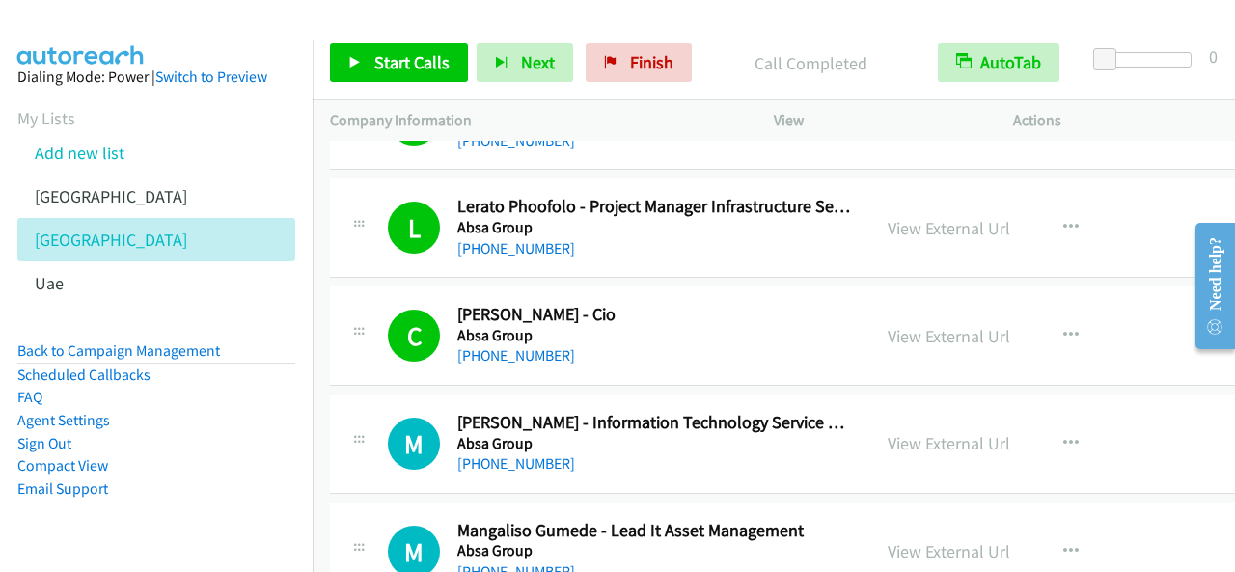
click at [390, 40] on div "Start Calls Pause Next Finish Call Completed AutoTab AutoTab 0" at bounding box center [774, 63] width 922 height 74
click at [390, 43] on link "Start Calls" at bounding box center [399, 62] width 138 height 39
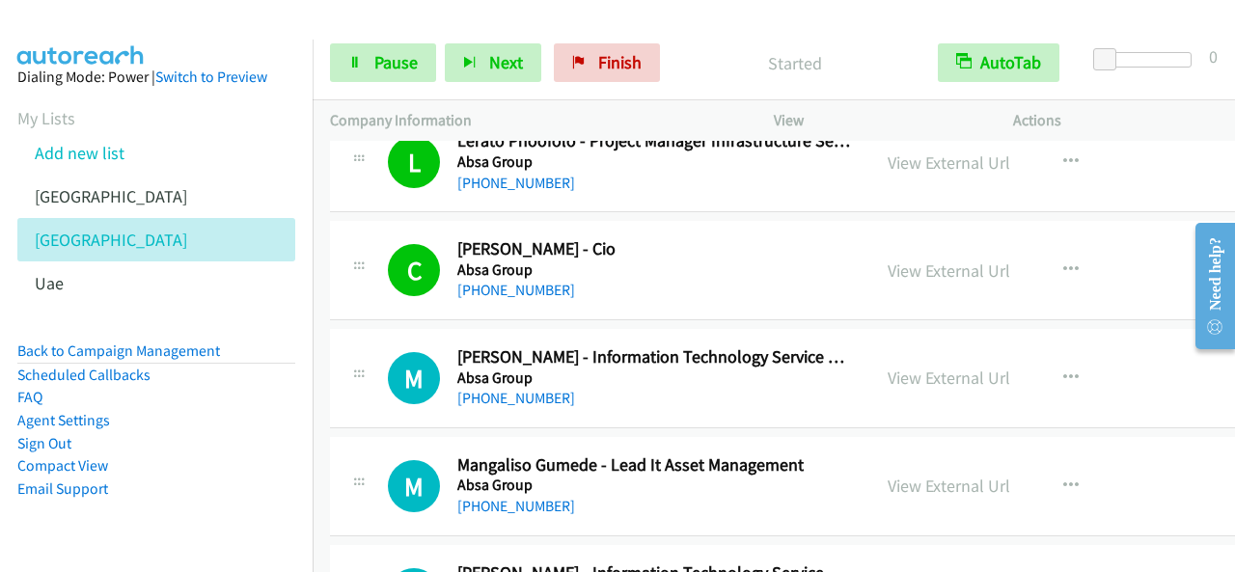
scroll to position [772, 0]
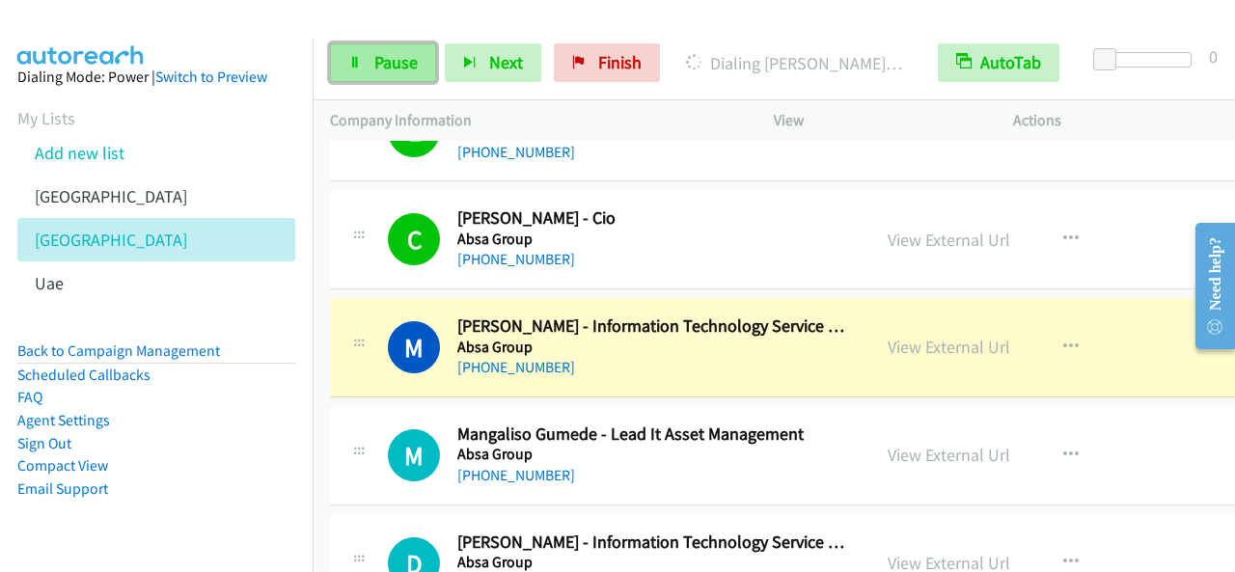
click at [367, 47] on link "Pause" at bounding box center [383, 62] width 106 height 39
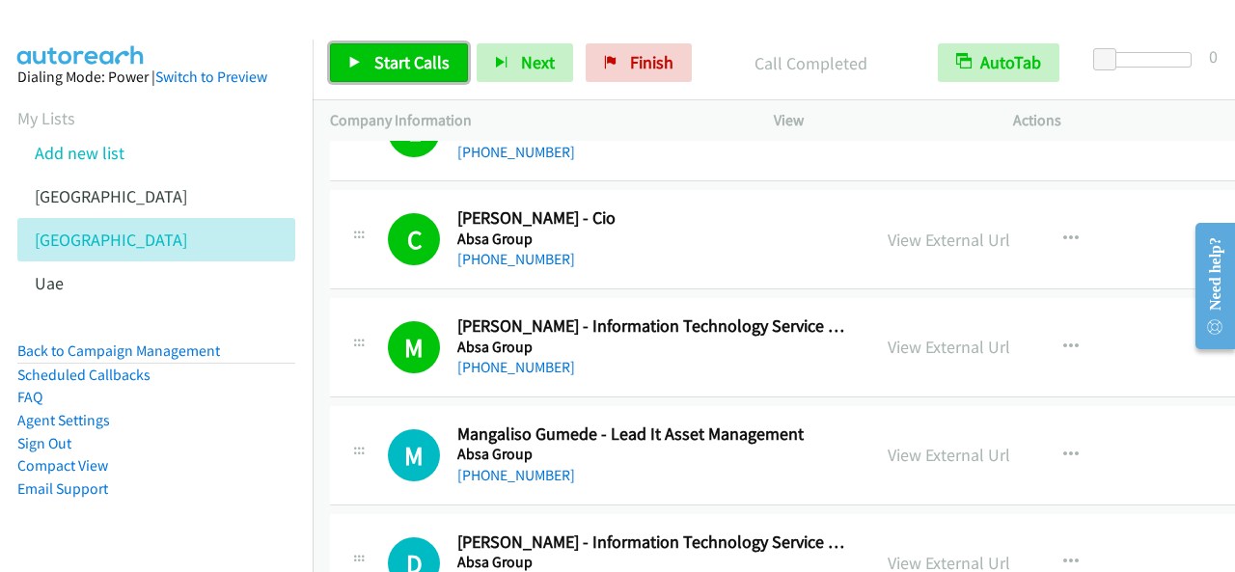
click at [440, 64] on span "Start Calls" at bounding box center [411, 62] width 75 height 22
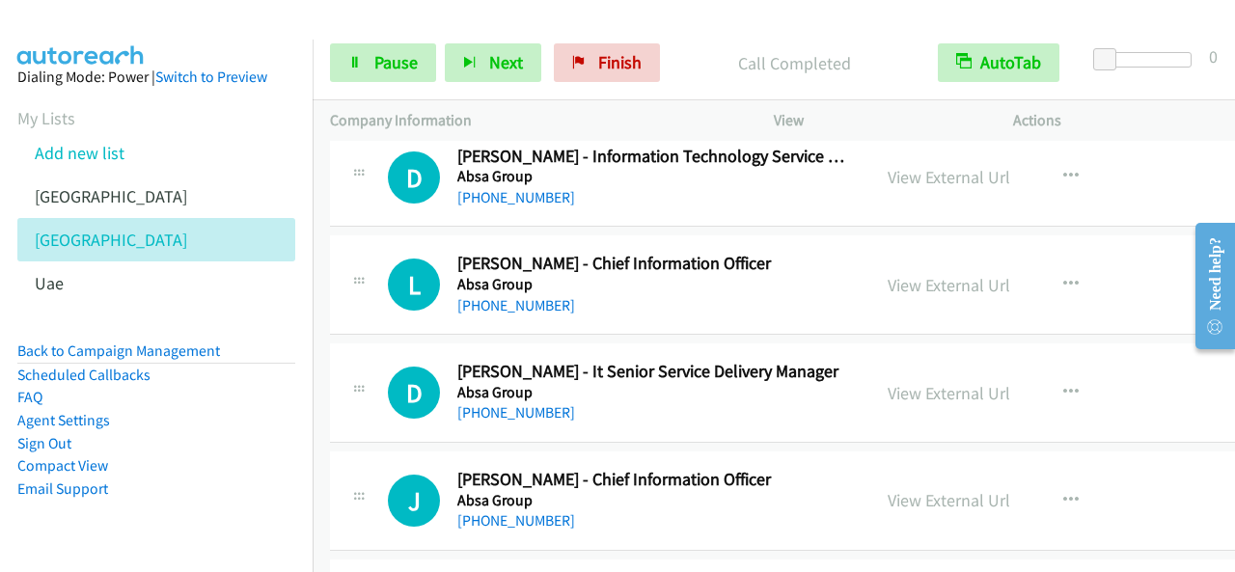
scroll to position [1061, 0]
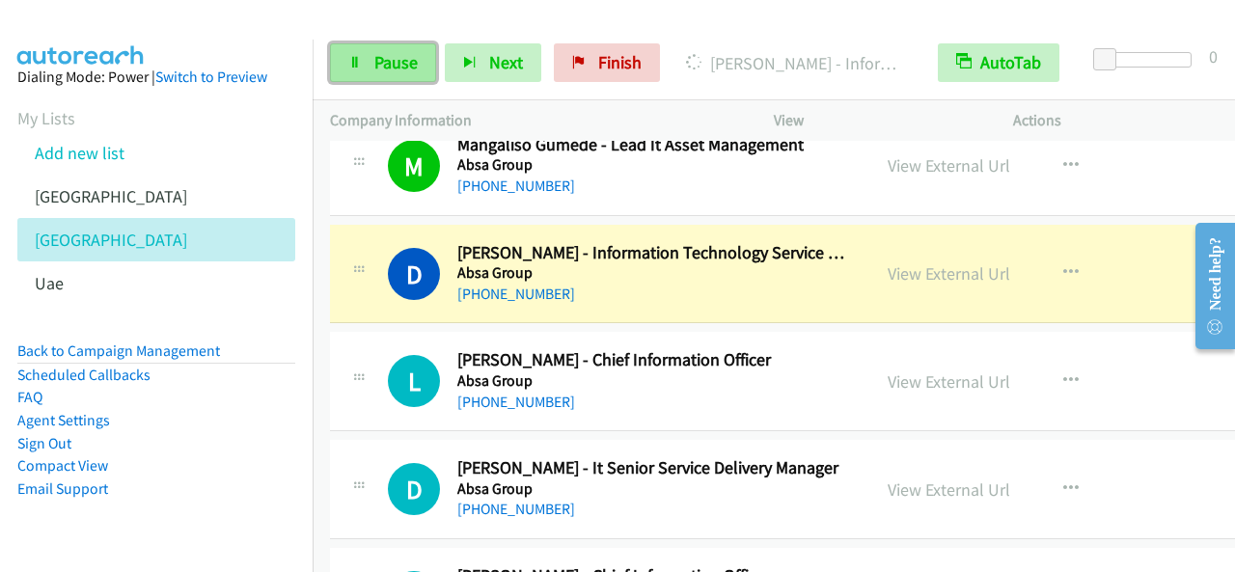
click at [416, 49] on link "Pause" at bounding box center [383, 62] width 106 height 39
